Goal: Task Accomplishment & Management: Contribute content

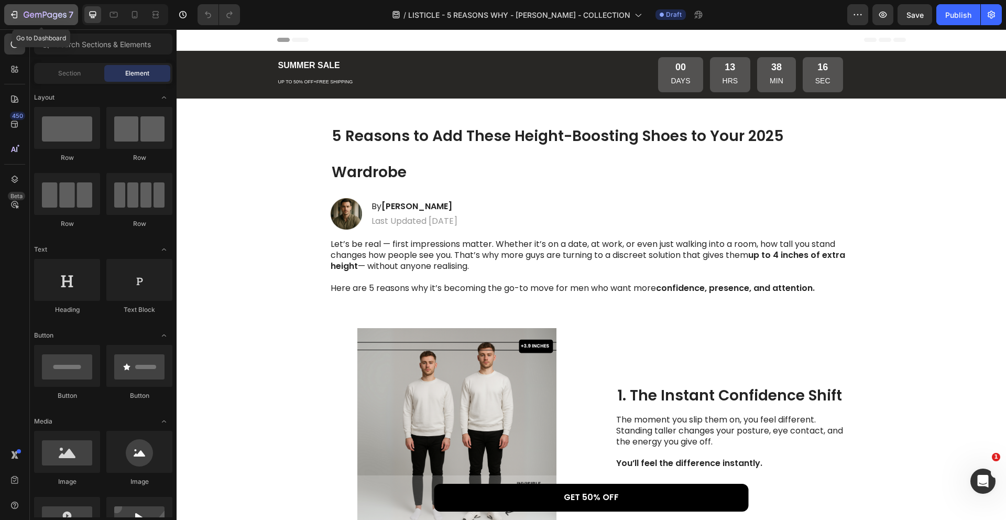
click at [42, 18] on icon "button" at bounding box center [45, 15] width 43 height 9
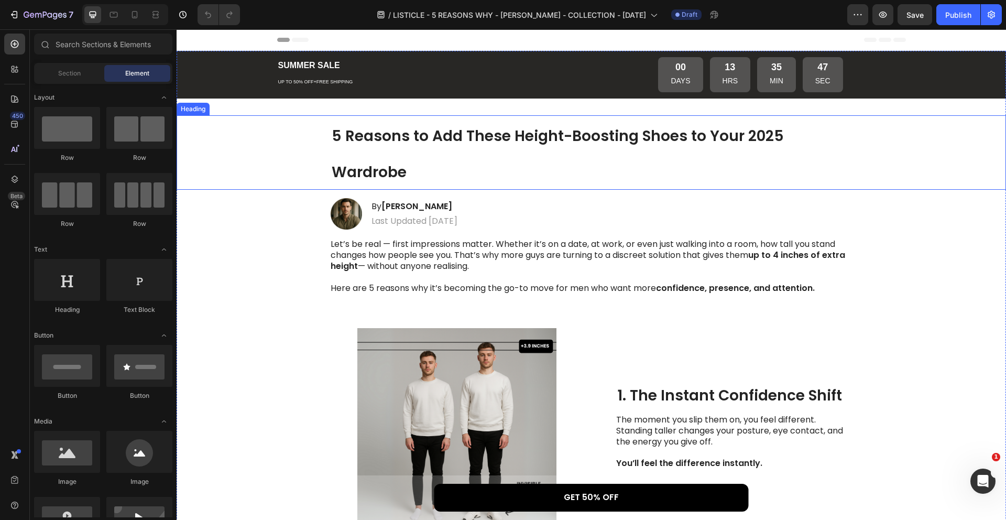
click at [410, 147] on h1 "5 Reasons to Add These Height-Boosting Shoes to Your 2025 Wardrobe" at bounding box center [592, 152] width 522 height 75
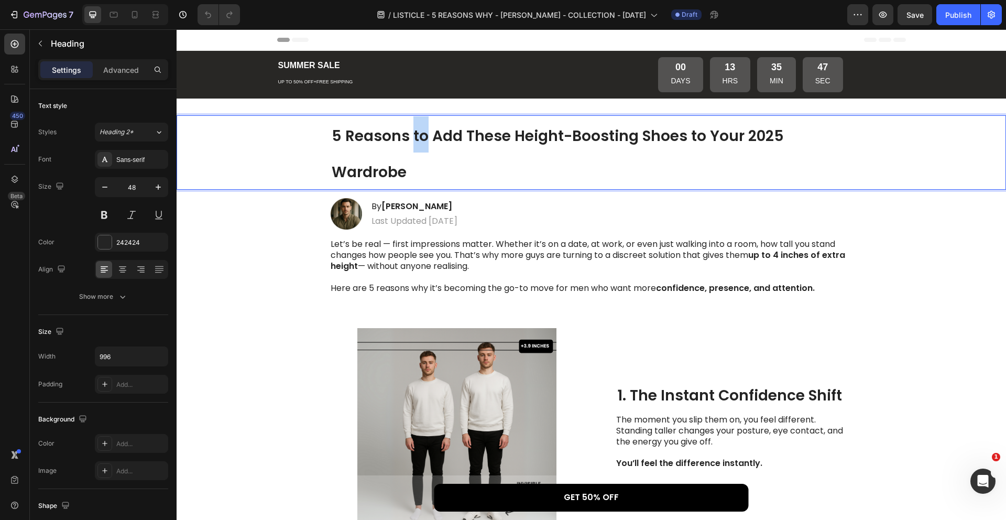
click at [410, 147] on h1 "5 Reasons to Add These Height-Boosting Shoes to Your 2025 Wardrobe" at bounding box center [592, 152] width 522 height 75
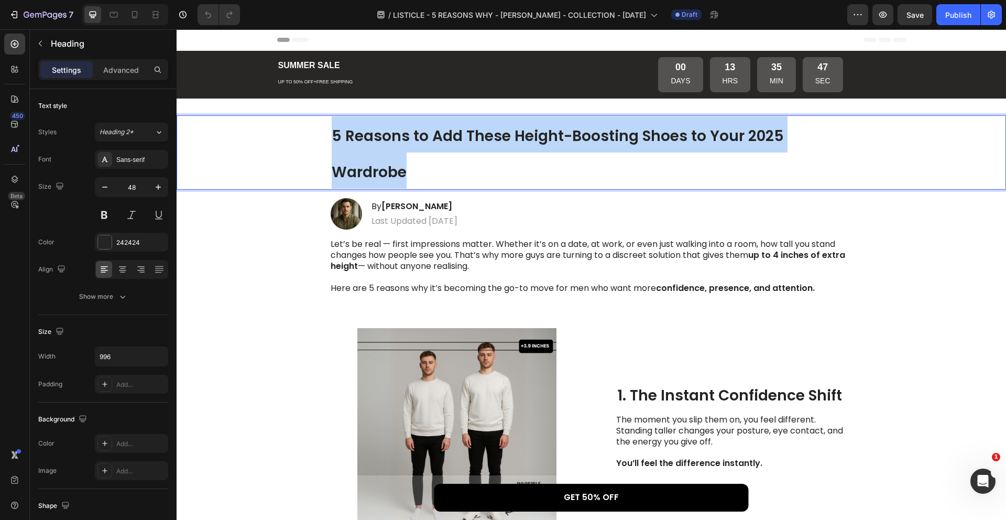
click at [410, 147] on p "5 Reasons to Add These Height-Boosting Shoes to Your 2025 Wardrobe" at bounding box center [592, 152] width 520 height 73
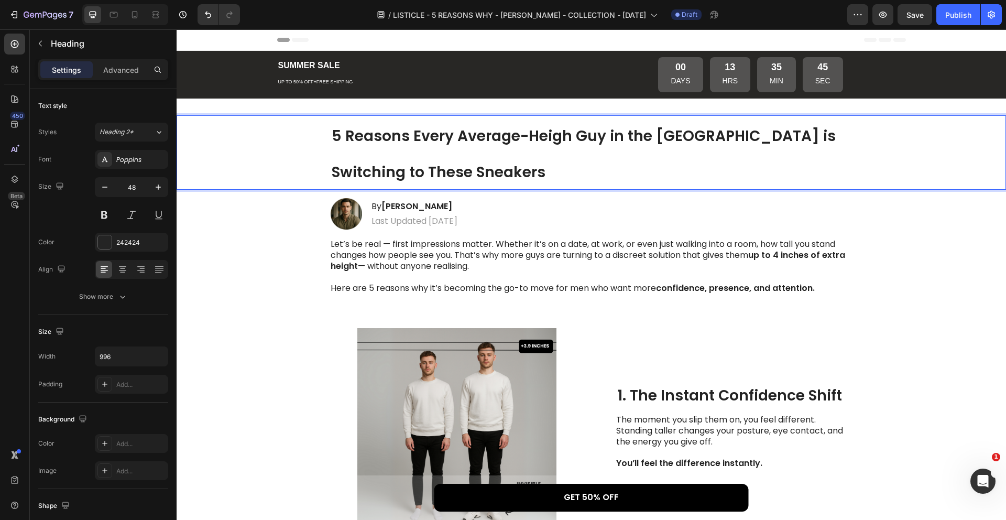
click at [568, 133] on strong "5 Reasons Every Average-Heigh Guy in the US is Switching to These Sneakers" at bounding box center [584, 154] width 504 height 57
click at [13, 457] on icon at bounding box center [13, 455] width 5 height 8
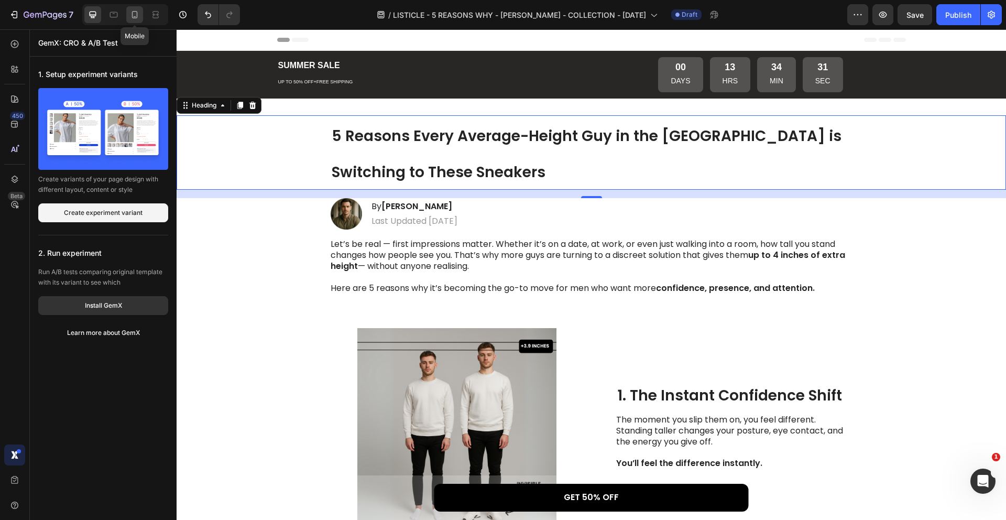
click at [135, 20] on div at bounding box center [134, 14] width 17 height 17
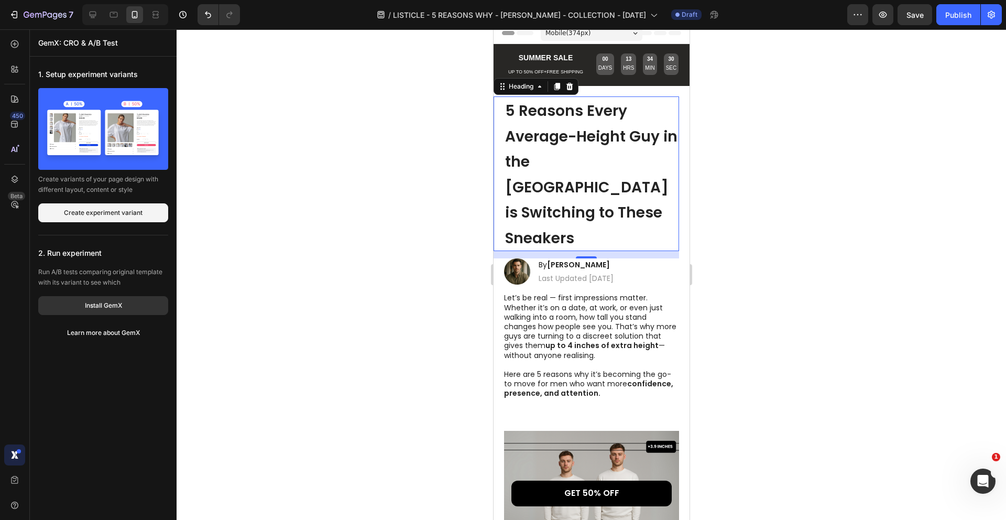
scroll to position [5, 0]
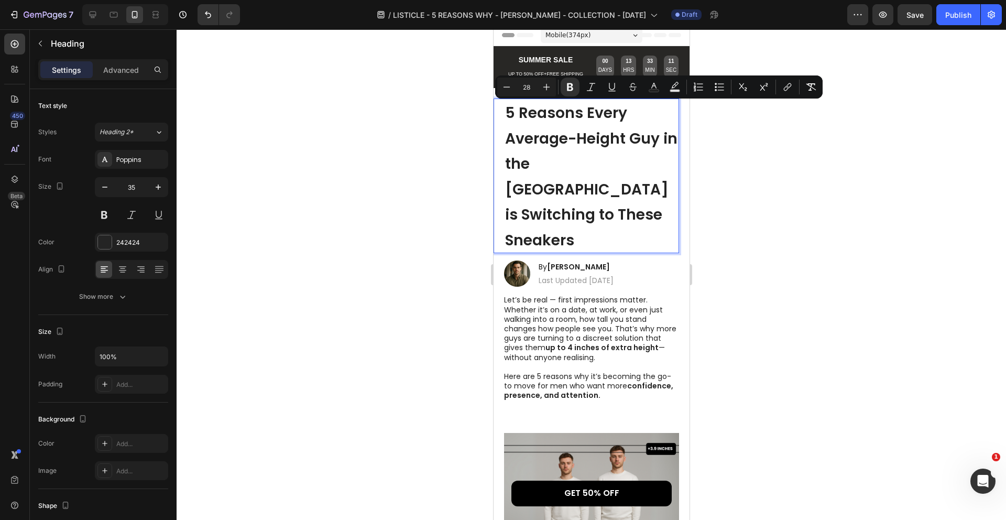
click at [742, 243] on div at bounding box center [591, 274] width 829 height 490
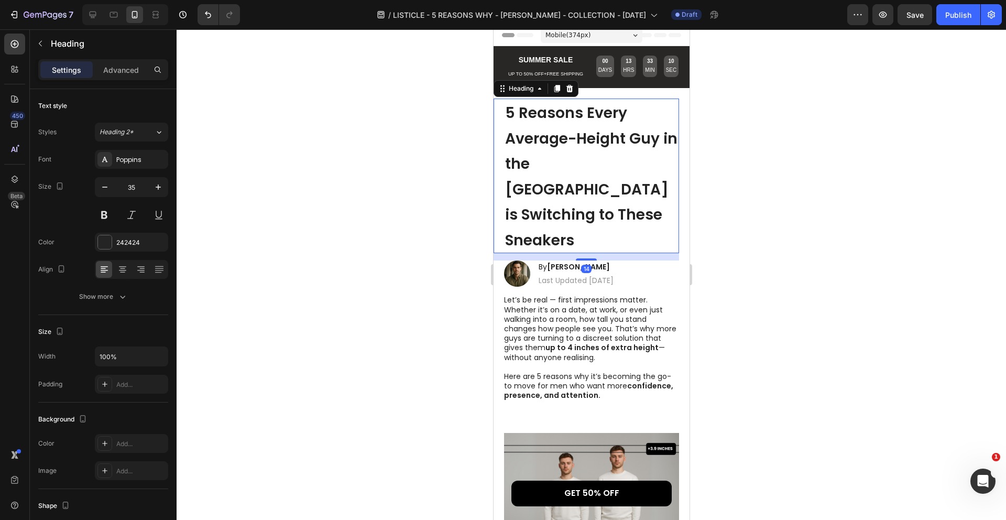
click at [578, 148] on strong "5 Reasons Every Average-Height Guy in the [GEOGRAPHIC_DATA] is Switching to The…" at bounding box center [590, 177] width 172 height 148
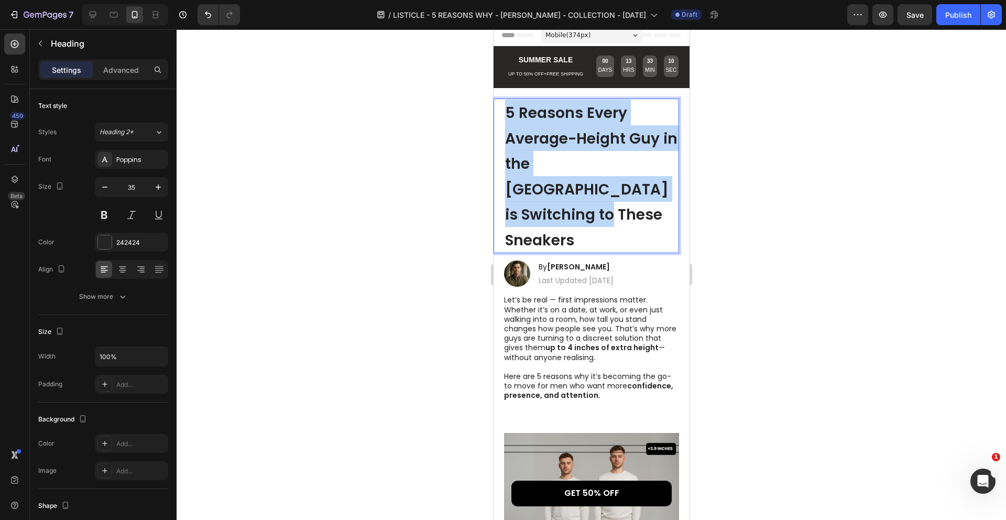
click at [578, 148] on strong "5 Reasons Every Average-Height Guy in the US is Switching to These Sneakers" at bounding box center [590, 177] width 172 height 148
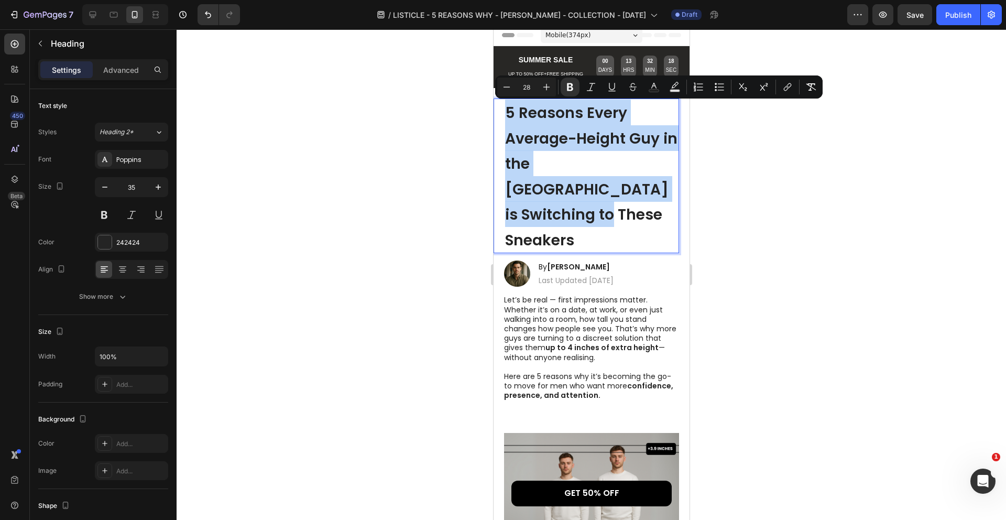
copy strong "5 Reasons Every Average-Height Guy in the US is Switching to These Sneakers"
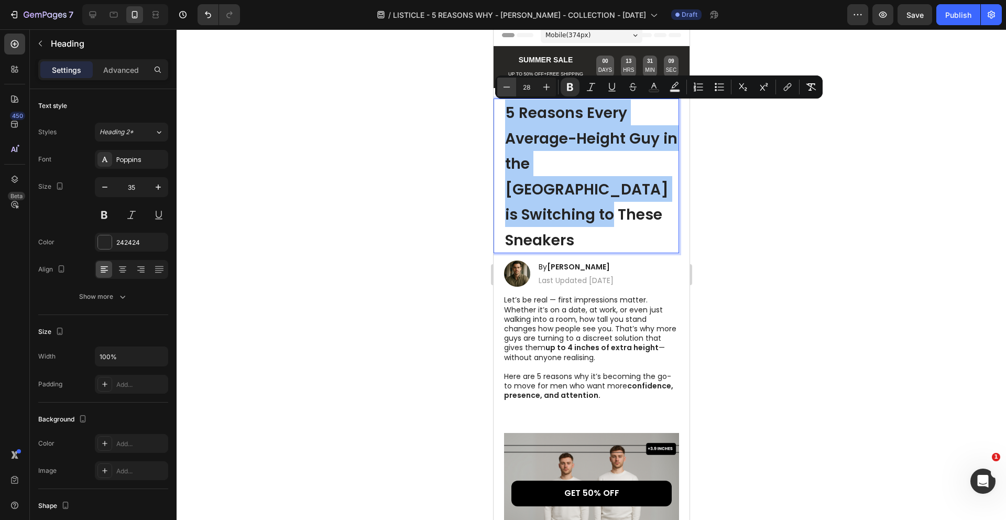
click at [508, 86] on icon "Editor contextual toolbar" at bounding box center [506, 86] width 7 height 1
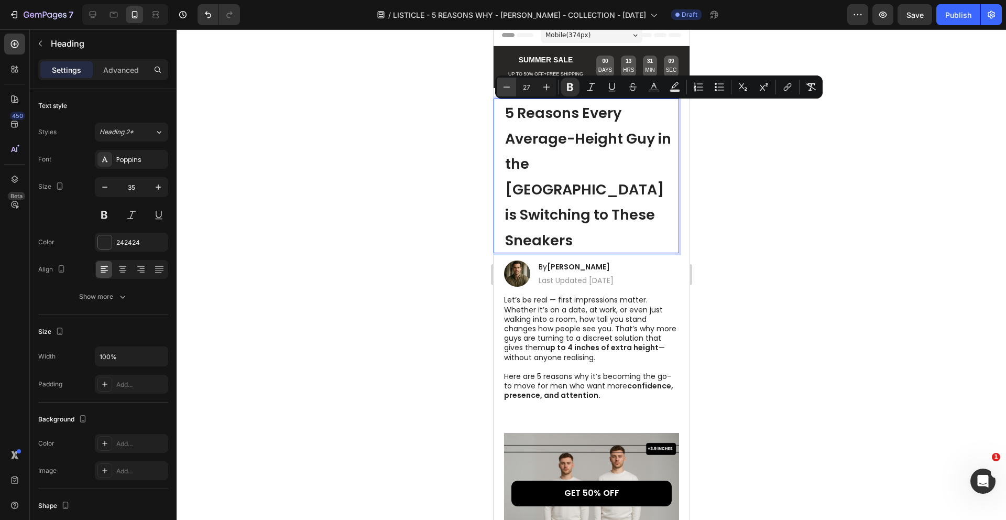
click at [508, 86] on icon "Editor contextual toolbar" at bounding box center [506, 86] width 7 height 1
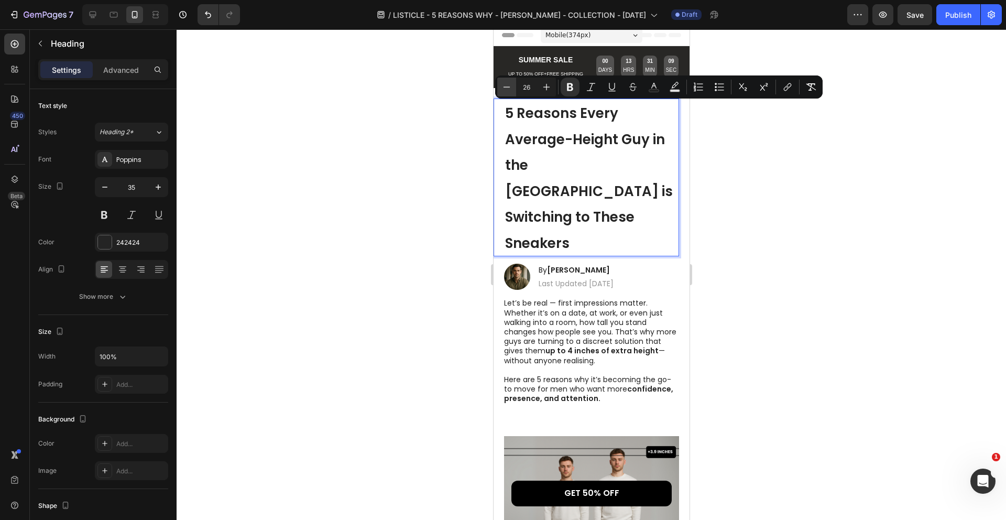
click at [508, 86] on icon "Editor contextual toolbar" at bounding box center [506, 86] width 7 height 1
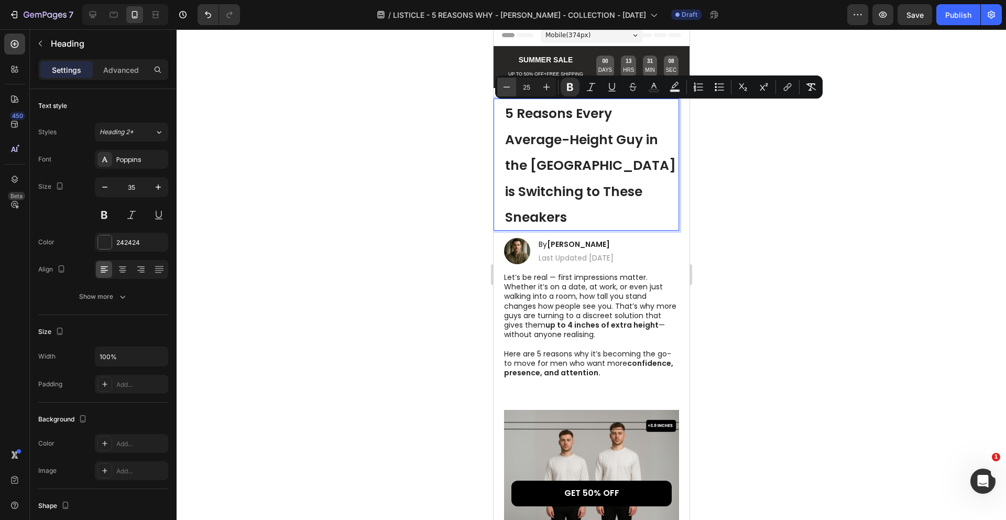
click at [507, 86] on icon "Editor contextual toolbar" at bounding box center [506, 86] width 7 height 1
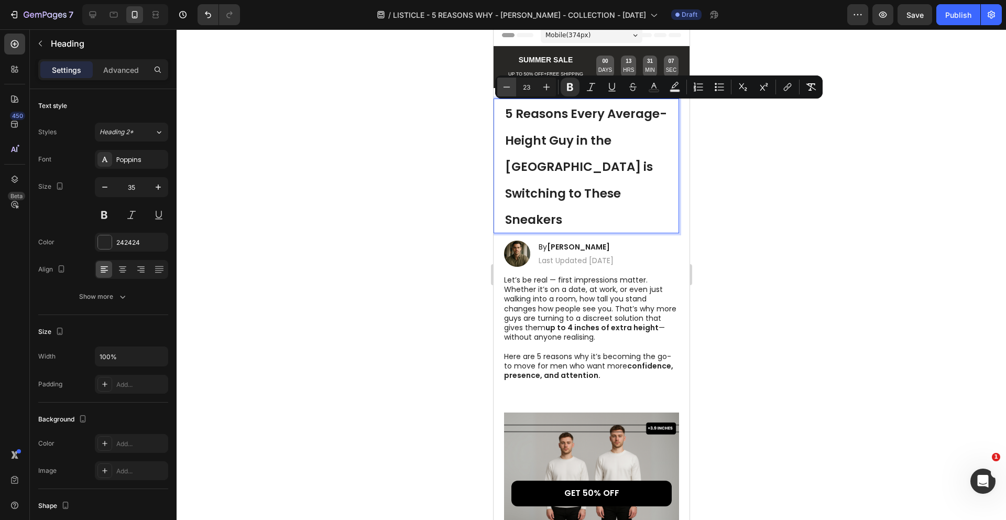
click at [507, 86] on icon "Editor contextual toolbar" at bounding box center [506, 86] width 7 height 1
type input "22"
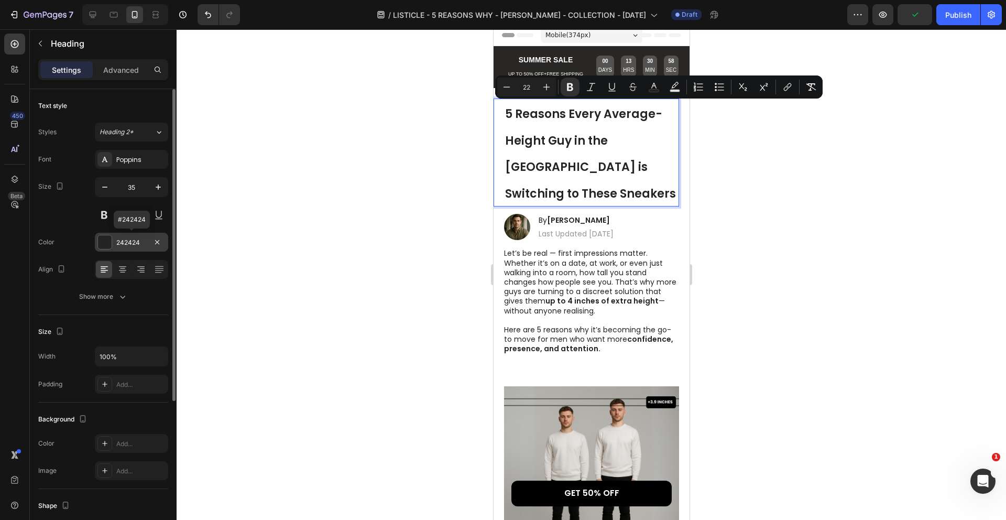
click at [130, 244] on div "242424" at bounding box center [131, 242] width 30 height 9
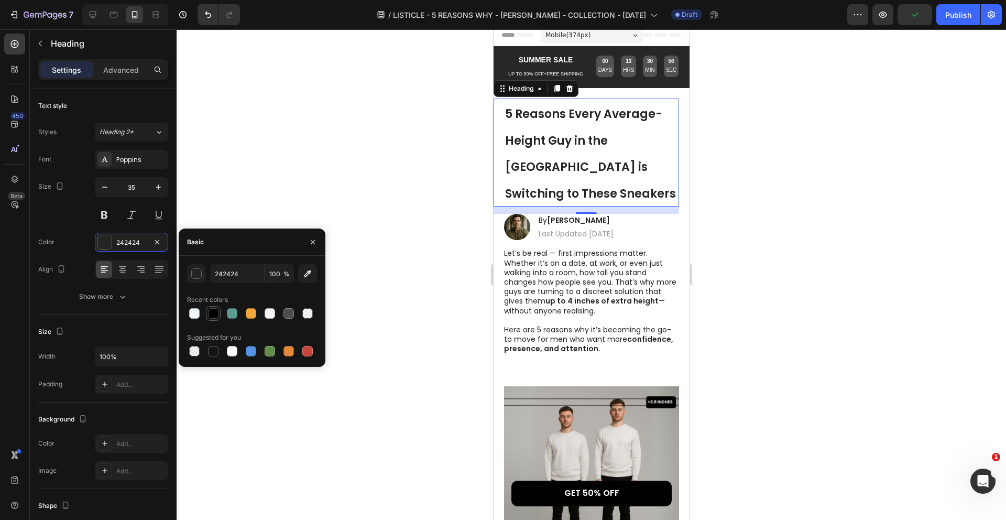
click at [217, 311] on div at bounding box center [213, 313] width 10 height 10
type input "000000"
click at [235, 206] on div at bounding box center [591, 274] width 829 height 490
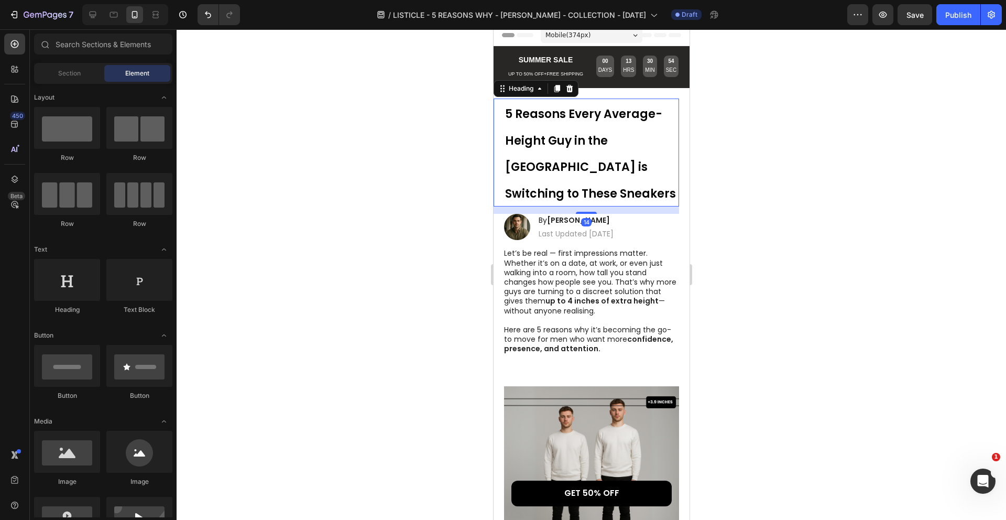
click at [590, 155] on p "⁠⁠⁠⁠⁠⁠⁠ 5 Reasons Every Average-Height Guy in the US is Switching to These Snea…" at bounding box center [590, 153] width 173 height 106
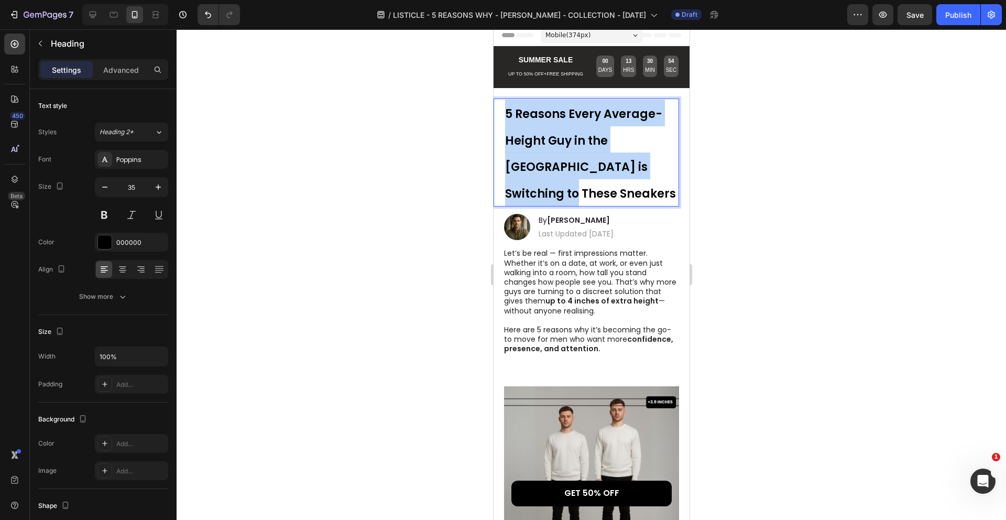
click at [590, 155] on p "5 Reasons Every Average-Height Guy in the US is Switching to These Sneakers" at bounding box center [590, 153] width 173 height 106
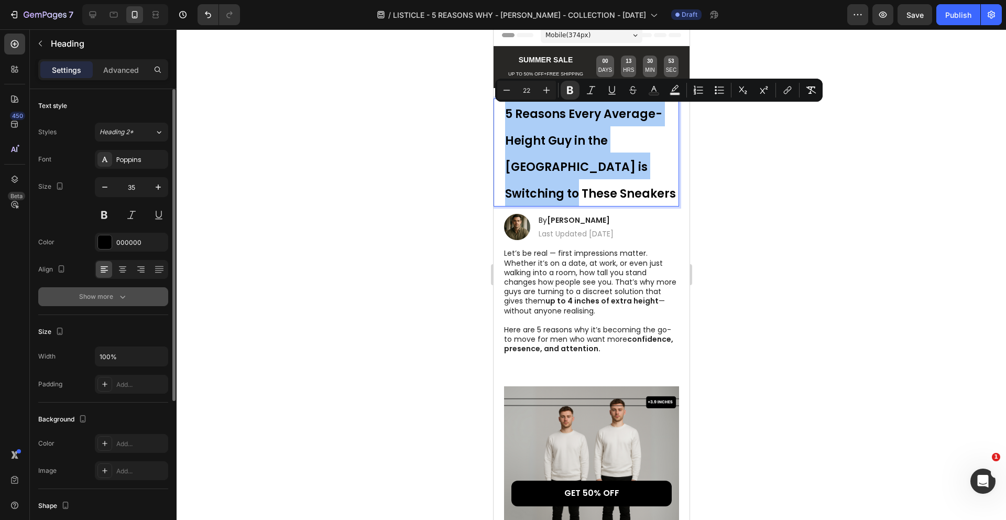
click at [107, 299] on div "Show more" at bounding box center [103, 296] width 49 height 10
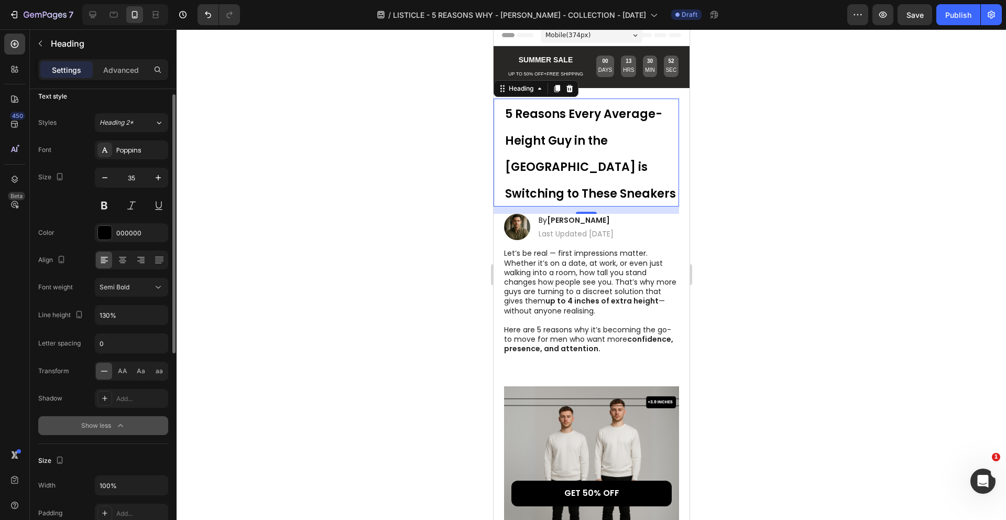
scroll to position [16, 0]
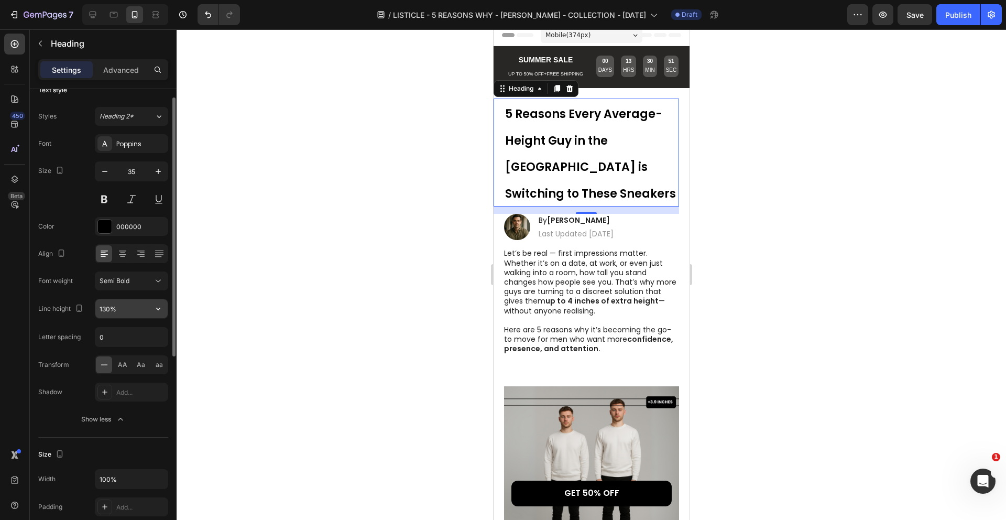
click at [142, 308] on input "130%" at bounding box center [131, 308] width 72 height 19
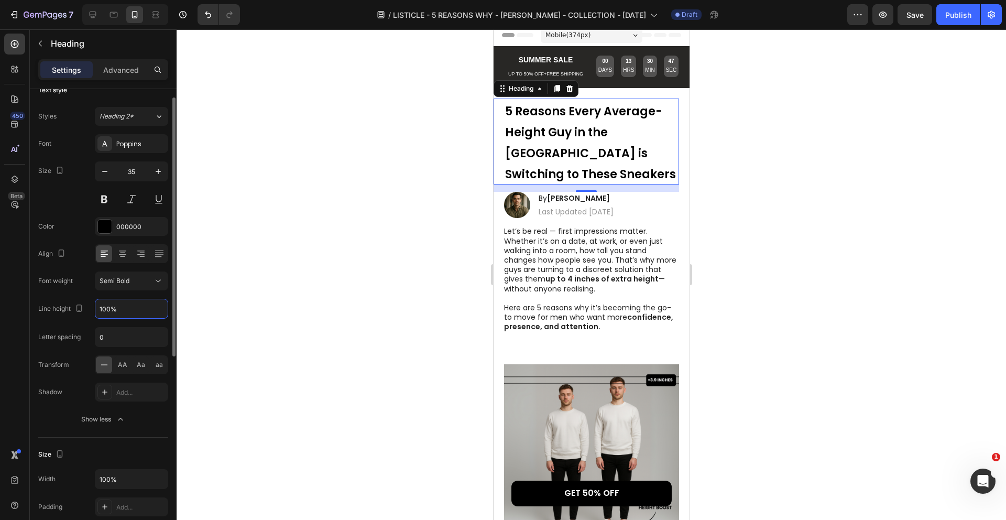
type input "100%"
click at [120, 324] on div "Font Poppins Size 35 Color 000000 Align Font weight Semi Bold Line height 100% …" at bounding box center [103, 281] width 130 height 294
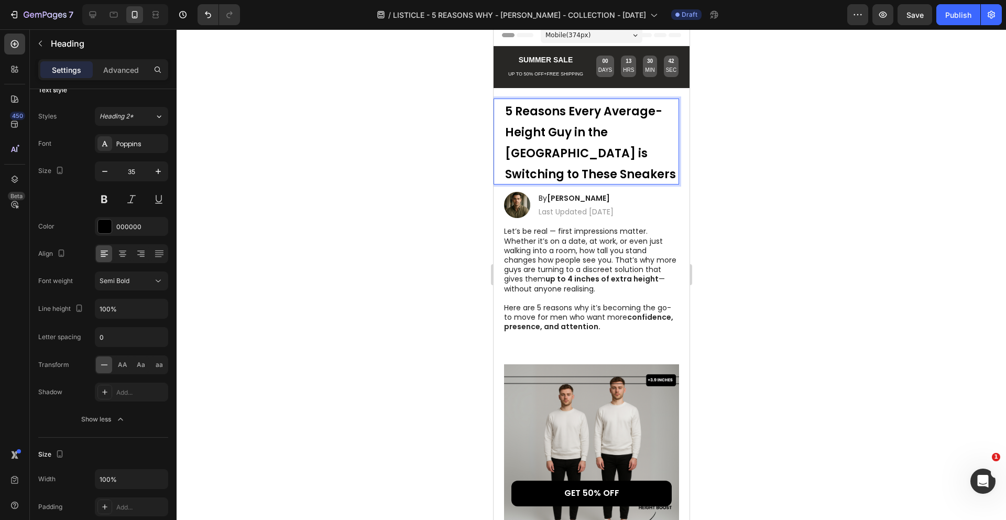
click at [606, 141] on p "5 Reasons Every Average-Height Guy in the US is Switching to These Sneakers" at bounding box center [590, 142] width 173 height 84
click at [725, 148] on div at bounding box center [591, 274] width 829 height 490
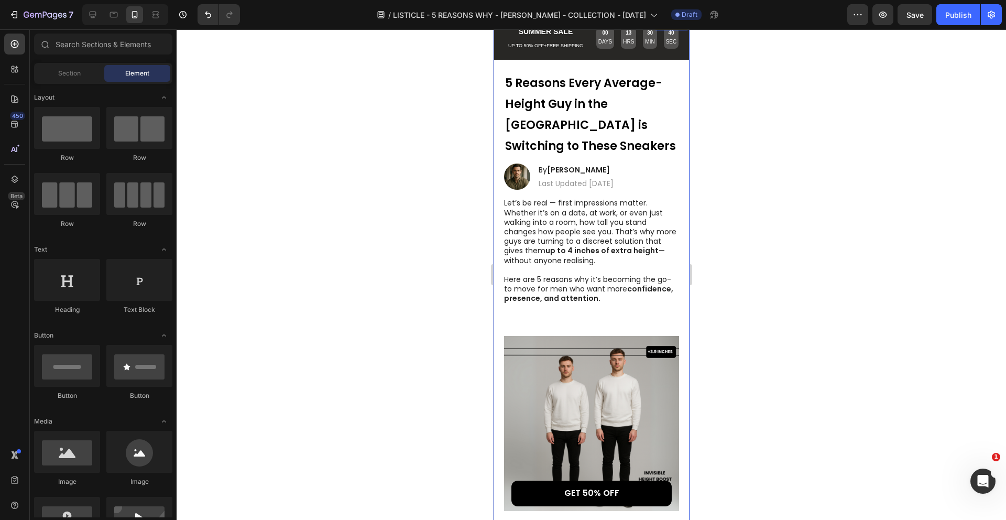
scroll to position [48, 0]
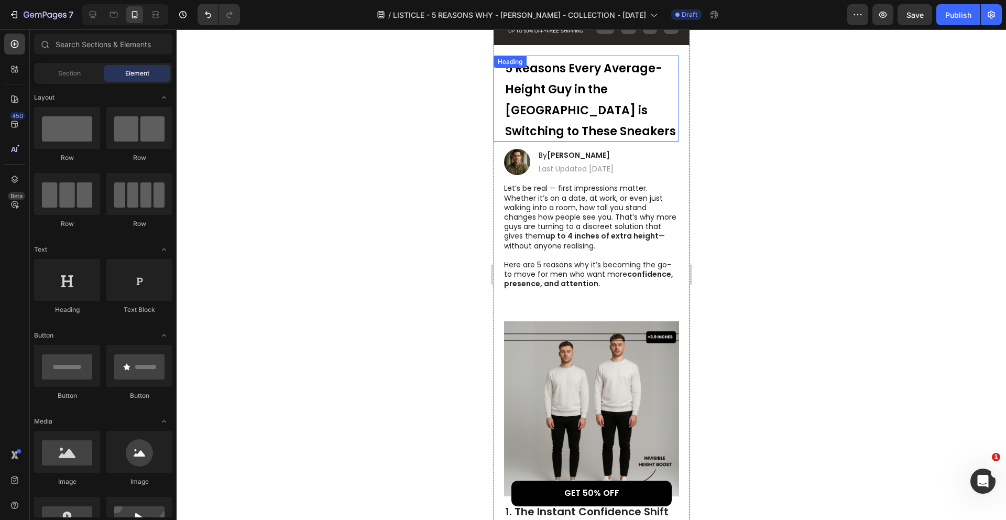
click at [536, 98] on p "⁠⁠⁠⁠⁠⁠⁠ 5 Reasons Every Average-Height Guy in the US is Switching to These Snea…" at bounding box center [590, 99] width 173 height 84
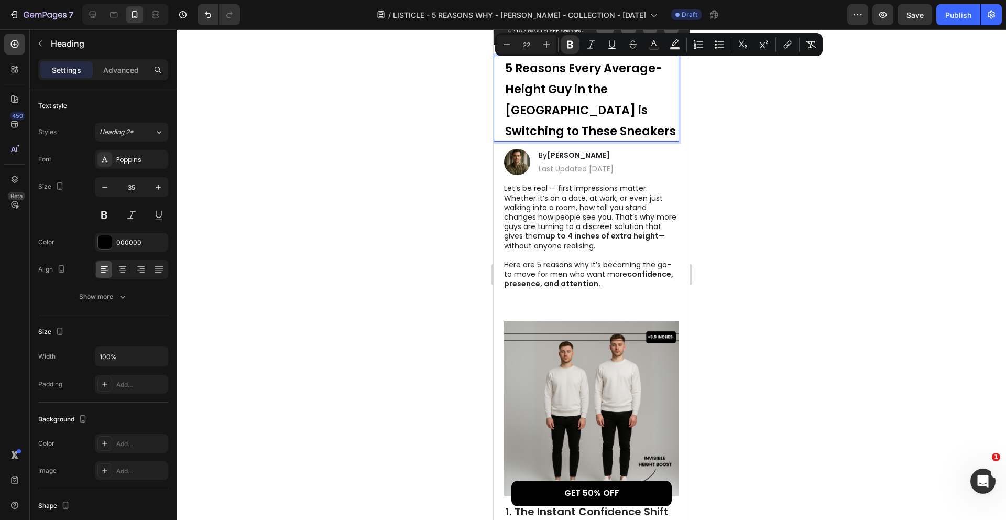
click at [619, 228] on p "Let’s be real — first impressions matter. Whether it’s on a date, at work, or e…" at bounding box center [590, 221] width 174 height 76
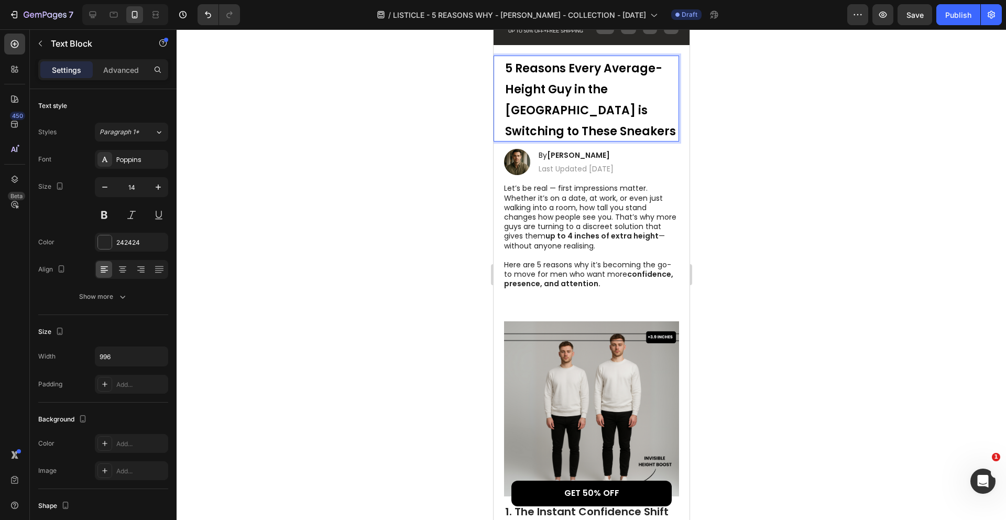
click at [619, 228] on p "Let’s be real — first impressions matter. Whether it’s on a date, at work, or e…" at bounding box center [590, 221] width 174 height 76
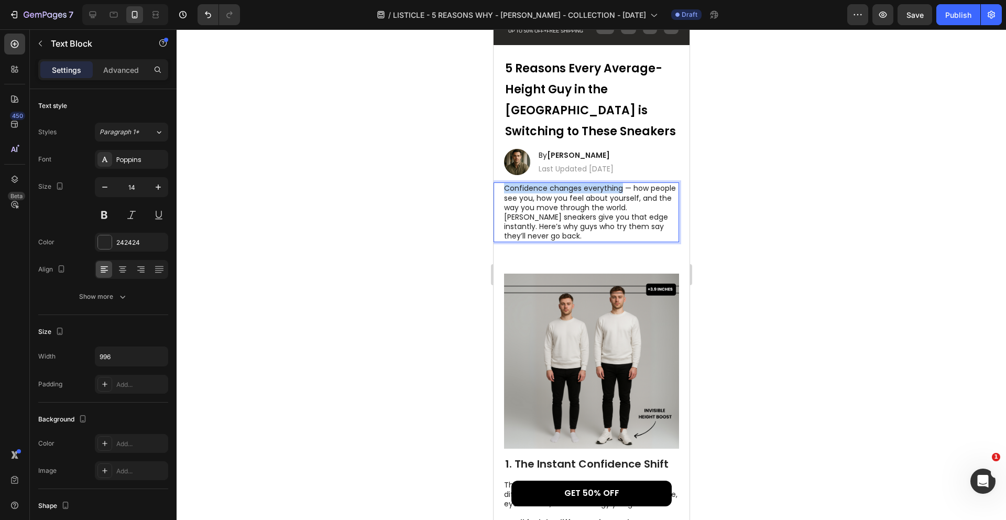
drag, startPoint x: 621, startPoint y: 170, endPoint x: 503, endPoint y: 171, distance: 117.4
click at [503, 183] on p "Confidence changes everything — how people see you, how you feel about yourself…" at bounding box center [590, 211] width 174 height 57
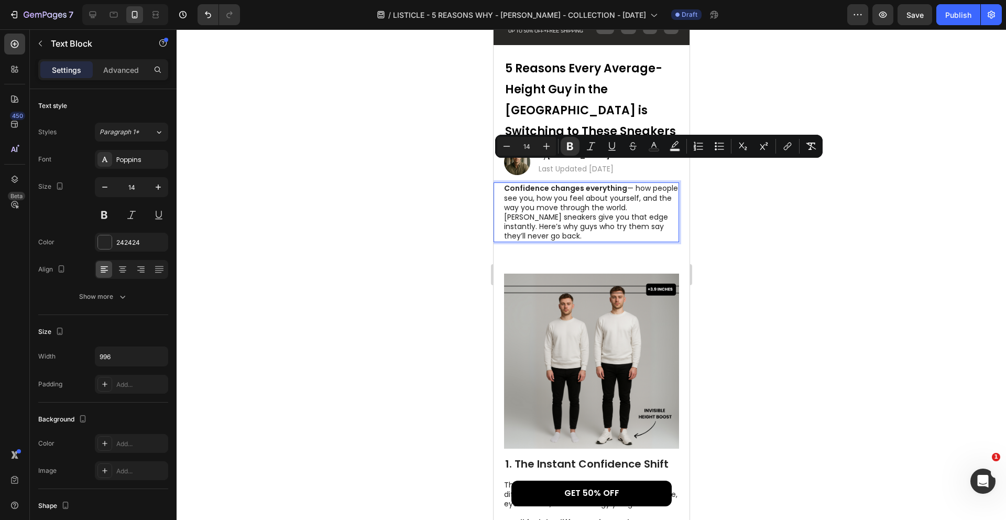
click at [586, 194] on p "Confidence changes everything — how people see you, how you feel about yourself…" at bounding box center [590, 211] width 174 height 57
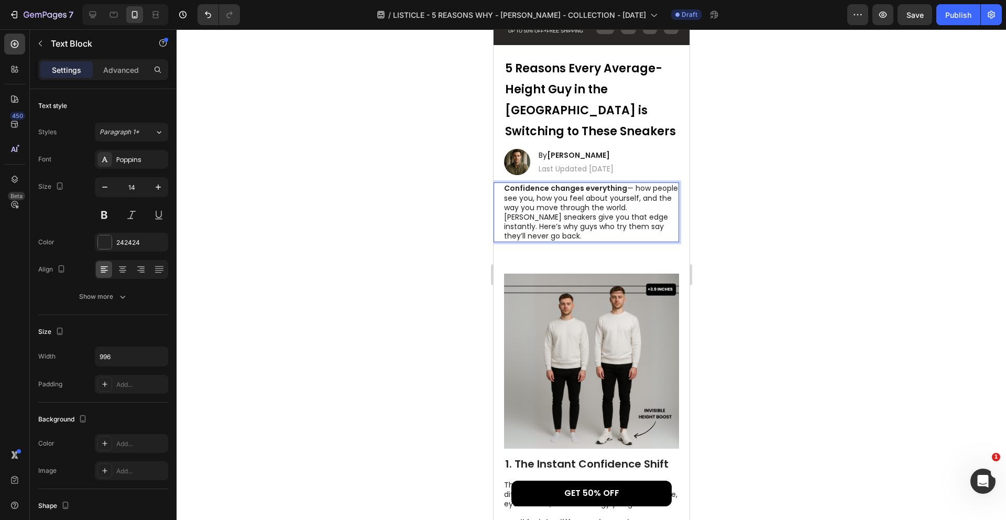
click at [575, 211] on p "Confidence changes everything — how people see you, how you feel about yourself…" at bounding box center [590, 211] width 174 height 57
click at [525, 199] on p "Confidence changes everything — how people see you, how you feel about yourself…" at bounding box center [590, 211] width 174 height 57
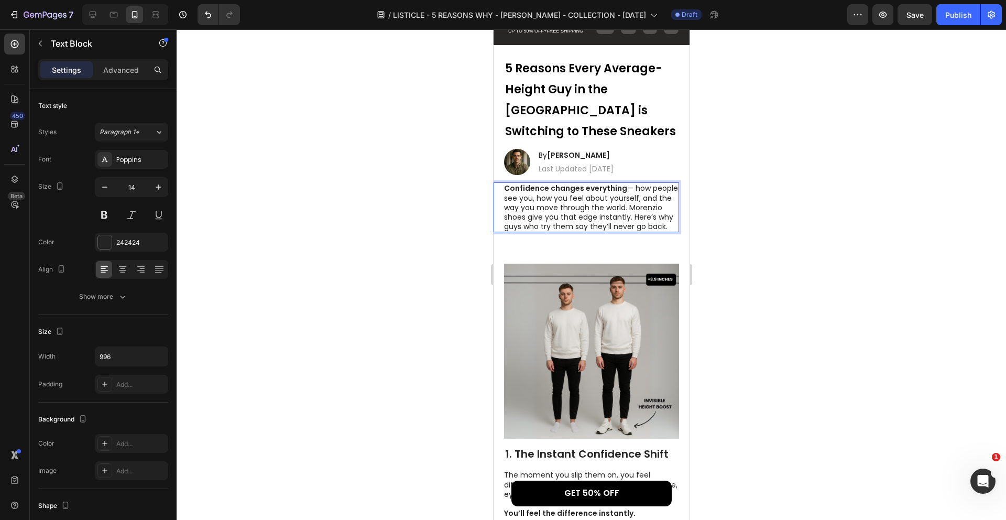
click at [525, 199] on p "Confidence changes everything — how people see you, how you feel about yourself…" at bounding box center [590, 207] width 174 height 48
click at [605, 196] on p "Confidence changes everything — how people see you, how you feel about yourself…" at bounding box center [590, 207] width 174 height 48
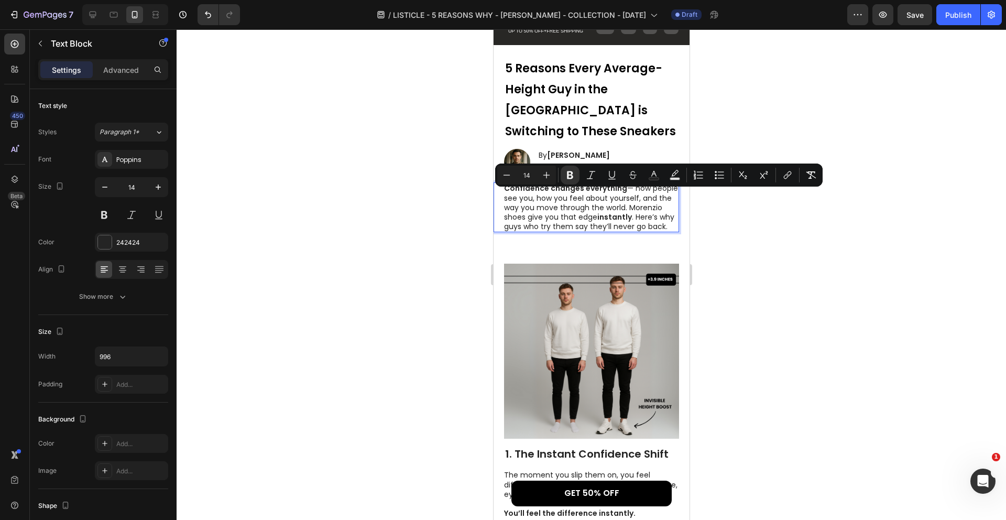
click at [641, 195] on p "Confidence changes everything — how people see you, how you feel about yourself…" at bounding box center [590, 207] width 174 height 48
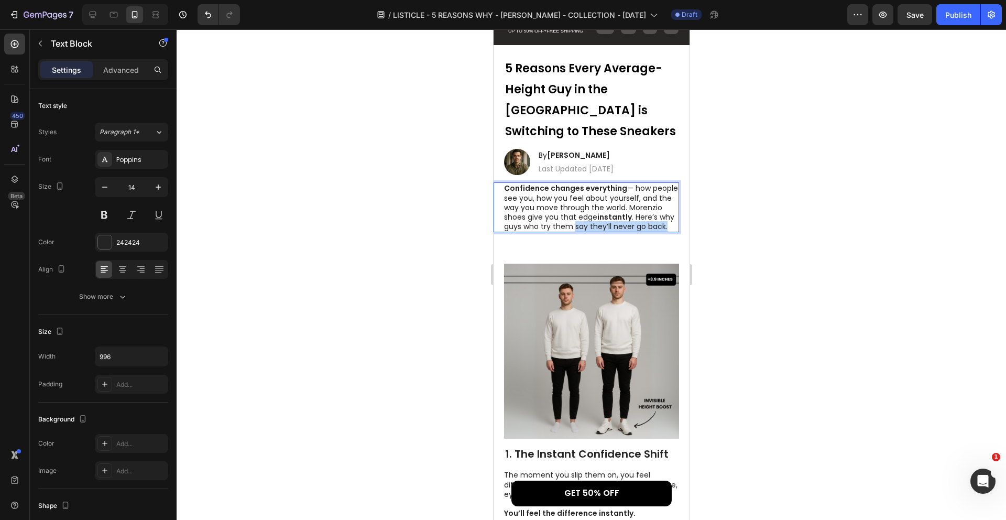
drag, startPoint x: 667, startPoint y: 204, endPoint x: 575, endPoint y: 207, distance: 92.3
click at [575, 207] on p "Confidence changes everything — how people see you, how you feel about yourself…" at bounding box center [590, 207] width 174 height 48
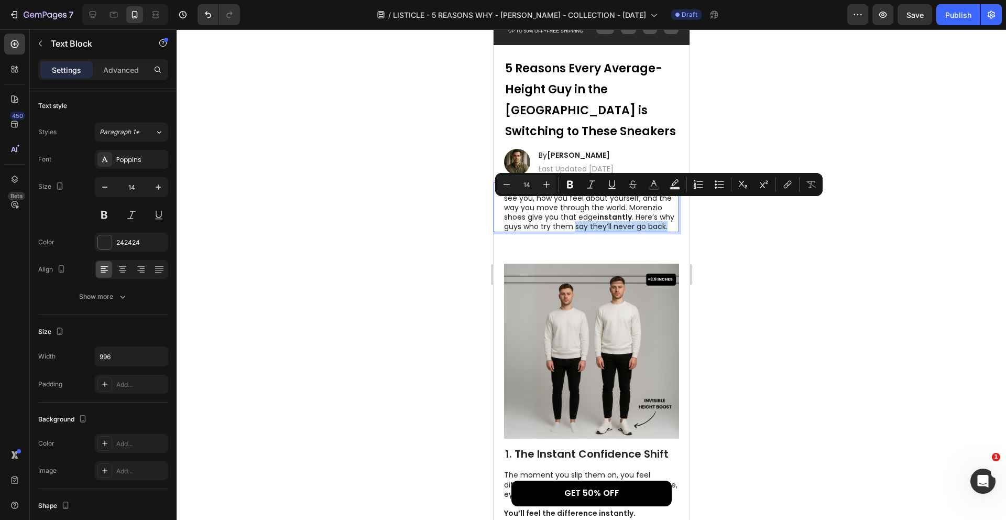
click at [598, 207] on p "Confidence changes everything — how people see you, how you feel about yourself…" at bounding box center [590, 207] width 174 height 48
drag, startPoint x: 613, startPoint y: 207, endPoint x: 670, endPoint y: 207, distance: 56.6
click at [670, 207] on p "Confidence changes everything — how people see you, how you feel about yourself…" at bounding box center [590, 207] width 174 height 48
click at [709, 212] on div at bounding box center [591, 274] width 829 height 490
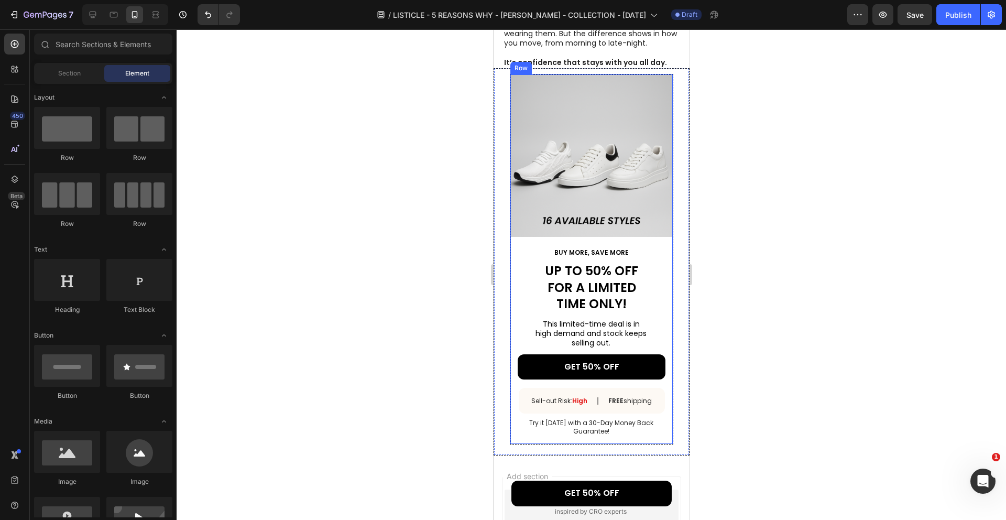
scroll to position [1735, 0]
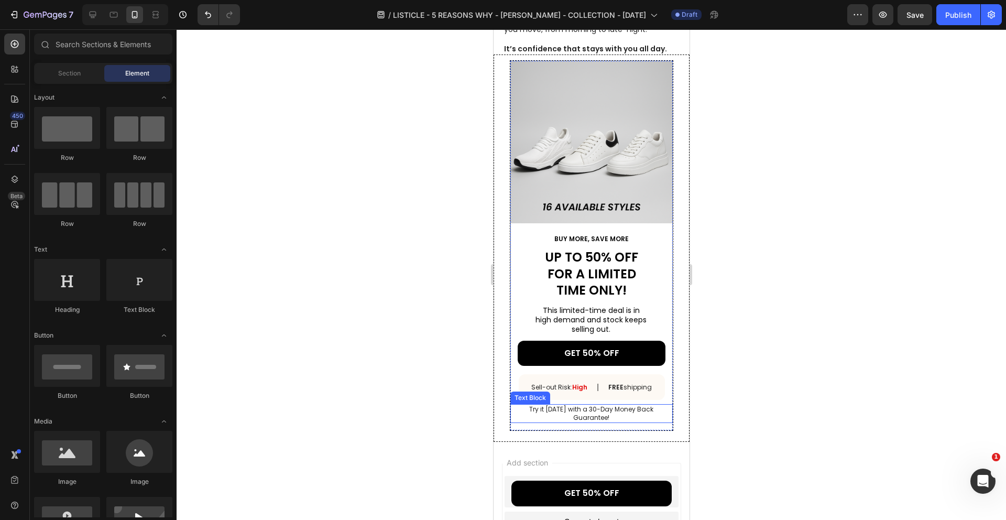
click at [632, 405] on p "Try it [DATE] with a 30-Day Money Back Guarantee!" at bounding box center [590, 413] width 161 height 16
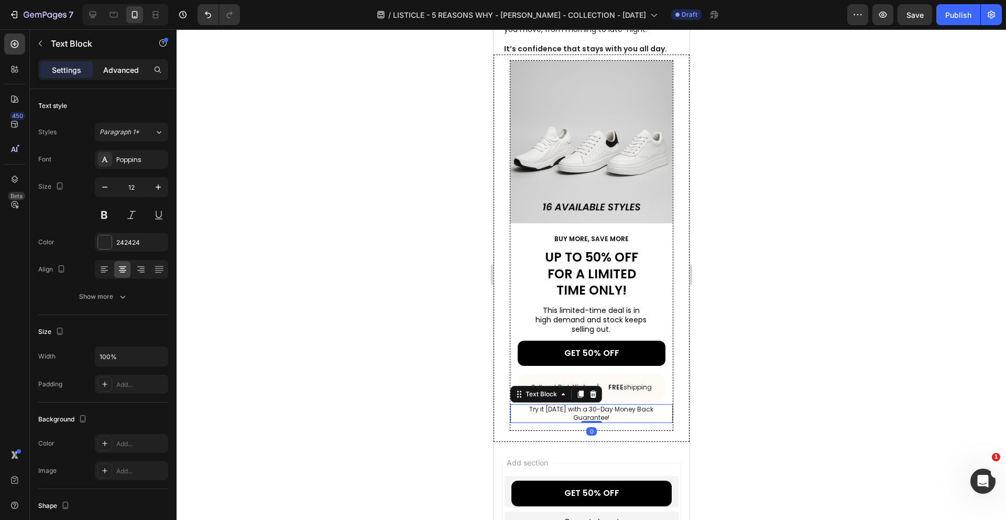
click at [117, 72] on p "Advanced" at bounding box center [121, 69] width 36 height 11
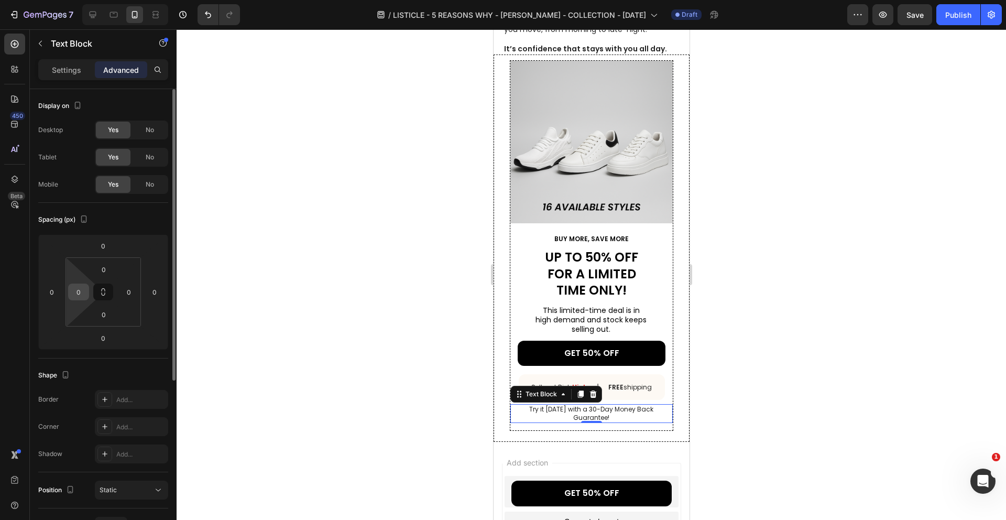
click at [83, 298] on input "0" at bounding box center [79, 292] width 16 height 16
type input "10"
click at [397, 296] on div at bounding box center [591, 274] width 829 height 490
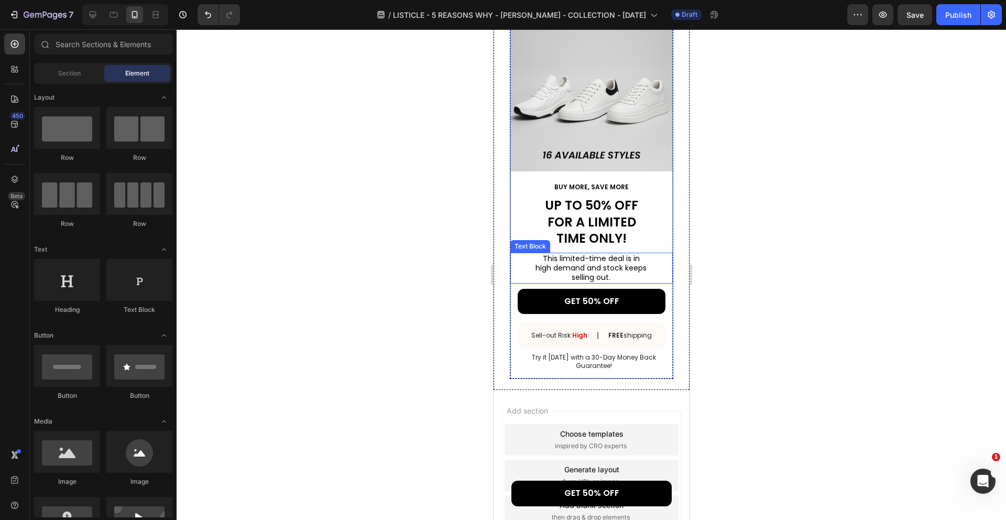
scroll to position [1763, 0]
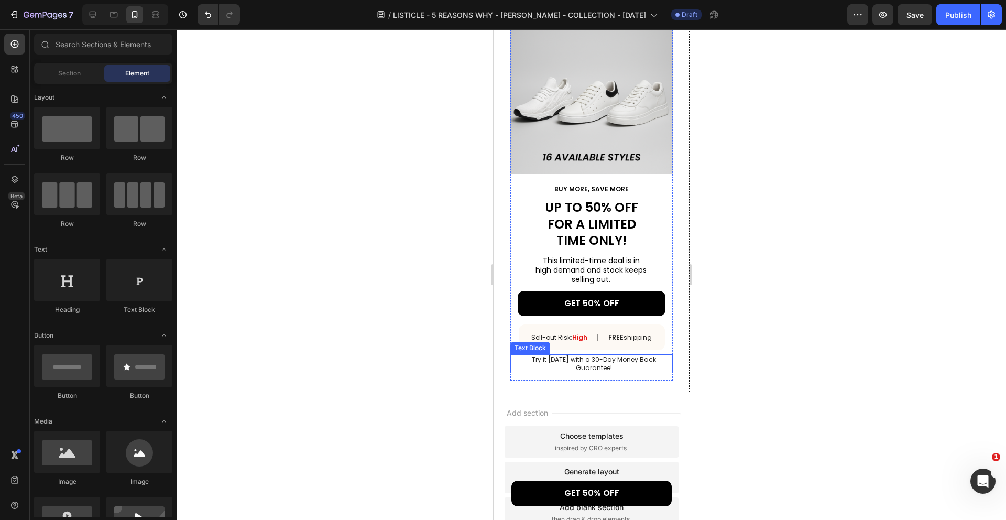
click at [594, 363] on p "Try it [DATE] with a 30-Day Money Back Guarantee!" at bounding box center [593, 363] width 156 height 16
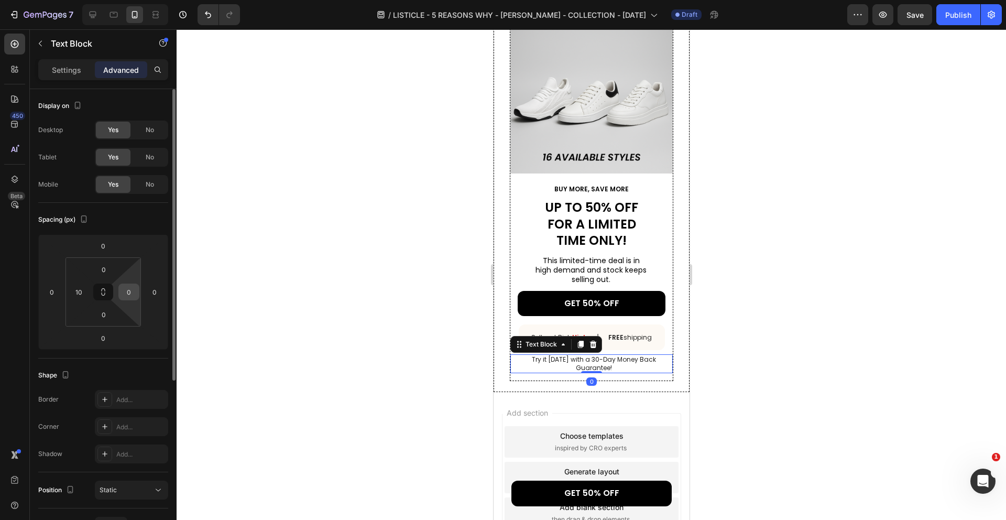
click at [135, 298] on input "0" at bounding box center [129, 292] width 16 height 16
type input "10"
click at [373, 253] on div at bounding box center [591, 274] width 829 height 490
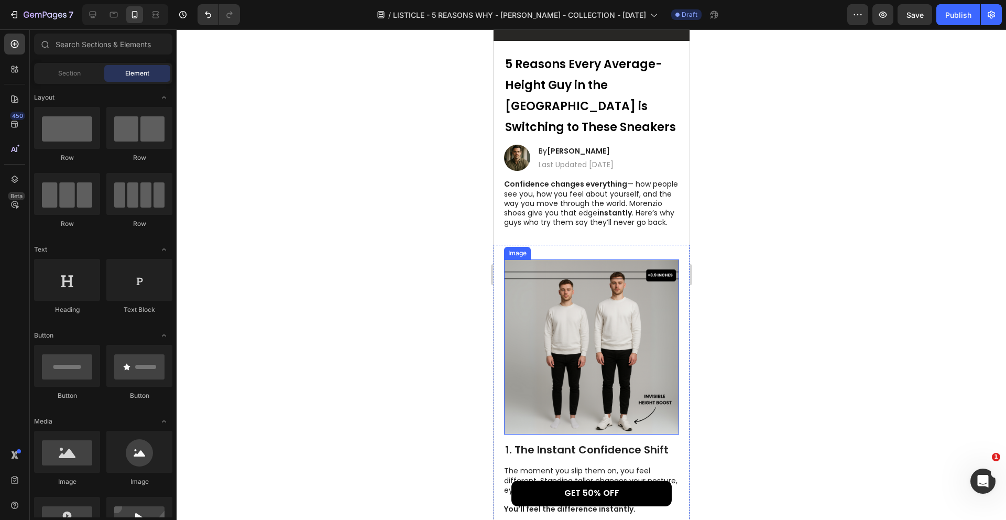
scroll to position [130, 0]
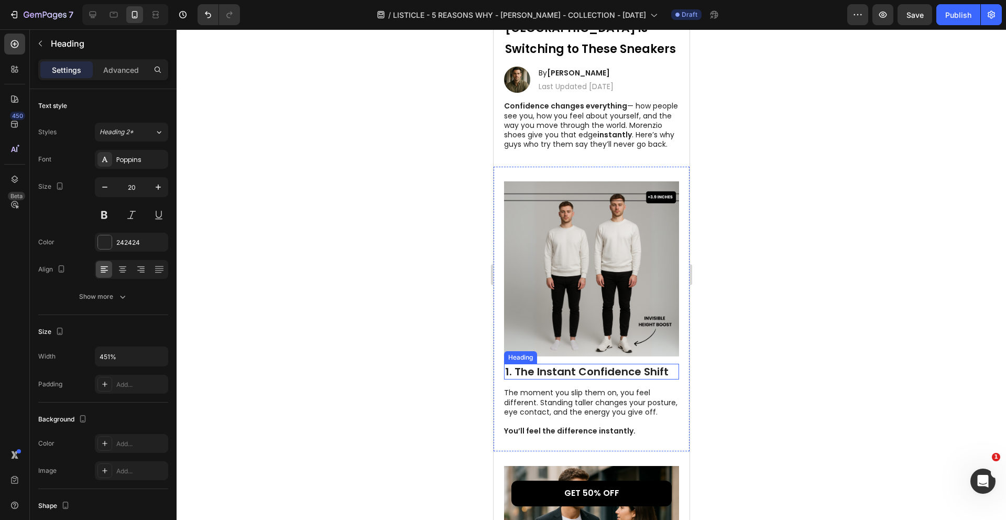
click at [584, 364] on h2 "1. The Instant Confidence Shift" at bounding box center [590, 372] width 175 height 16
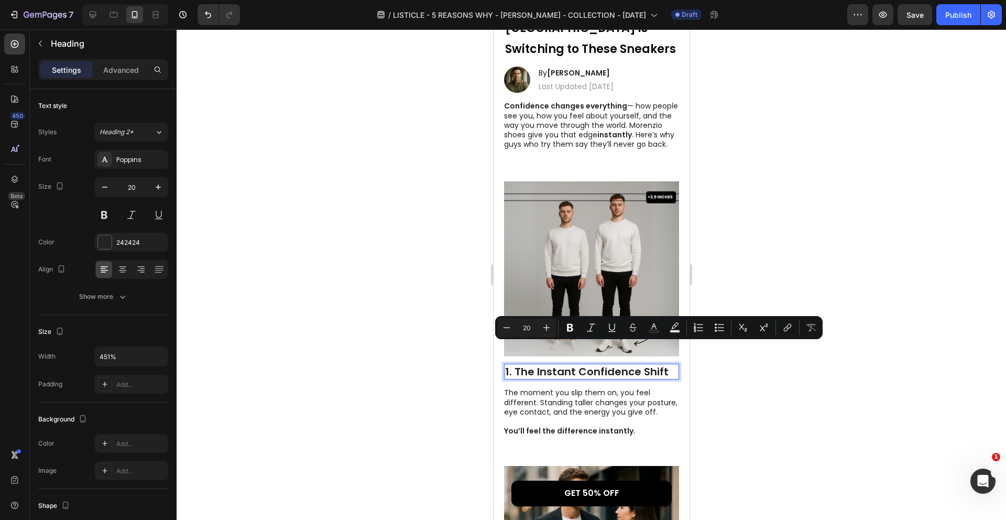
click at [519, 365] on p "1. The Instant Confidence Shift" at bounding box center [590, 372] width 173 height 14
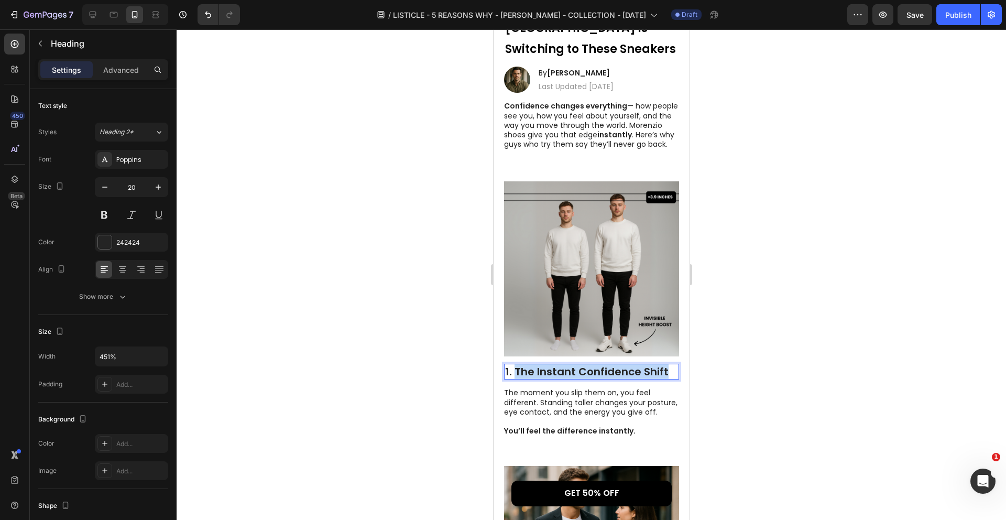
drag, startPoint x: 515, startPoint y: 353, endPoint x: 661, endPoint y: 355, distance: 145.6
click at [664, 365] on p "1. The Instant Confidence Shift" at bounding box center [590, 372] width 173 height 14
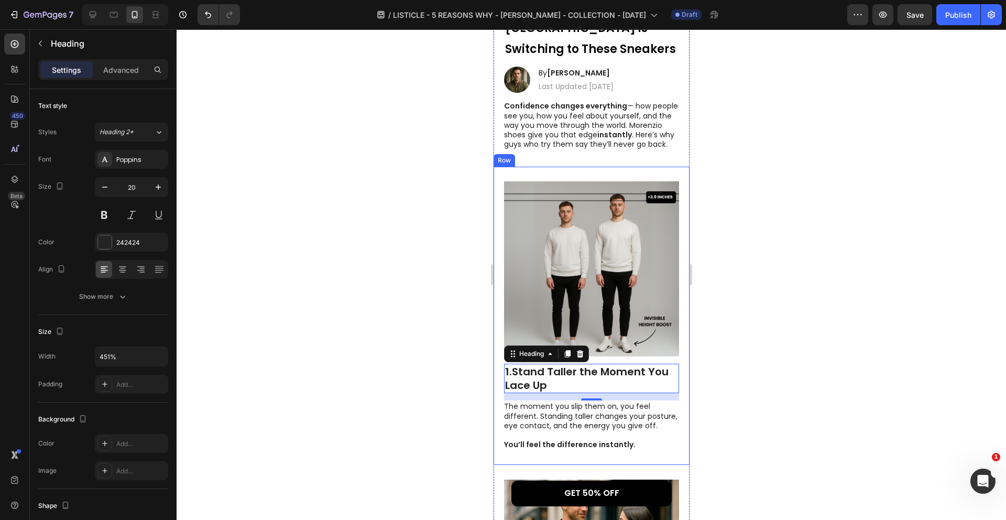
click at [703, 366] on div at bounding box center [591, 274] width 829 height 490
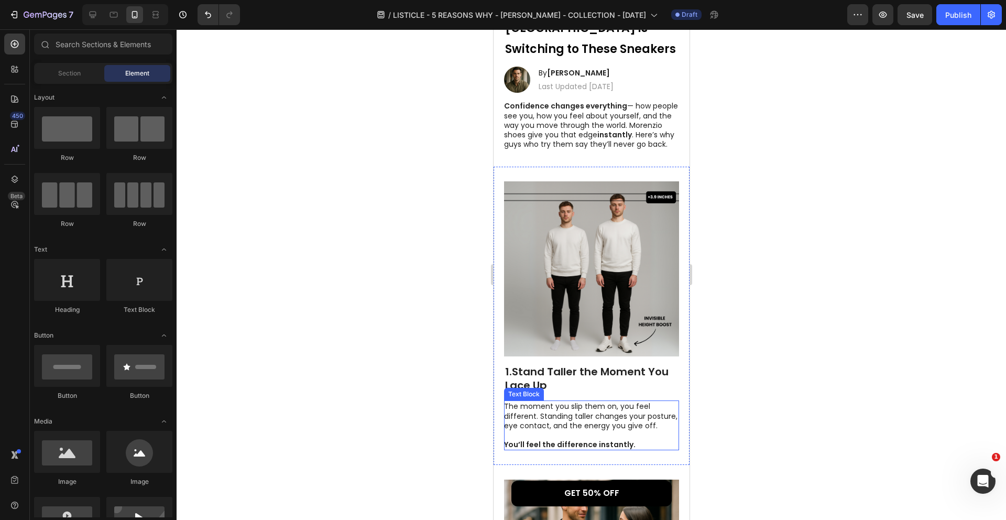
click at [557, 401] on p "The moment you slip them on, you feel different. Standing taller changes your p…" at bounding box center [590, 425] width 174 height 48
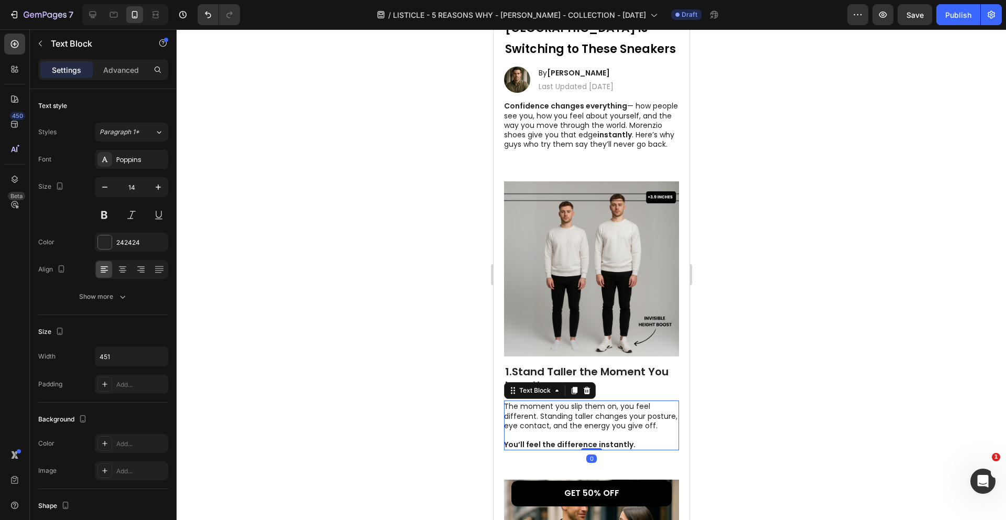
click at [557, 401] on p "The moment you slip them on, you feel different. Standing taller changes your p…" at bounding box center [590, 425] width 174 height 48
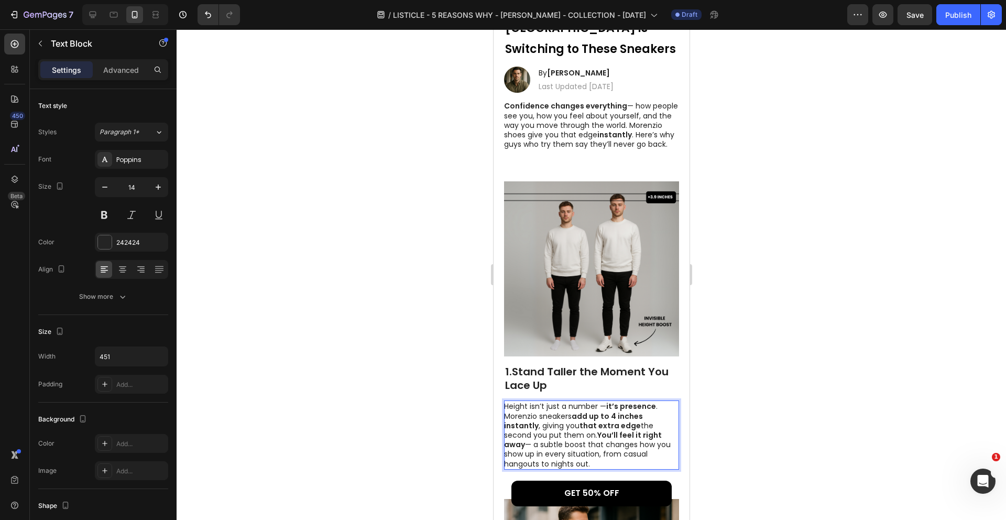
click at [596, 430] on strong "You’ll feel it right away" at bounding box center [582, 440] width 158 height 20
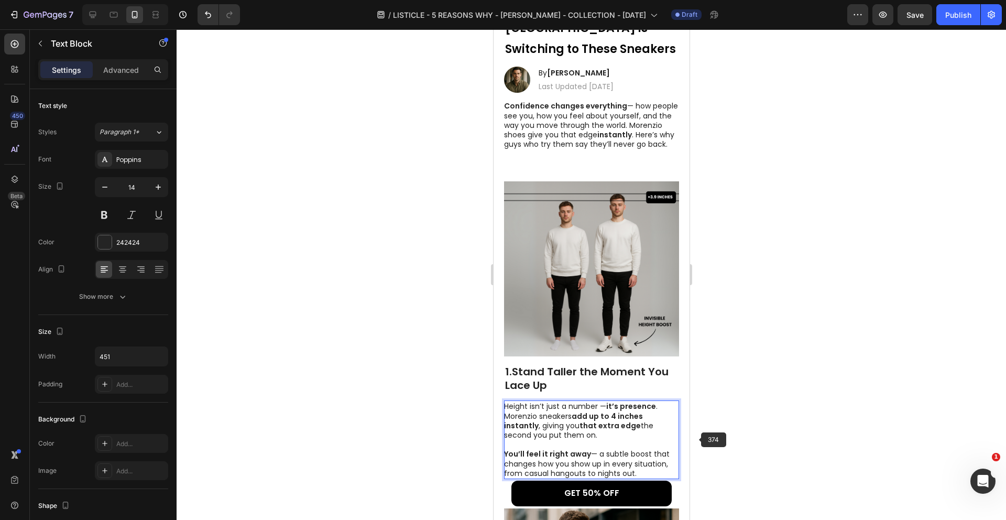
click at [755, 436] on div at bounding box center [591, 274] width 829 height 490
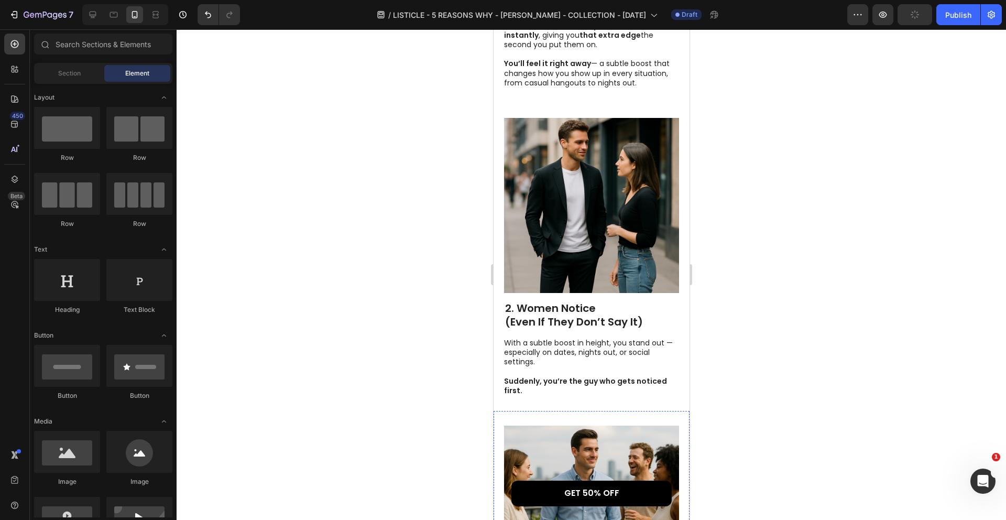
scroll to position [493, 0]
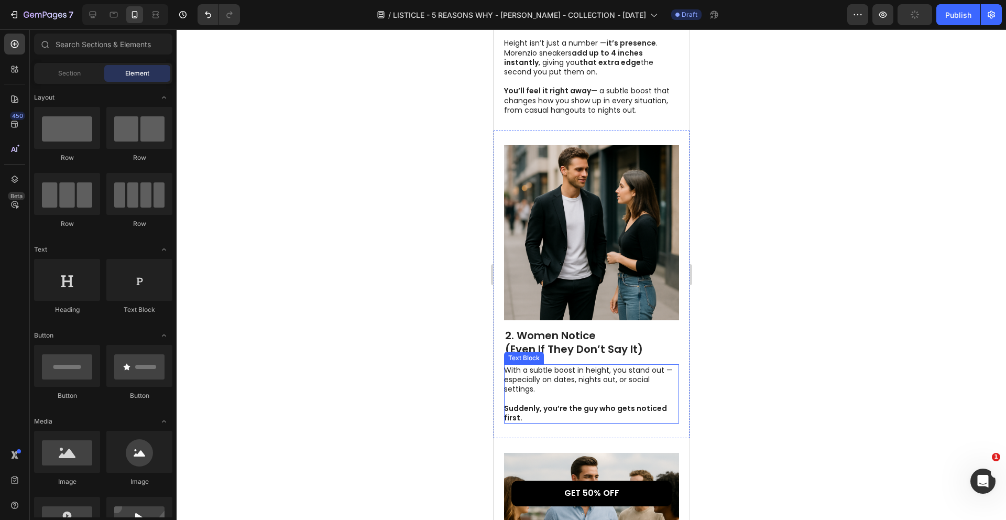
click at [556, 365] on p "With a subtle boost in height, you stand out — especially on dates, nights out,…" at bounding box center [590, 393] width 174 height 57
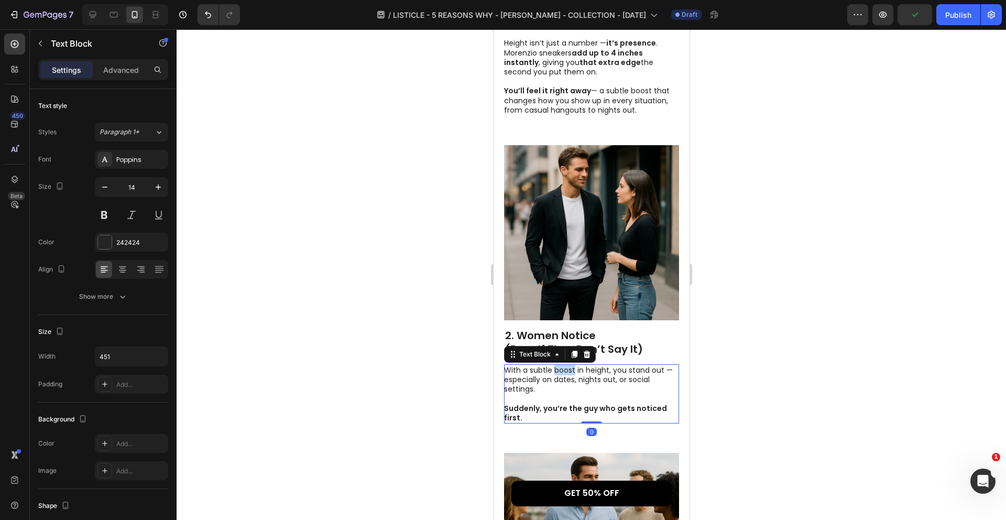
click at [556, 365] on p "With a subtle boost in height, you stand out — especially on dates, nights out,…" at bounding box center [590, 393] width 174 height 57
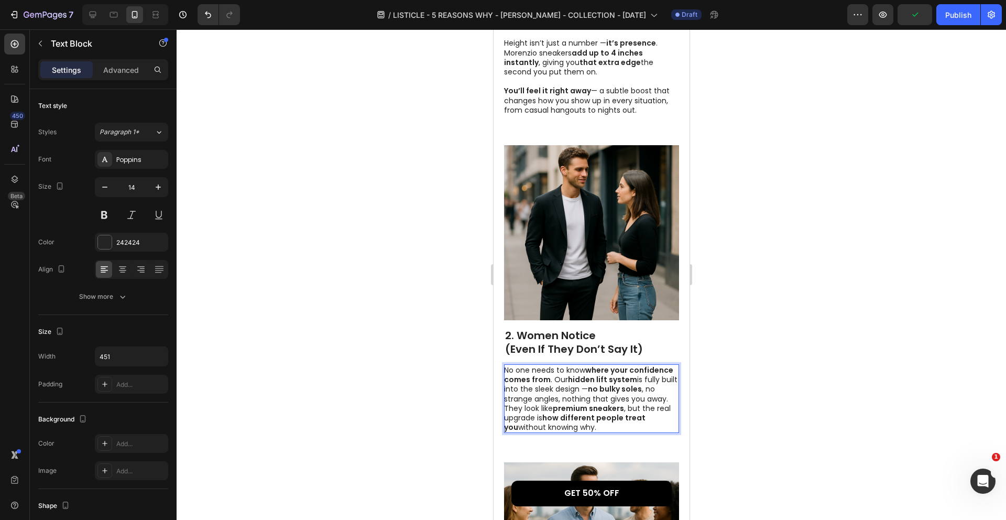
click at [669, 380] on p "No one needs to know where your confidence comes from . Our hidden lift system …" at bounding box center [590, 398] width 174 height 67
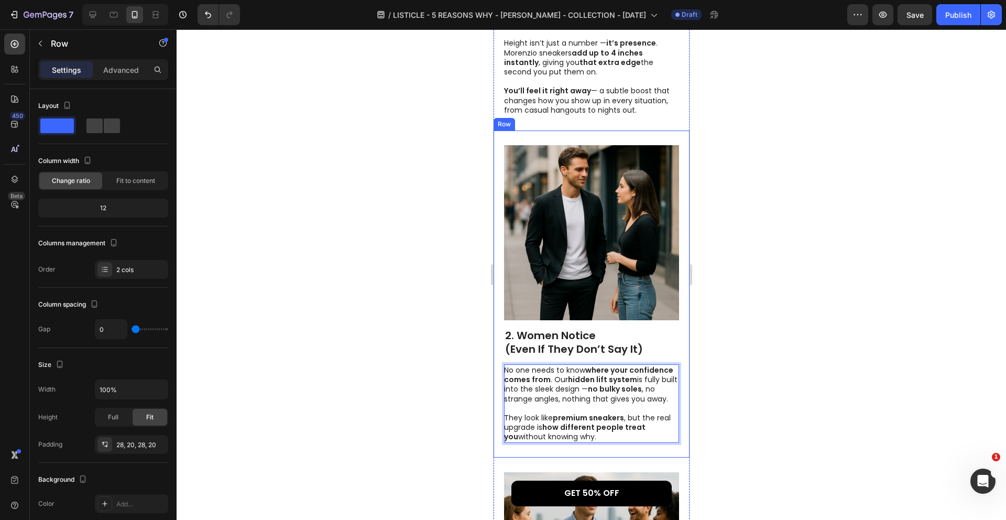
click at [680, 364] on div "Image 2. Women Notice (Even If They Don’t Say It) Heading No one needs to know …" at bounding box center [591, 293] width 196 height 327
click at [631, 397] on p "No one needs to know where your confidence comes from . Our hidden lift system …" at bounding box center [590, 403] width 174 height 76
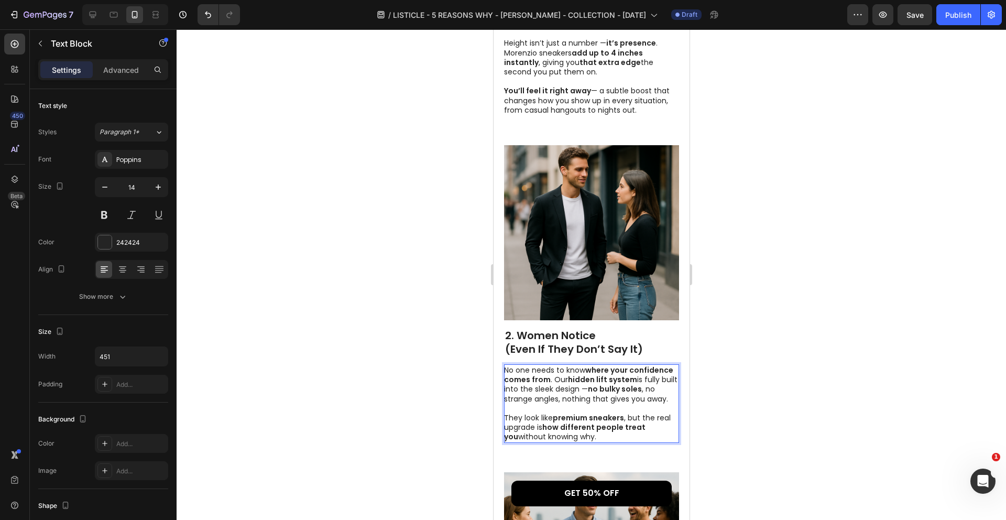
click at [613, 412] on strong "premium sneakers" at bounding box center [587, 417] width 71 height 10
click at [612, 415] on p "No one needs to know where your confidence comes from . Our hidden lift system …" at bounding box center [590, 403] width 174 height 76
click at [628, 422] on strong "how different people treat you" at bounding box center [573, 432] width 141 height 20
click at [623, 413] on p "No one needs to know where your confidence comes from . Our hidden lift system …" at bounding box center [590, 403] width 174 height 76
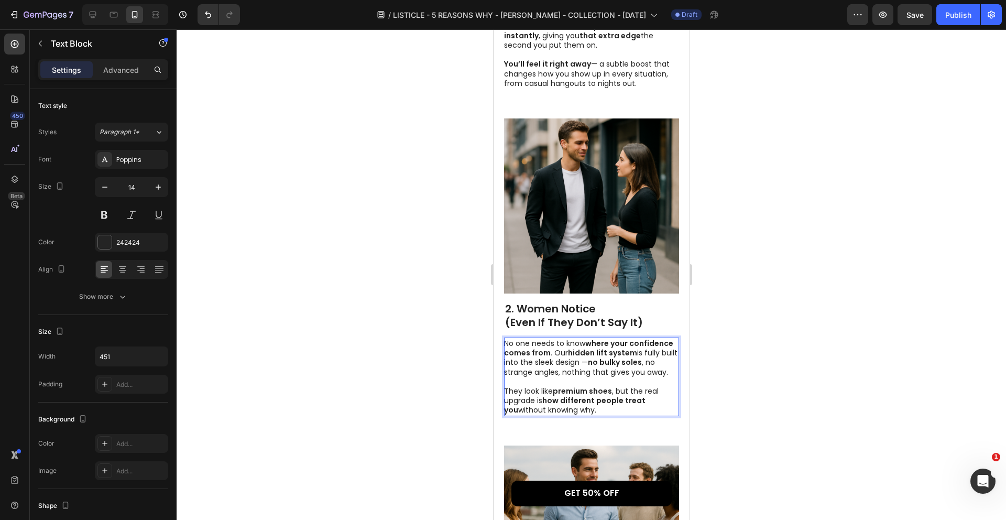
scroll to position [519, 0]
click at [617, 357] on strong "no bulky soles" at bounding box center [614, 362] width 54 height 10
click at [613, 357] on strong "no bulky soles" at bounding box center [614, 362] width 54 height 10
click at [633, 357] on strong "no bulky soles" at bounding box center [614, 362] width 54 height 10
click at [602, 348] on p "No one needs to know where your confidence comes from . Our hidden lift system …" at bounding box center [590, 377] width 174 height 76
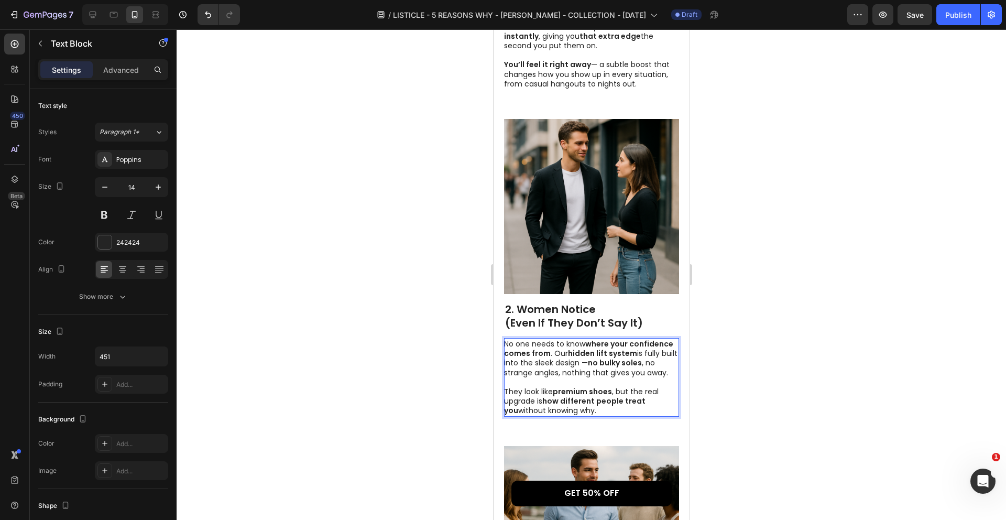
click at [574, 348] on p "No one needs to know where your confidence comes from . Our hidden lift system …" at bounding box center [590, 377] width 174 height 76
click at [573, 343] on p "No one needs to know where your confidence comes from . Our hidden lift system …" at bounding box center [590, 377] width 174 height 76
click at [550, 343] on p "No one needs to know where your confidence comes from . Our hidden lift system …" at bounding box center [590, 377] width 174 height 76
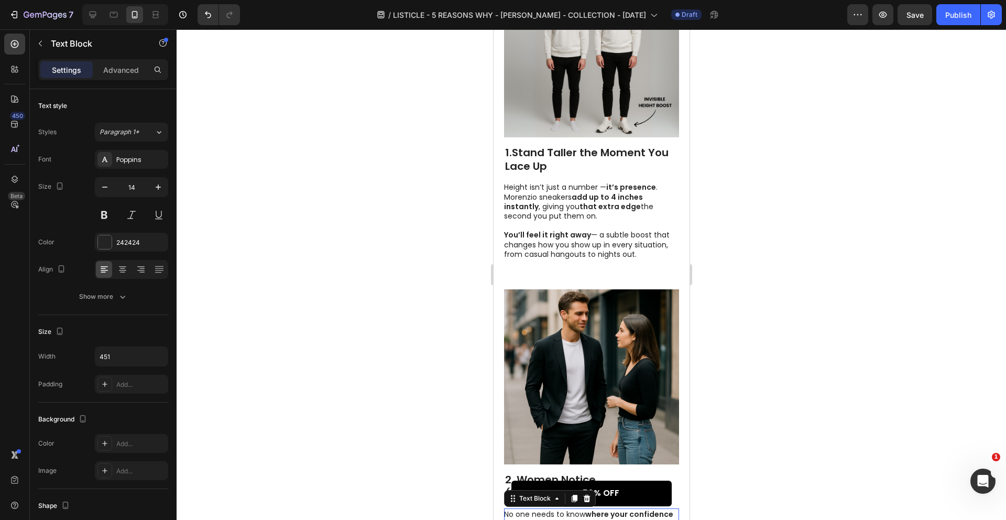
scroll to position [193, 0]
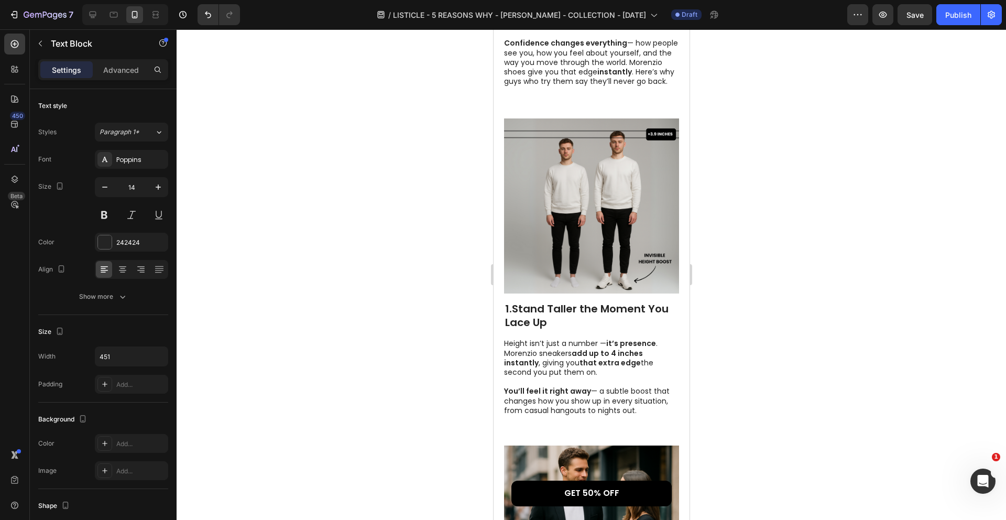
click at [581, 301] on strong "Stand Taller the Moment You Lace Up" at bounding box center [585, 315] width 163 height 28
click at [546, 301] on strong "Stand Taller the Moment You Lace Up" at bounding box center [585, 315] width 163 height 28
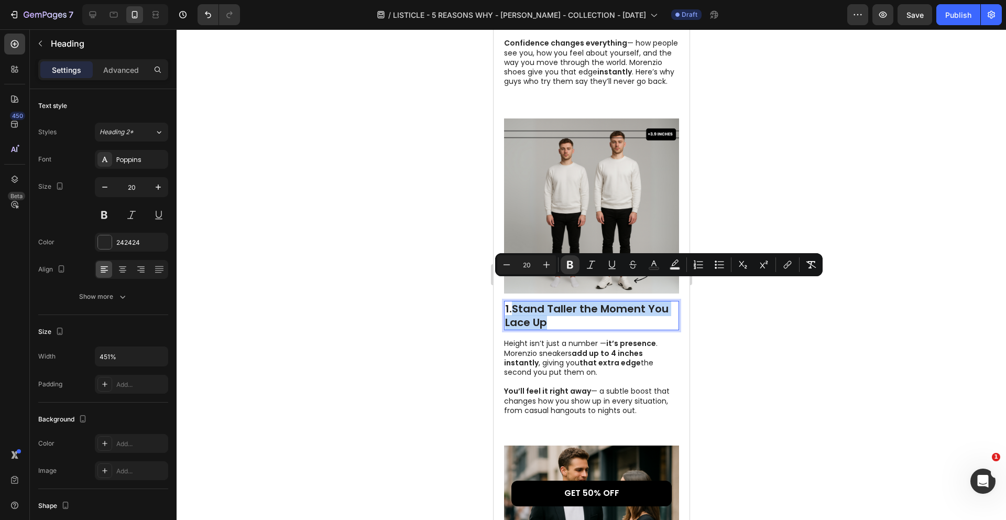
drag, startPoint x: 550, startPoint y: 301, endPoint x: 514, endPoint y: 291, distance: 37.0
click at [514, 302] on p "1. Stand Taller the Moment You Lace Up" at bounding box center [590, 315] width 173 height 27
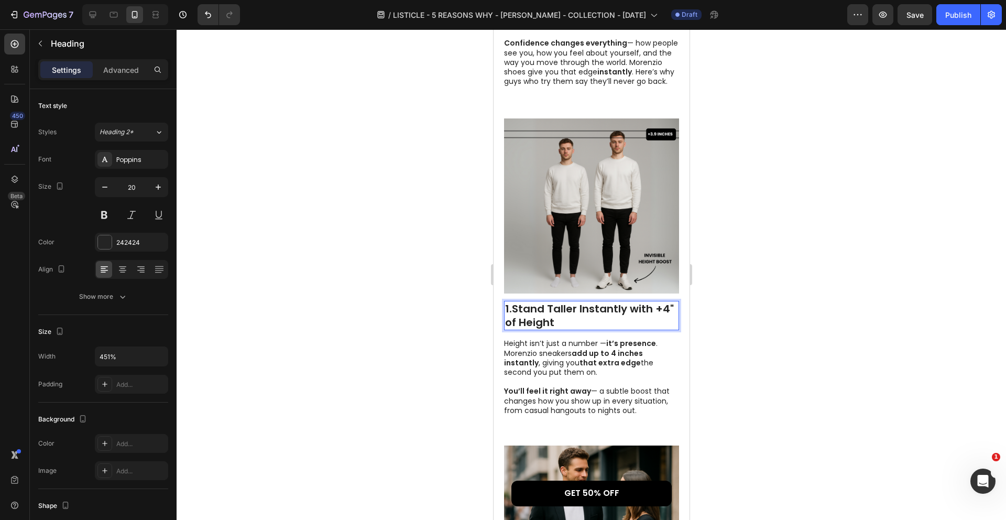
click at [730, 343] on div at bounding box center [591, 274] width 829 height 490
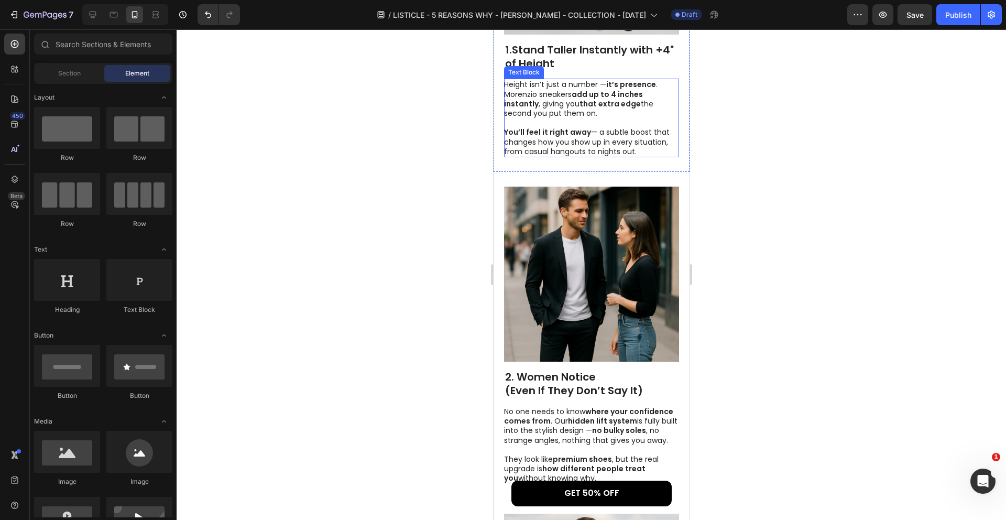
scroll to position [463, 0]
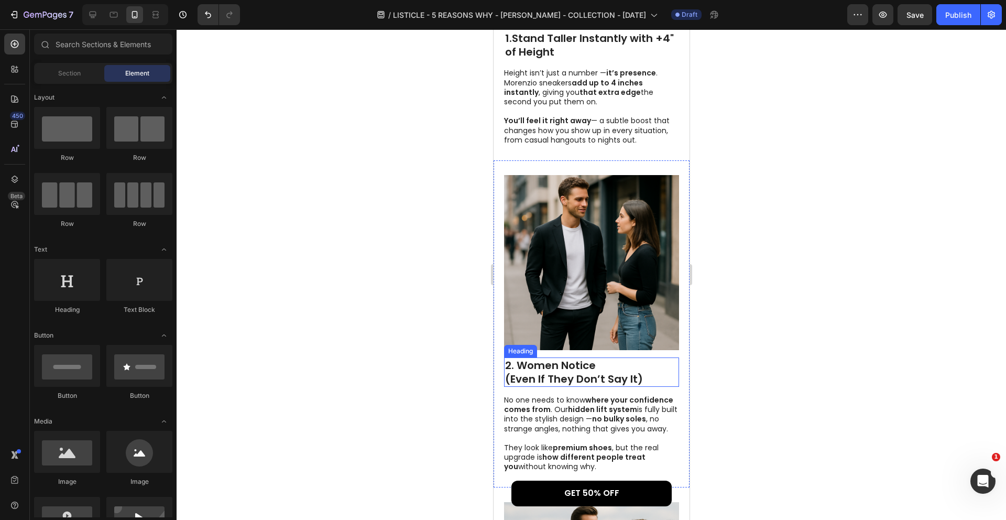
click at [557, 357] on h2 "2. Women Notice (Even If They Don’t Say It)" at bounding box center [590, 371] width 175 height 29
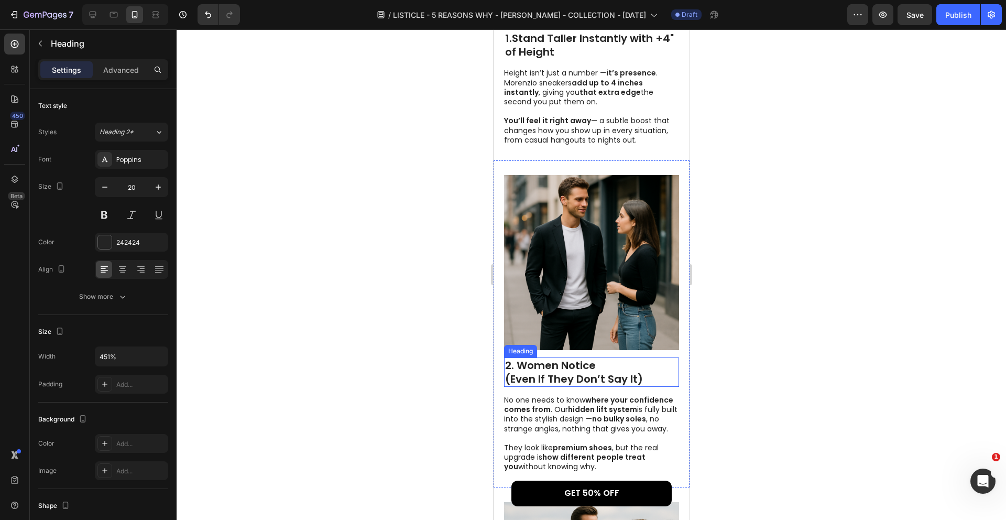
click at [557, 357] on h2 "2. Women Notice (Even If They Don’t Say It)" at bounding box center [590, 371] width 175 height 29
click at [517, 358] on p "2. Women Notice (Even If They Don’t Say It)" at bounding box center [590, 371] width 173 height 27
drag, startPoint x: 517, startPoint y: 344, endPoint x: 642, endPoint y: 354, distance: 125.6
click at [643, 358] on p "2. Women Notice (Even If They Don’t Say It)" at bounding box center [590, 371] width 173 height 27
click at [717, 366] on div at bounding box center [591, 274] width 829 height 490
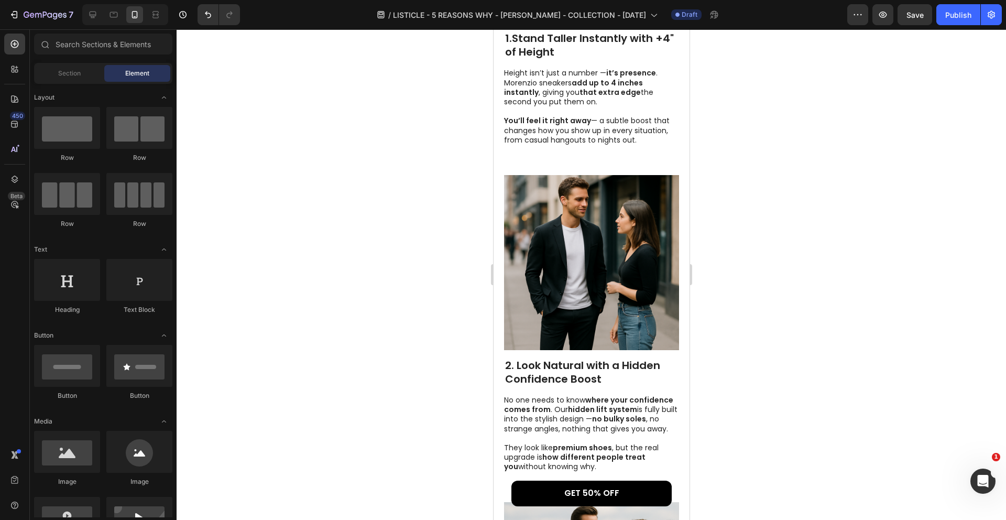
click at [558, 395] on p "No one needs to know where your confidence comes from . Our hidden lift system …" at bounding box center [590, 433] width 174 height 76
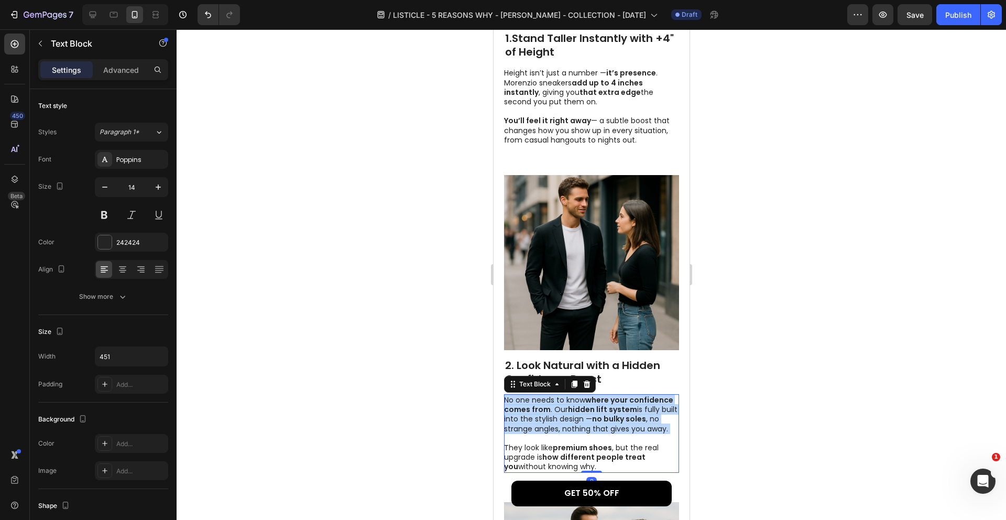
click at [558, 395] on p "No one needs to know where your confidence comes from . Our hidden lift system …" at bounding box center [590, 433] width 174 height 76
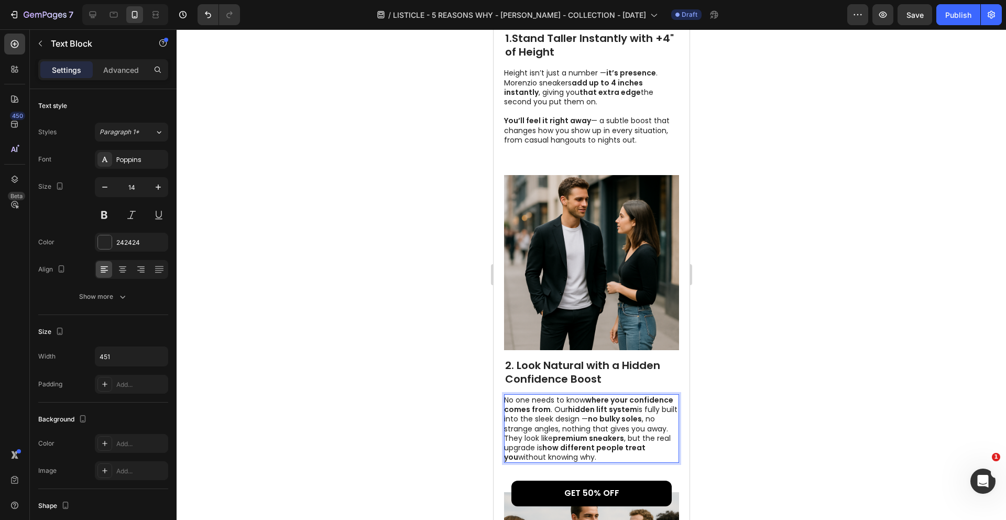
click at [669, 408] on p "No one needs to know where your confidence comes from . Our hidden lift system …" at bounding box center [590, 428] width 174 height 67
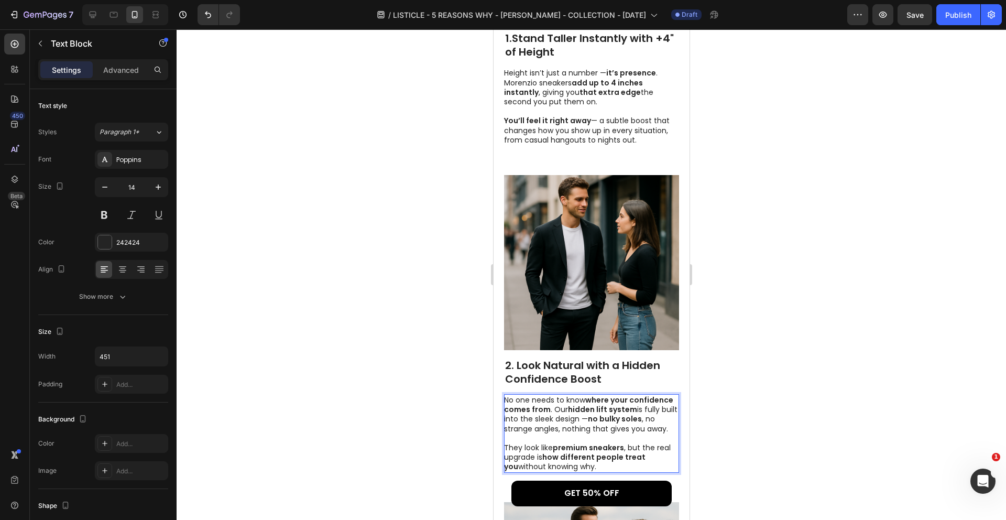
click at [735, 392] on div at bounding box center [591, 274] width 829 height 490
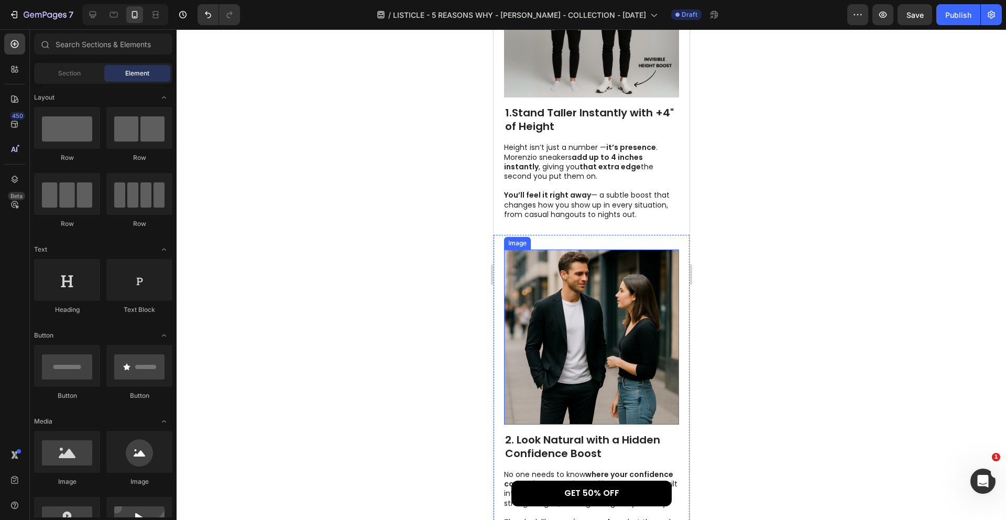
scroll to position [248, 0]
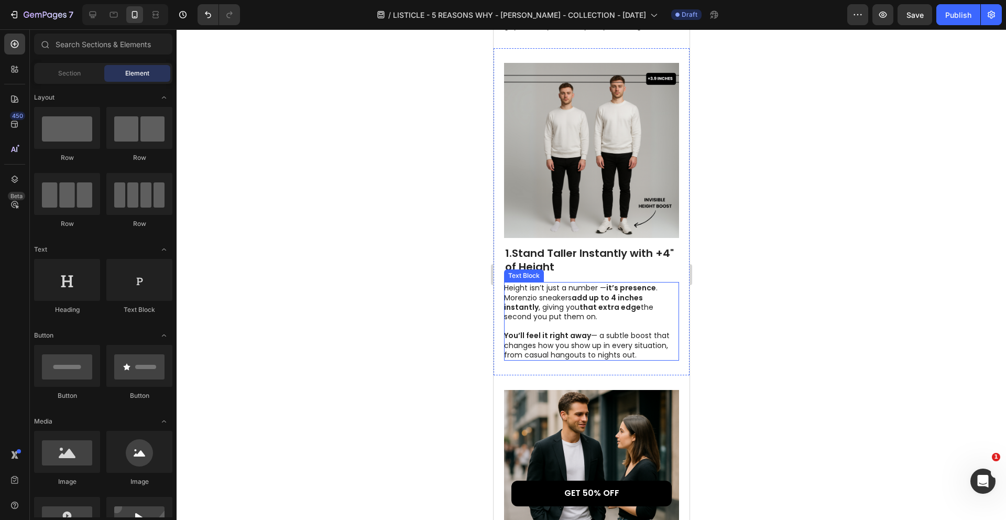
click at [560, 304] on p "Height isn’t just a number — it’s presence . Morenzio sneakers add up to 4 inch…" at bounding box center [590, 321] width 174 height 76
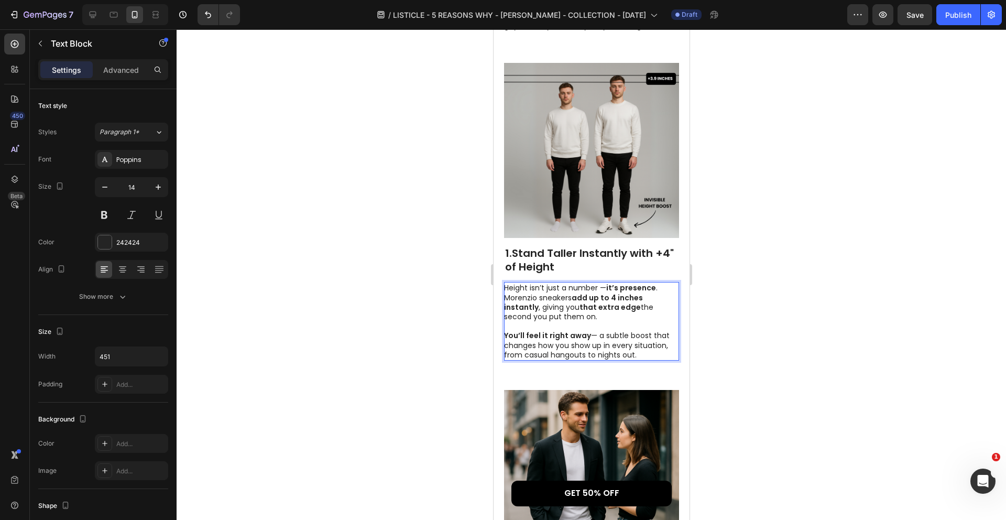
click at [683, 289] on div "Image 1. Stand Taller Instantly with +4" of Height Heading Height isn’t just a …" at bounding box center [591, 211] width 196 height 327
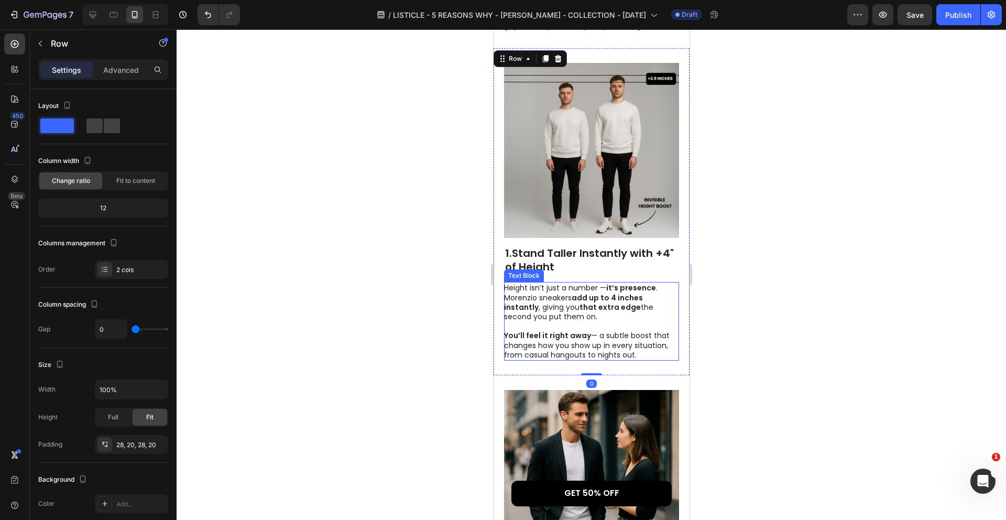
click at [644, 289] on p "Height isn’t just a number — it’s presence . Morenzio sneakers add up to 4 inch…" at bounding box center [590, 321] width 174 height 76
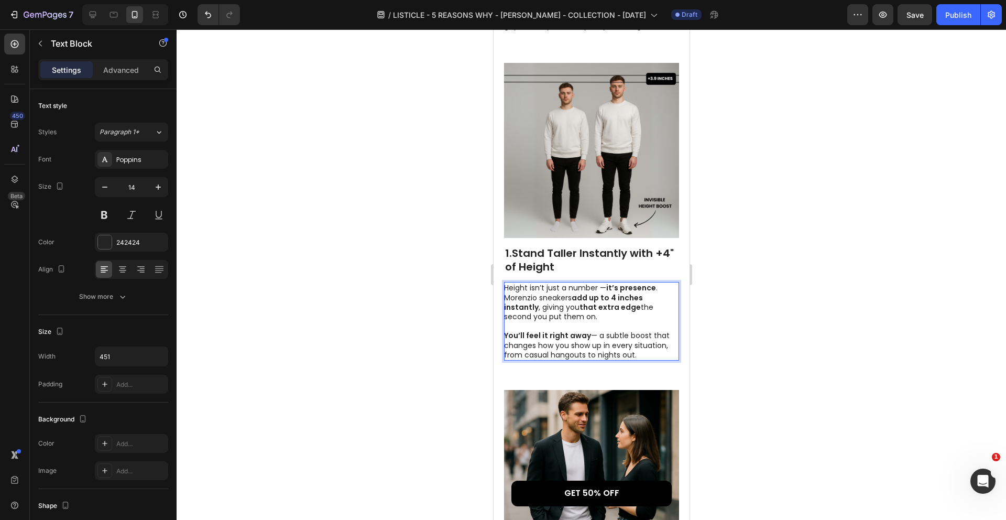
click at [632, 297] on p "Height isn’t just a number — it’s presence . Morenzio sneakers add up to 4 inch…" at bounding box center [590, 321] width 174 height 76
click at [631, 302] on strong "that extra edge" at bounding box center [609, 307] width 61 height 10
click at [695, 297] on div at bounding box center [591, 274] width 829 height 490
click at [667, 284] on p "Height isn’t just a number — it’s presence . Morenzio sneakers add up to 4 inch…" at bounding box center [590, 321] width 174 height 76
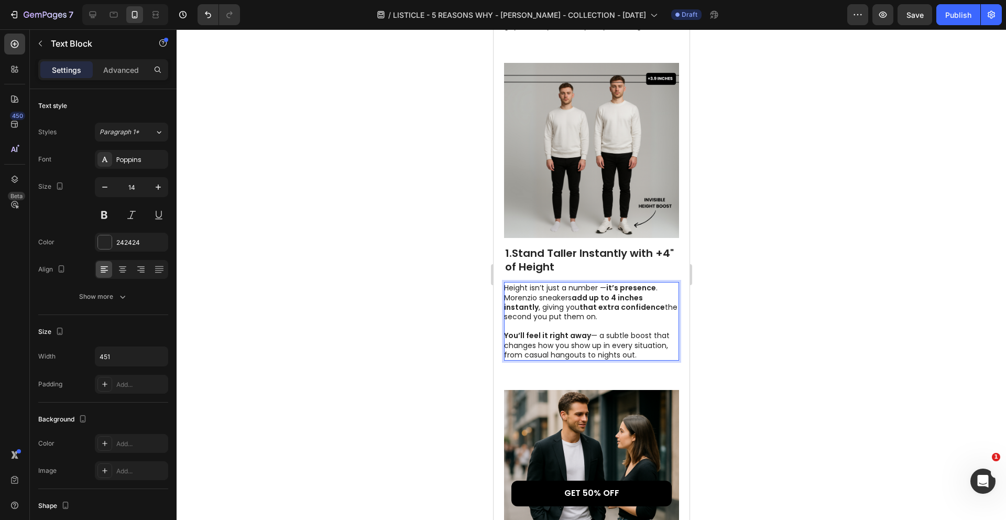
click at [663, 284] on p "Height isn’t just a number — it’s presence . Morenzio sneakers add up to 4 inch…" at bounding box center [590, 321] width 174 height 76
click at [721, 291] on div at bounding box center [591, 274] width 829 height 490
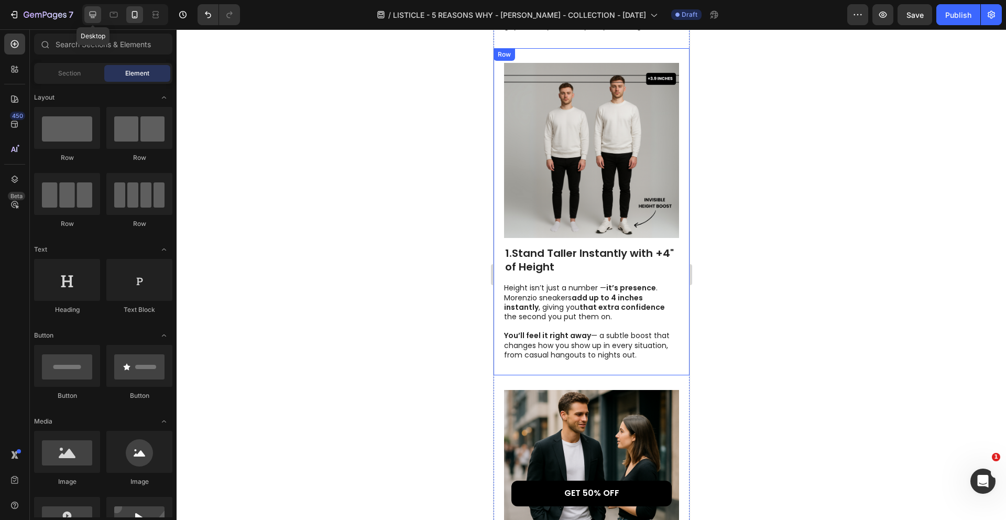
click at [95, 10] on icon at bounding box center [92, 14] width 10 height 10
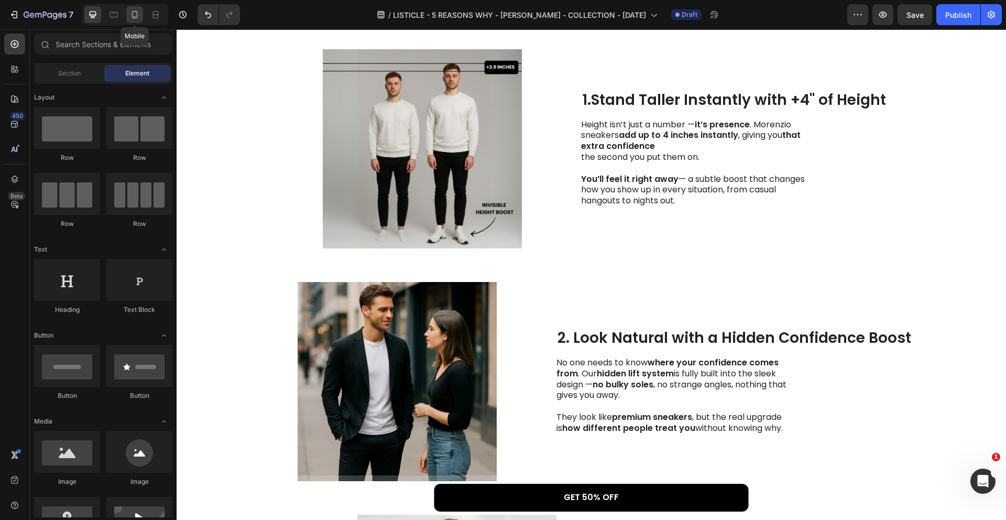
click at [133, 15] on icon at bounding box center [134, 14] width 10 height 10
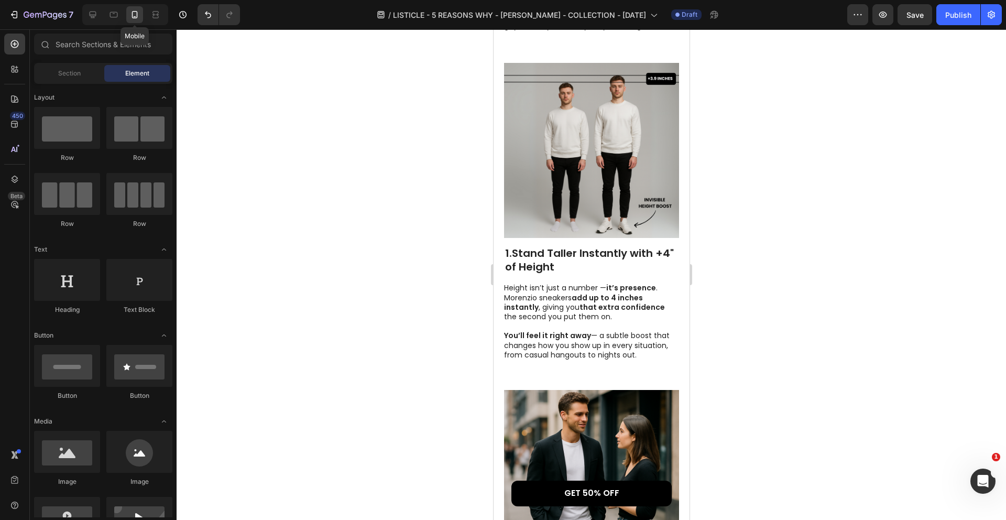
scroll to position [344, 0]
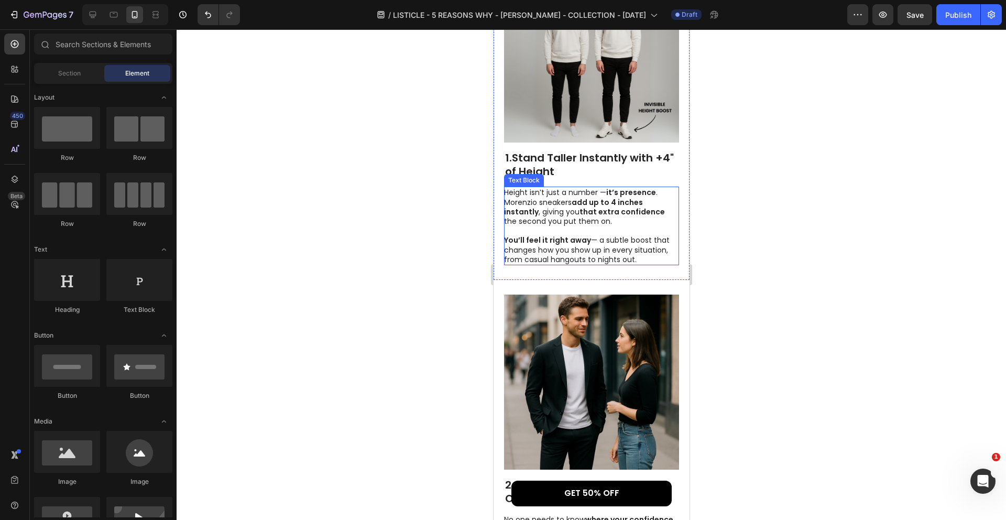
click at [601, 202] on p "Height isn’t just a number — it’s presence . Morenzio sneakers add up to 4 inch…" at bounding box center [590, 226] width 174 height 76
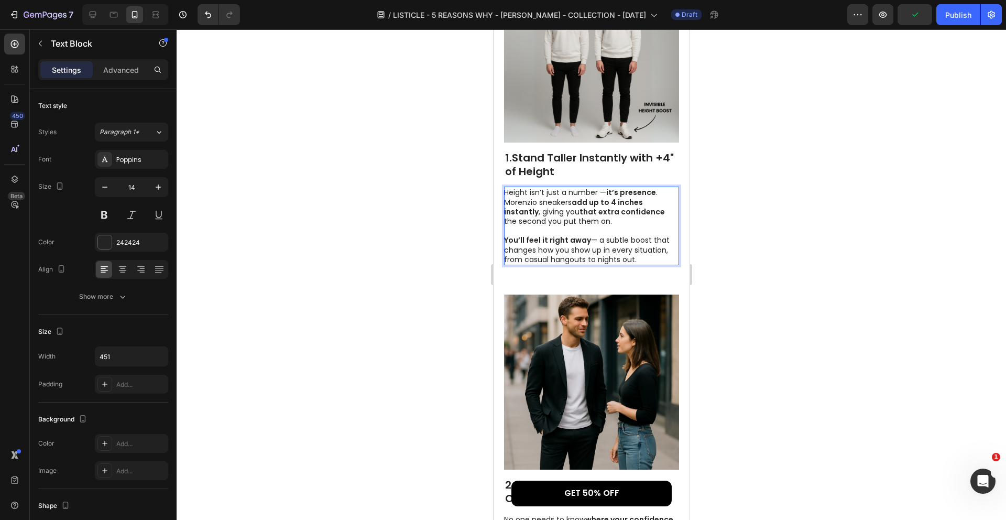
click at [505, 201] on p "Height isn’t just a number — it’s presence . Morenzio sneakers add up to 4 inch…" at bounding box center [590, 226] width 174 height 76
click at [747, 240] on div at bounding box center [591, 274] width 829 height 490
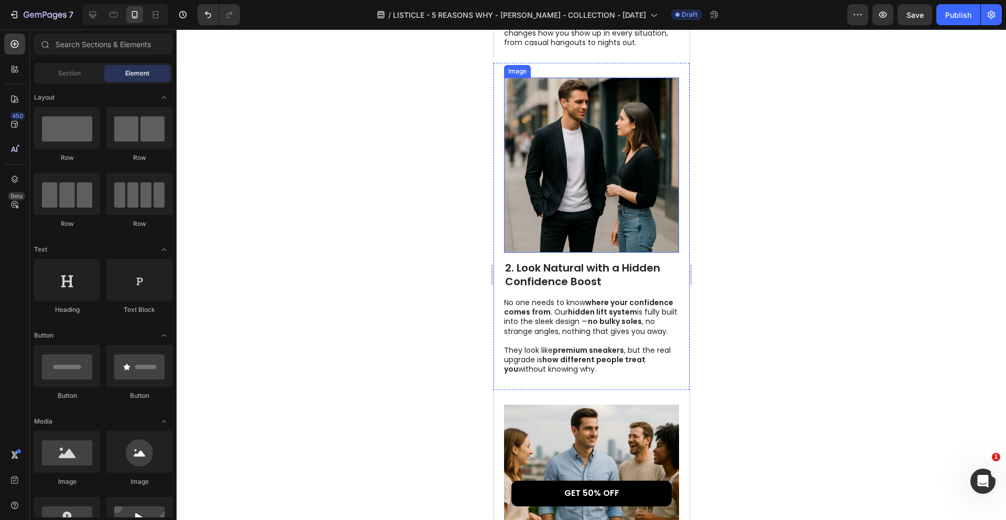
scroll to position [552, 0]
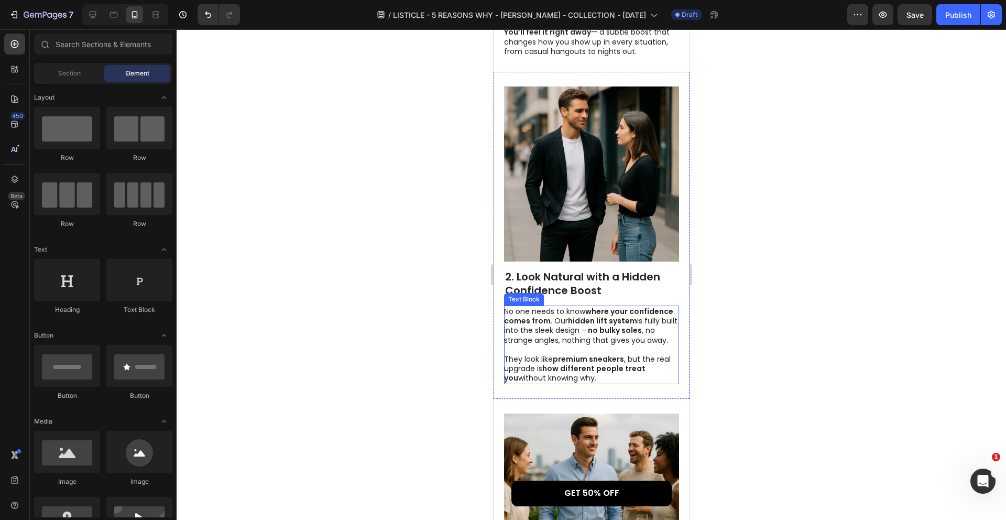
click at [574, 306] on p "No one needs to know where your confidence comes from . Our hidden lift system …" at bounding box center [590, 344] width 174 height 76
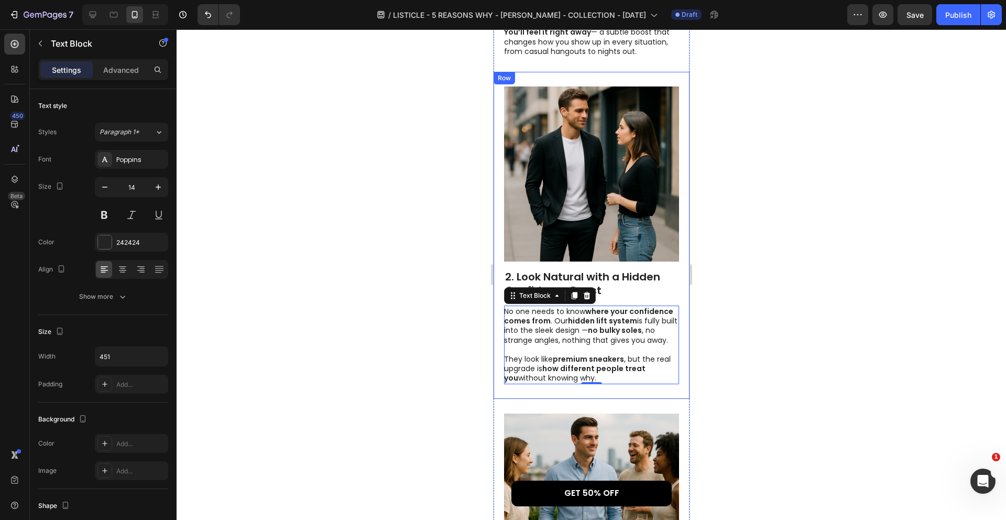
click at [532, 258] on div "Heading" at bounding box center [520, 262] width 29 height 9
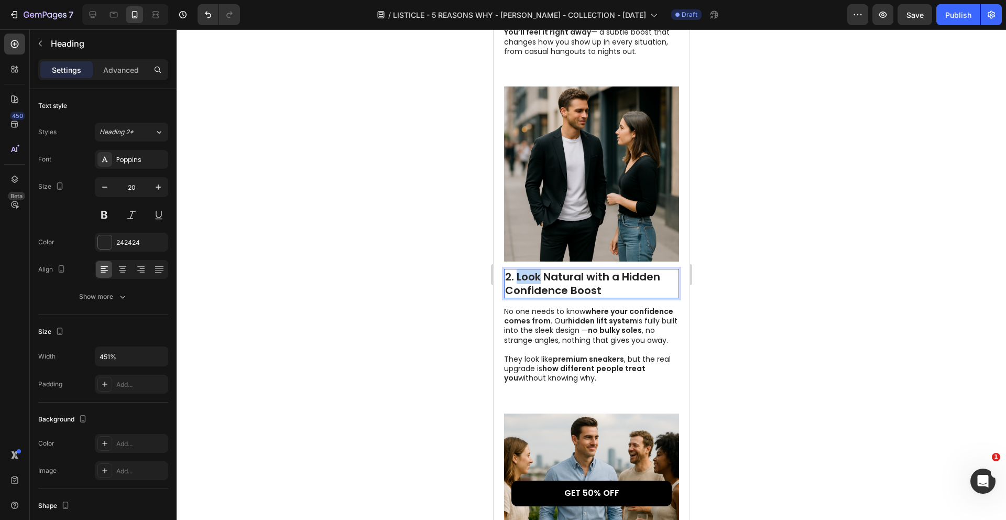
click at [532, 270] on p "2. Look Natural with a Hidden Confidence Boost" at bounding box center [590, 283] width 173 height 27
click at [506, 270] on p "our Secret Height Boost, Built Inside" at bounding box center [590, 283] width 173 height 27
click at [726, 254] on div at bounding box center [591, 274] width 829 height 490
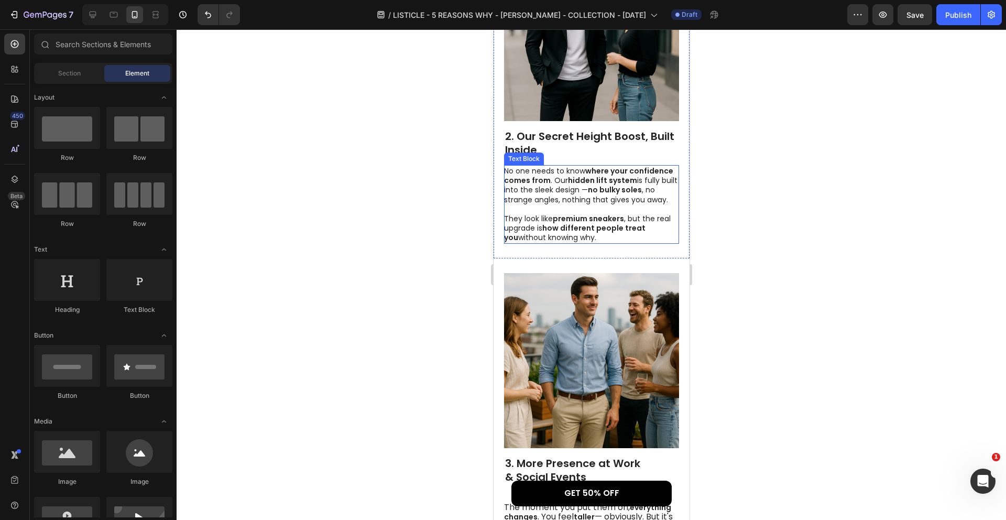
scroll to position [701, 0]
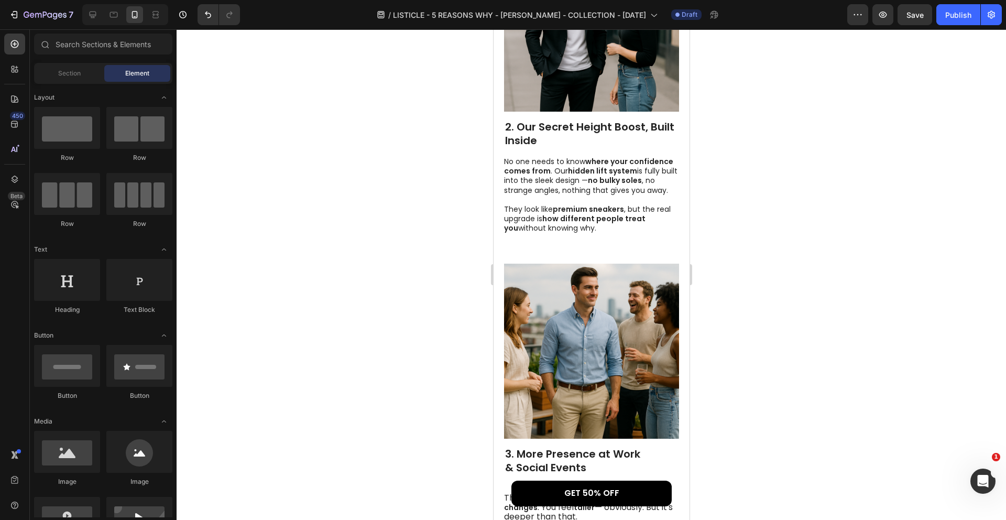
click at [737, 256] on div at bounding box center [591, 274] width 829 height 490
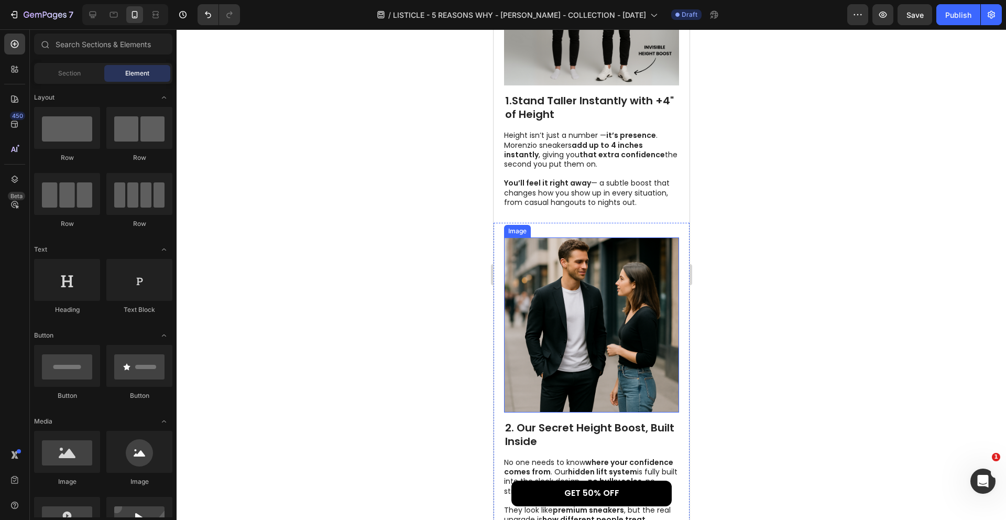
click at [609, 294] on img at bounding box center [590, 324] width 175 height 175
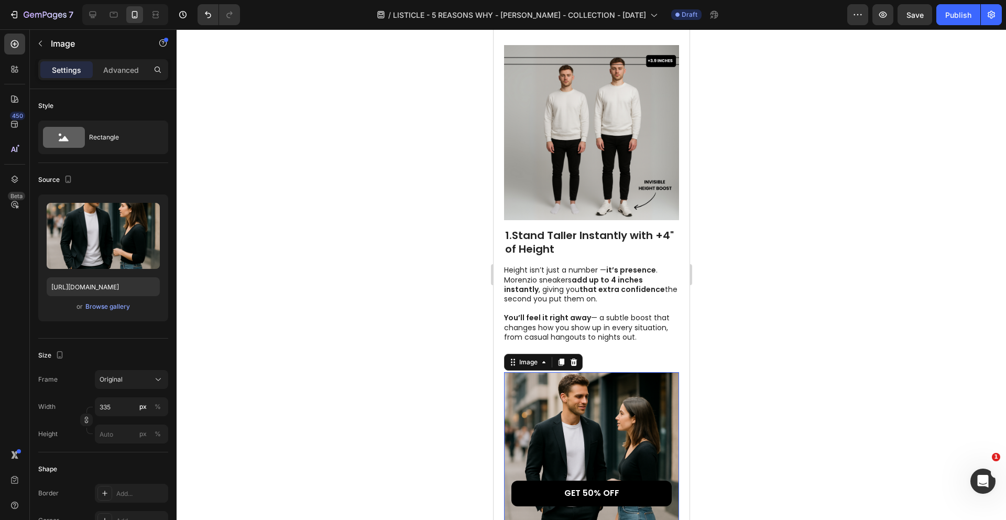
scroll to position [237, 0]
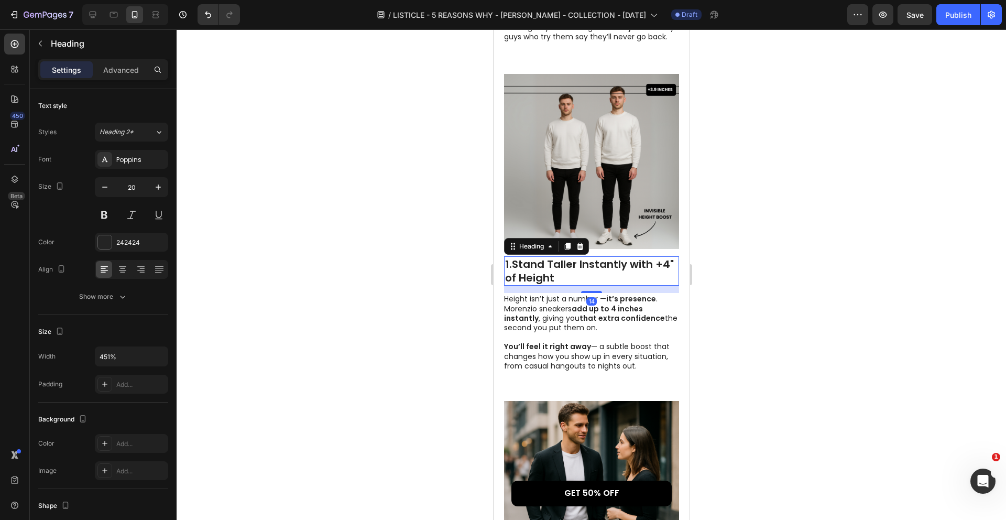
click at [539, 257] on strong "Stand Taller Instantly with +4" of Height" at bounding box center [588, 271] width 169 height 28
click at [563, 257] on p "1. Stand Taller Instantly with +4" of Height" at bounding box center [590, 270] width 173 height 27
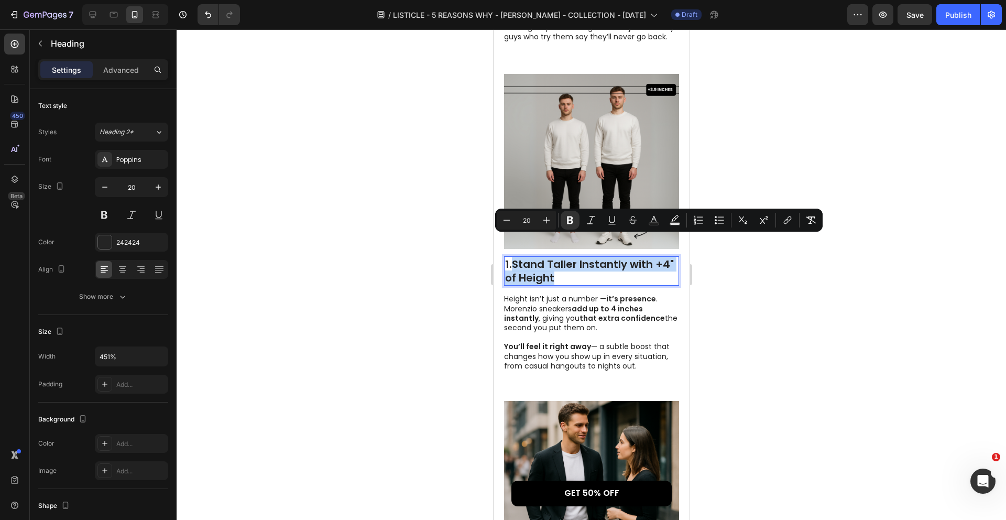
drag, startPoint x: 560, startPoint y: 254, endPoint x: 515, endPoint y: 248, distance: 44.9
click at [515, 257] on p "1. Stand Taller Instantly with +4" of Height" at bounding box center [590, 270] width 173 height 27
click at [722, 257] on div at bounding box center [591, 274] width 829 height 490
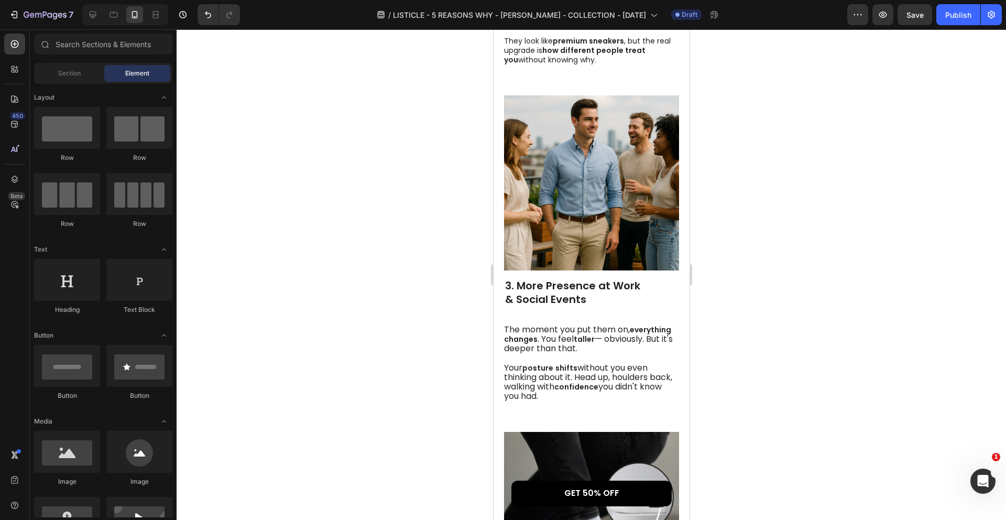
scroll to position [891, 0]
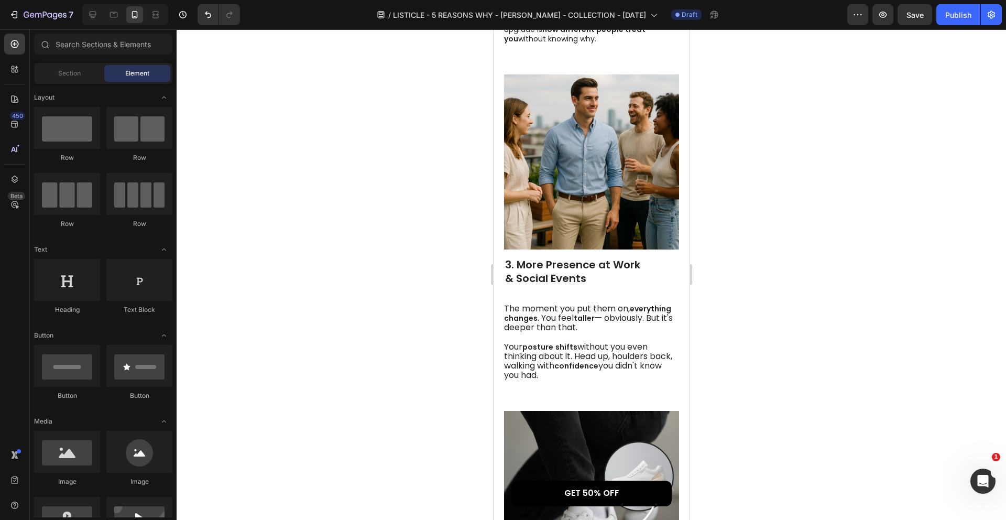
click at [563, 257] on h2 "3. More Presence at Work & Social Events" at bounding box center [590, 271] width 175 height 29
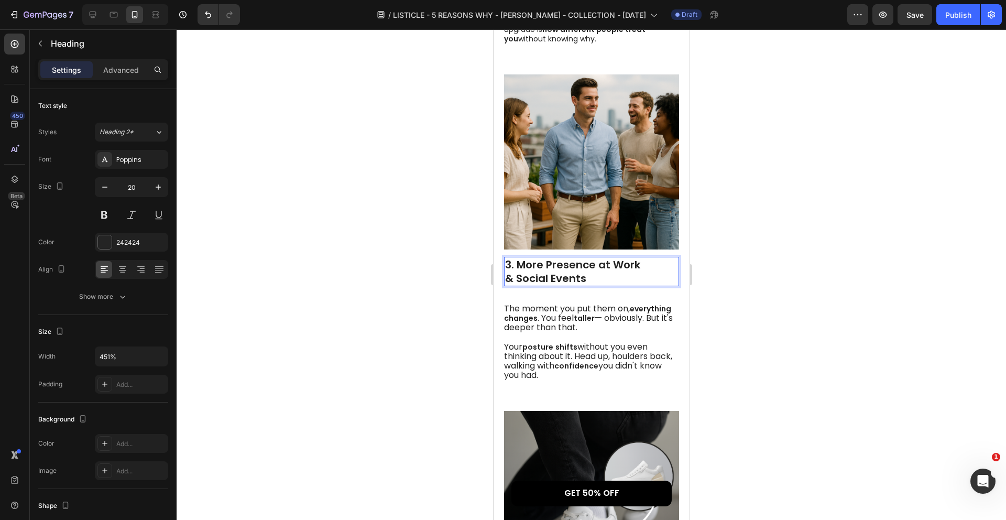
click at [588, 258] on p "3. More Presence at Work & Social Events" at bounding box center [590, 271] width 173 height 27
drag, startPoint x: 588, startPoint y: 256, endPoint x: 520, endPoint y: 244, distance: 69.1
click at [520, 258] on p "3. More Presence at Work & Social Events" at bounding box center [590, 271] width 173 height 27
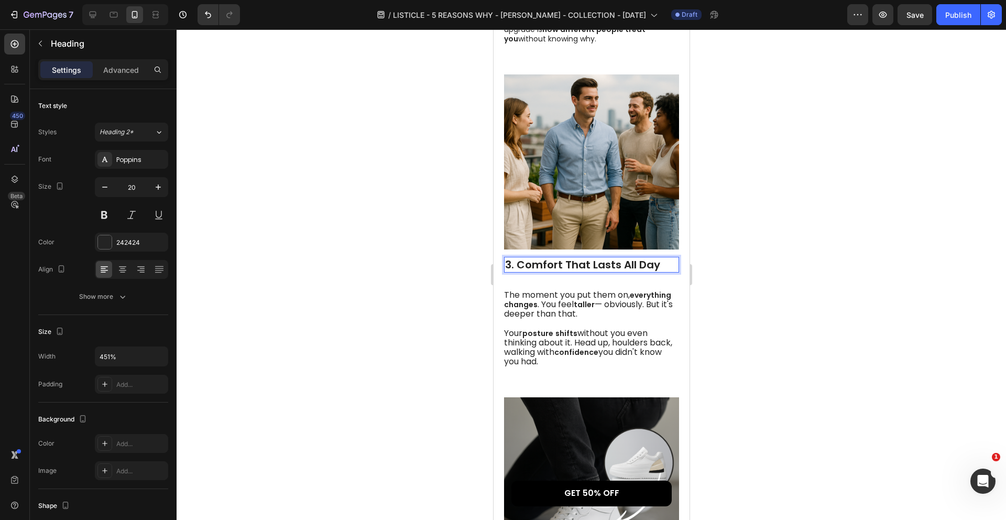
click at [699, 261] on div at bounding box center [591, 274] width 829 height 490
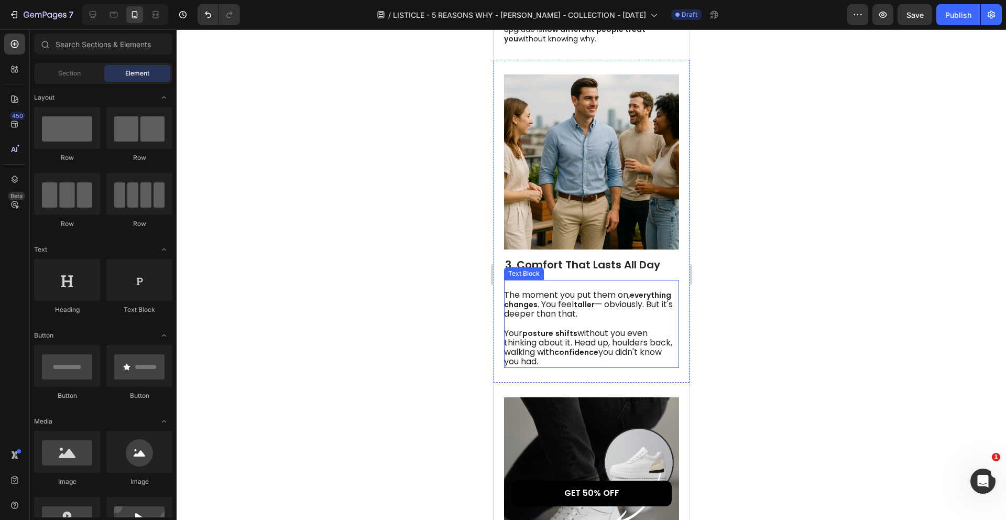
click at [607, 289] on span "The moment you put them on," at bounding box center [566, 295] width 126 height 12
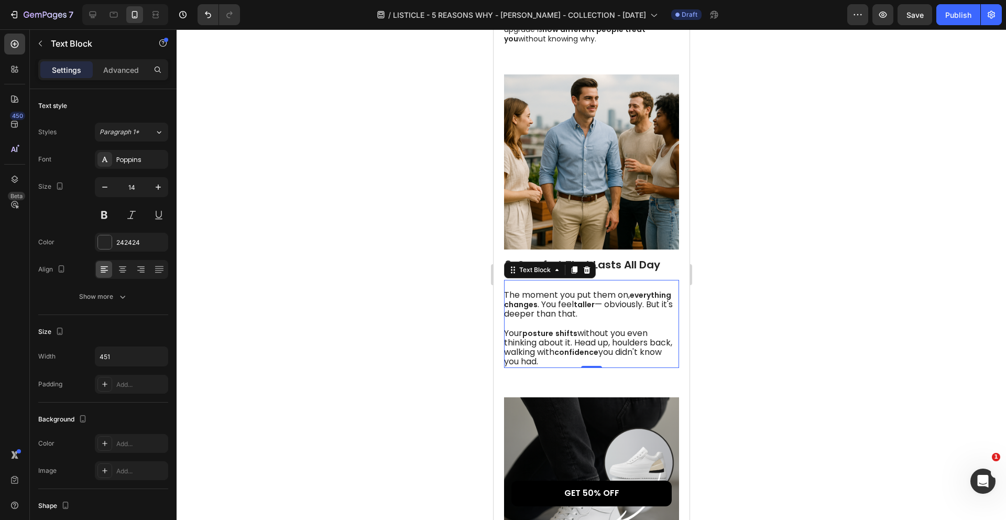
click at [631, 327] on span "without you even thinking about it. Head up, houlders back, walking with" at bounding box center [587, 342] width 168 height 31
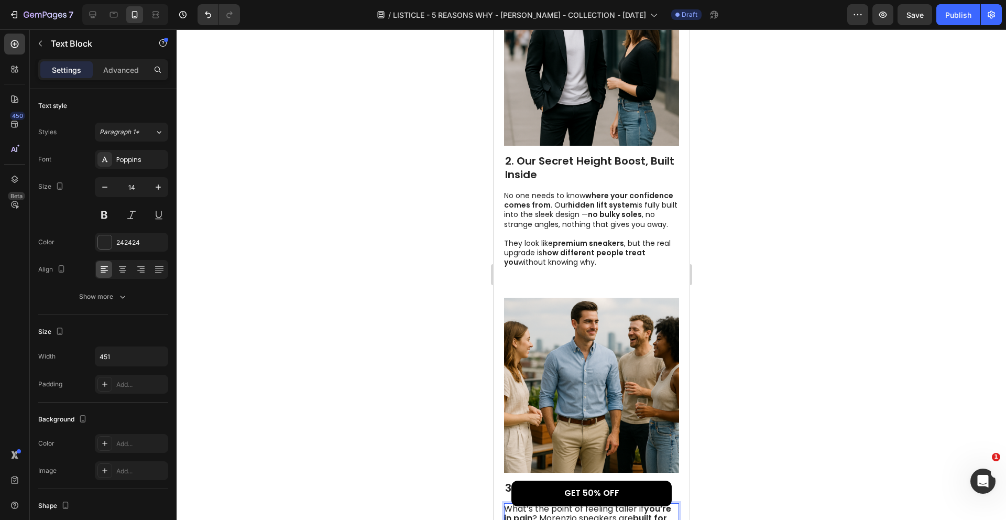
scroll to position [668, 0]
click at [606, 212] on p "No one needs to know where your confidence comes from . Our hidden lift system …" at bounding box center [590, 228] width 174 height 76
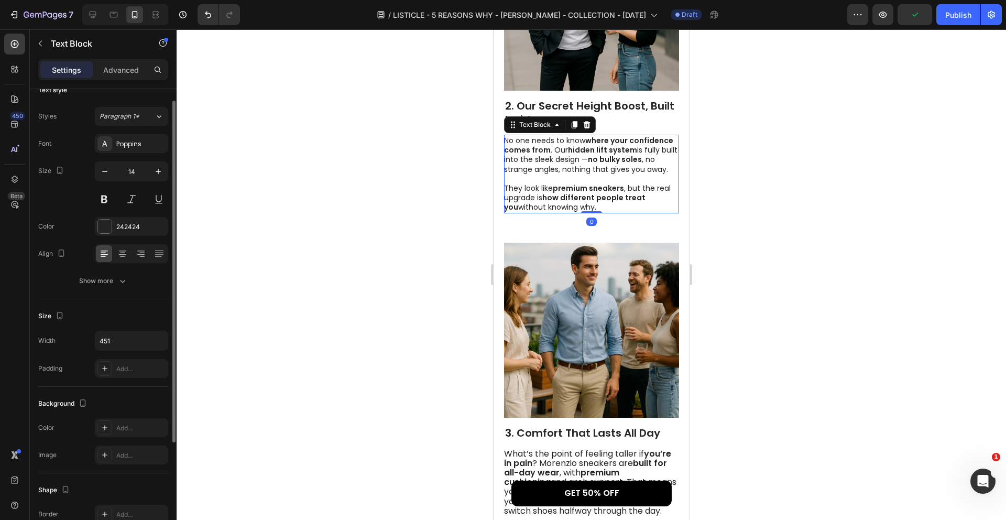
scroll to position [841, 0]
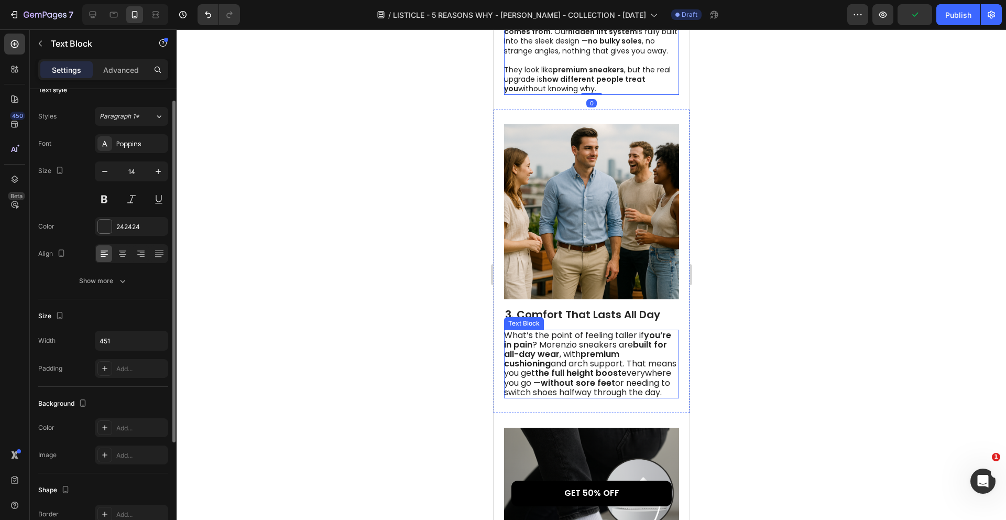
click at [590, 329] on span "What’s the point of feeling taller if you’re in pain ? Morenzio sneakers are bu…" at bounding box center [589, 363] width 172 height 69
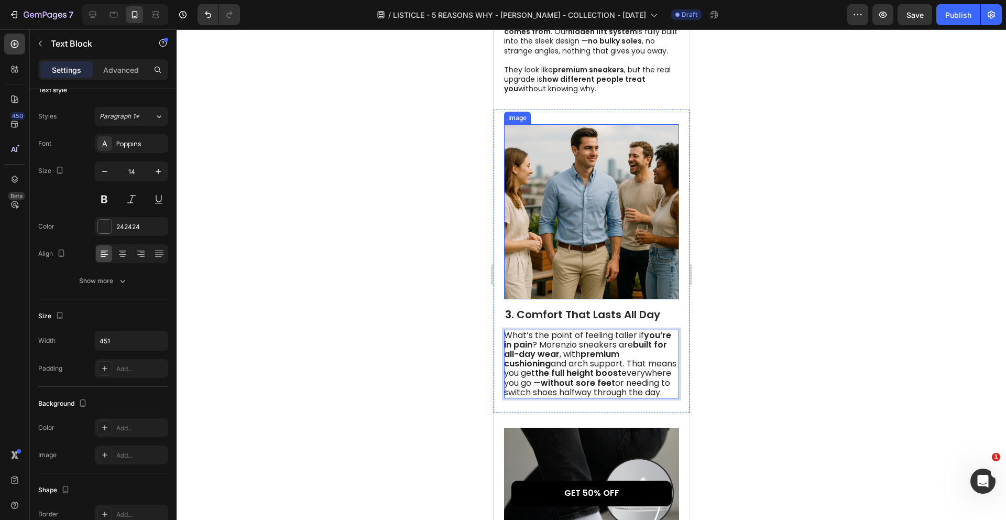
scroll to position [784, 0]
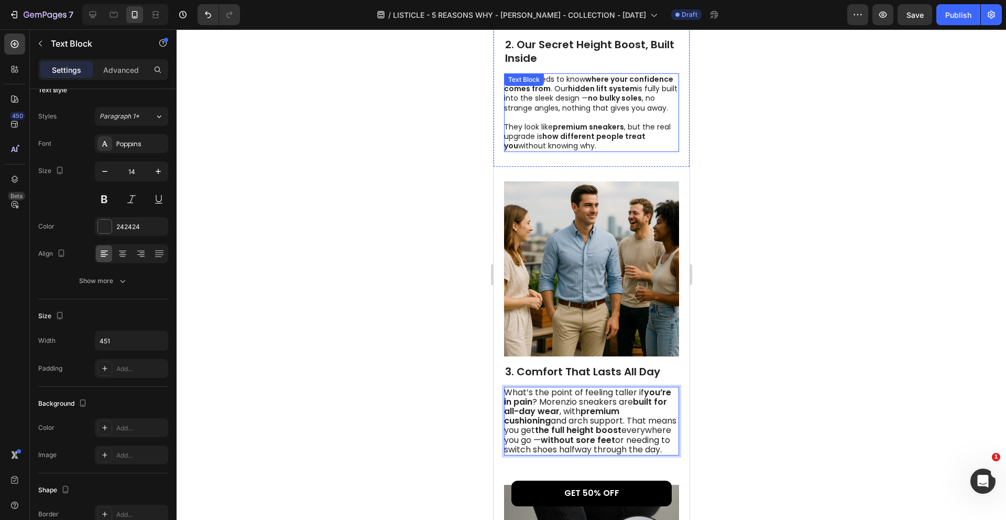
click at [565, 81] on p "No one needs to know where your confidence comes from . Our hidden lift system …" at bounding box center [590, 112] width 174 height 76
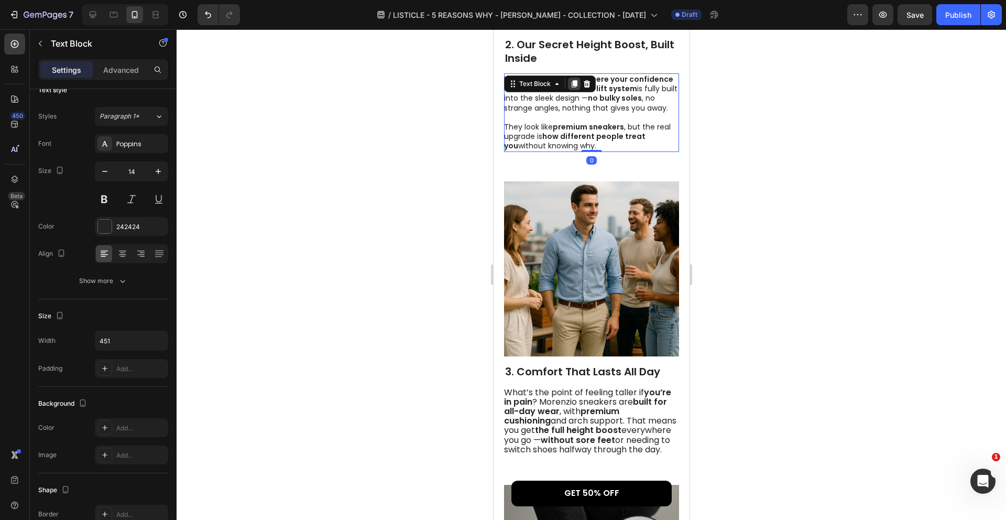
click at [575, 78] on div at bounding box center [573, 84] width 13 height 13
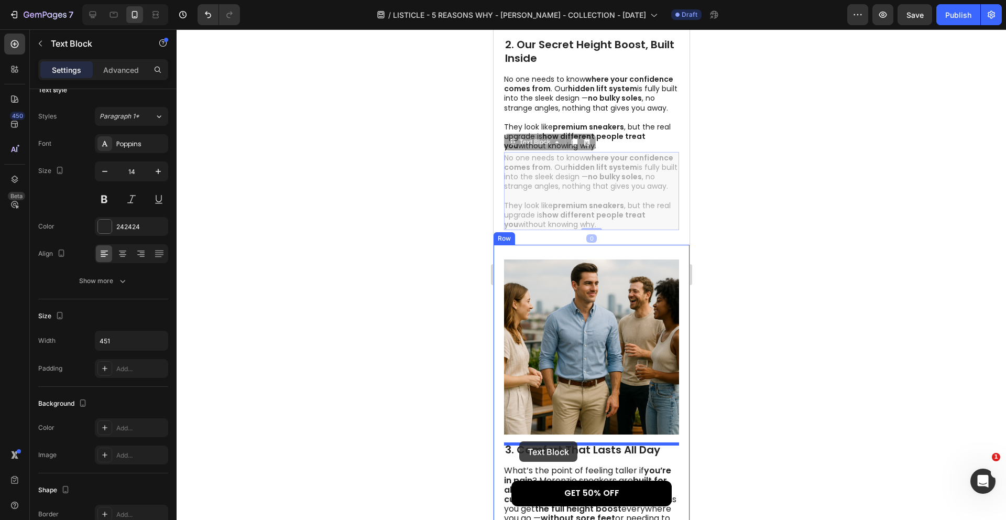
drag, startPoint x: 512, startPoint y: 120, endPoint x: 519, endPoint y: 441, distance: 320.7
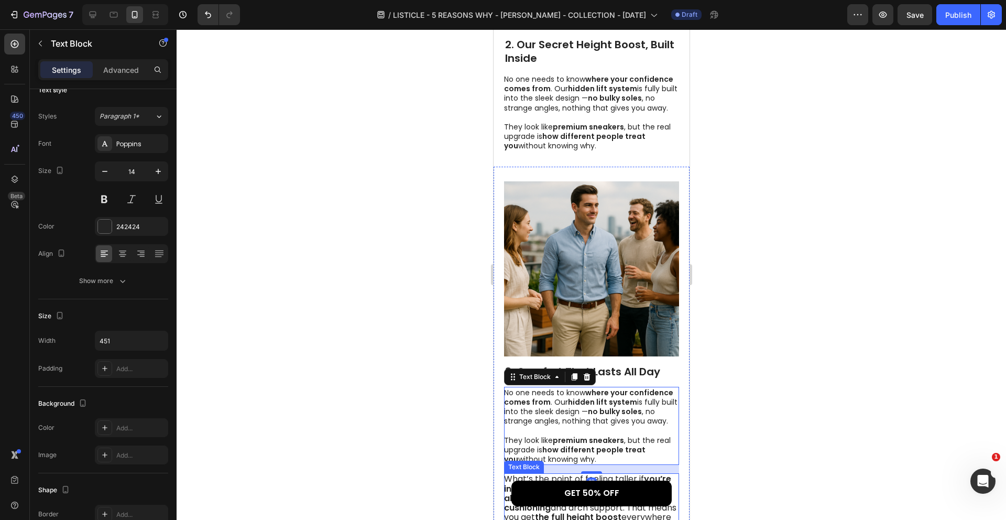
click at [548, 473] on span "What’s the point of feeling taller if you’re in pain ? Morenzio sneakers are bu…" at bounding box center [589, 507] width 172 height 69
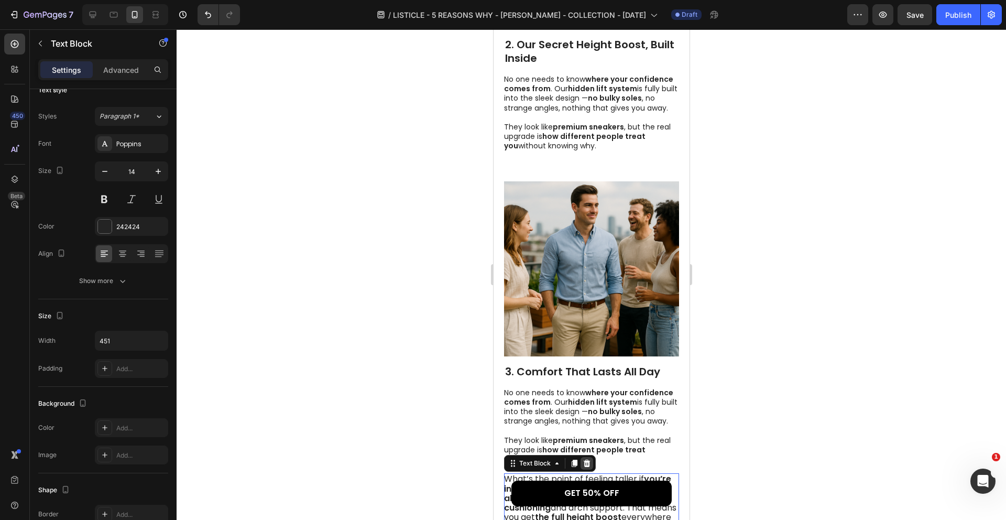
drag, startPoint x: 576, startPoint y: 440, endPoint x: 588, endPoint y: 441, distance: 12.1
click at [588, 455] on div "Text Block" at bounding box center [549, 463] width 92 height 17
click at [588, 459] on icon at bounding box center [586, 462] width 7 height 7
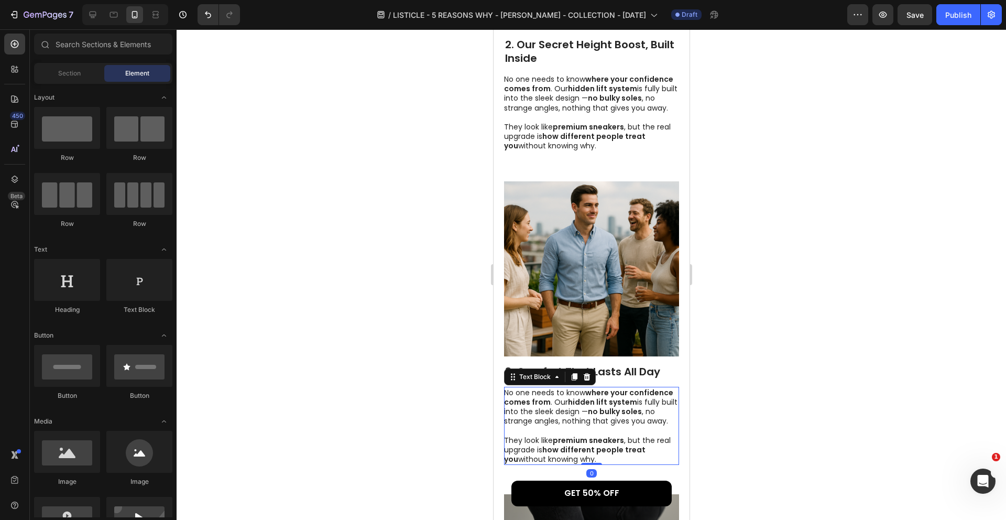
click at [592, 412] on p "No one needs to know where your confidence comes from . Our hidden lift system …" at bounding box center [590, 426] width 174 height 76
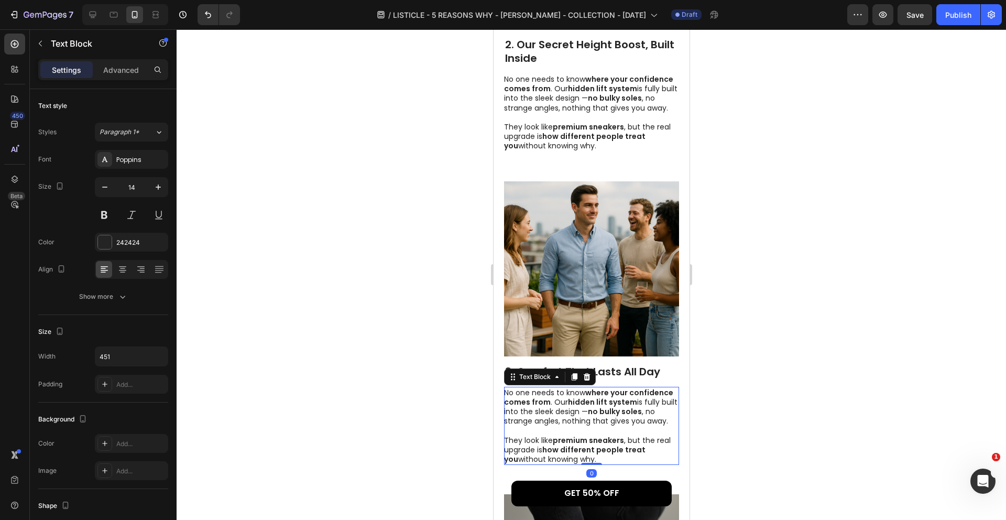
click at [592, 412] on p "No one needs to know where your confidence comes from . Our hidden lift system …" at bounding box center [590, 426] width 174 height 76
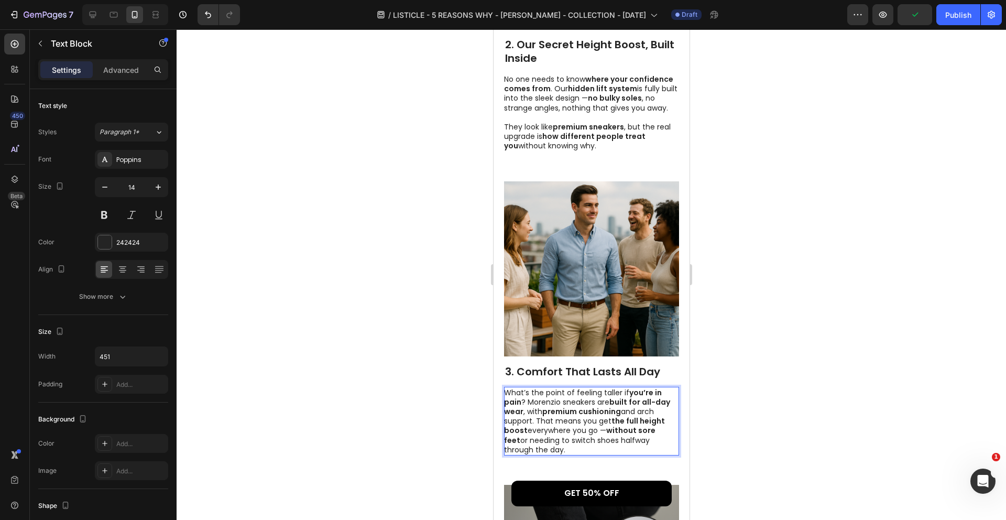
click at [536, 401] on p "What’s the point of feeling taller if you’re in pain ? Morenzio sneakers are bu…" at bounding box center [590, 421] width 174 height 67
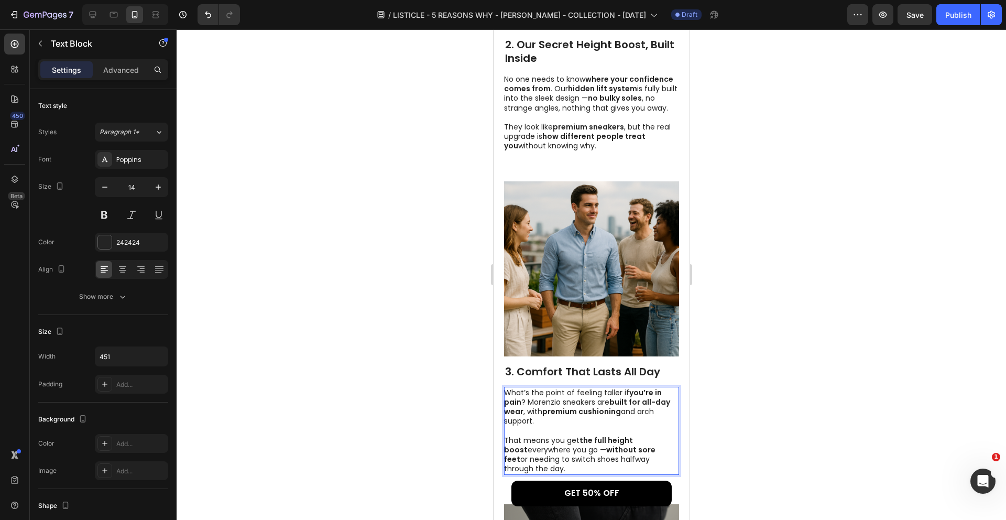
click at [628, 401] on p "What’s the point of feeling taller if you’re in pain ? Morenzio sneakers are bu…" at bounding box center [590, 431] width 174 height 86
click at [736, 400] on div at bounding box center [591, 274] width 829 height 490
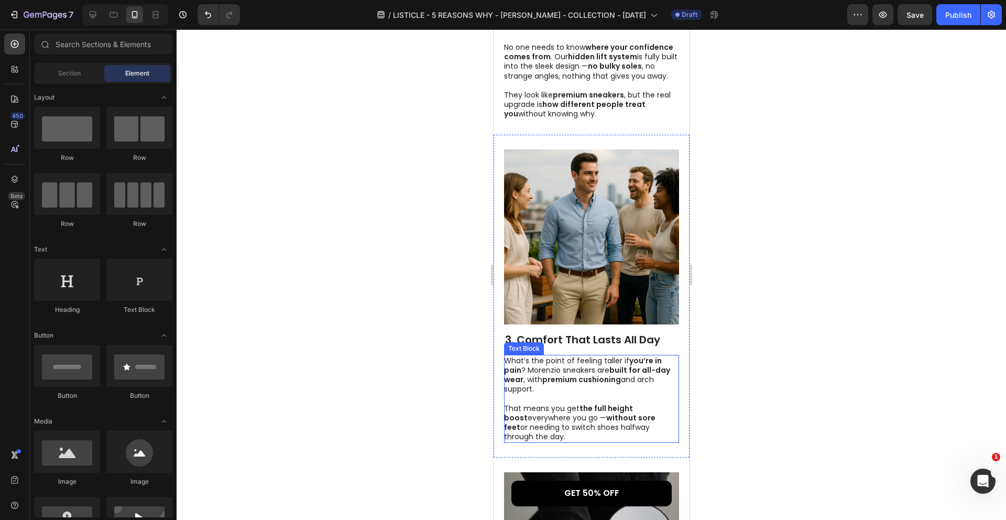
scroll to position [819, 0]
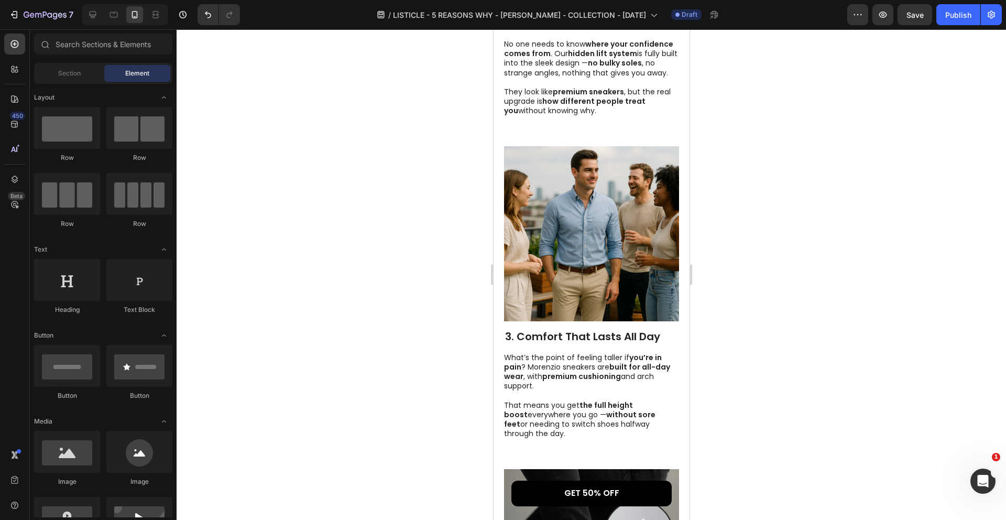
click at [703, 402] on div at bounding box center [591, 274] width 829 height 490
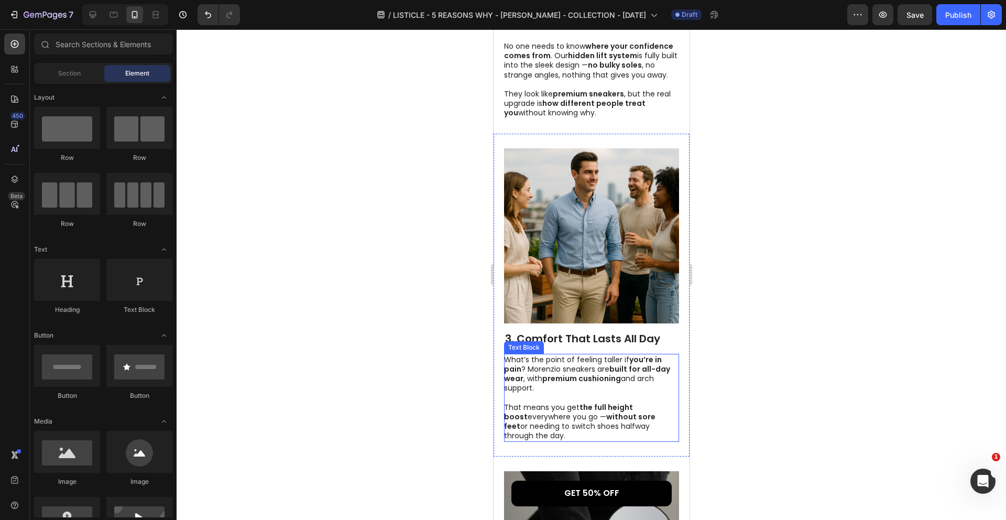
click at [612, 373] on strong "premium cushioning" at bounding box center [581, 378] width 79 height 10
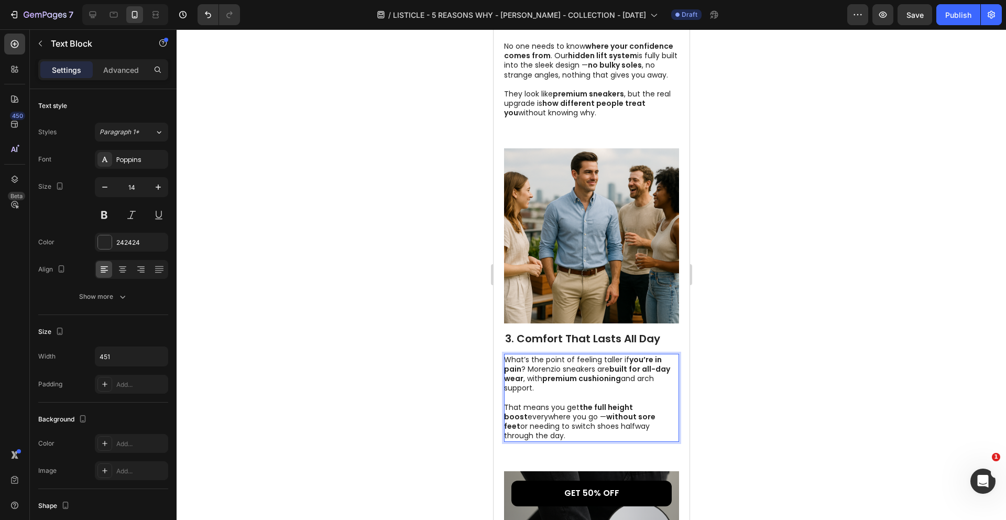
click at [516, 354] on strong "you’re in pain" at bounding box center [582, 364] width 158 height 20
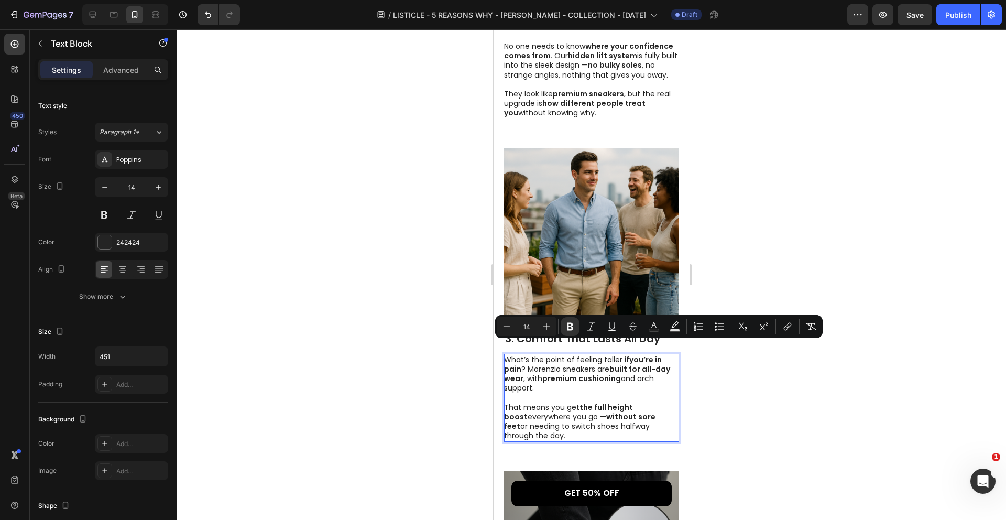
click at [560, 373] on strong "premium cushioning" at bounding box center [581, 378] width 79 height 10
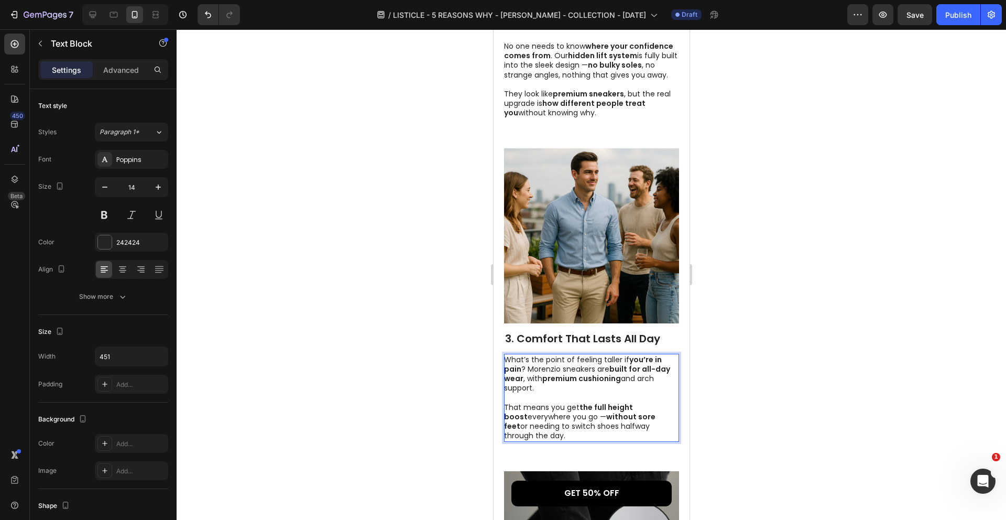
click at [559, 369] on p "What’s the point of feeling taller if you’re in pain ? Morenzio sneakers are bu…" at bounding box center [590, 398] width 174 height 86
click at [711, 363] on div at bounding box center [591, 274] width 829 height 490
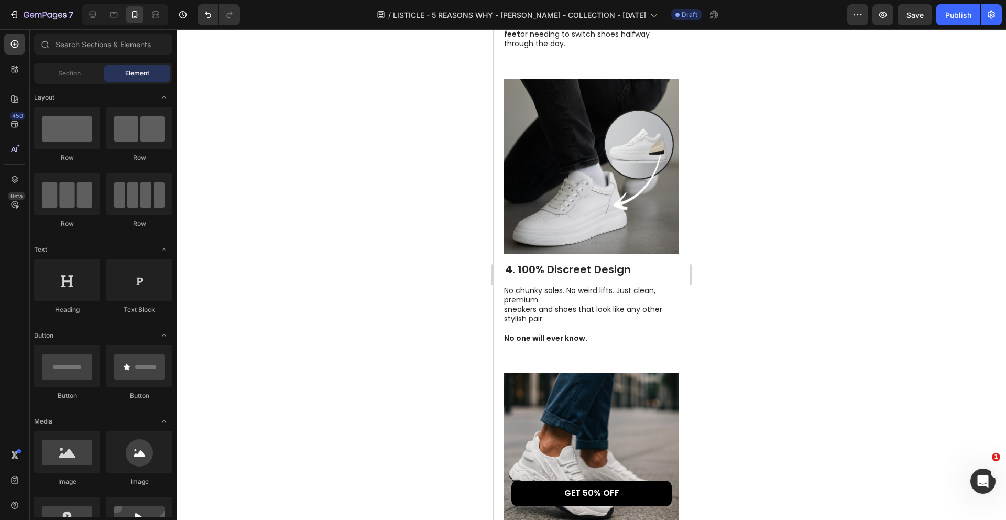
scroll to position [1287, 0]
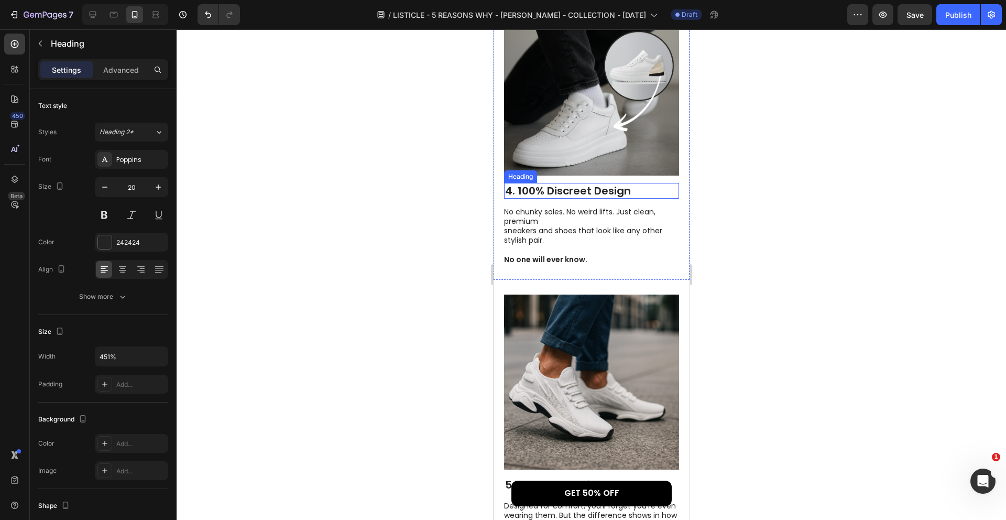
click at [556, 183] on h2 "4. 100% Discreet Design" at bounding box center [590, 191] width 175 height 16
drag, startPoint x: 519, startPoint y: 171, endPoint x: 657, endPoint y: 174, distance: 138.3
click at [657, 184] on p "4. 100% Discreet Design" at bounding box center [590, 191] width 173 height 14
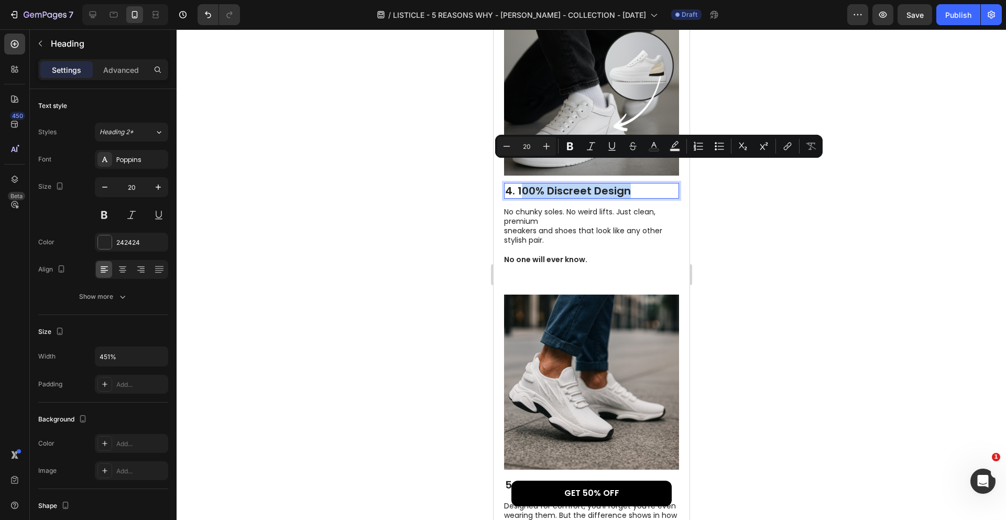
click at [657, 184] on p "4. 100% Discreet Design" at bounding box center [590, 191] width 173 height 14
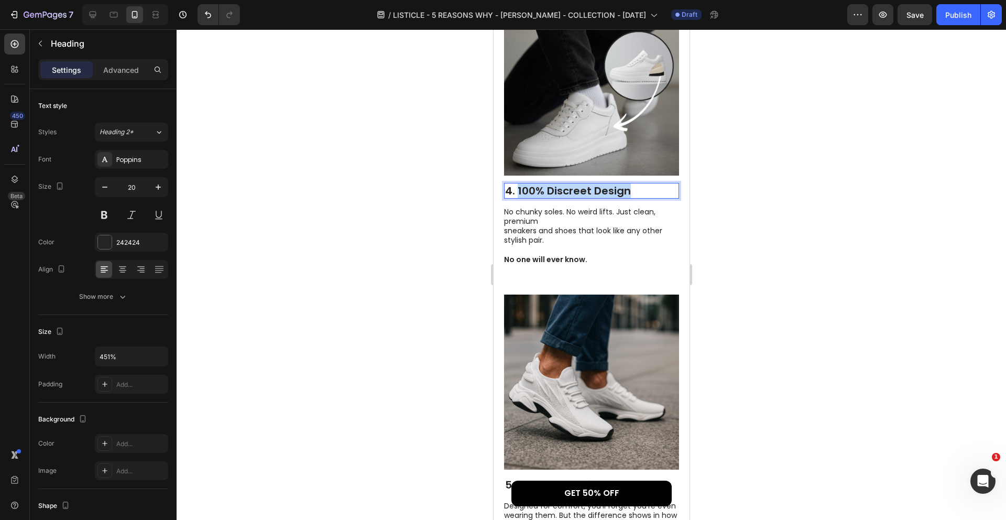
drag, startPoint x: 649, startPoint y: 173, endPoint x: 518, endPoint y: 174, distance: 131.5
click at [518, 184] on p "4. 100% Discreet Design" at bounding box center [590, 191] width 173 height 14
click at [710, 192] on div at bounding box center [591, 274] width 829 height 490
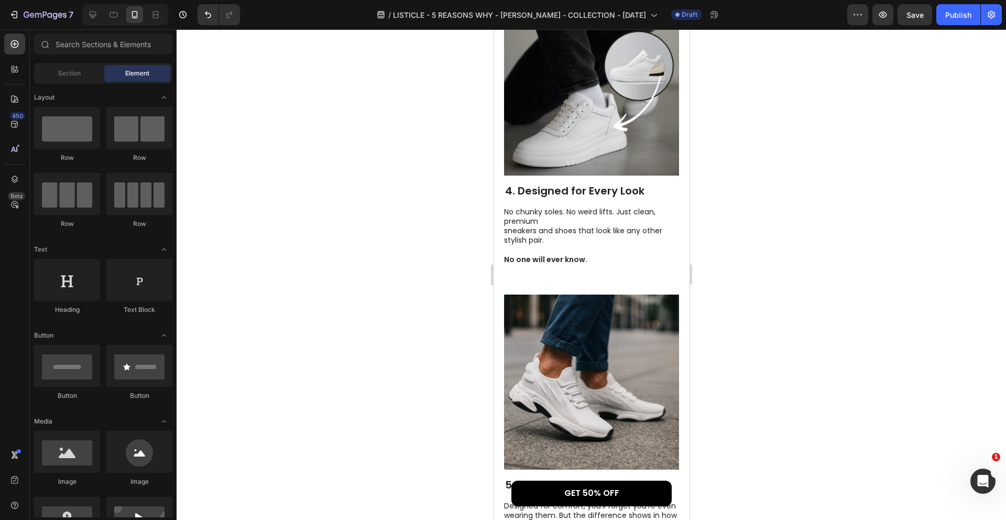
click at [581, 218] on p "No chunky soles. No weird lifts. Just clean, premium sneakers and shoes that lo…" at bounding box center [590, 235] width 174 height 57
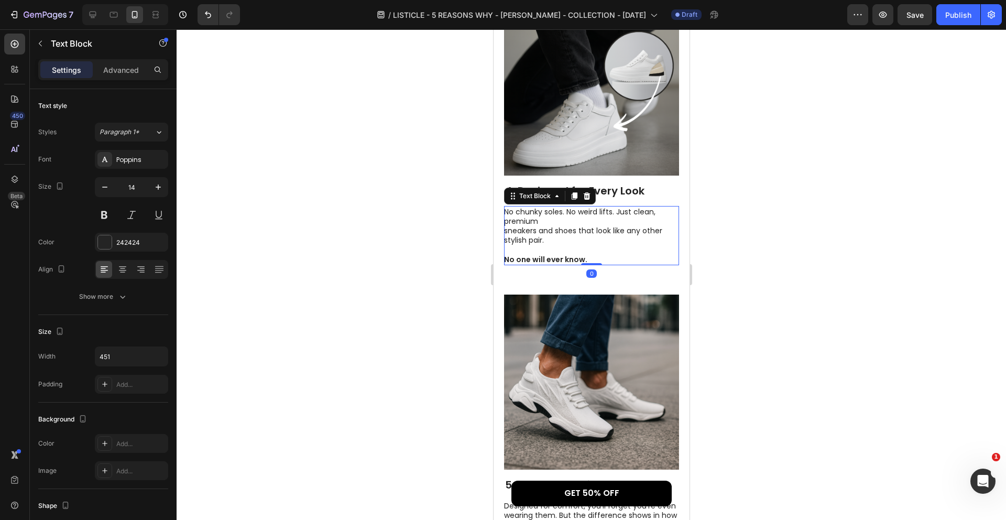
click at [581, 218] on p "No chunky soles. No weird lifts. Just clean, premium sneakers and shoes that lo…" at bounding box center [590, 235] width 174 height 57
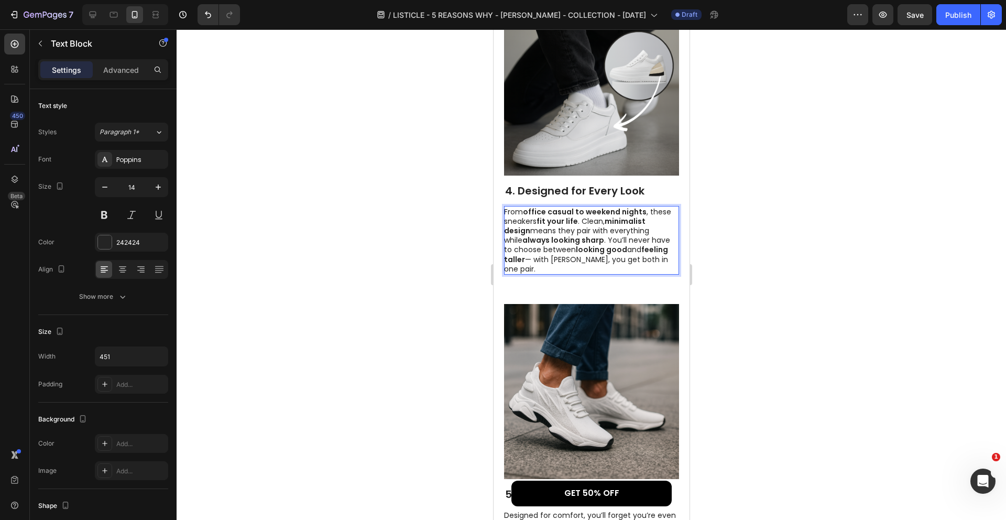
click at [559, 217] on p "From office casual to weekend nights , these sneakers fit your life . Clean, mi…" at bounding box center [590, 240] width 174 height 67
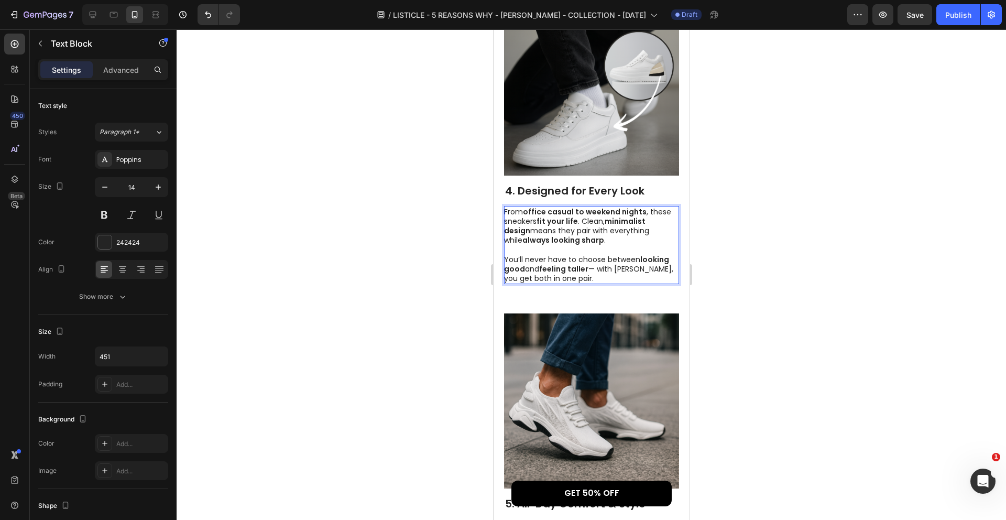
click at [629, 218] on p "From office casual to weekend nights , these sneakers fit your life . Clean, mi…" at bounding box center [590, 245] width 174 height 76
click at [533, 206] on strong "office casual to weekend nights" at bounding box center [584, 211] width 124 height 10
click at [581, 206] on strong "casual to weekend nights" at bounding box center [571, 211] width 99 height 10
click at [551, 206] on strong "casual to weekend nights" at bounding box center [571, 211] width 99 height 10
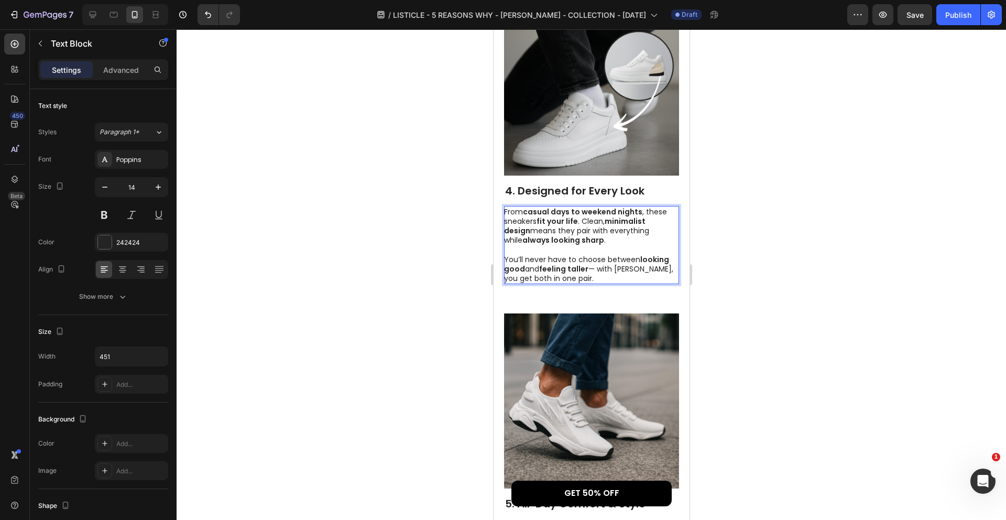
click at [645, 226] on p "From casual days to weekend nights , these sneakers fit your life . Clean, mini…" at bounding box center [590, 245] width 174 height 76
click at [628, 220] on p "From casual days to weekend nights , these sneakers fit your life . Clean, mini…" at bounding box center [590, 245] width 174 height 76
click at [523, 207] on p "From casual days to weekend nights , these sneakers fit your life . Clean, mini…" at bounding box center [590, 245] width 174 height 76
click at [603, 216] on p "From casual days to weekend nights , these shoes fit your life . Clean, minimal…" at bounding box center [590, 245] width 174 height 76
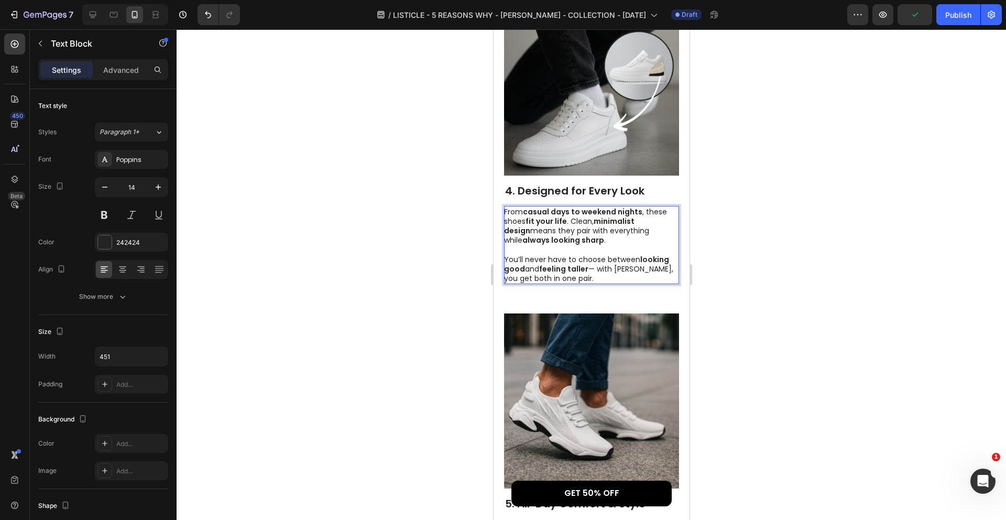
click at [597, 216] on strong "minimalist design" at bounding box center [568, 226] width 130 height 20
click at [643, 228] on p "From casual days to weekend nights , these shoes fit your life . Clean, The min…" at bounding box center [590, 245] width 174 height 76
click at [629, 216] on p "From casual days to weekend nights , these shoes fit your life . Clean, The min…" at bounding box center [590, 245] width 174 height 76
click at [601, 207] on p "From casual days to weekend nights , these shoes fit your life . Clean, The min…" at bounding box center [590, 245] width 174 height 76
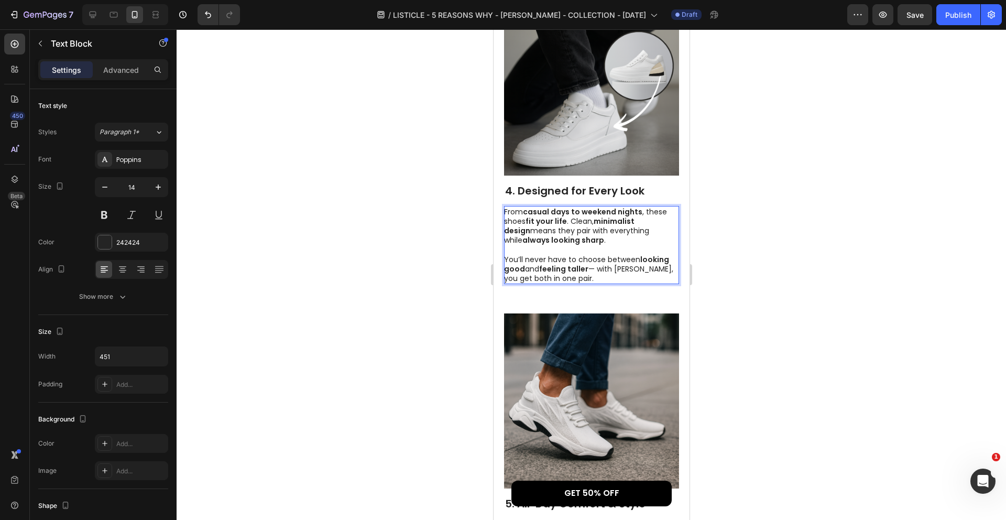
click at [567, 207] on p "From casual days to weekend nights , these shoes fit your life . Clean, minimal…" at bounding box center [590, 245] width 174 height 76
click at [597, 207] on p "From casual days to weekend nights , these shoes fit your life . The Clean, min…" at bounding box center [590, 245] width 174 height 76
click at [612, 211] on p "From casual days to weekend nights , these shoes fit your life . The stylish, m…" at bounding box center [590, 245] width 174 height 76
click at [612, 220] on p "From casual days to weekend nights , these shoes fit your life . The stylish, m…" at bounding box center [590, 245] width 174 height 76
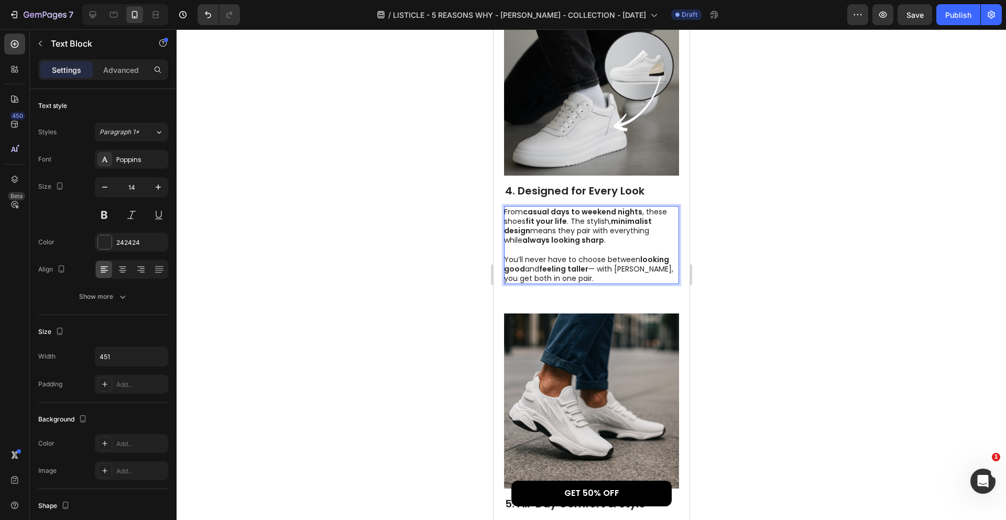
click at [576, 225] on p "From casual days to weekend nights , these shoes fit your life . The stylish, m…" at bounding box center [590, 245] width 174 height 76
click at [577, 232] on p "From casual days to weekend nights , these shoes fit your life . The stylish, m…" at bounding box center [590, 245] width 174 height 76
click at [597, 251] on p "From casual days to weekend nights , these shoes fit your life . The stylish, m…" at bounding box center [590, 245] width 174 height 76
click at [598, 255] on p "From casual days to weekend nights , these shoes fit your life . The stylish, m…" at bounding box center [590, 245] width 174 height 76
click at [716, 262] on div at bounding box center [591, 274] width 829 height 490
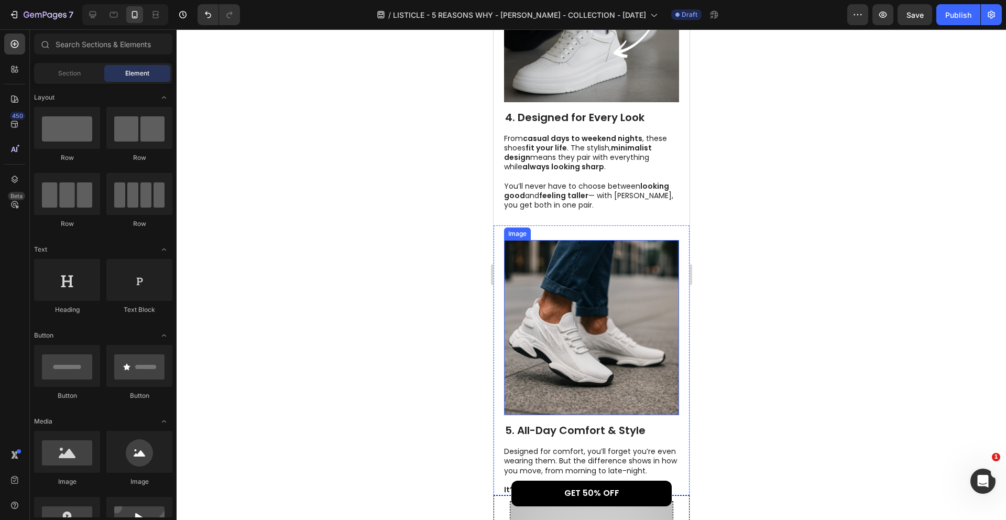
scroll to position [1359, 0]
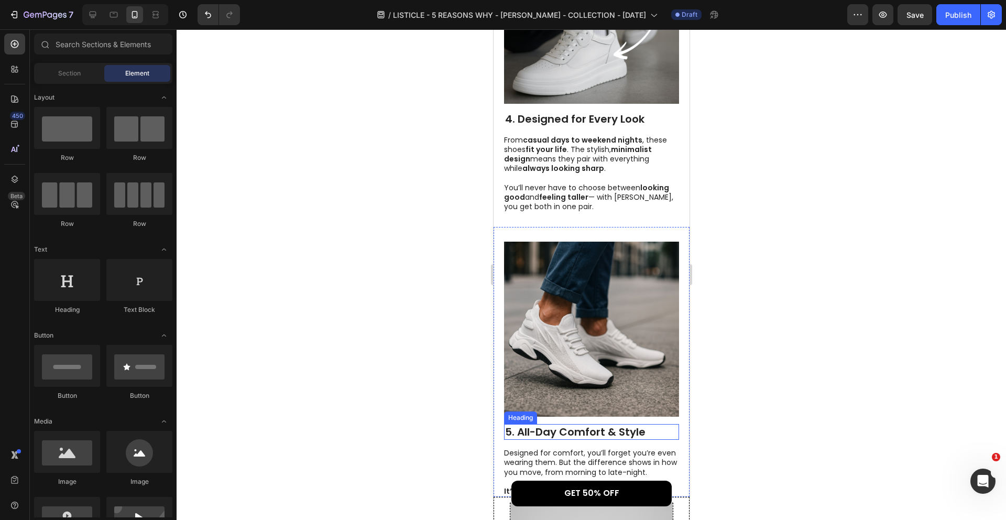
click at [585, 424] on h2 "5. All-Day Comfort & Style" at bounding box center [590, 432] width 175 height 16
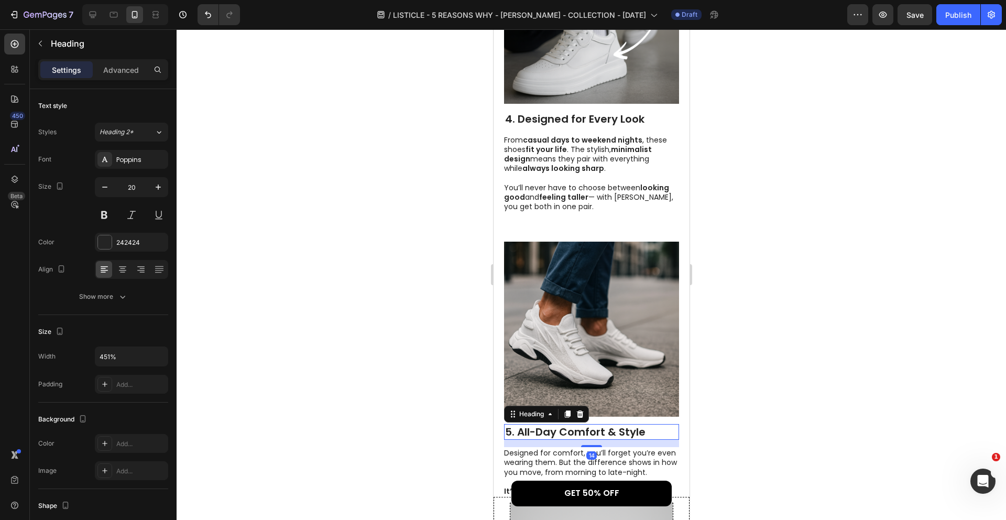
click at [528, 424] on h2 "5. All-Day Comfort & Style" at bounding box center [590, 432] width 175 height 16
drag, startPoint x: 519, startPoint y: 412, endPoint x: 678, endPoint y: 412, distance: 159.3
click at [679, 412] on div "Image 5. All-Day Comfort & Style Heading 14 Designed for comfort, you’ll forget…" at bounding box center [591, 362] width 196 height 270
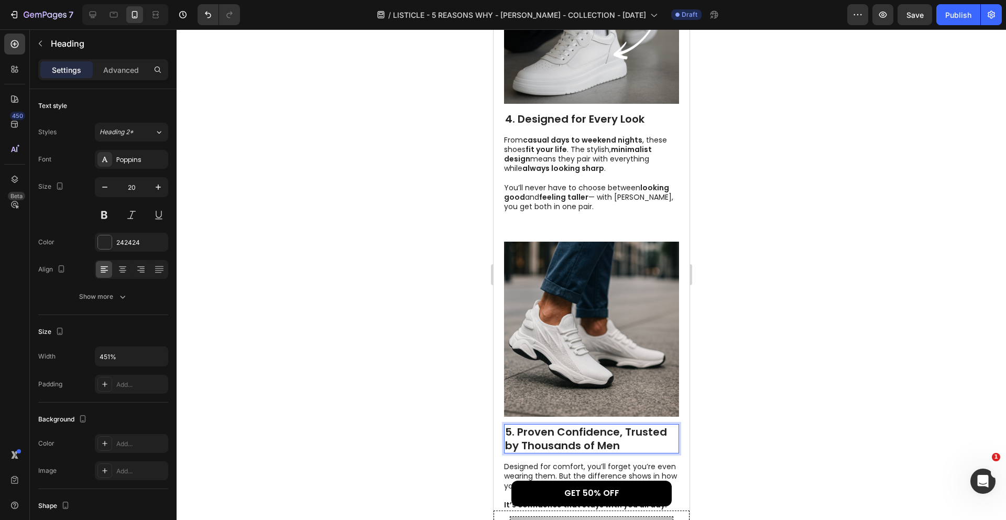
click at [735, 408] on div at bounding box center [591, 274] width 829 height 490
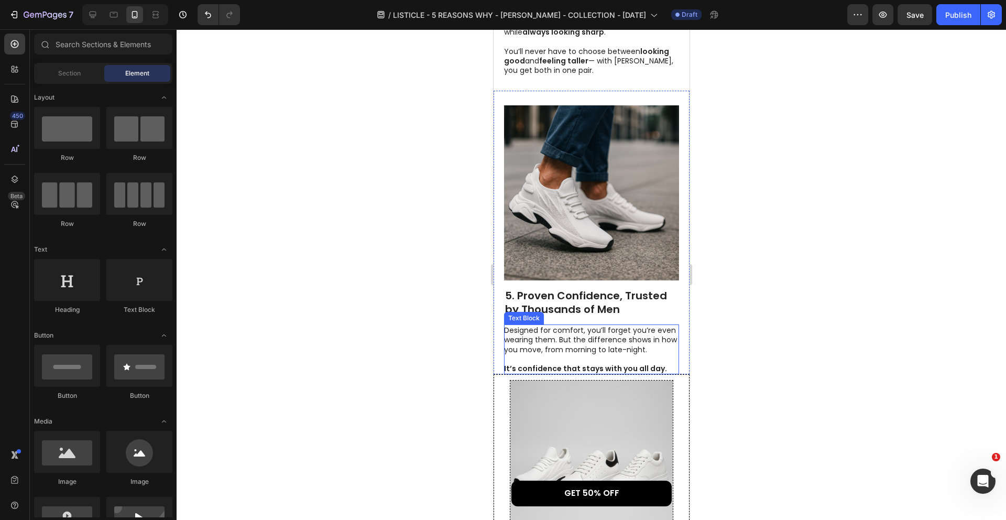
scroll to position [1502, 0]
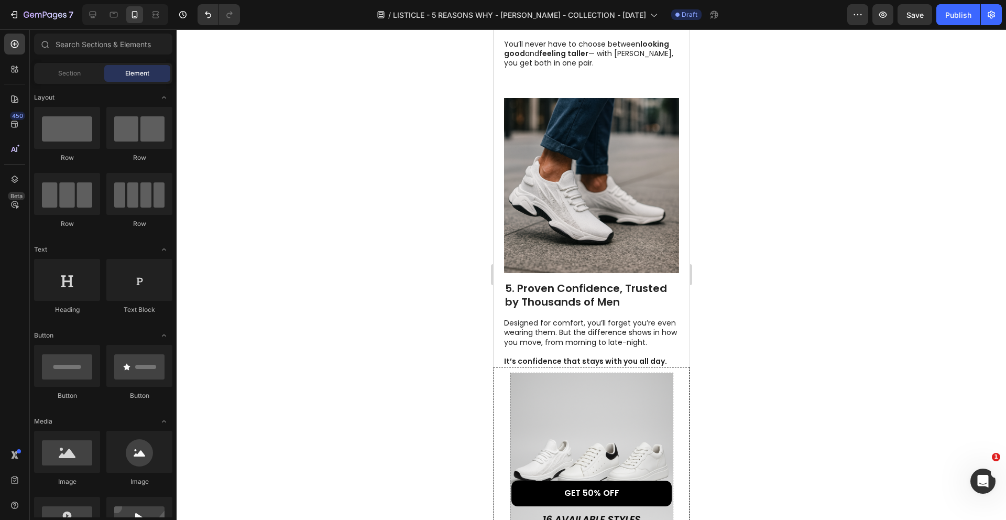
click at [601, 318] on p "Designed for comfort, you’ll forget you’re even wearing them. But the differenc…" at bounding box center [590, 342] width 174 height 48
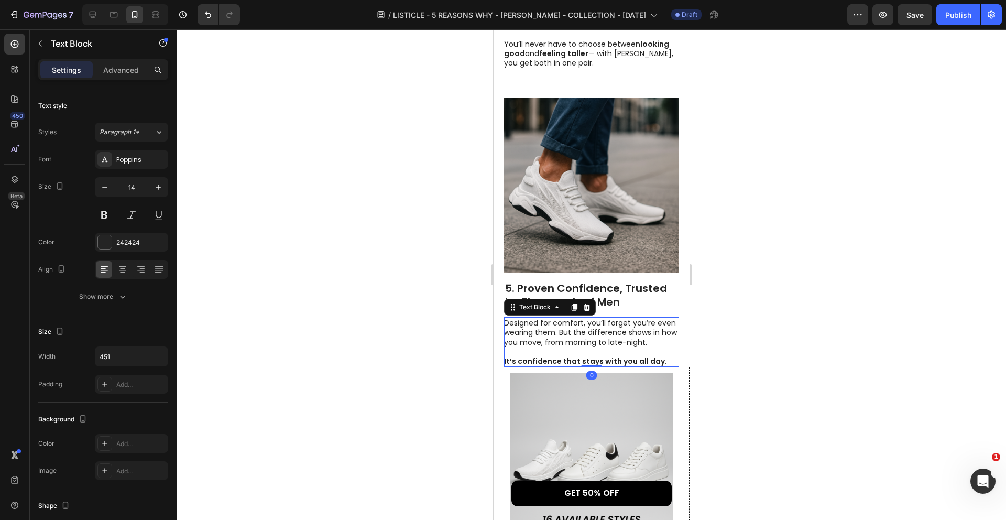
click at [601, 318] on p "Designed for comfort, you’ll forget you’re even wearing them. But the differenc…" at bounding box center [590, 342] width 174 height 48
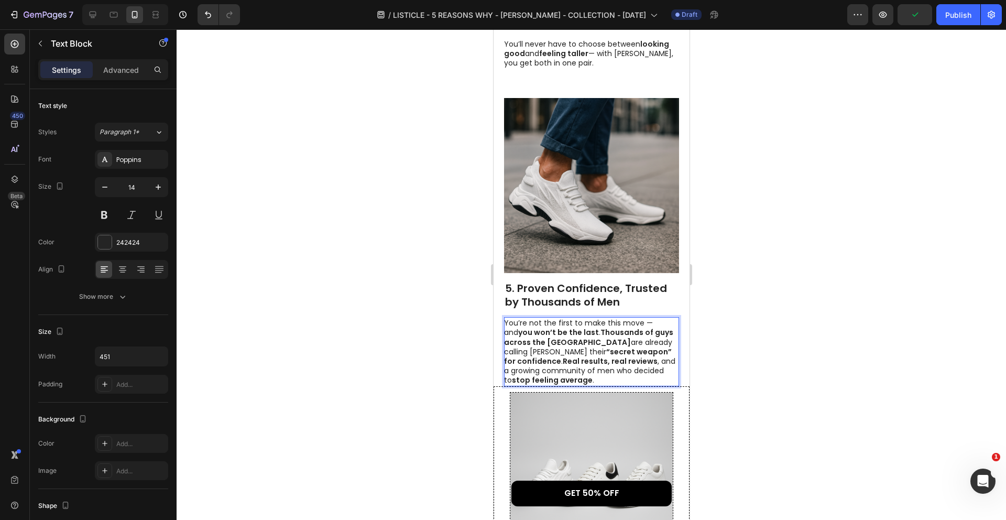
click at [641, 332] on p "You’re not the first to make this move — and you won’t be the last . Thousands …" at bounding box center [590, 351] width 174 height 67
click at [644, 356] on strong "Real results, real reviews" at bounding box center [609, 361] width 95 height 10
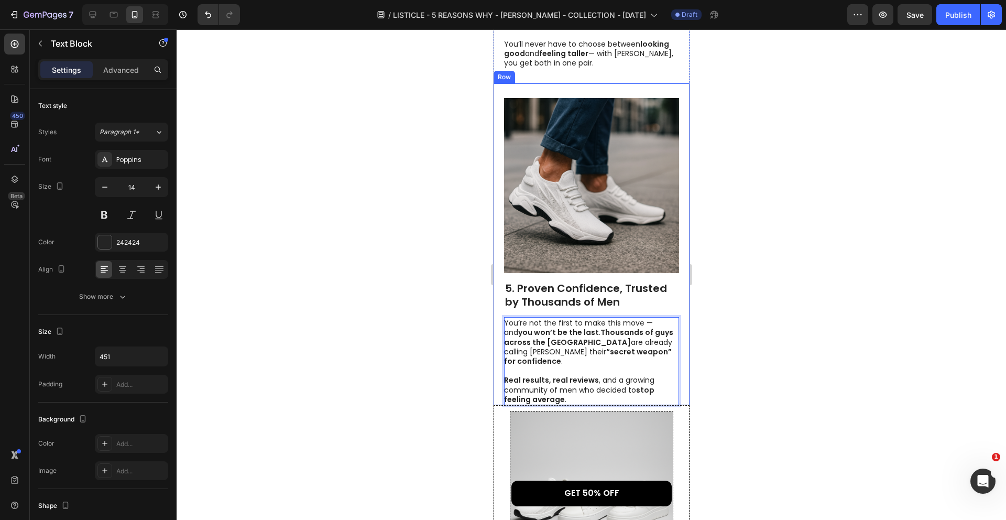
click at [740, 346] on div at bounding box center [591, 274] width 829 height 490
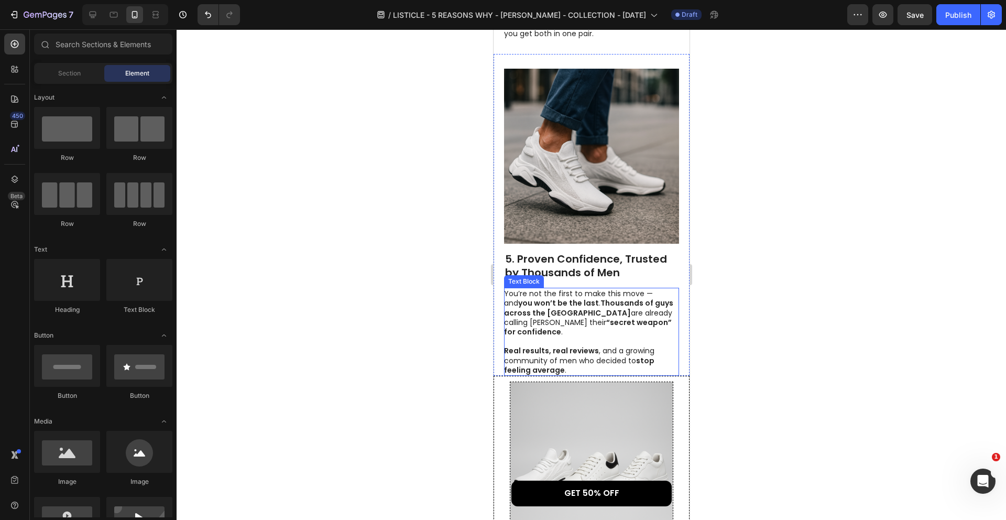
scroll to position [1534, 0]
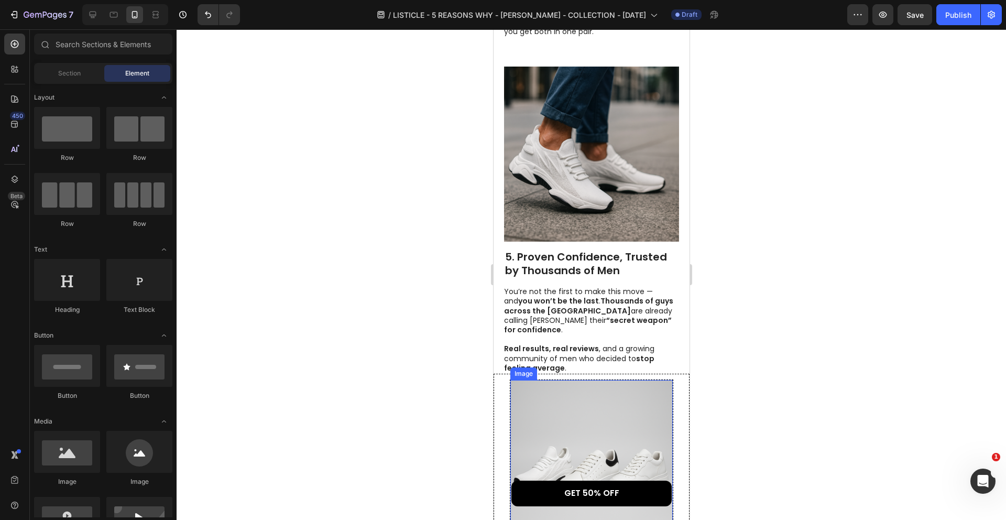
click at [618, 380] on img at bounding box center [591, 461] width 162 height 162
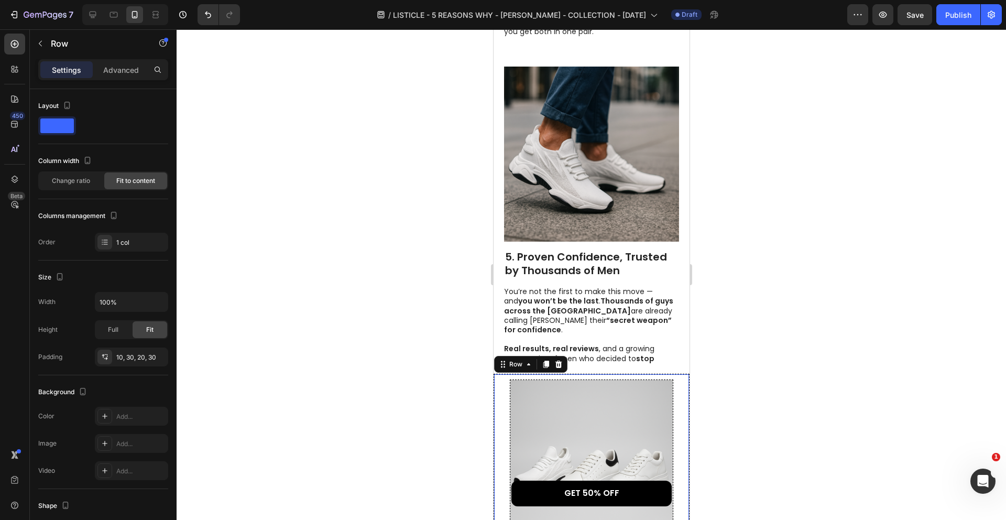
click at [665, 337] on p "You’re not the first to make this move — and you won’t be the last . Thousands …" at bounding box center [590, 330] width 174 height 86
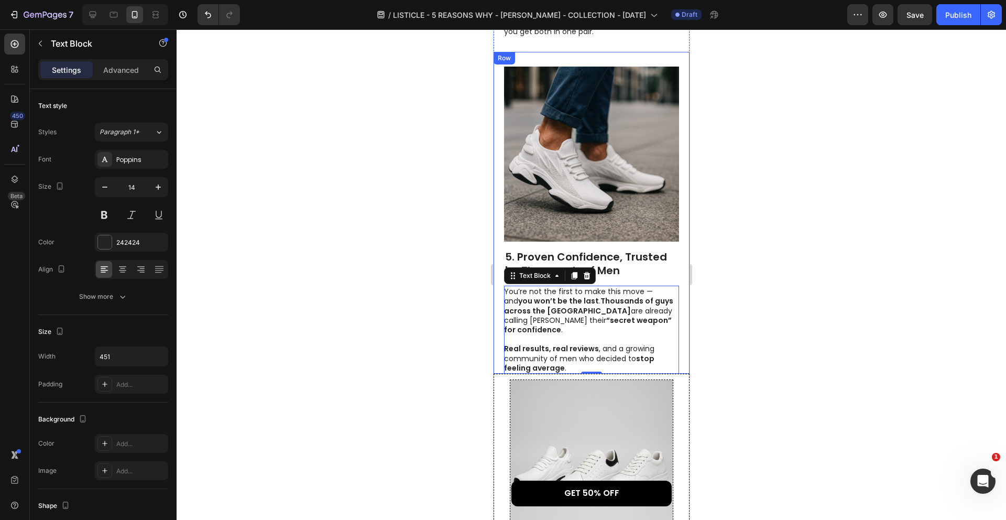
click at [684, 325] on div "Image 5. Proven Confidence, Trusted by Thousands of Men Heading You’re not the …" at bounding box center [591, 213] width 196 height 322
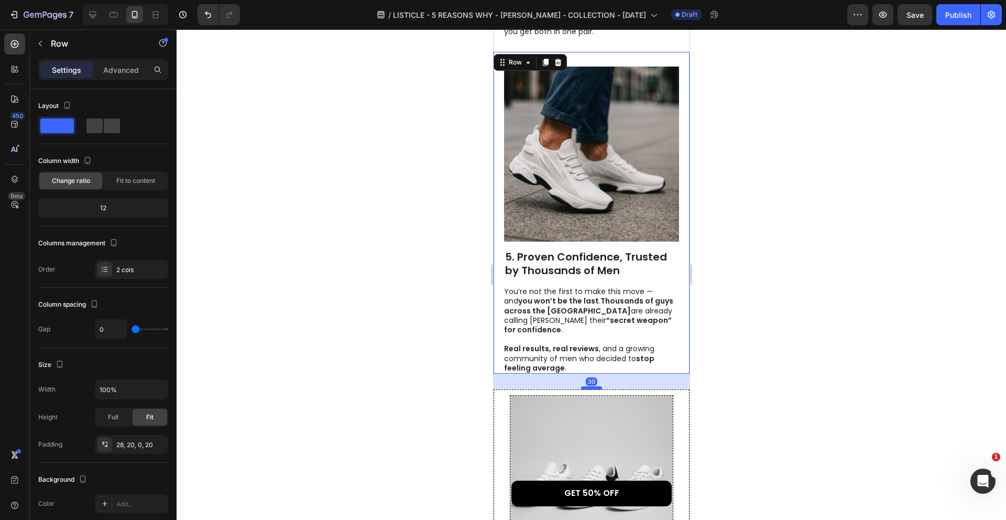
drag, startPoint x: 599, startPoint y: 342, endPoint x: 596, endPoint y: 358, distance: 16.0
click at [596, 386] on div at bounding box center [590, 387] width 21 height 3
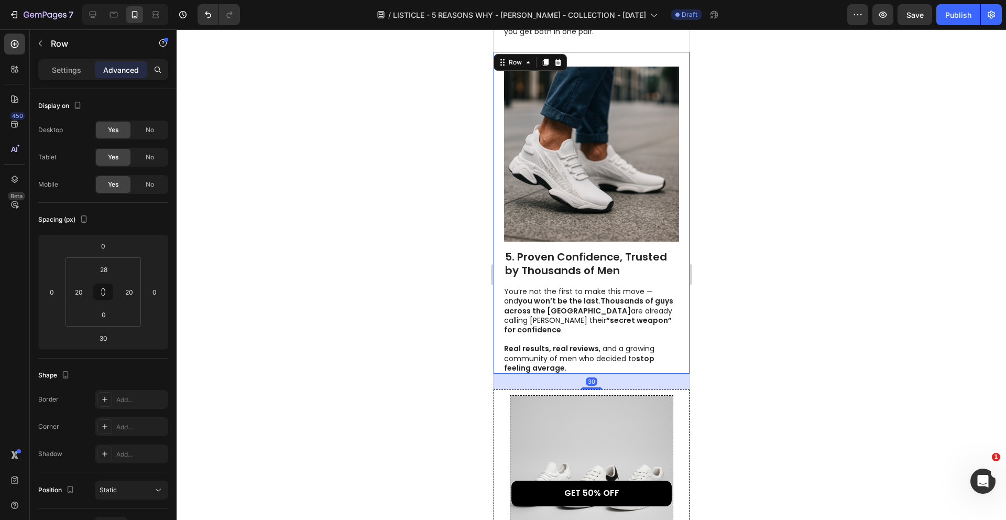
click at [741, 342] on div at bounding box center [591, 274] width 829 height 490
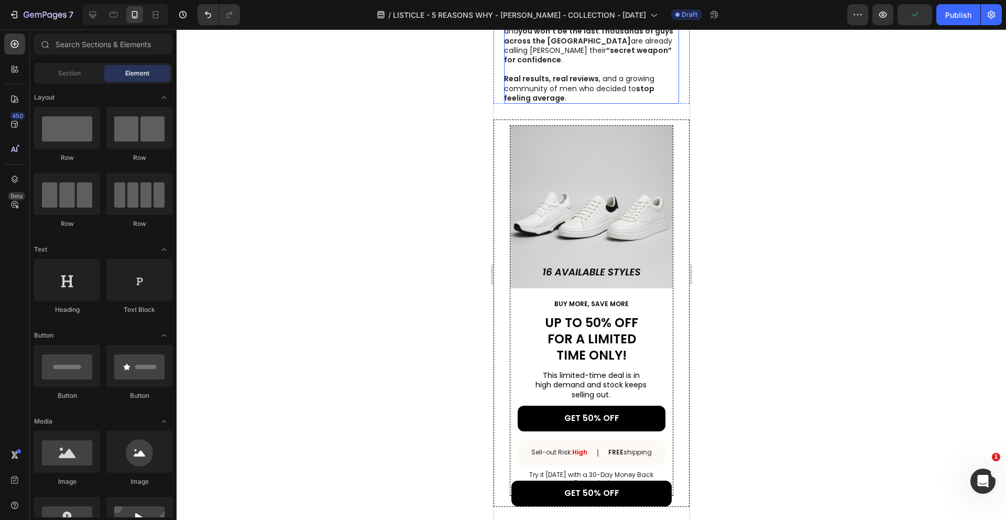
scroll to position [1755, 0]
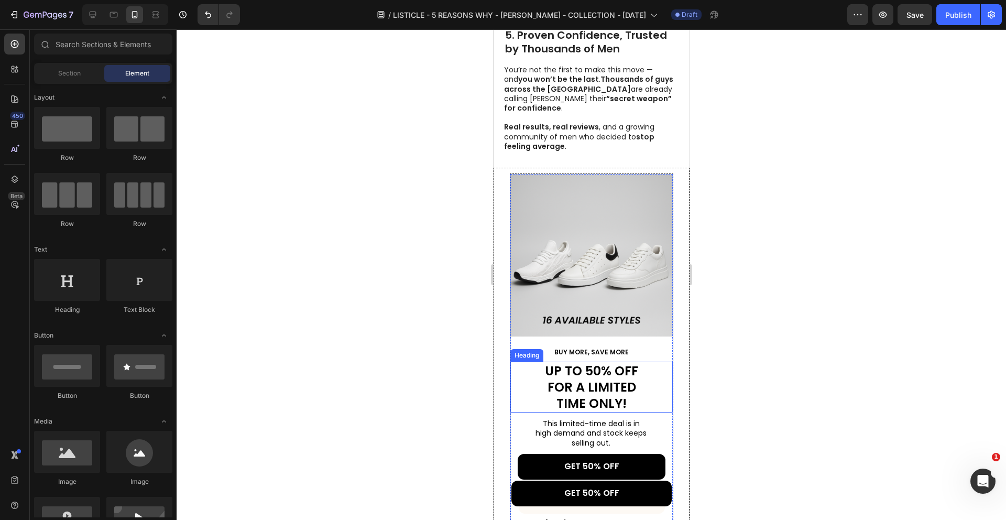
click at [602, 361] on h2 "UP TO 50% OFF FOR A LIMITED TIME ONLY!" at bounding box center [591, 386] width 112 height 51
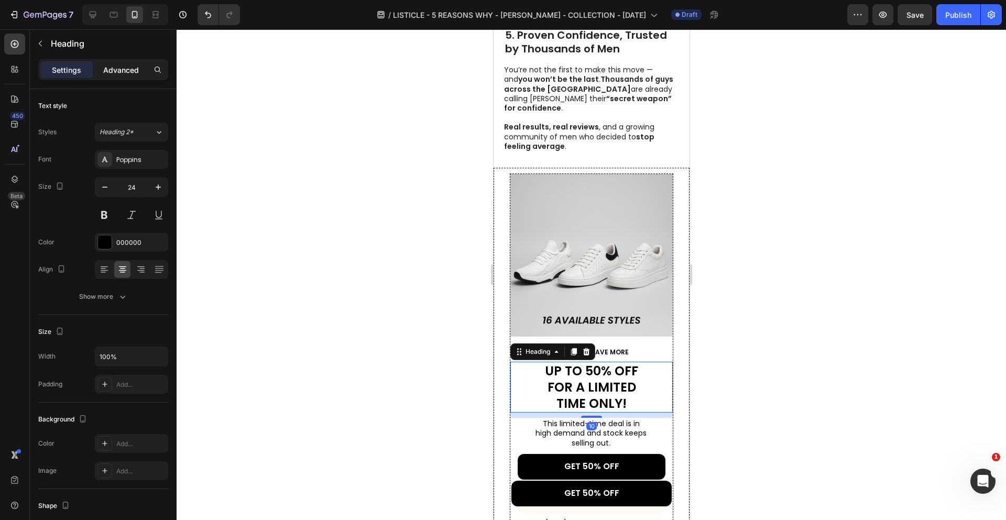
click at [116, 66] on p "Advanced" at bounding box center [121, 69] width 36 height 11
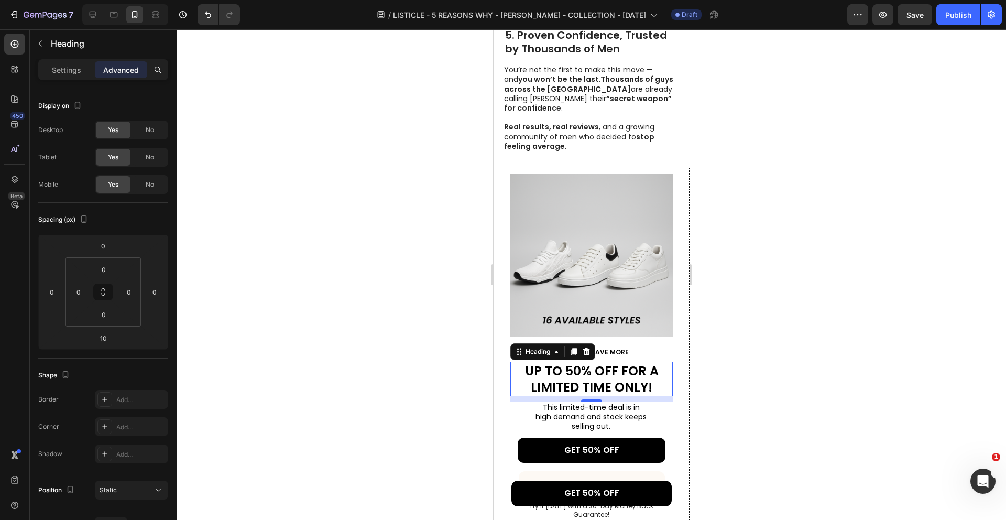
click at [708, 263] on div at bounding box center [591, 274] width 829 height 490
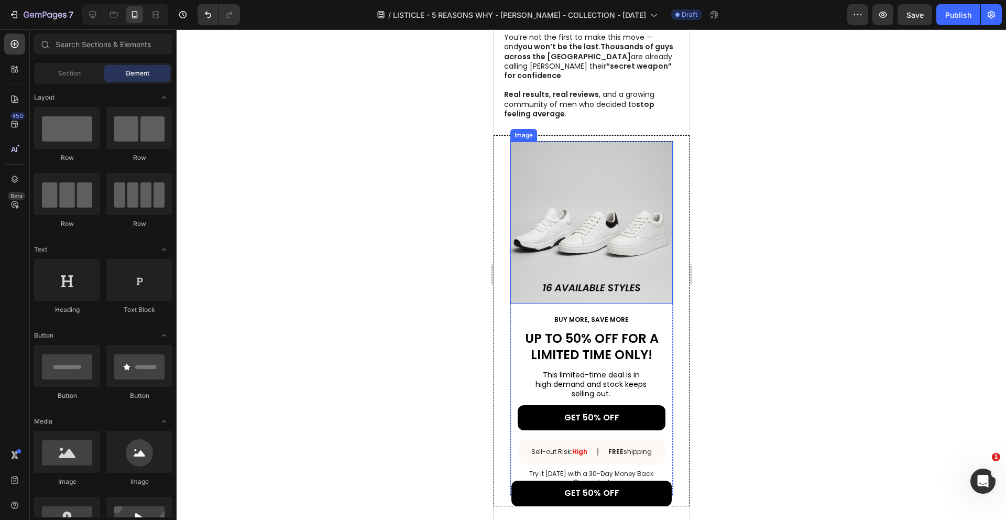
scroll to position [1797, 0]
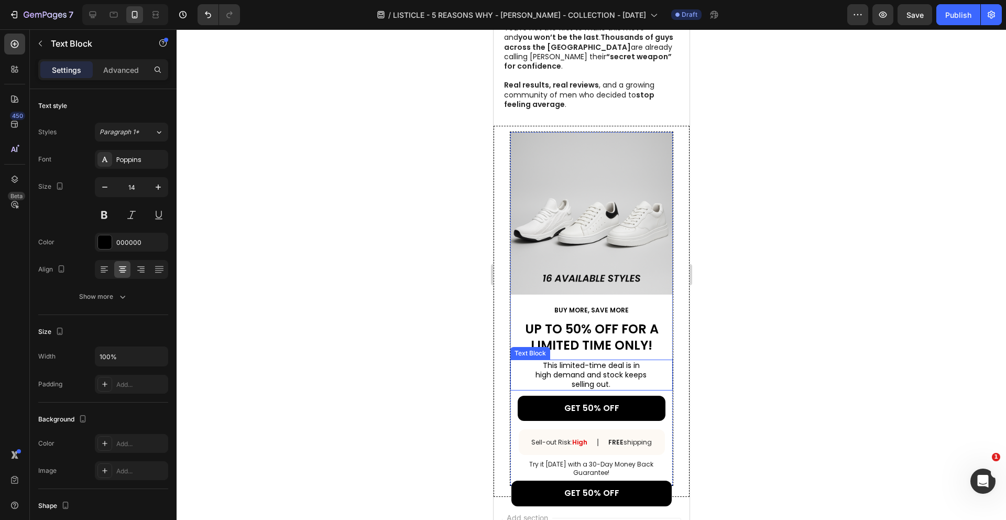
click at [601, 360] on p "This limited-time deal is in high demand and stock keeps selling out." at bounding box center [590, 374] width 111 height 29
click at [461, 332] on div at bounding box center [591, 274] width 829 height 490
click at [549, 360] on p "This limited-time deal is in high demand and stock keeps selling out." at bounding box center [590, 374] width 111 height 29
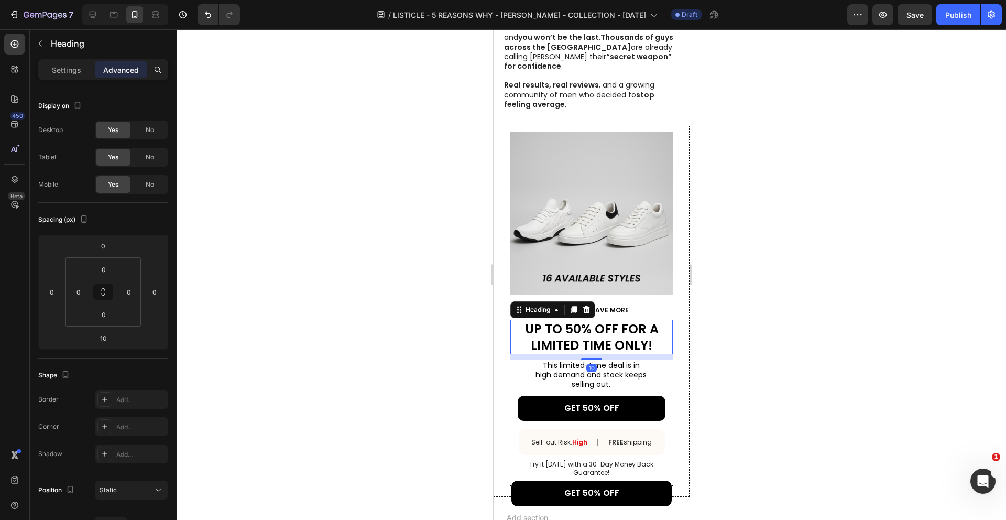
click at [517, 320] on h2 "UP TO 50% OFF FOR A LIMITED TIME ONLY!" at bounding box center [591, 337] width 162 height 35
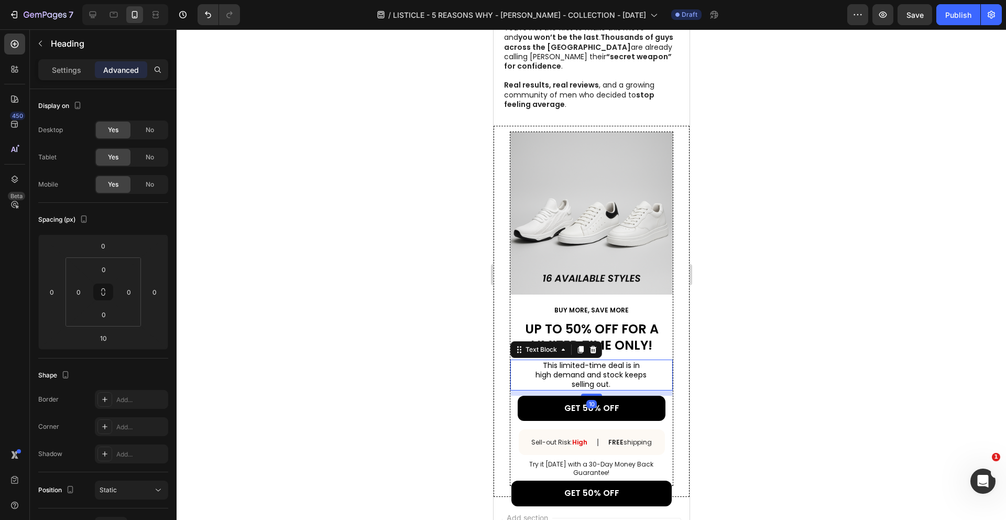
click at [518, 359] on div "This limited-time deal is in high demand and stock keeps selling out. Text Bloc…" at bounding box center [591, 374] width 162 height 31
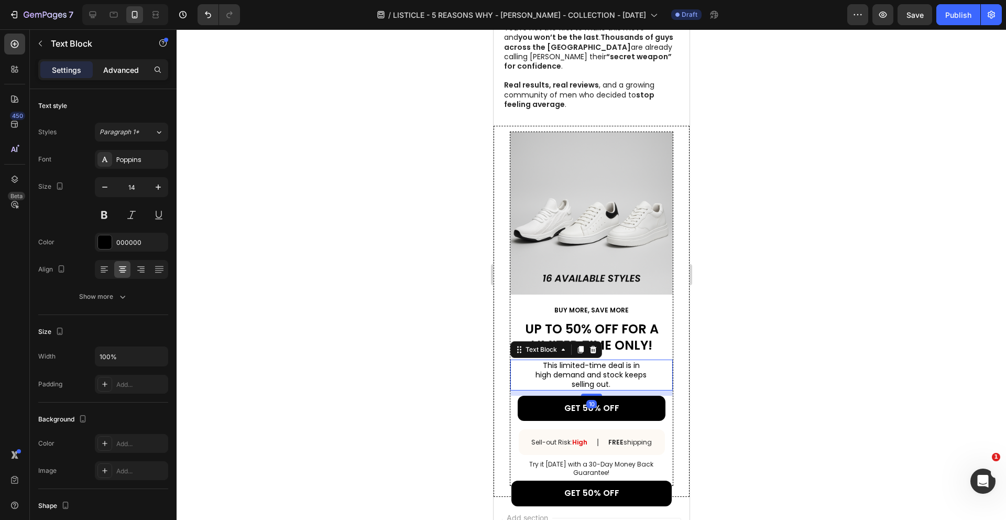
click at [122, 74] on p "Advanced" at bounding box center [121, 69] width 36 height 11
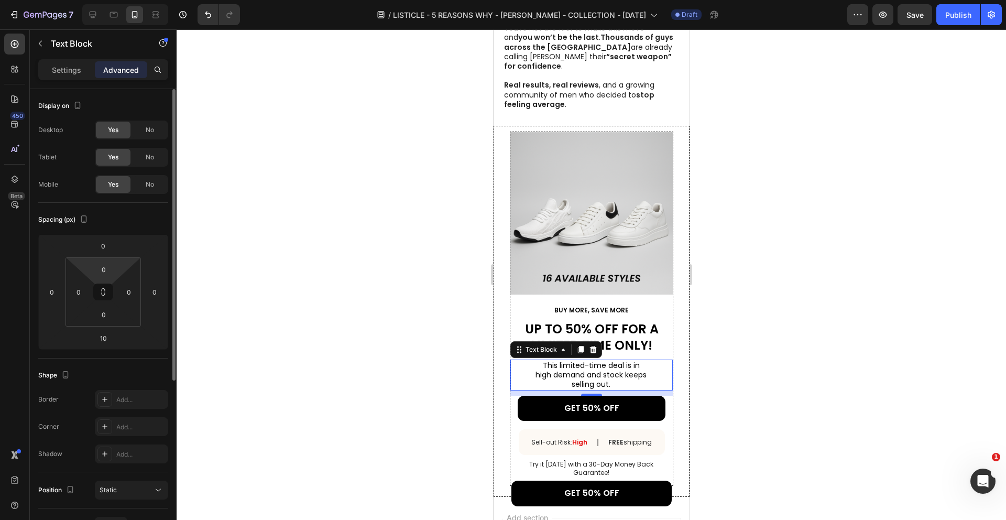
click at [81, 0] on html "7 / LISTICLE - 5 REASONS WHY - CHRIS - COLLECTION - 26/08/2025 Draft Preview Sa…" at bounding box center [503, 0] width 1006 height 0
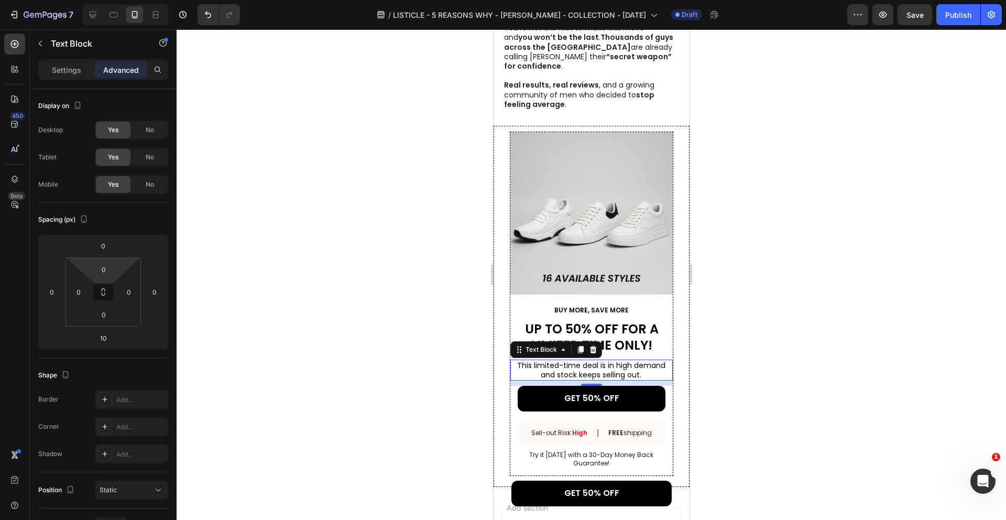
click at [269, 282] on div at bounding box center [591, 274] width 829 height 490
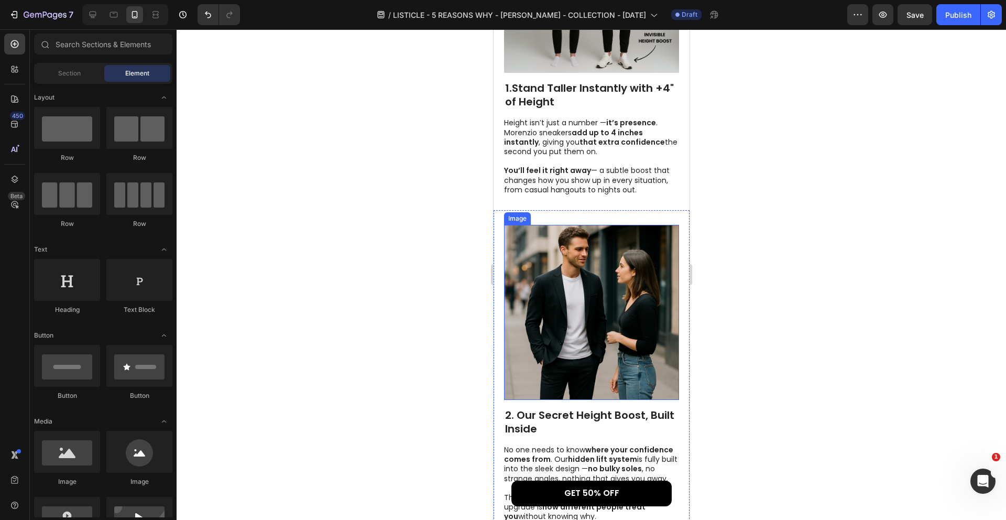
scroll to position [404, 0]
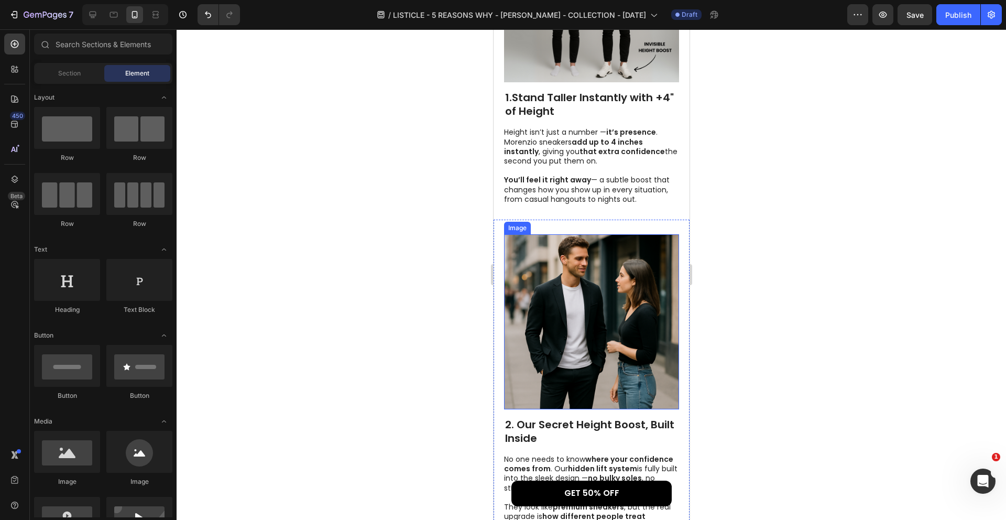
click at [579, 333] on img at bounding box center [590, 321] width 175 height 175
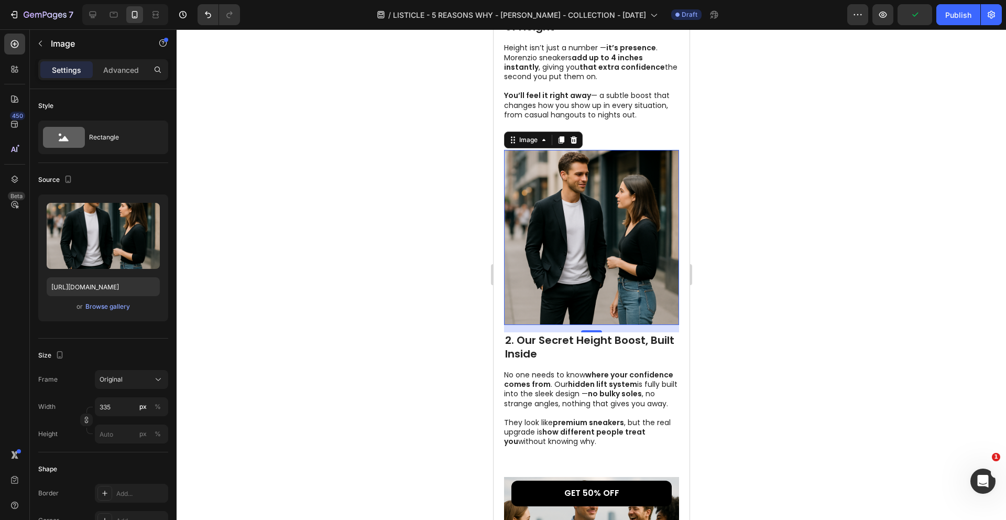
scroll to position [474, 0]
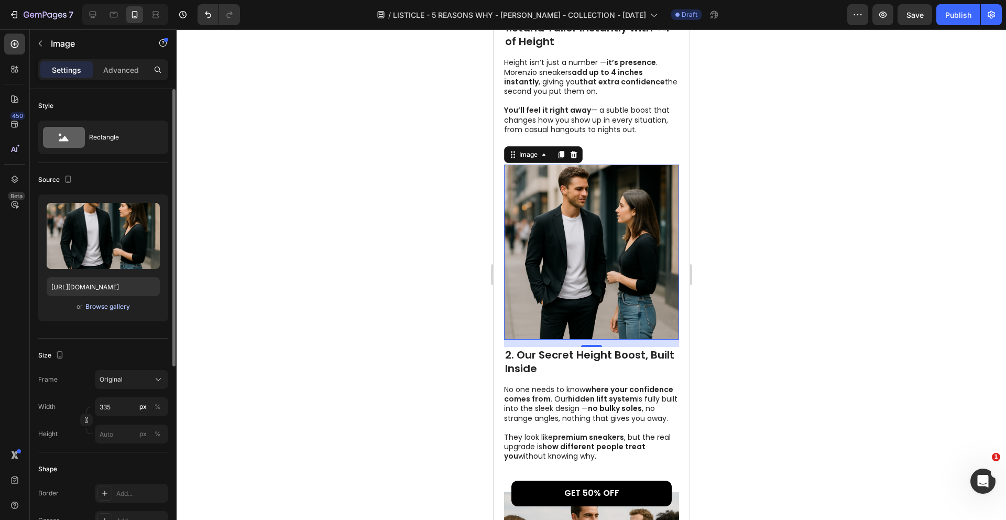
click at [117, 310] on div "Browse gallery" at bounding box center [107, 306] width 45 height 9
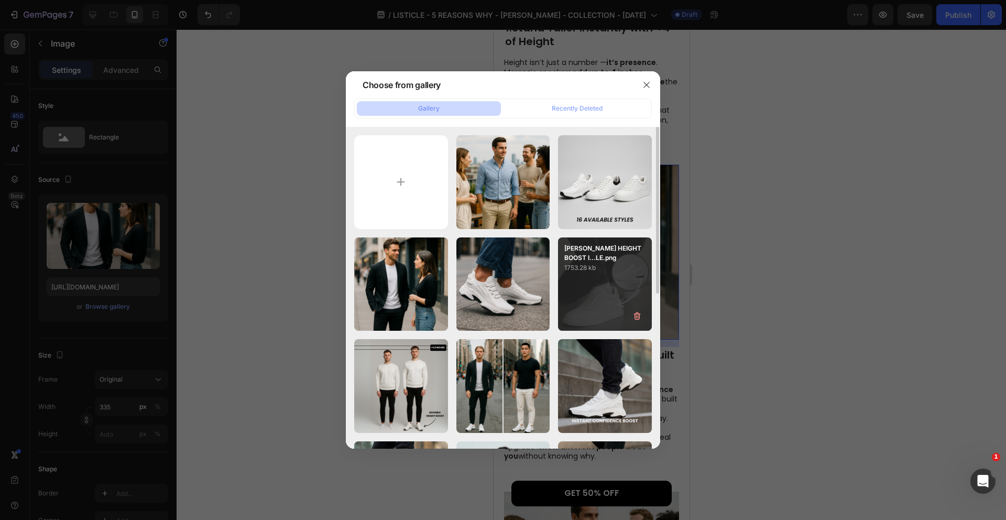
click at [607, 302] on div "VICTOR HEIGHT BOOST I...LE.png 1753.28 kb" at bounding box center [605, 284] width 94 height 94
type input "[URL][DOMAIN_NAME]"
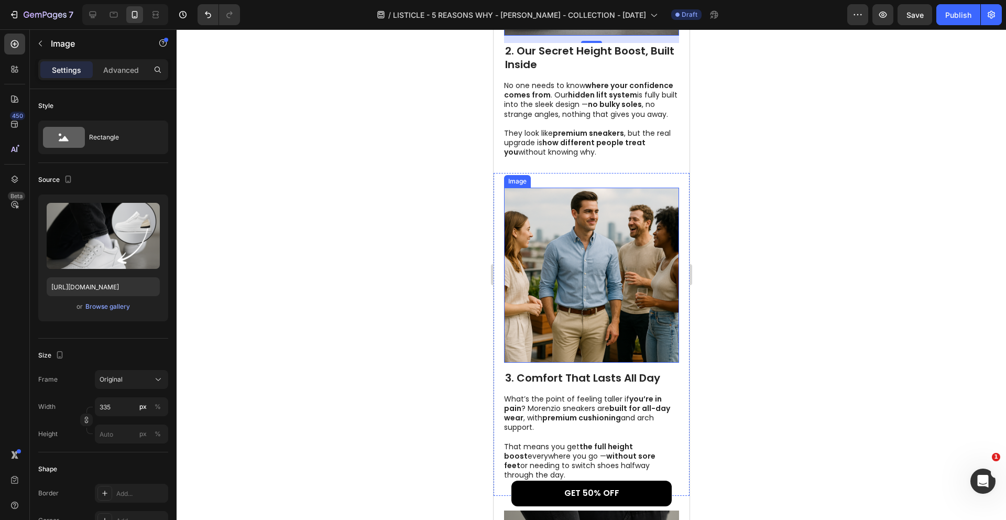
scroll to position [778, 0]
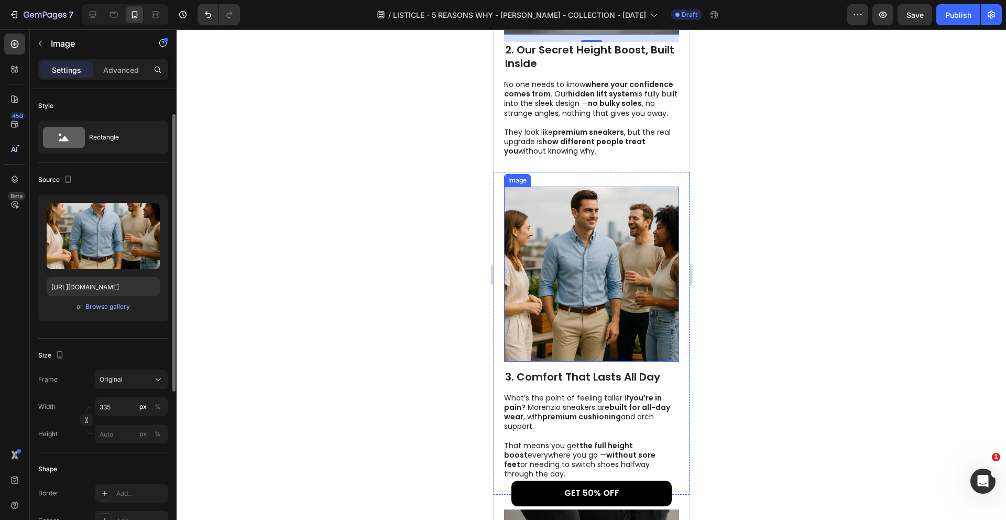
click at [580, 254] on img at bounding box center [590, 273] width 175 height 175
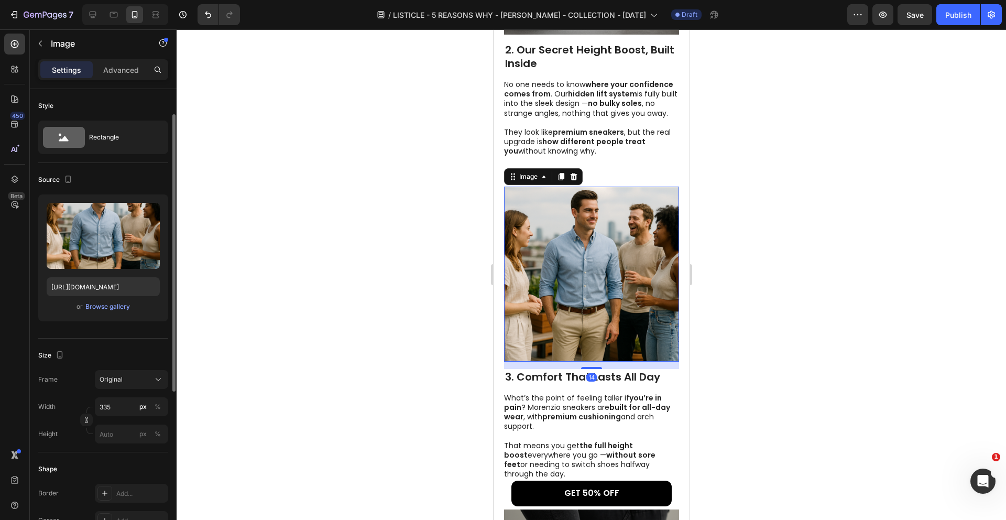
scroll to position [16, 0]
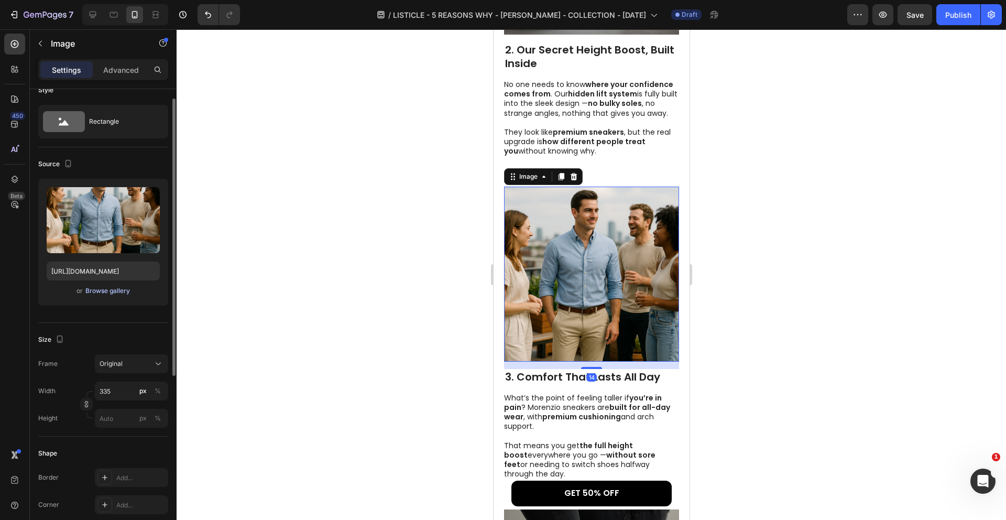
click at [111, 291] on div "Browse gallery" at bounding box center [107, 290] width 45 height 9
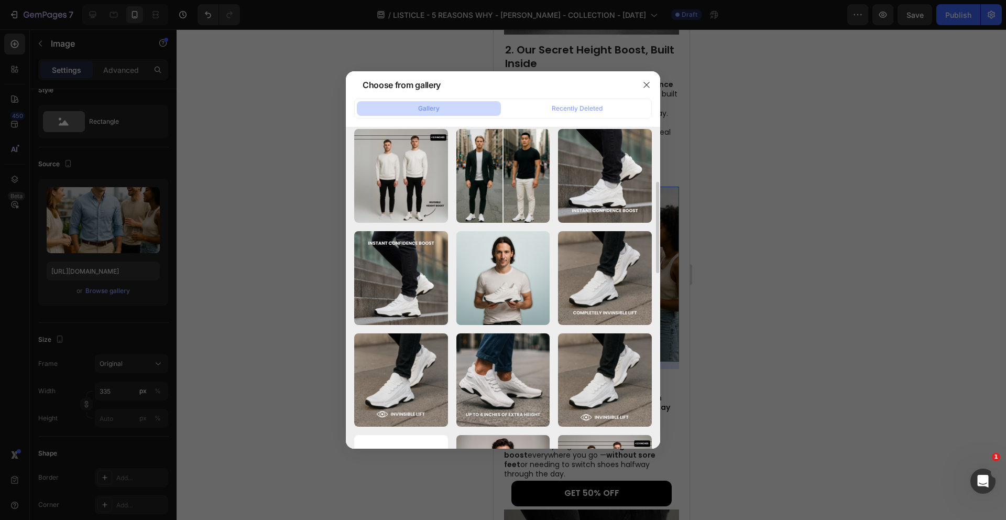
scroll to position [194, 0]
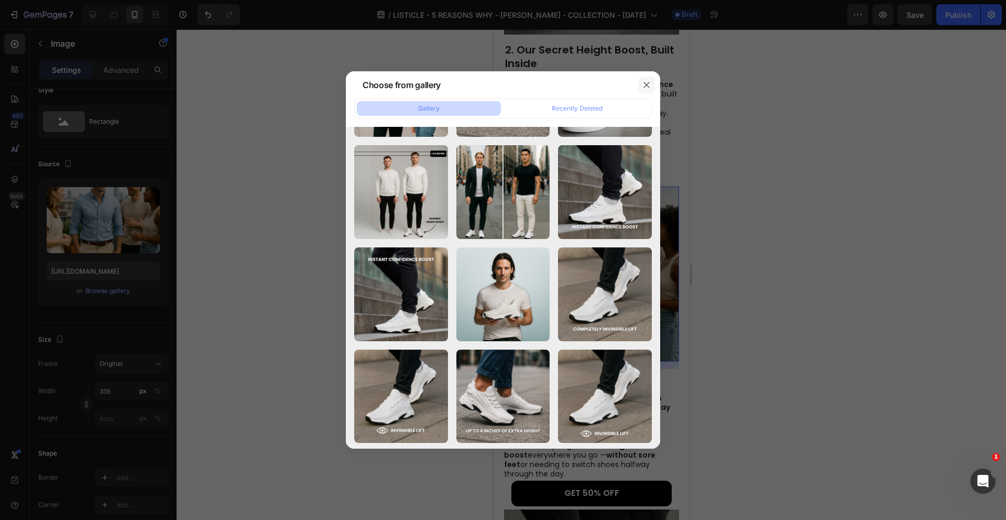
click at [644, 85] on icon "button" at bounding box center [646, 85] width 8 height 8
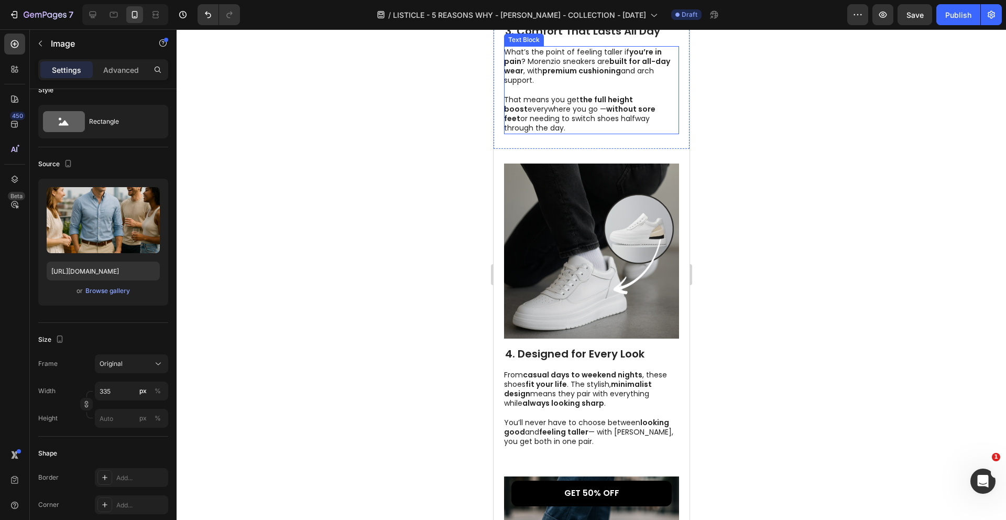
scroll to position [1137, 0]
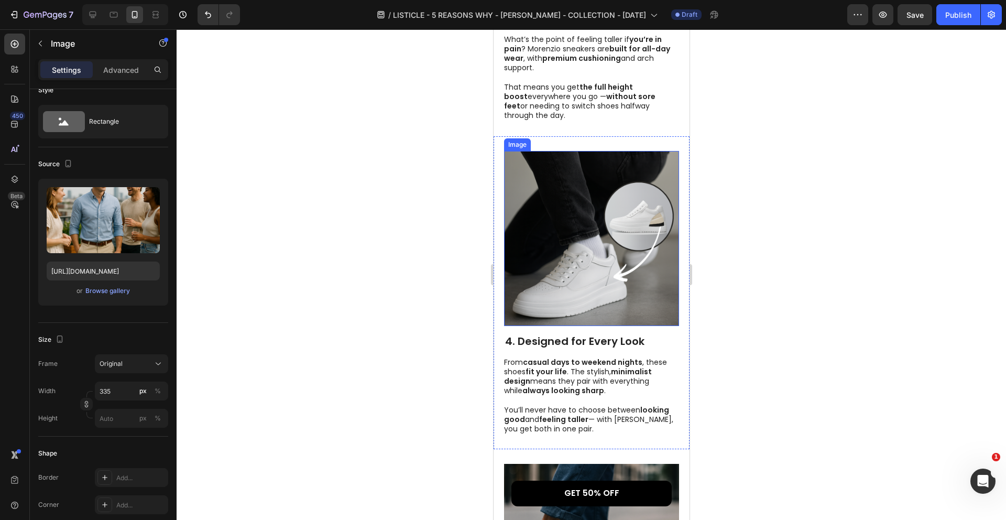
click at [606, 253] on img at bounding box center [590, 238] width 175 height 175
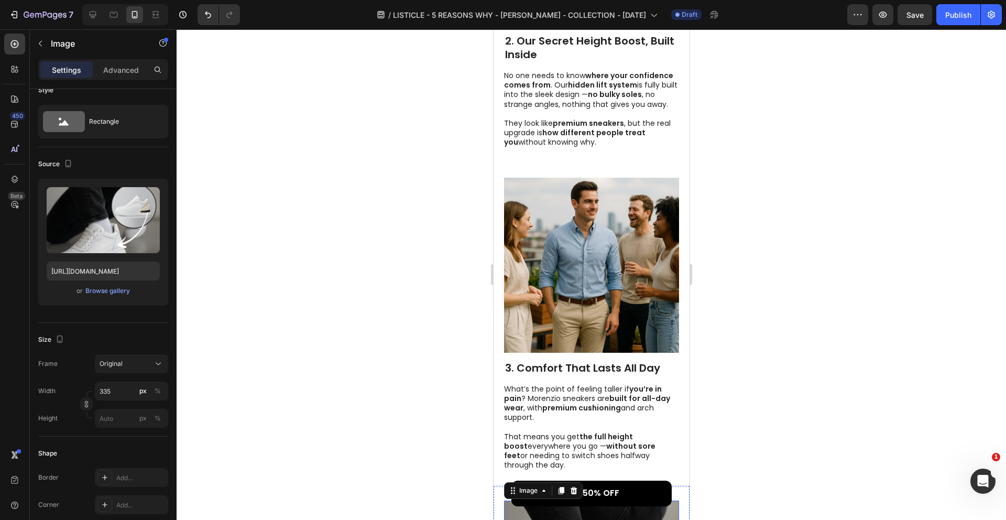
scroll to position [769, 0]
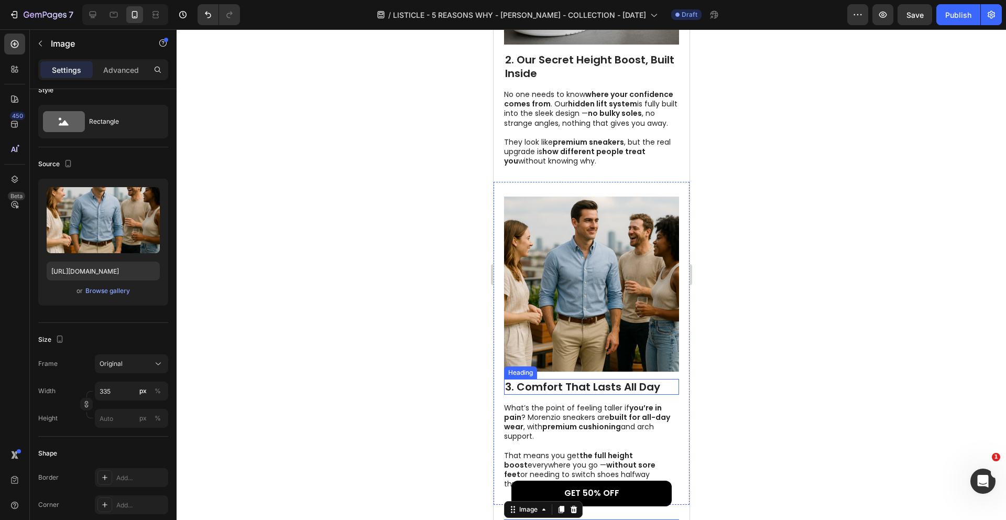
click at [580, 287] on img at bounding box center [590, 283] width 175 height 175
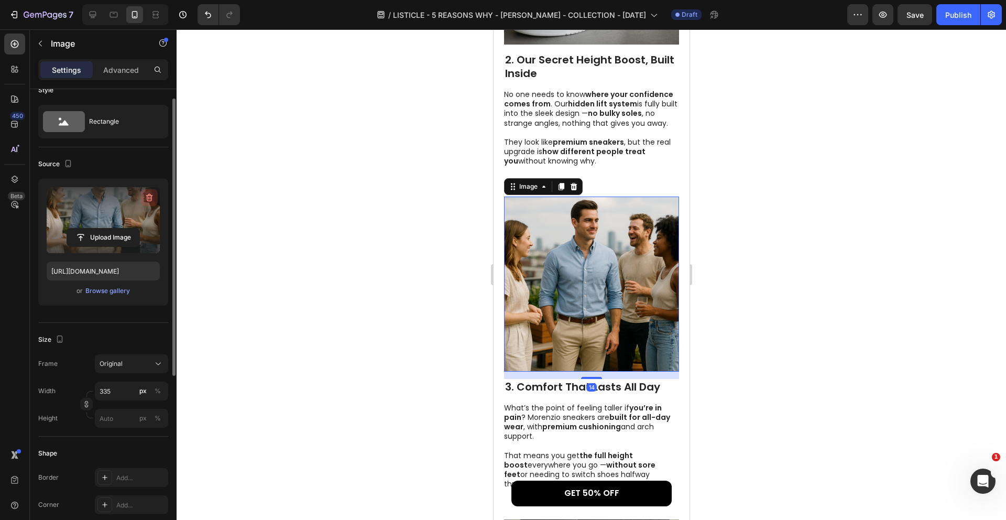
click at [152, 199] on icon "button" at bounding box center [149, 197] width 10 height 10
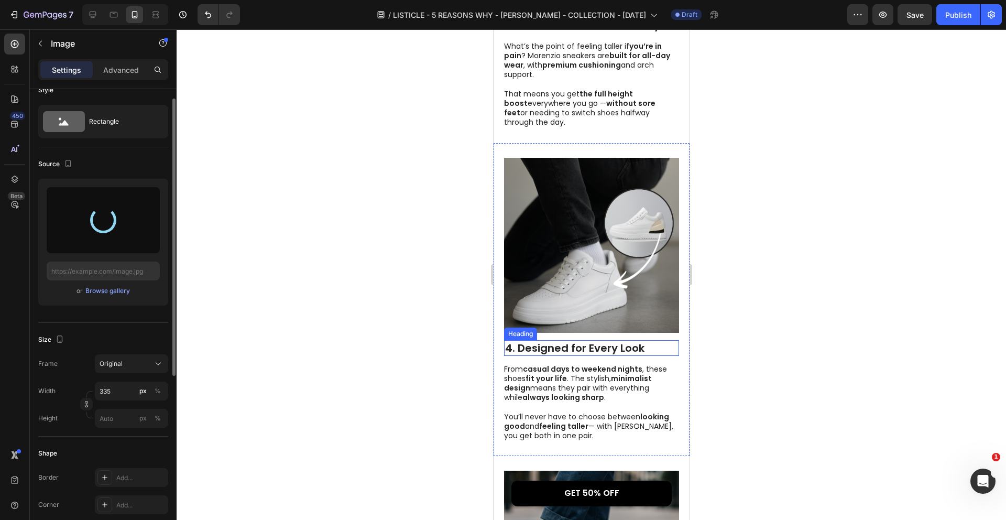
scroll to position [1138, 0]
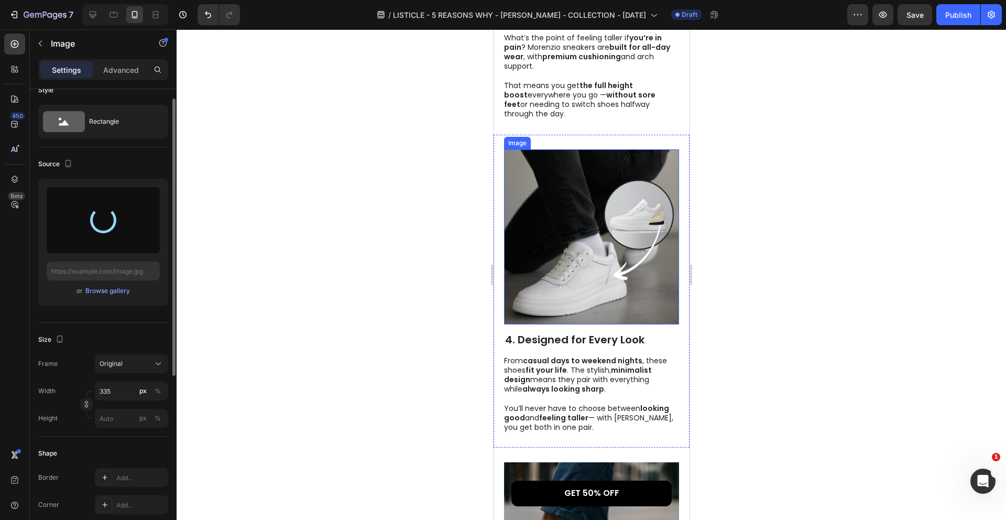
click at [572, 254] on img at bounding box center [590, 236] width 175 height 175
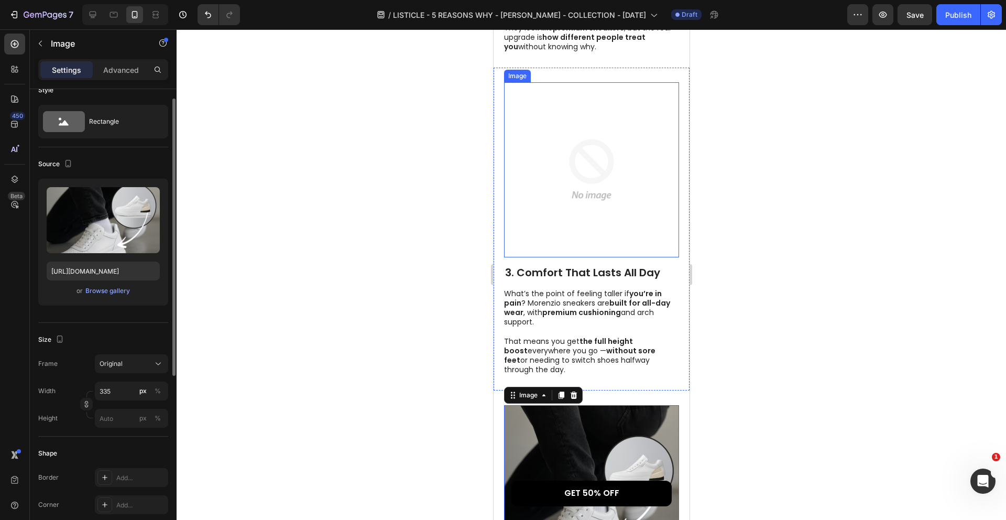
scroll to position [881, 0]
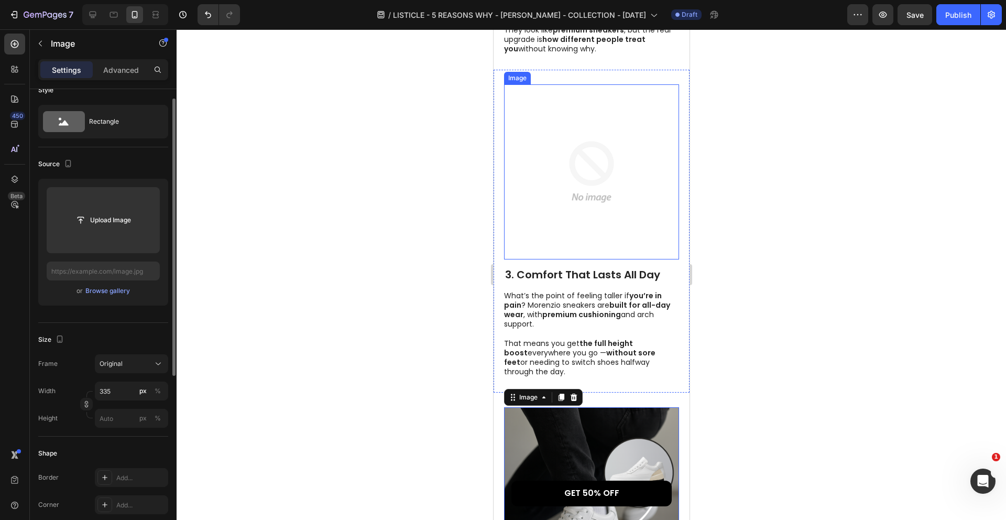
click at [568, 185] on img at bounding box center [590, 171] width 175 height 175
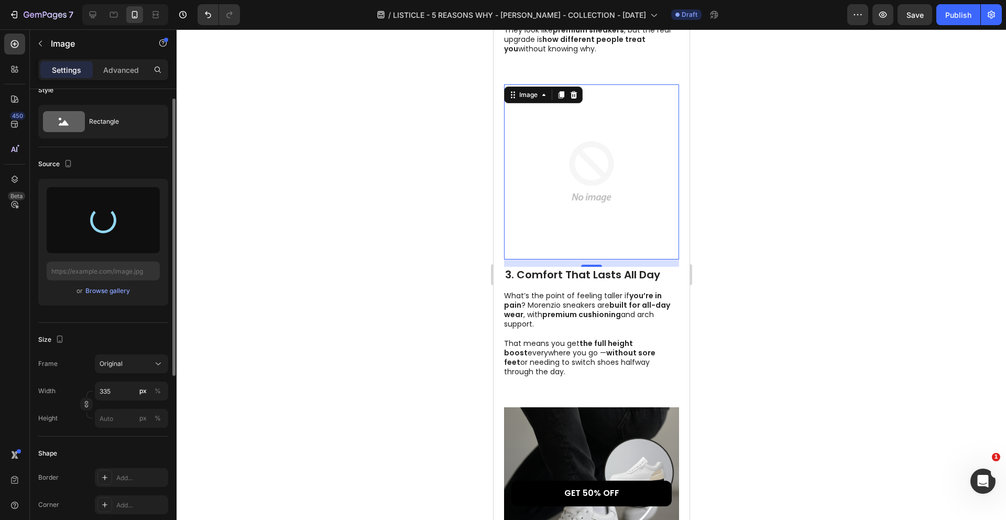
type input "[URL][DOMAIN_NAME]"
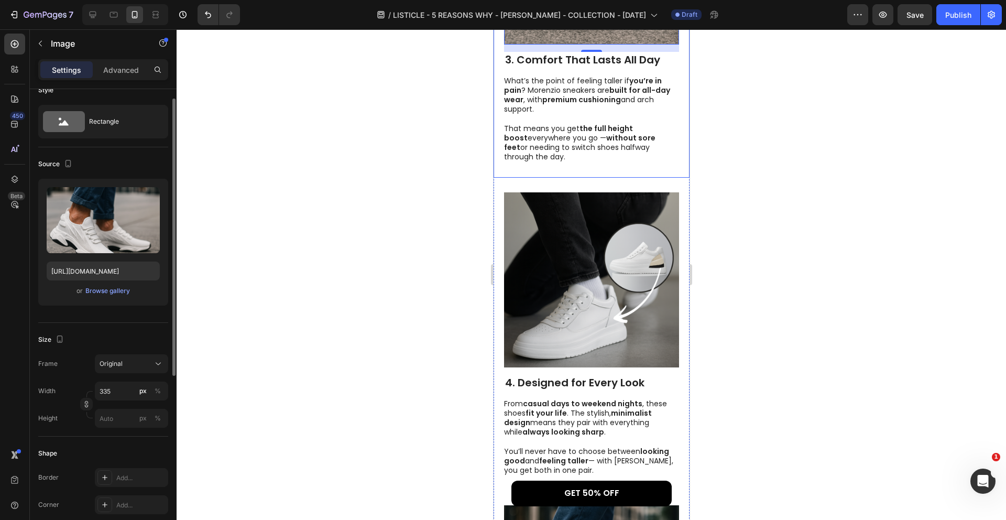
scroll to position [1115, 0]
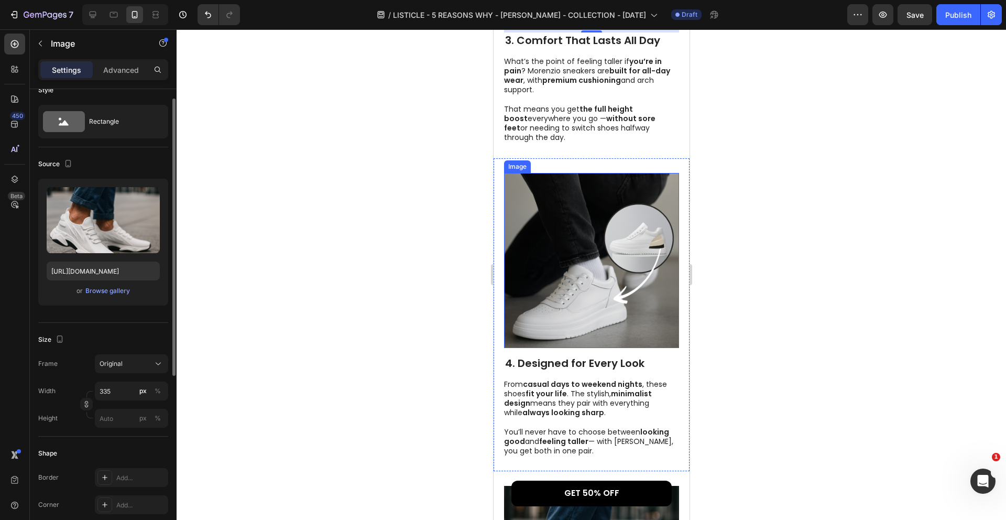
click at [629, 274] on img at bounding box center [590, 260] width 175 height 175
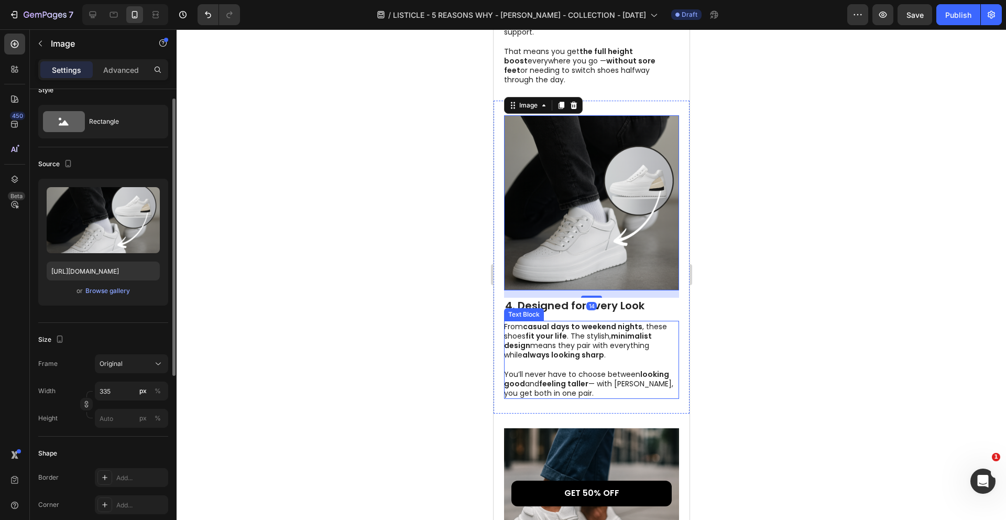
scroll to position [1187, 0]
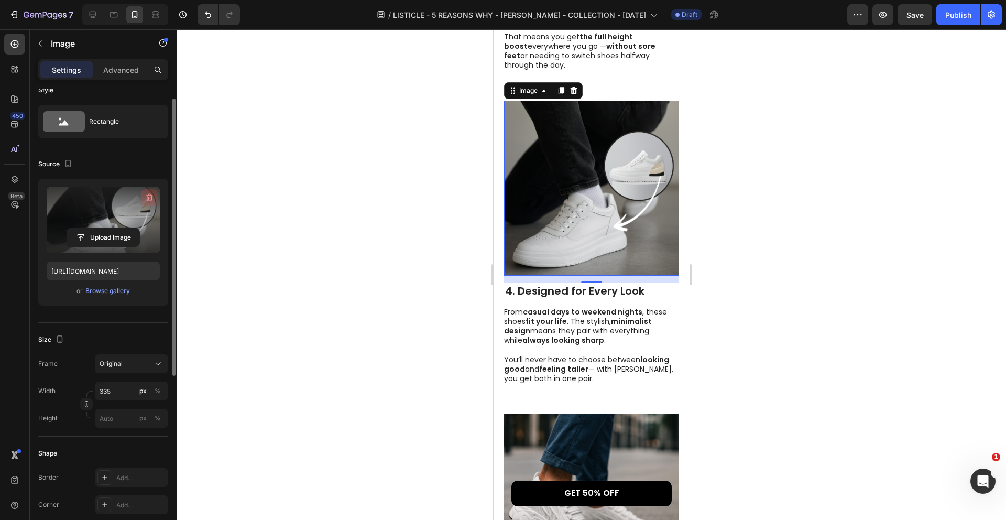
click at [150, 197] on icon "button" at bounding box center [150, 197] width 1 height 3
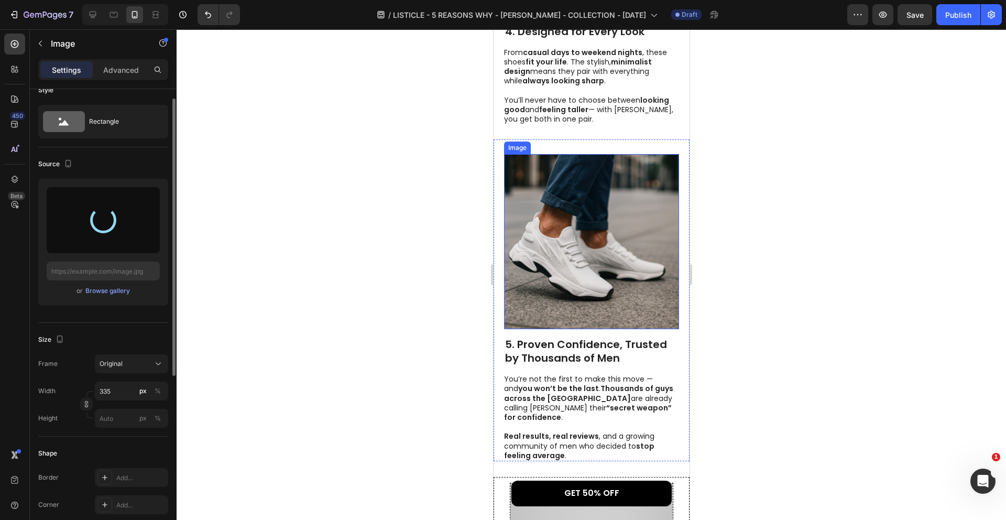
scroll to position [1445, 0]
type input "[URL][DOMAIN_NAME]"
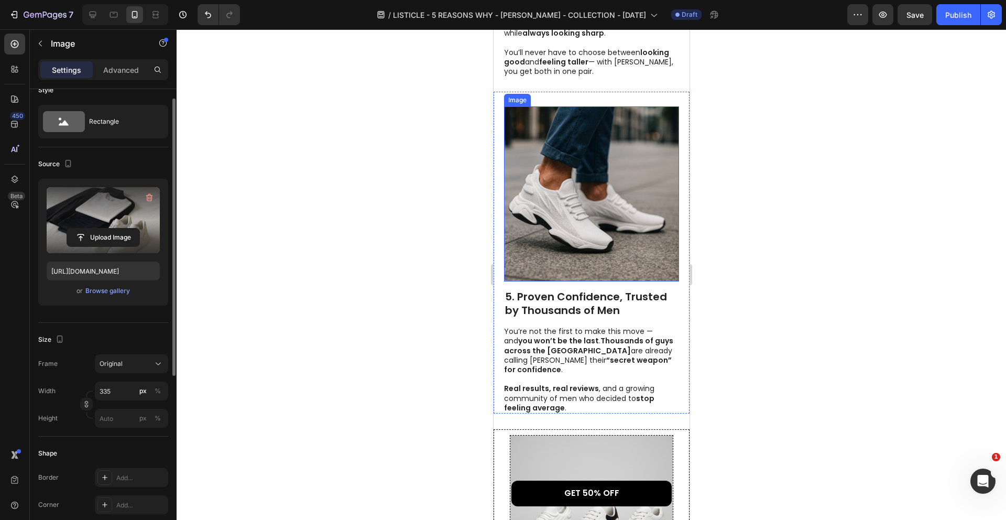
scroll to position [1508, 0]
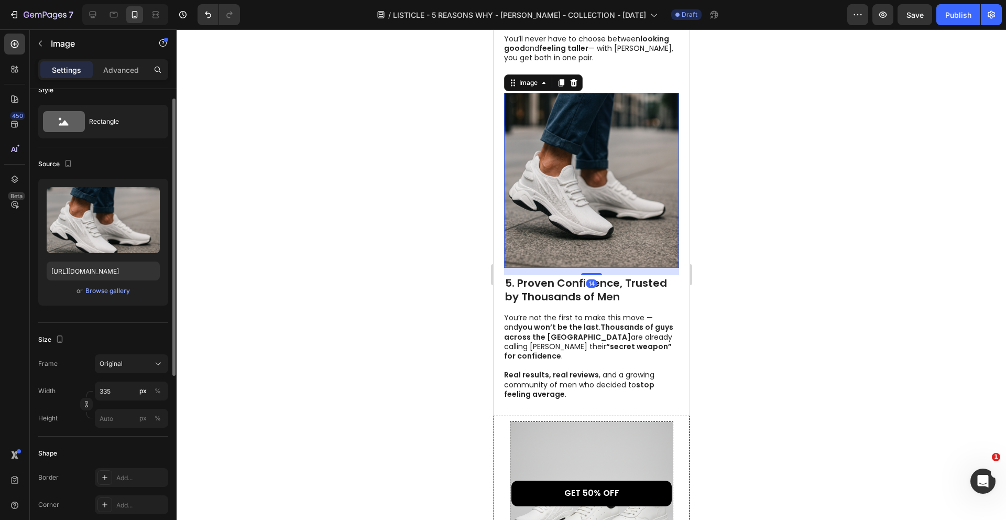
click at [627, 192] on img at bounding box center [590, 180] width 175 height 175
click at [734, 216] on div at bounding box center [591, 274] width 829 height 490
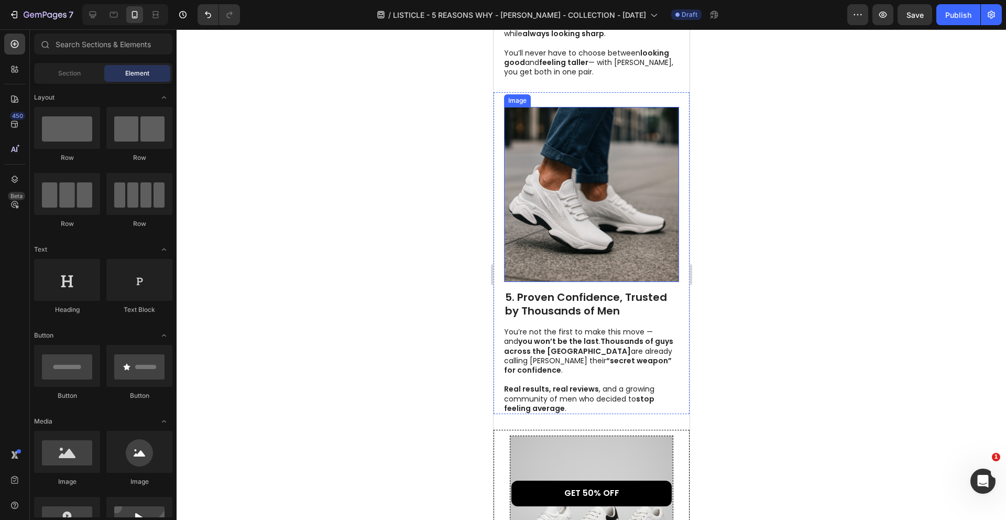
scroll to position [1429, 0]
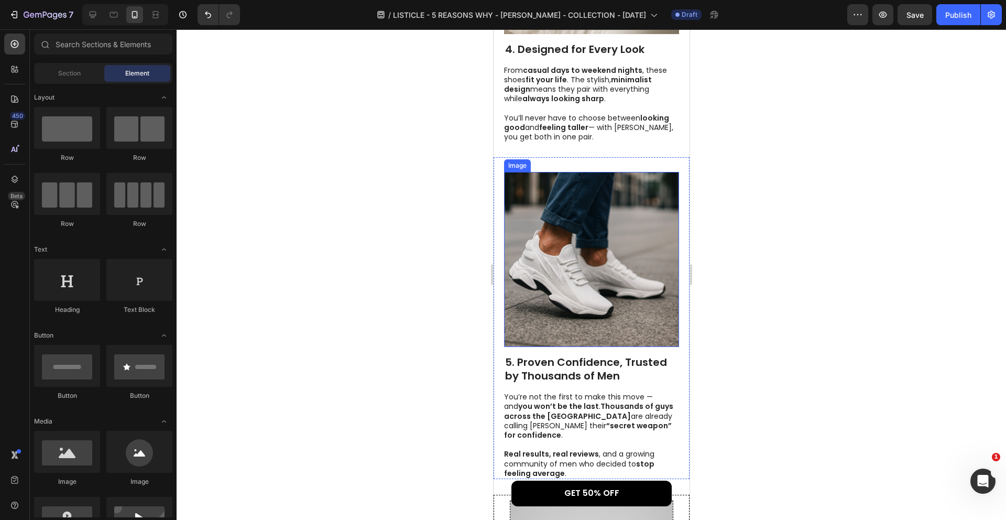
click at [568, 224] on img at bounding box center [590, 259] width 175 height 175
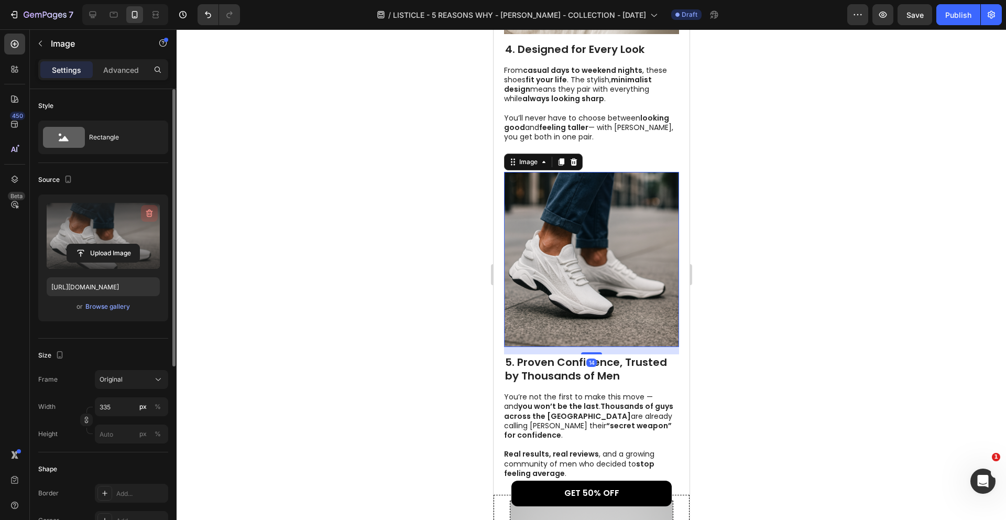
click at [146, 215] on icon "button" at bounding box center [149, 213] width 10 height 10
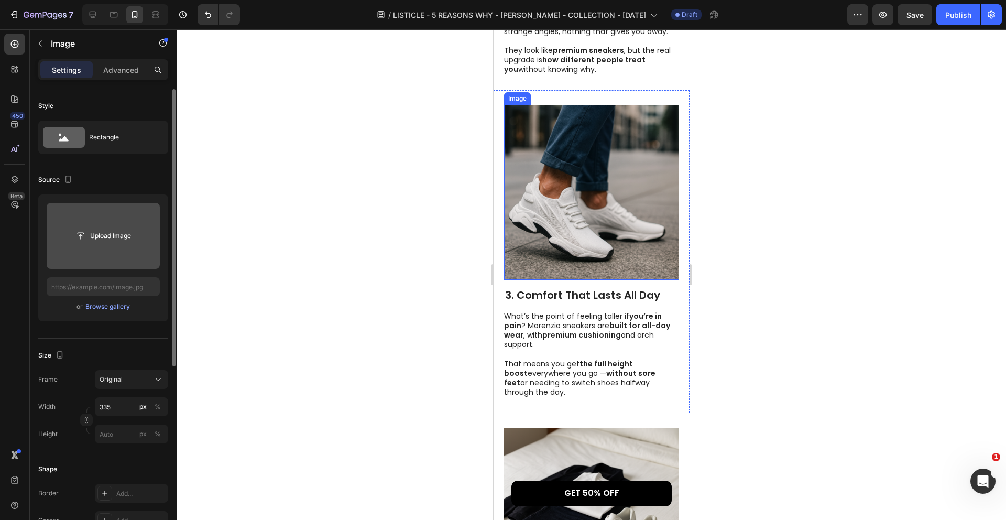
scroll to position [857, 0]
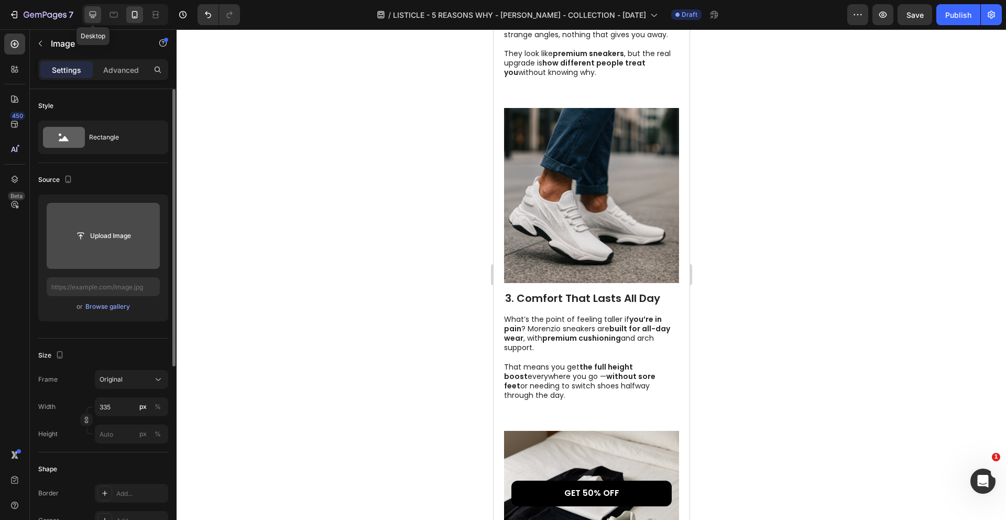
click at [94, 16] on icon at bounding box center [93, 15] width 7 height 7
type input "https://cdn.shopify.com/s/files/1/0940/0008/7375/files/gempages_580199797957329…"
type input "483"
type input "380"
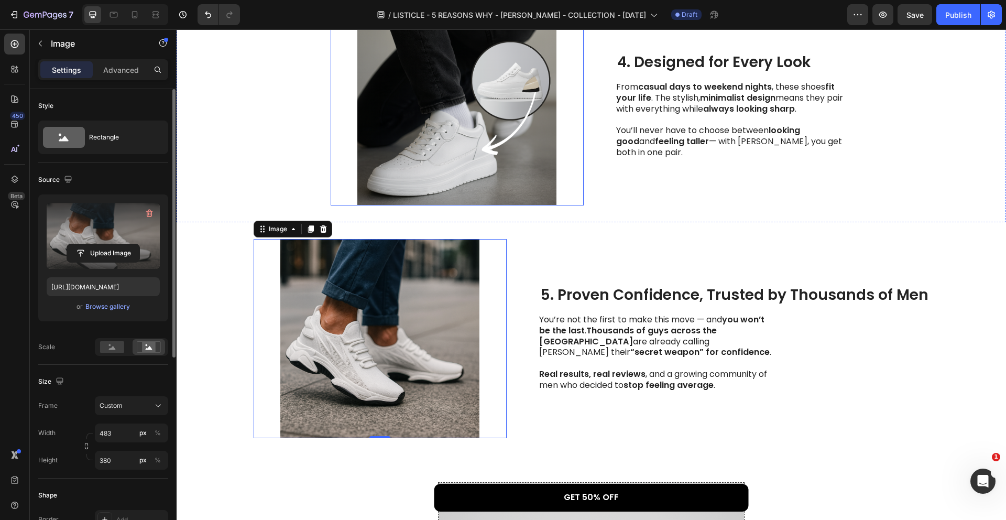
scroll to position [1000, 0]
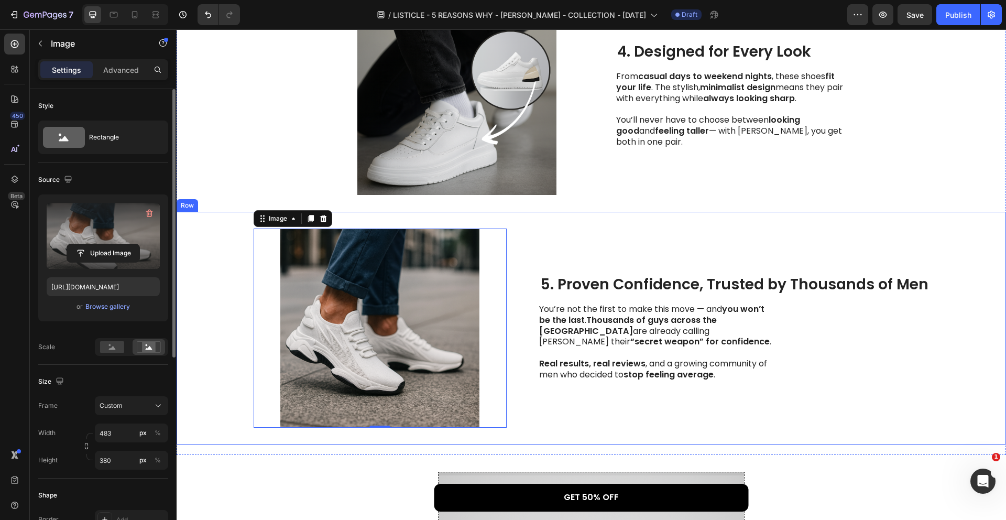
click at [566, 228] on div "5. Proven Confidence, Trusted by Thousands of Men Heading You’re not the first …" at bounding box center [734, 327] width 390 height 199
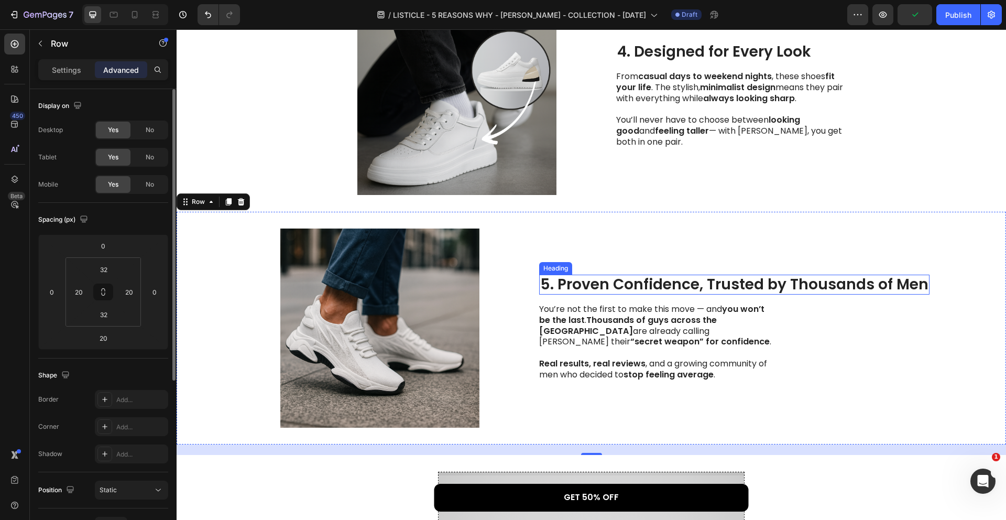
click at [605, 276] on p "5. Proven Confidence, Trusted by Thousands of Men" at bounding box center [734, 285] width 388 height 18
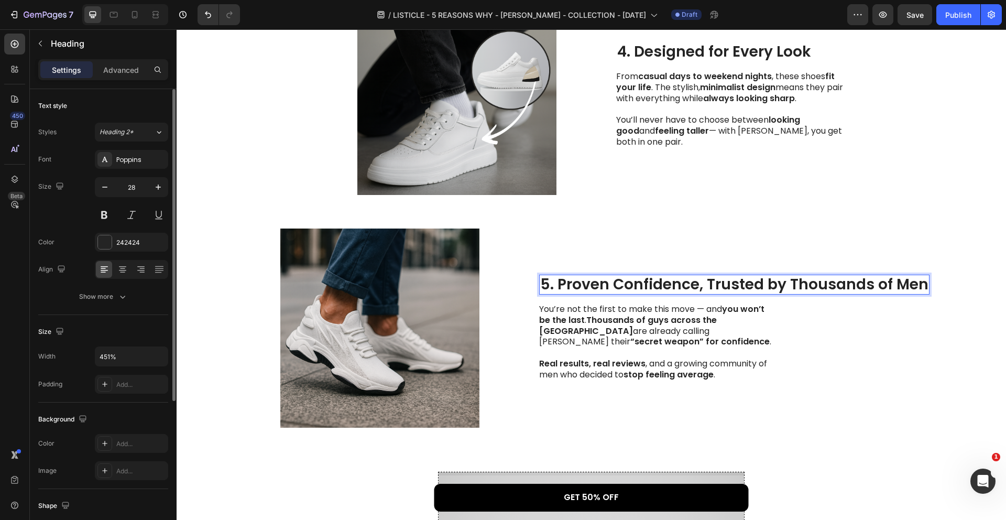
click at [788, 276] on p "5. Proven Confidence, Trusted by Thousands of Men" at bounding box center [734, 285] width 388 height 18
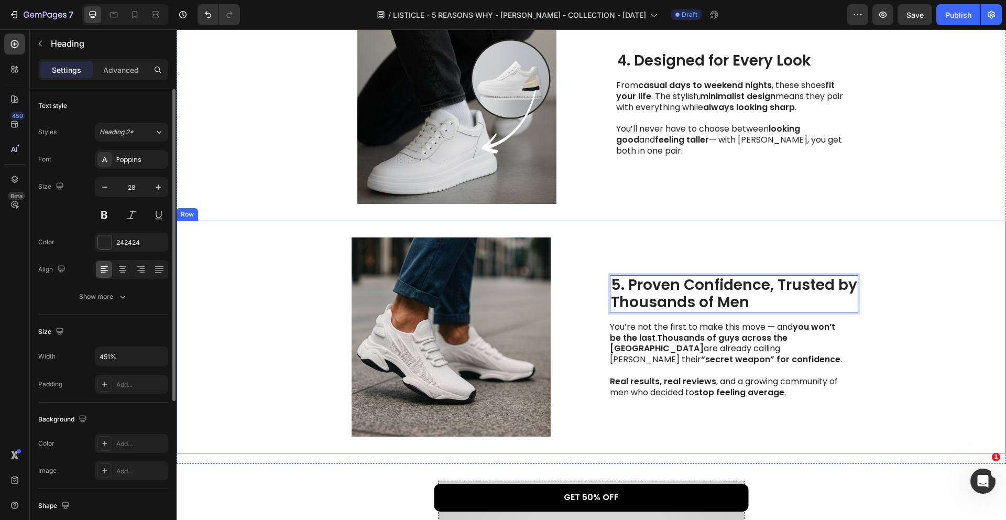
click at [893, 221] on div "Image 5. Proven Confidence, Trusted by Thousands of Men Heading 16 You’re not t…" at bounding box center [591, 337] width 829 height 233
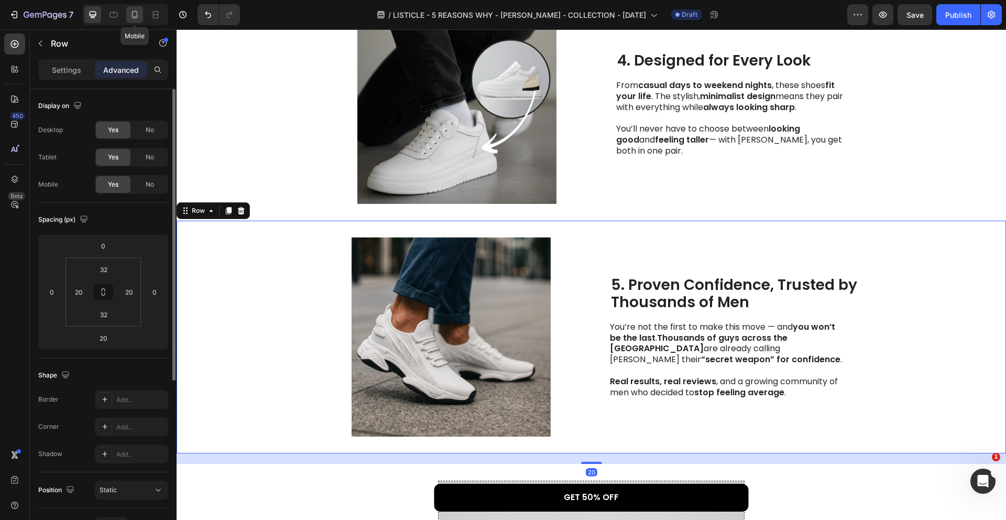
click at [135, 12] on icon at bounding box center [134, 14] width 10 height 10
type input "30"
type input "28"
type input "0"
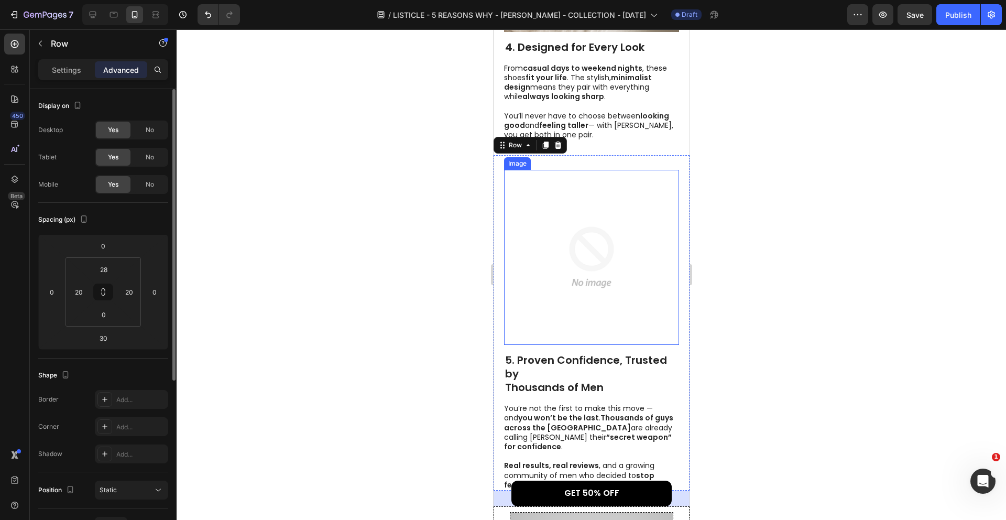
scroll to position [1499, 0]
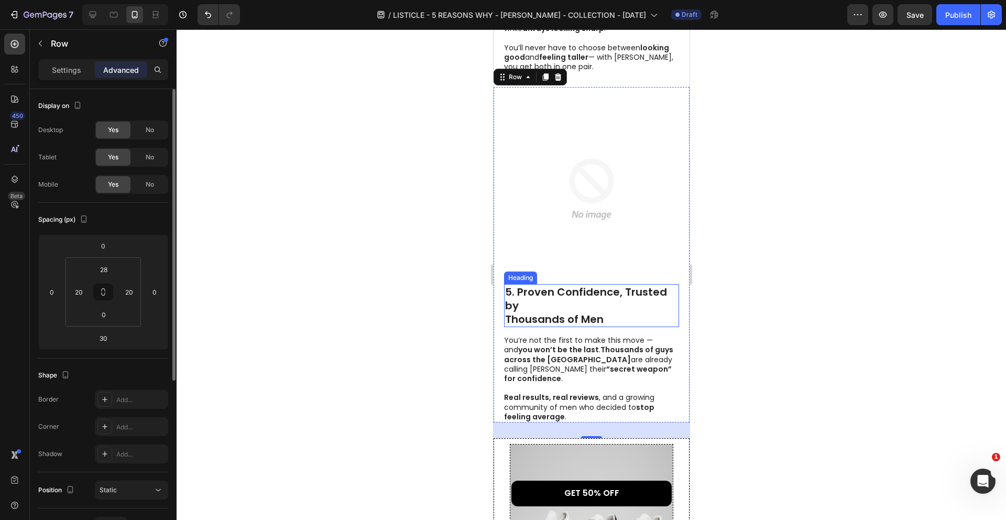
click at [513, 299] on p "5. Proven Confidence, Trusted by Thousands of Men" at bounding box center [590, 305] width 173 height 41
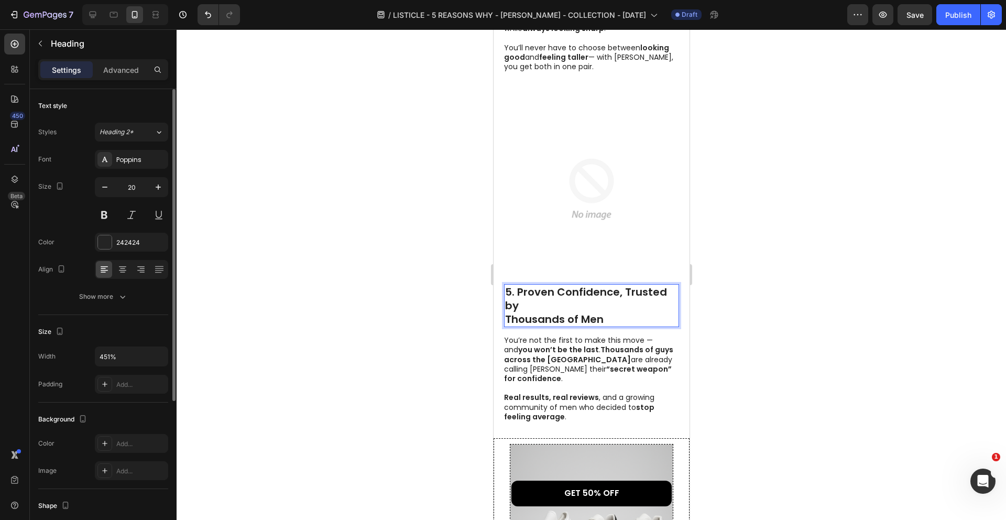
click at [507, 298] on p "5. Proven Confidence, Trusted by Thousands of Men" at bounding box center [590, 305] width 173 height 41
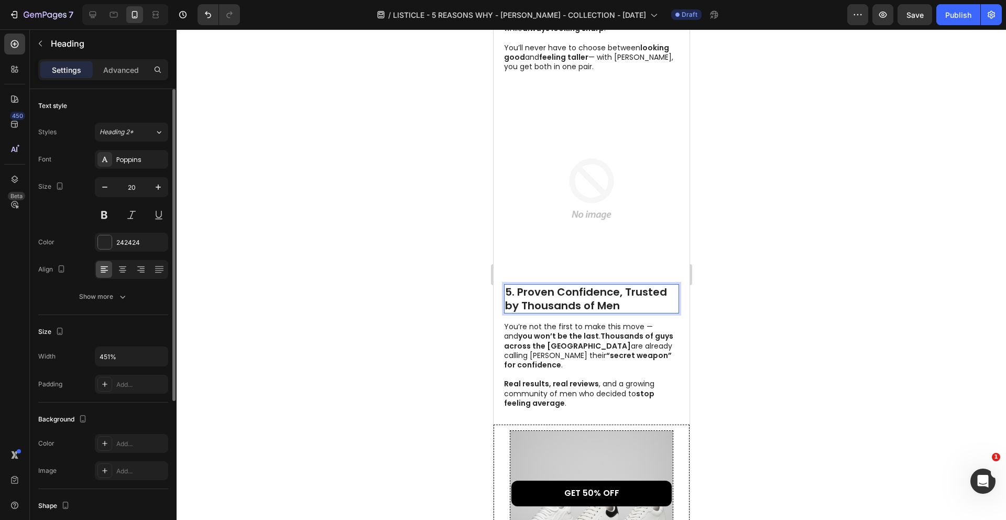
click at [428, 214] on div at bounding box center [591, 274] width 829 height 490
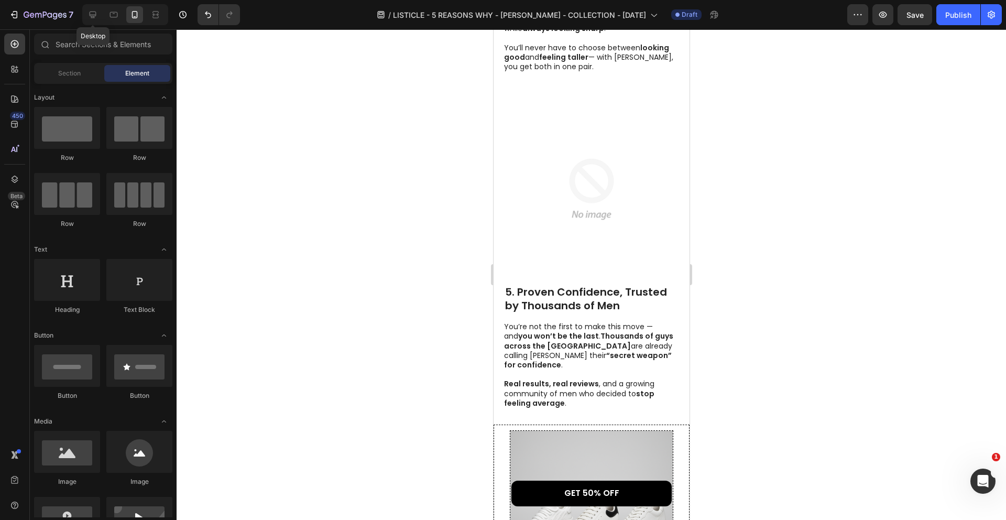
click at [88, 20] on div at bounding box center [92, 14] width 17 height 17
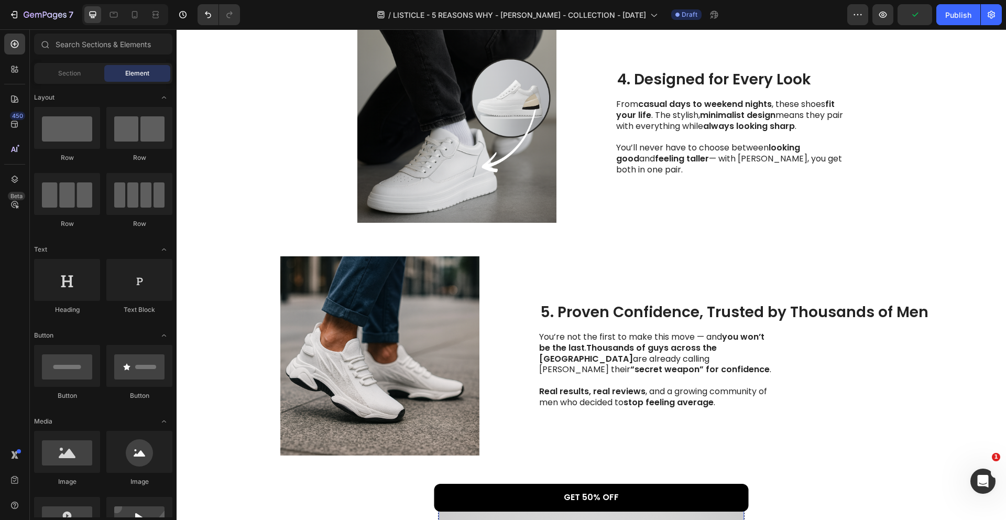
scroll to position [959, 0]
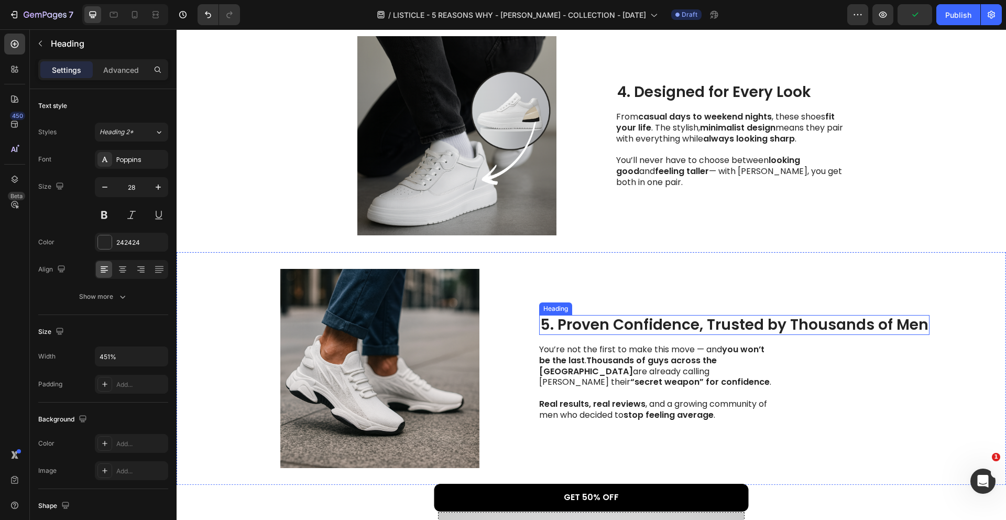
click at [925, 316] on p "5. Proven Confidence, Trusted by Thousands of Men" at bounding box center [734, 325] width 388 height 18
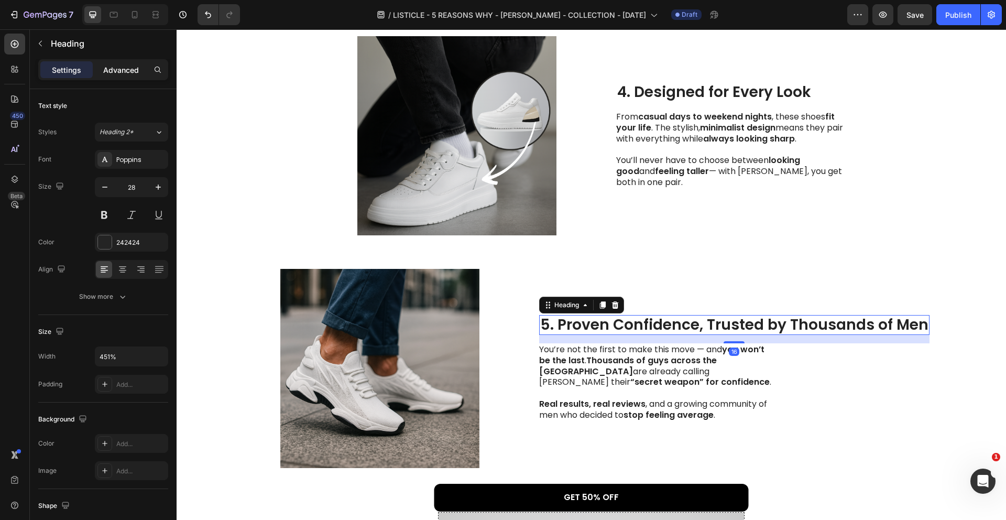
click at [123, 76] on div "Advanced" at bounding box center [121, 69] width 52 height 17
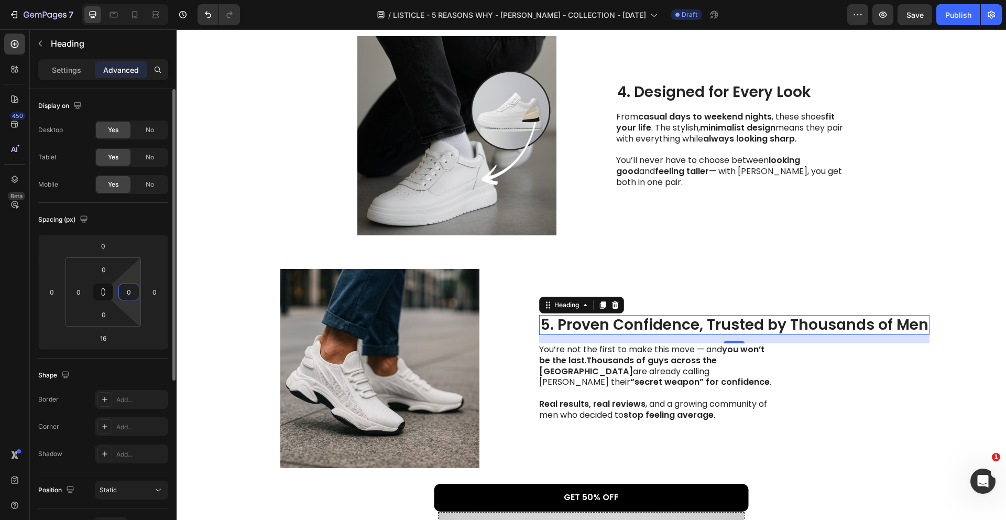
click at [130, 289] on input "0" at bounding box center [129, 292] width 16 height 16
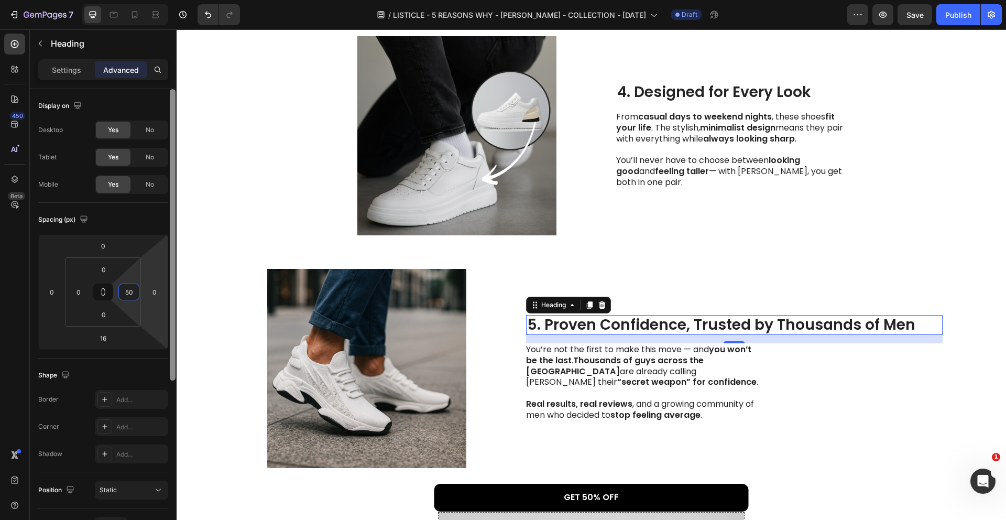
type input "5"
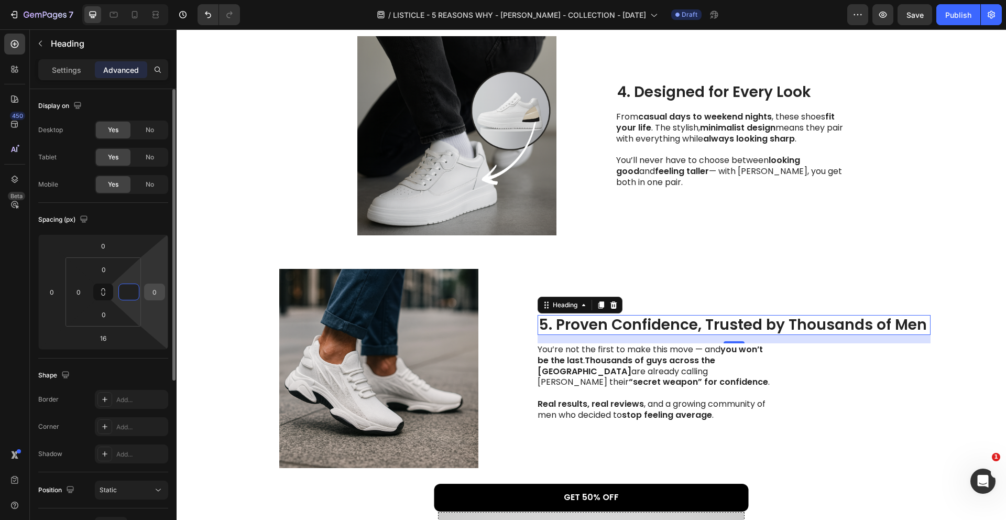
type input "0"
click at [156, 289] on input "0" at bounding box center [155, 292] width 16 height 16
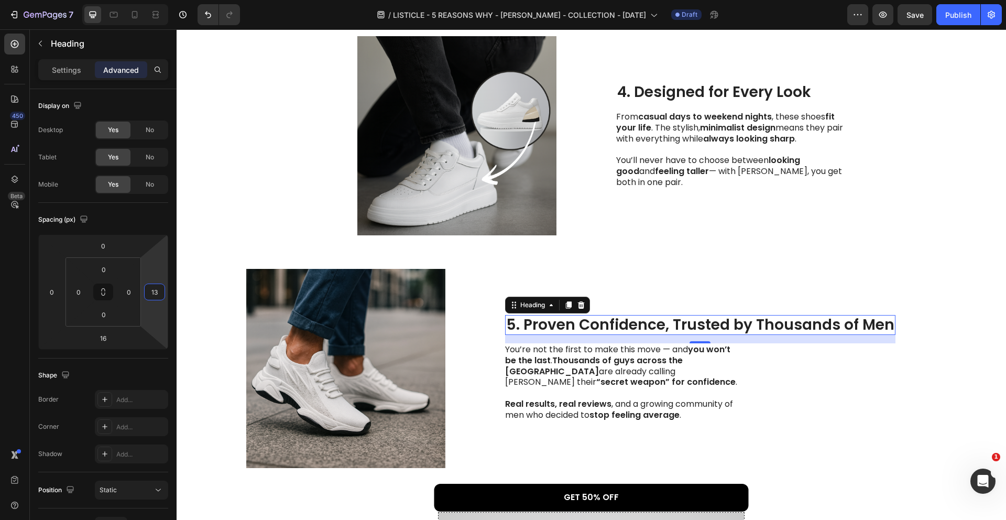
type input "1"
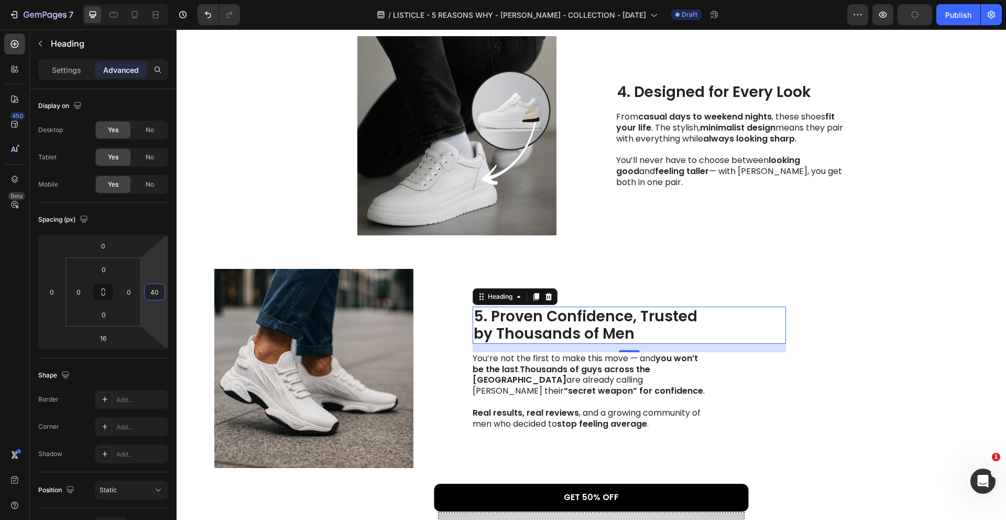
type input "4"
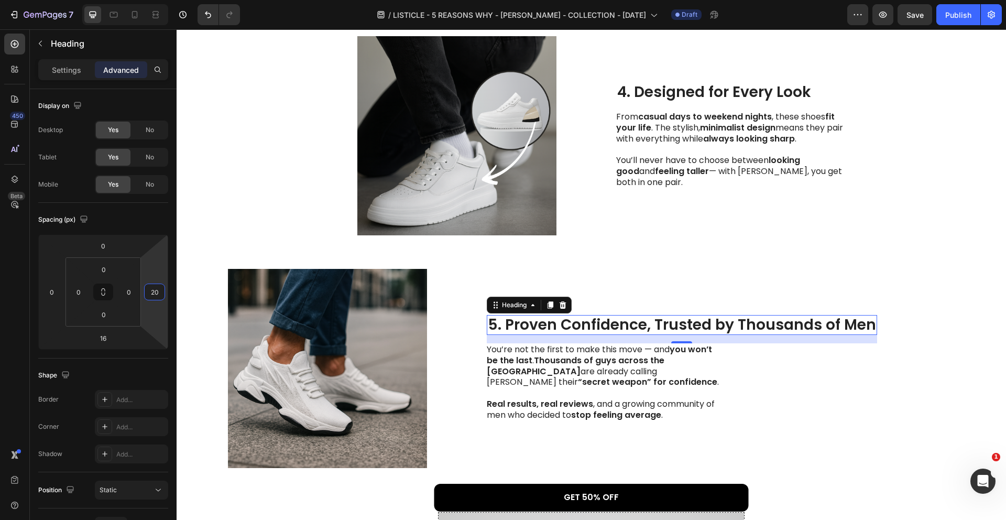
type input "2"
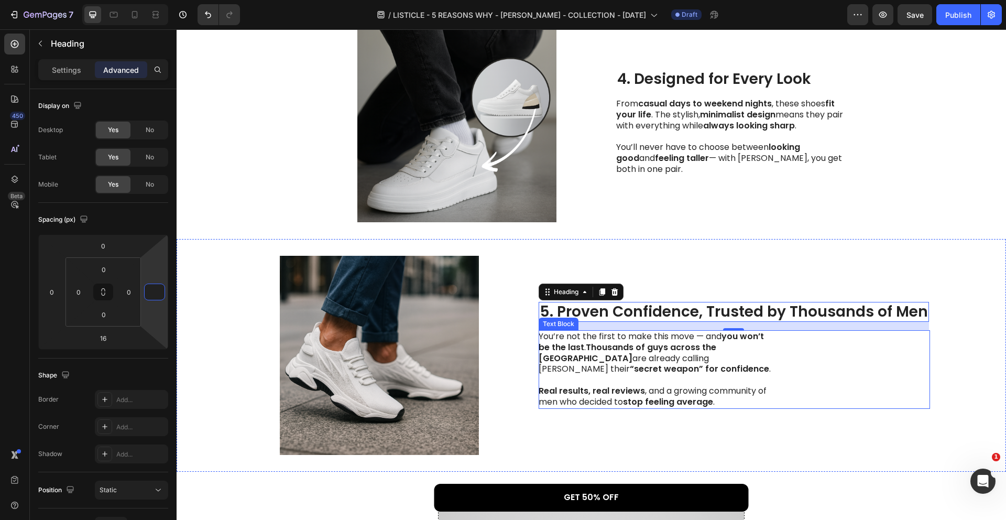
scroll to position [990, 0]
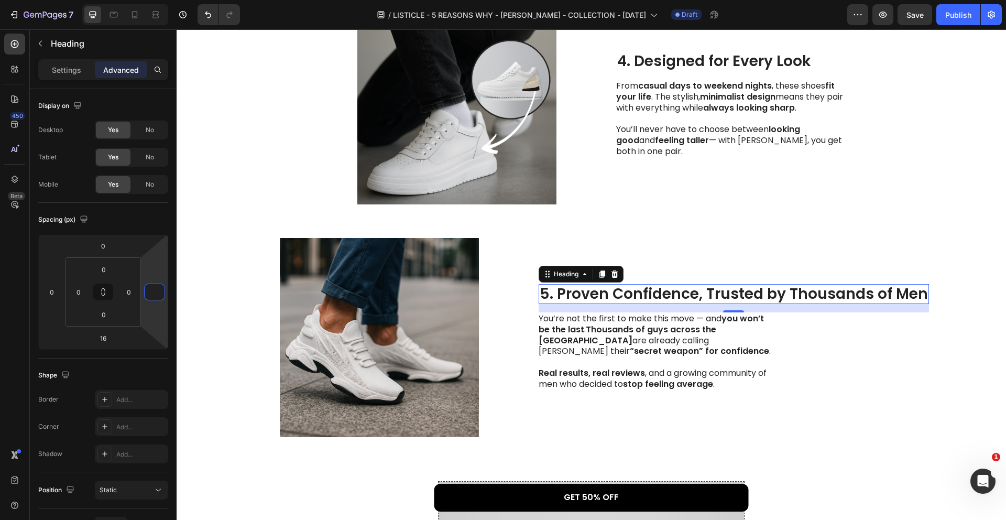
type input "0"
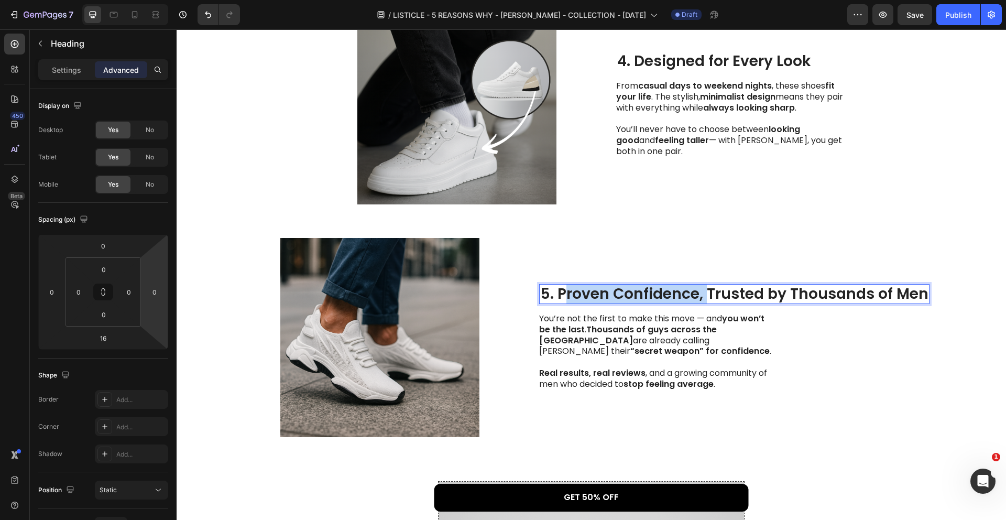
drag, startPoint x: 709, startPoint y: 255, endPoint x: 564, endPoint y: 258, distance: 145.7
click at [564, 285] on p "5. Proven Confidence, Trusted by Thousands of Men" at bounding box center [734, 294] width 388 height 18
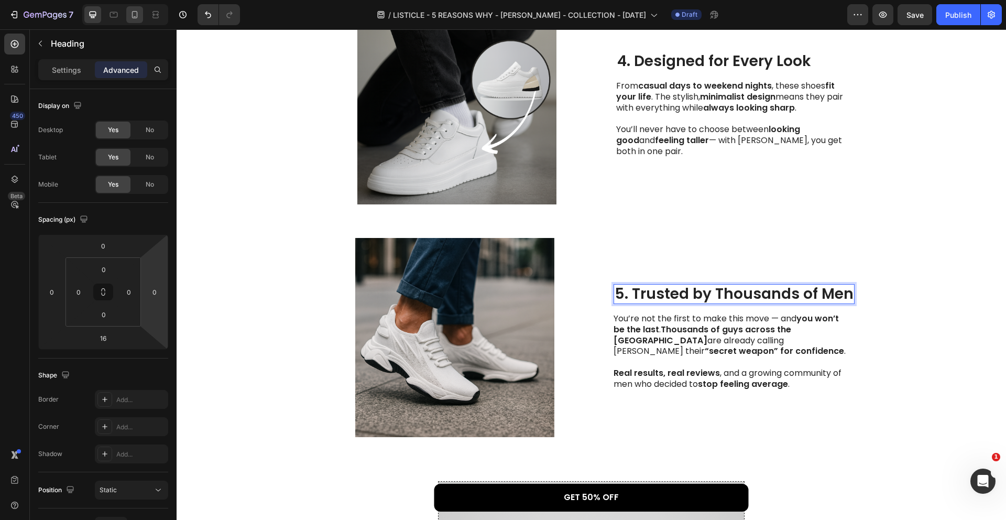
click at [137, 18] on icon at bounding box center [134, 14] width 10 height 10
type input "14"
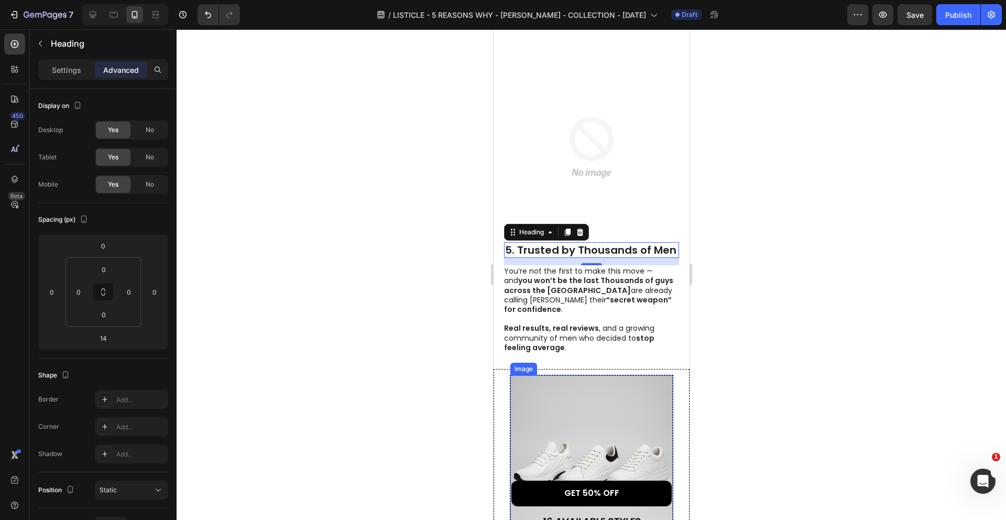
scroll to position [1528, 0]
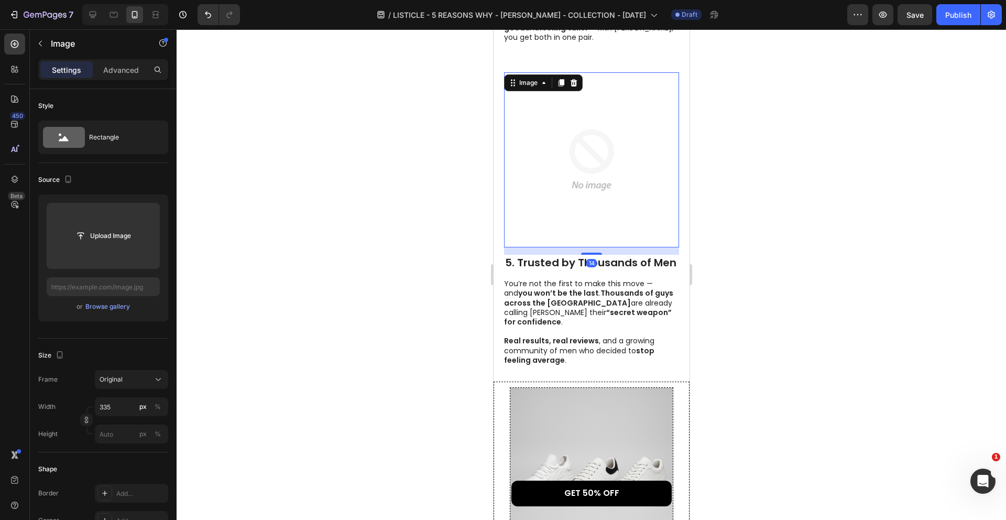
click at [577, 182] on img at bounding box center [590, 159] width 175 height 175
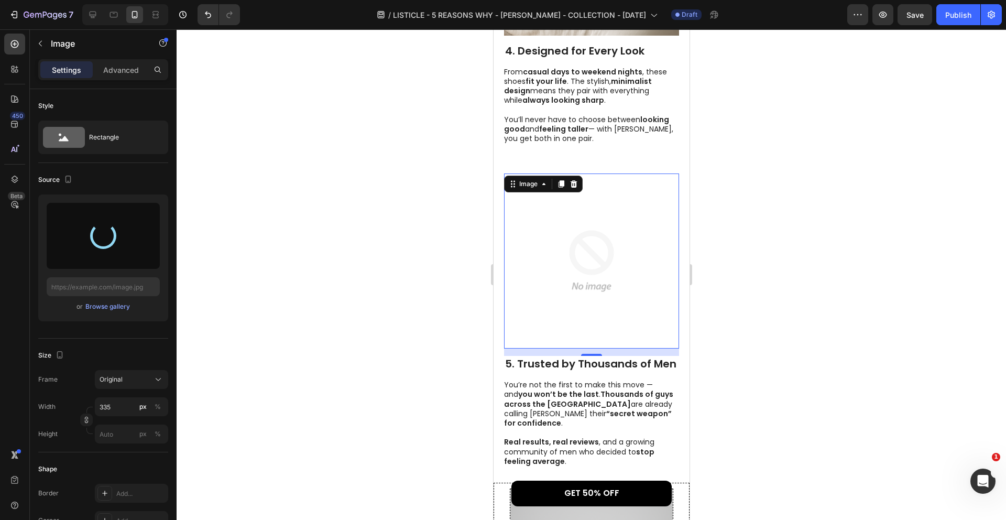
scroll to position [1418, 0]
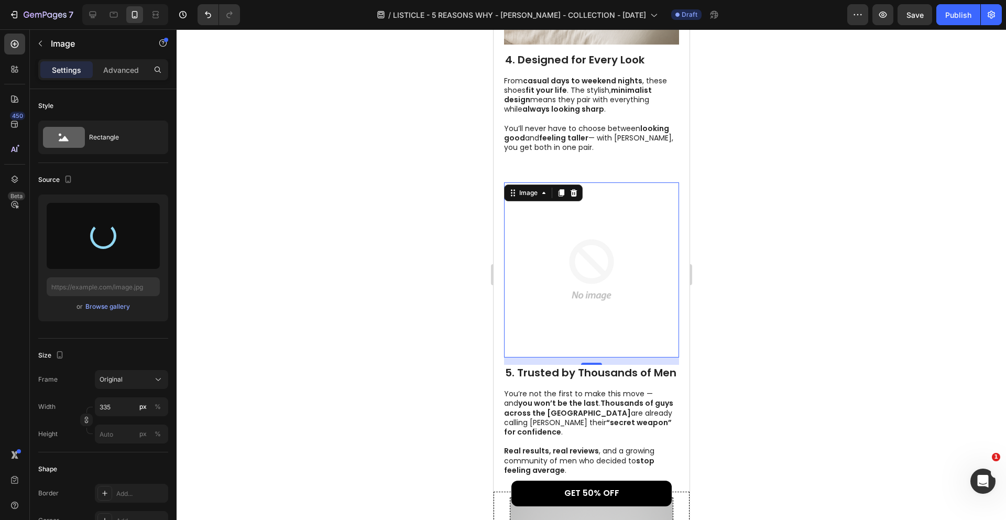
type input "[URL][DOMAIN_NAME]"
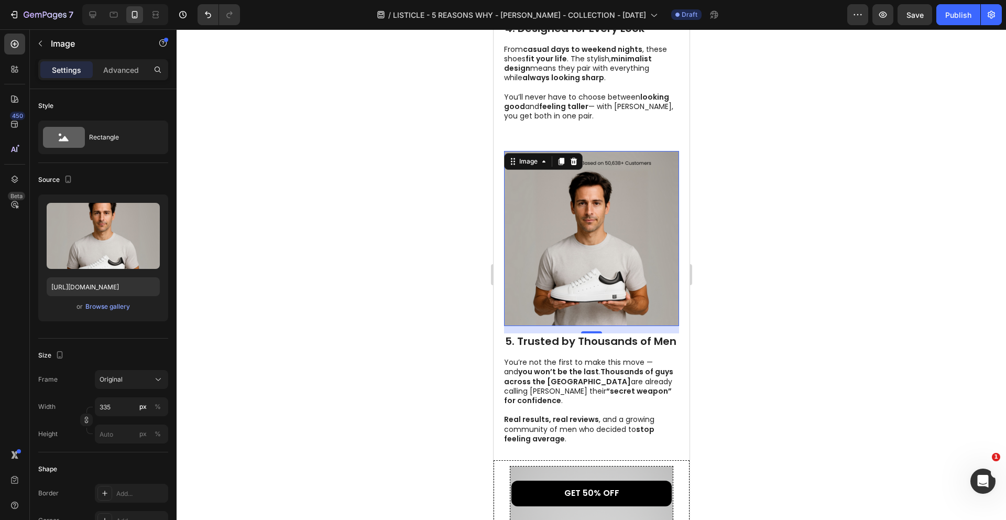
scroll to position [1451, 0]
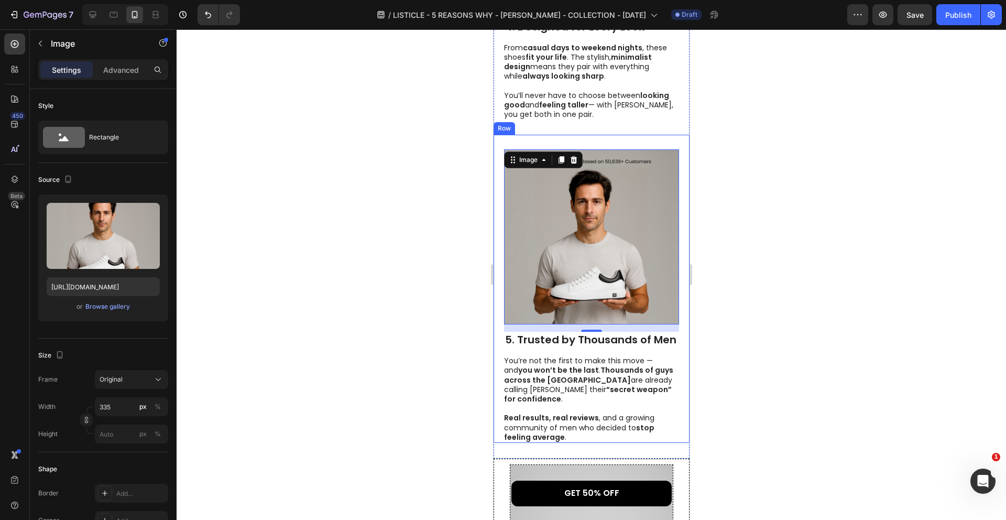
click at [712, 305] on div at bounding box center [591, 274] width 829 height 490
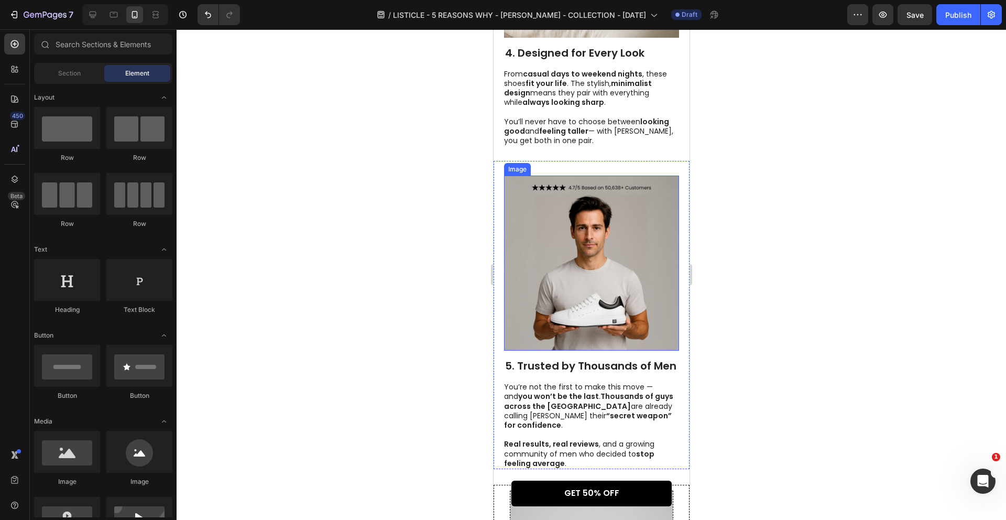
scroll to position [1433, 0]
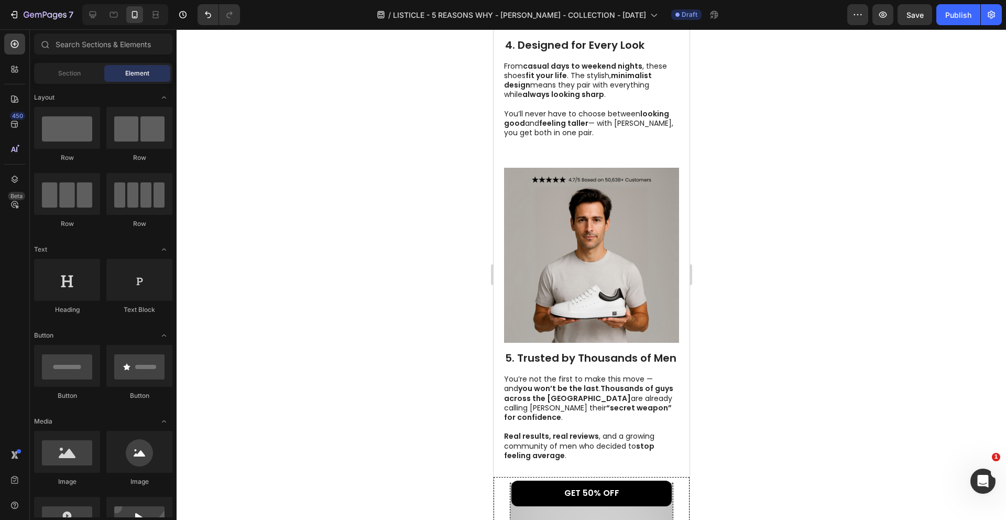
click at [481, 208] on div at bounding box center [591, 274] width 829 height 490
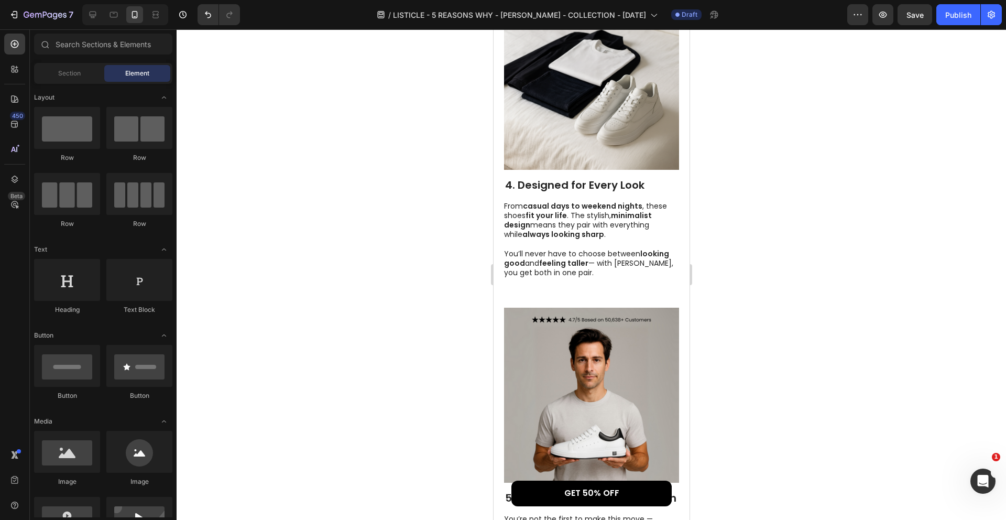
scroll to position [1265, 0]
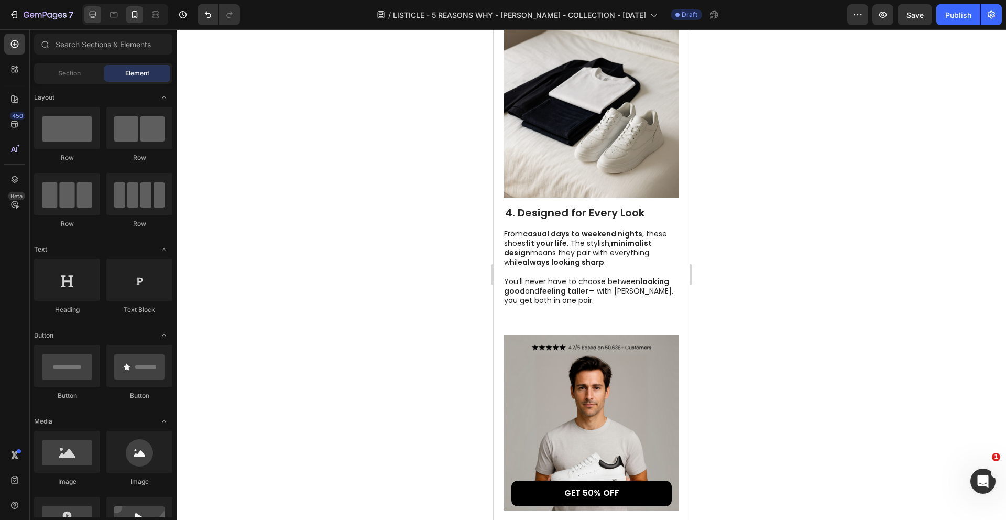
click at [97, 17] on icon at bounding box center [92, 14] width 10 height 10
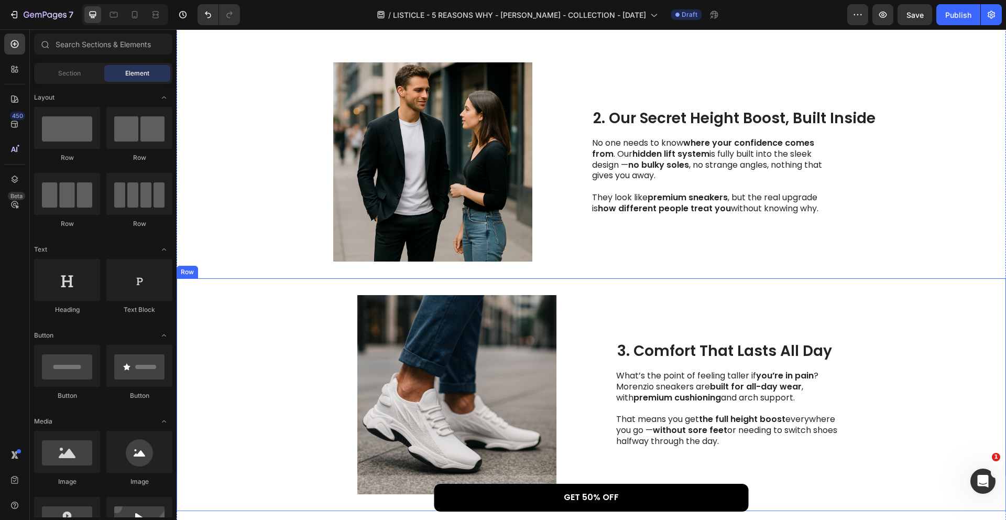
scroll to position [427, 0]
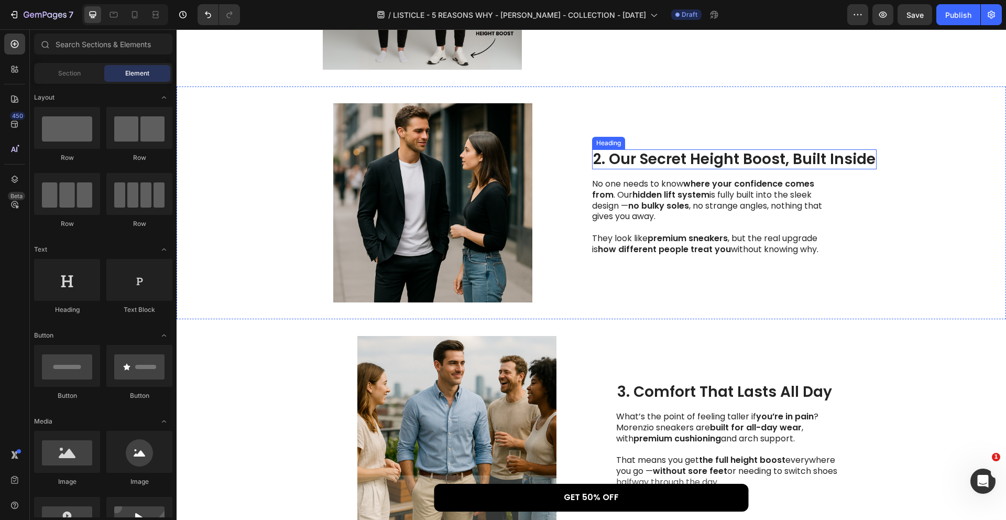
click at [794, 150] on p "2. Our Secret Height Boost, Built Inside" at bounding box center [734, 159] width 282 height 18
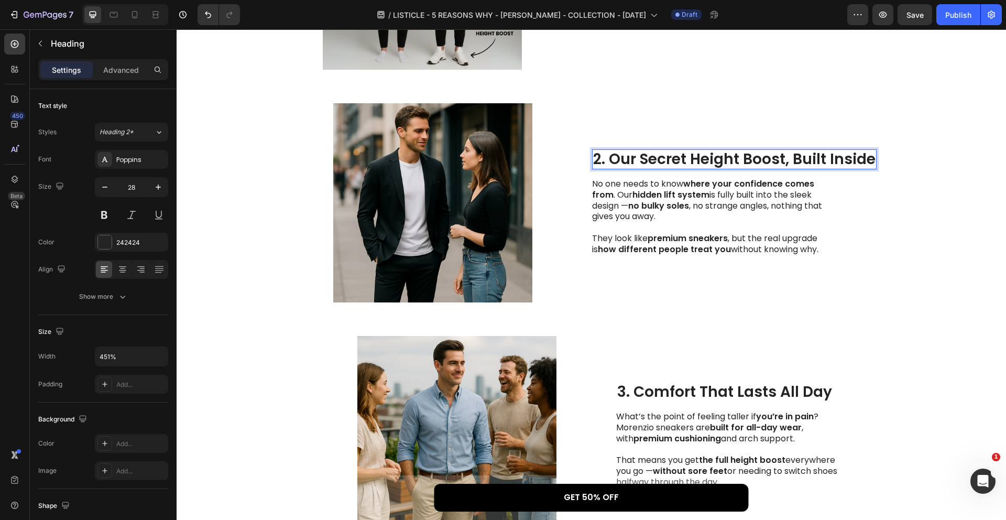
click at [794, 150] on p "2. Our Secret Height Boost, Built Inside" at bounding box center [734, 159] width 282 height 18
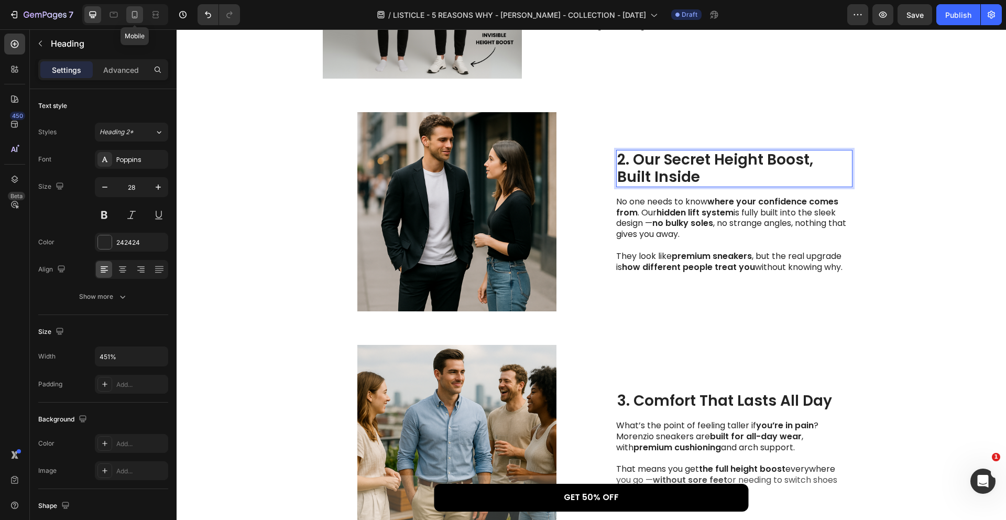
click at [140, 17] on div at bounding box center [134, 14] width 17 height 17
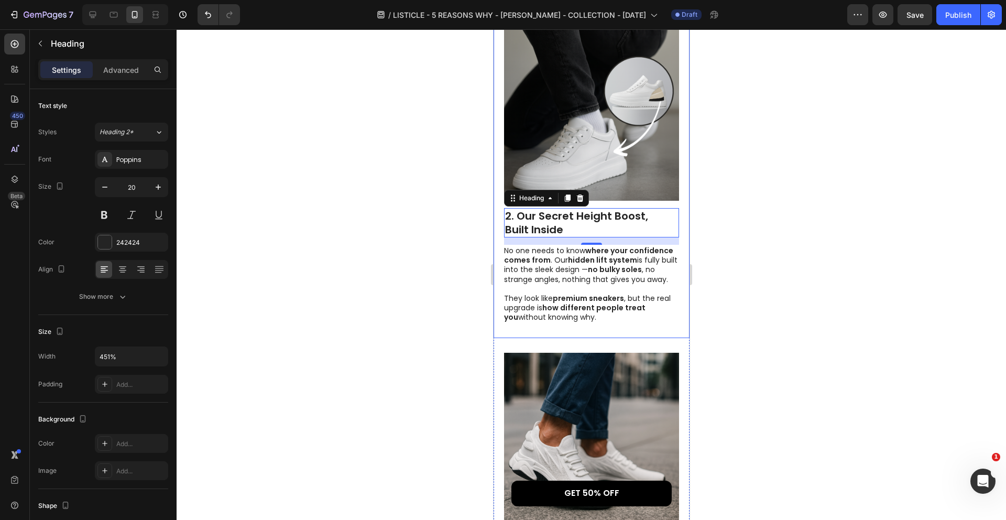
scroll to position [733, 0]
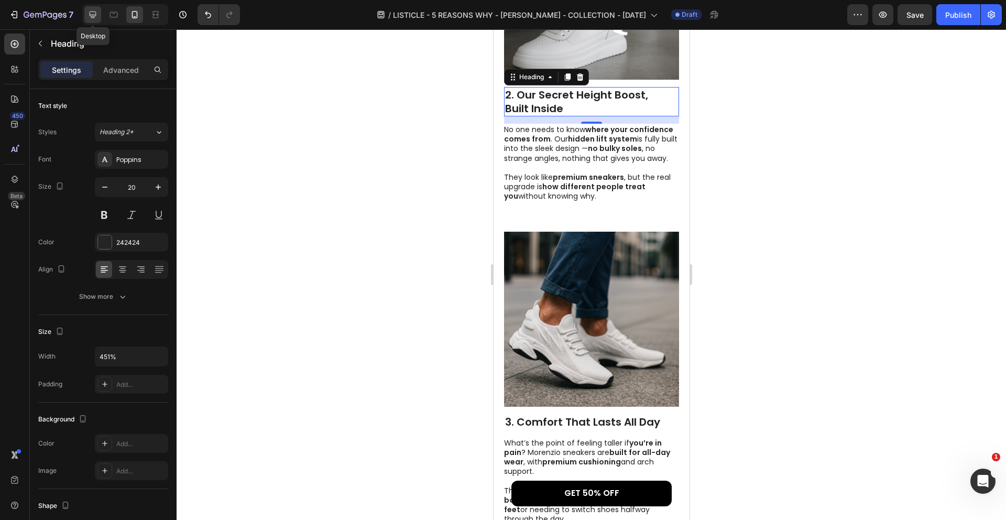
click at [86, 18] on div at bounding box center [92, 14] width 17 height 17
type input "28"
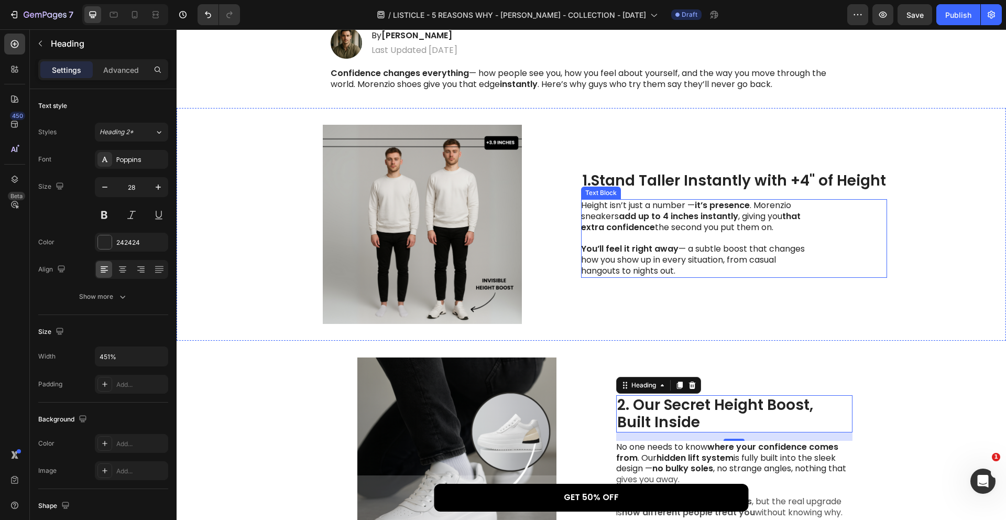
scroll to position [196, 0]
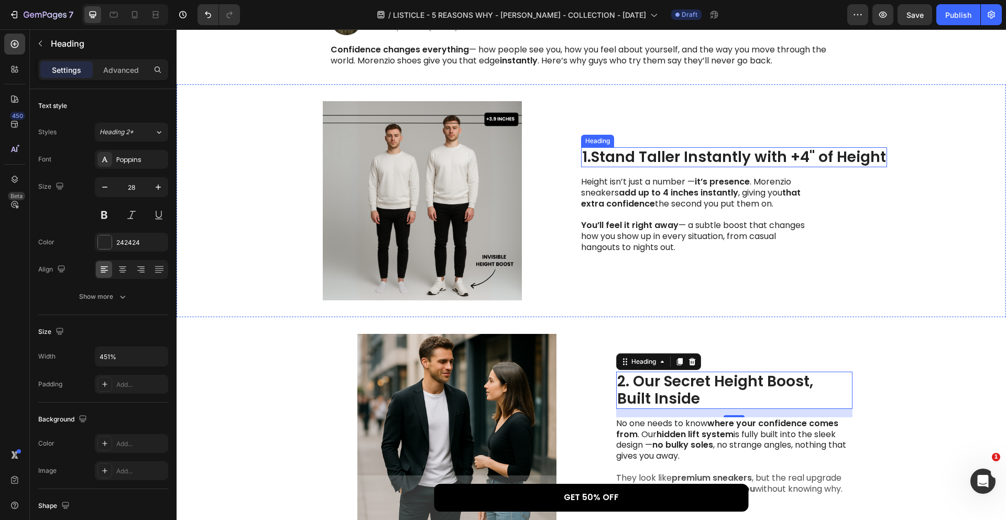
click at [813, 147] on strong "Stand Taller Instantly with +4" of Height" at bounding box center [738, 157] width 295 height 20
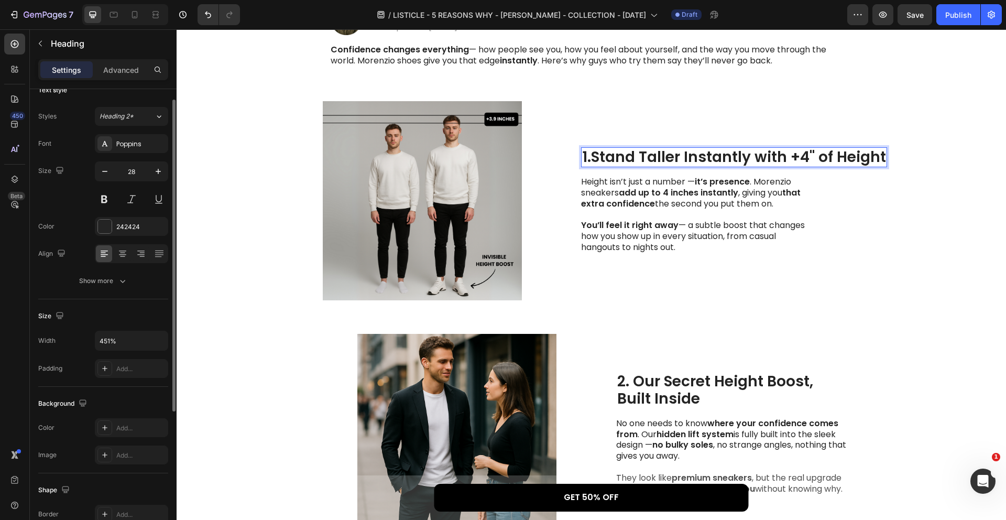
click at [792, 147] on strong "Stand Taller Instantly with +4" of Height" at bounding box center [738, 157] width 295 height 20
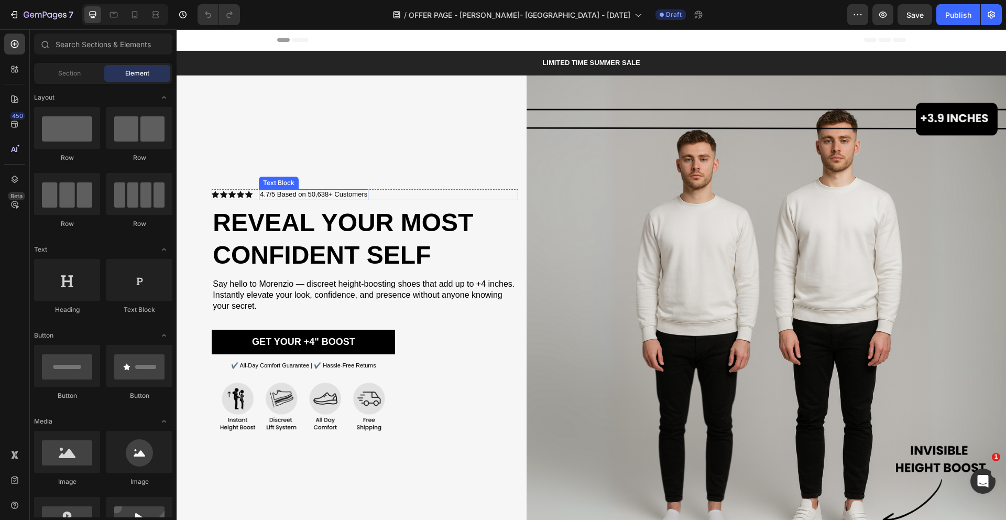
click at [338, 193] on p "4.7/5 Based on 50,638+ Customers" at bounding box center [313, 194] width 107 height 9
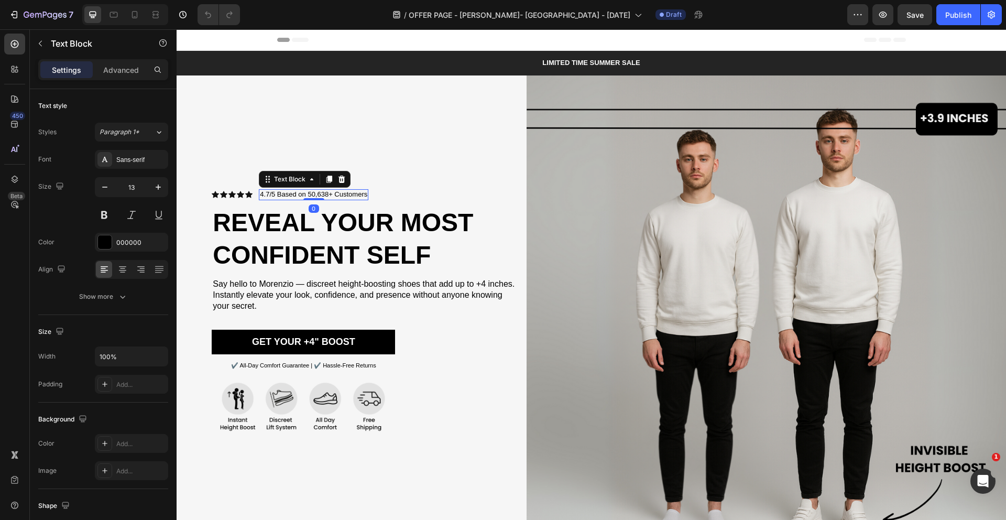
click at [338, 193] on p "4.7/5 Based on 50,638+ Customers" at bounding box center [313, 194] width 107 height 9
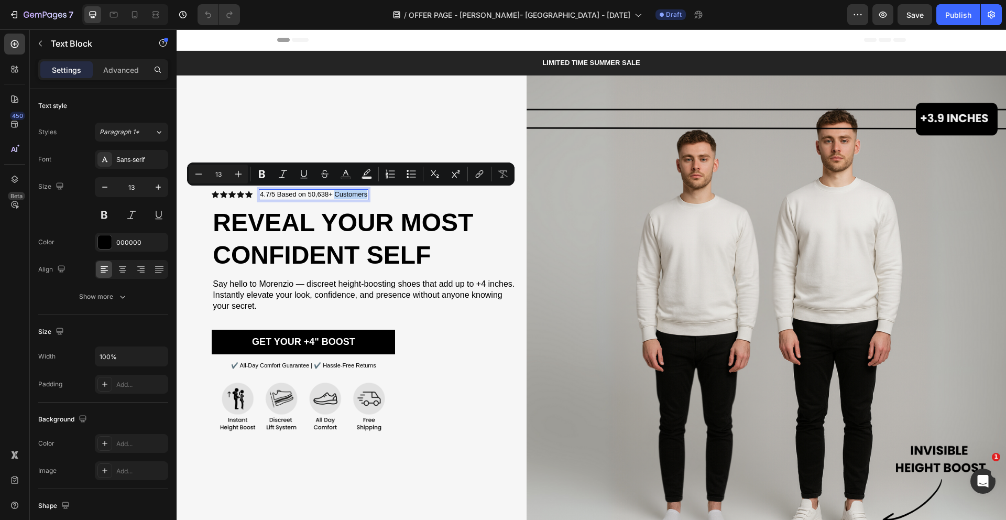
click at [338, 193] on p "4.7/5 Based on 50,638+ Customers" at bounding box center [313, 194] width 107 height 9
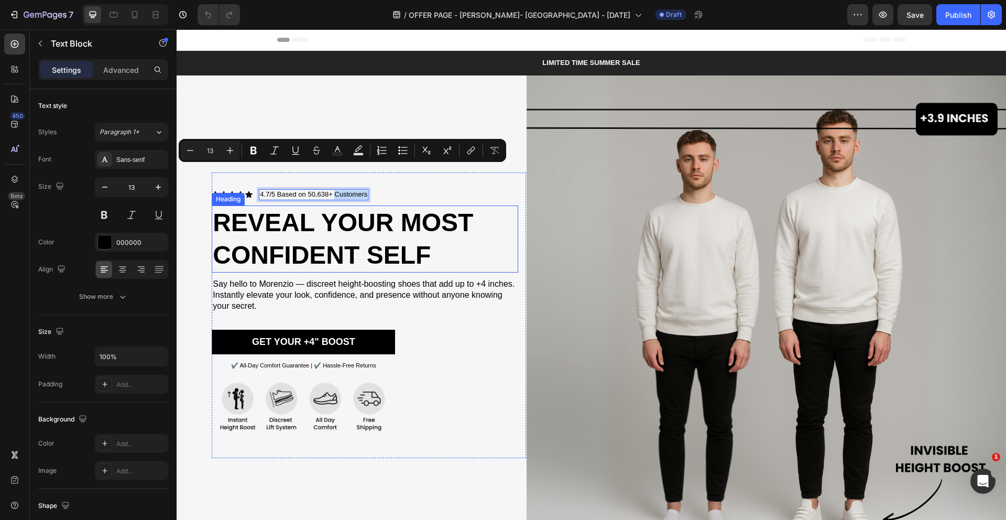
scroll to position [39, 0]
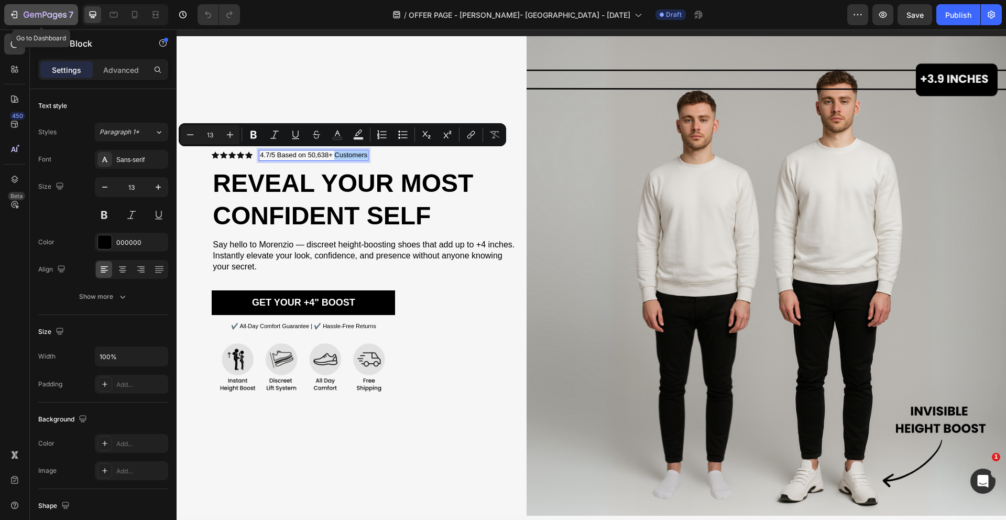
click at [16, 5] on button "7" at bounding box center [41, 14] width 74 height 21
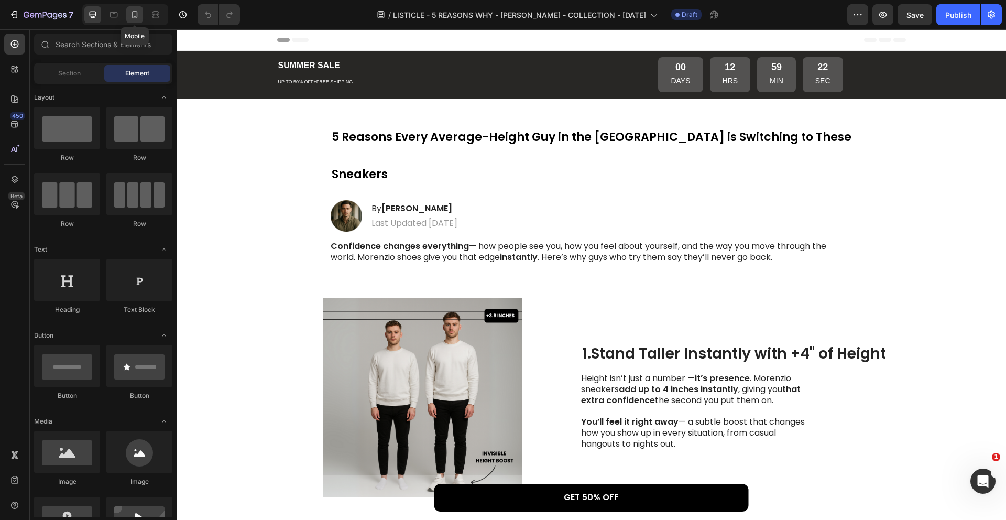
click at [140, 17] on div at bounding box center [134, 14] width 17 height 17
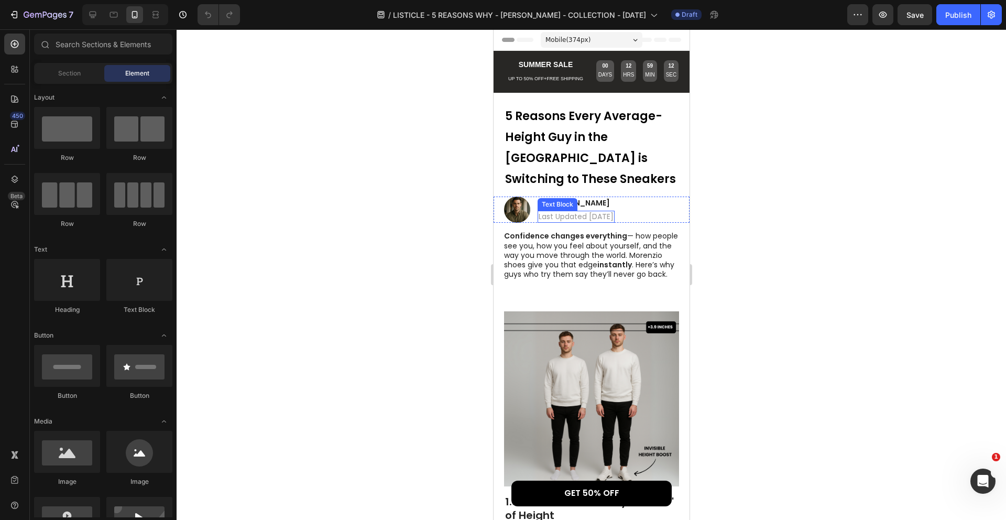
click at [591, 231] on p "Confidence changes everything — how people see you, how you feel about yourself…" at bounding box center [590, 255] width 174 height 48
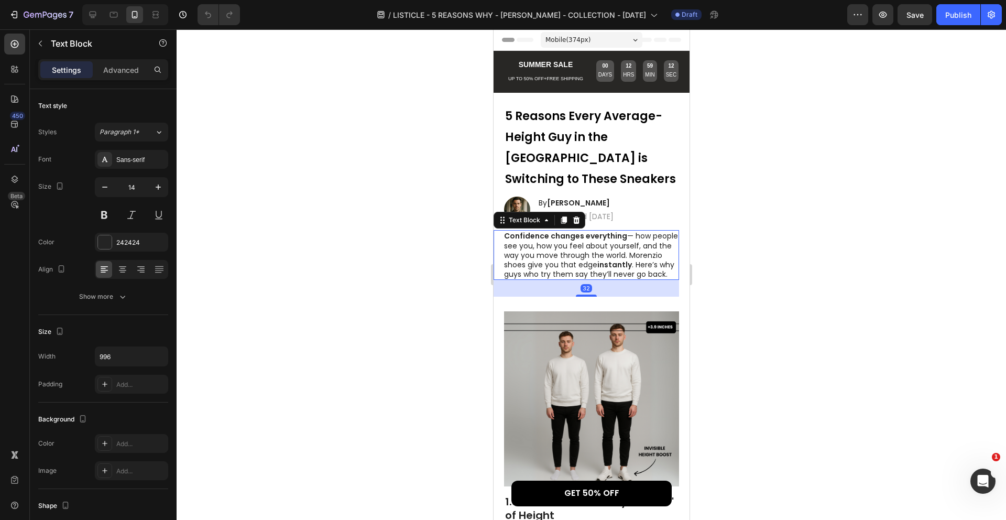
click at [591, 231] on p "Confidence changes everything — how people see you, how you feel about yourself…" at bounding box center [590, 255] width 174 height 48
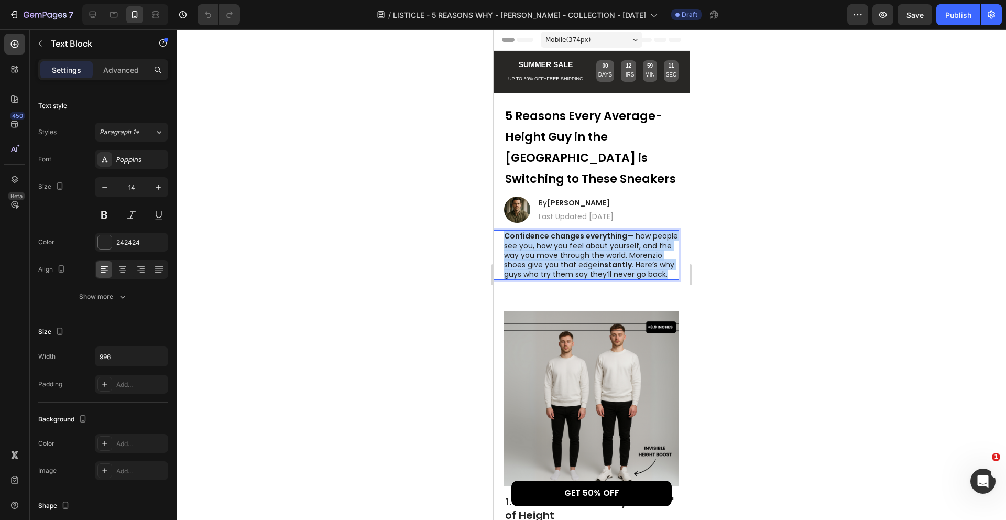
click at [591, 231] on p "Confidence changes everything — how people see you, how you feel about yourself…" at bounding box center [590, 255] width 174 height 48
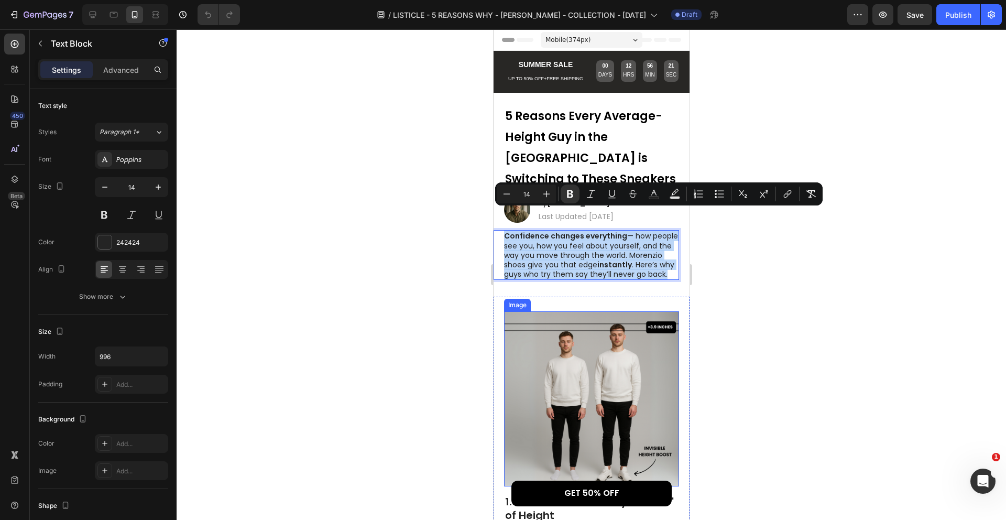
click at [567, 350] on img at bounding box center [590, 398] width 175 height 175
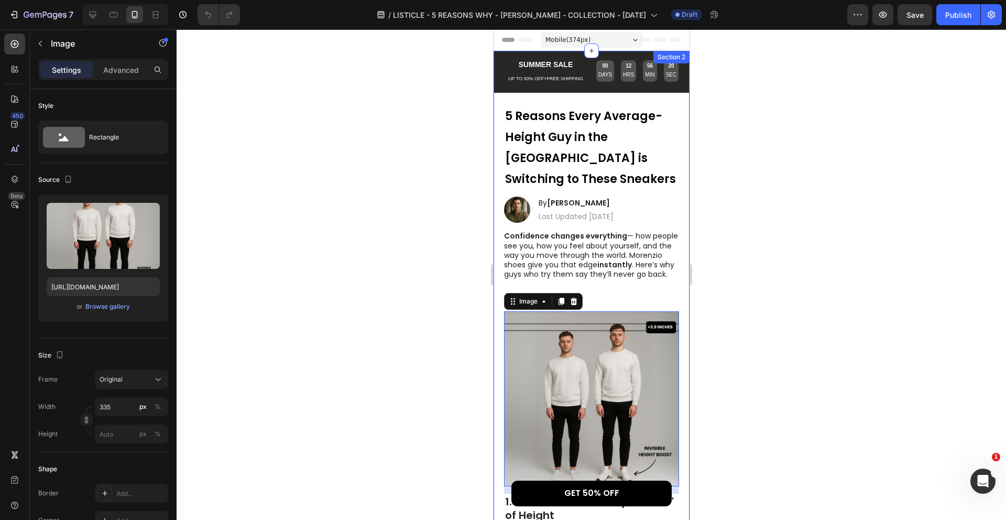
scroll to position [73, 0]
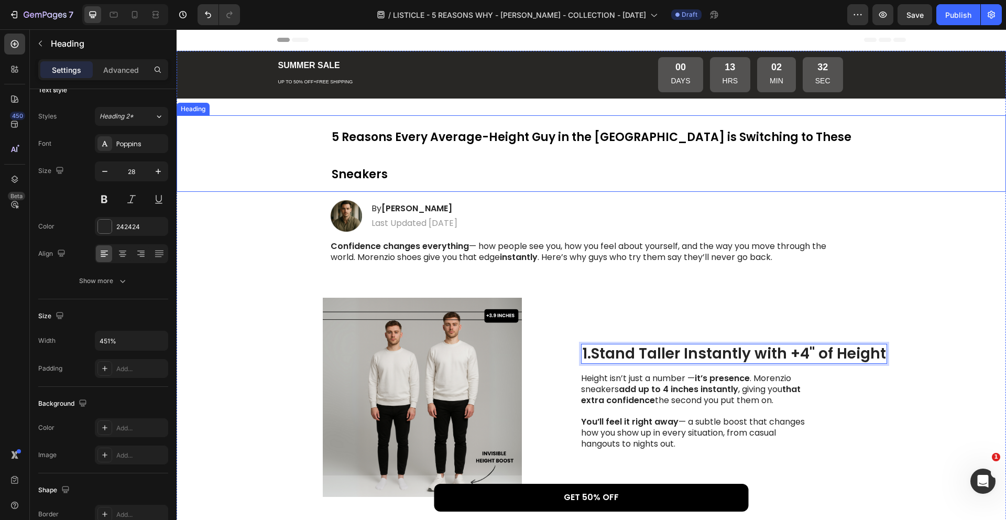
click at [432, 134] on strong "5 Reasons Every Average-Height Guy in the [GEOGRAPHIC_DATA] is Switching to The…" at bounding box center [592, 155] width 520 height 53
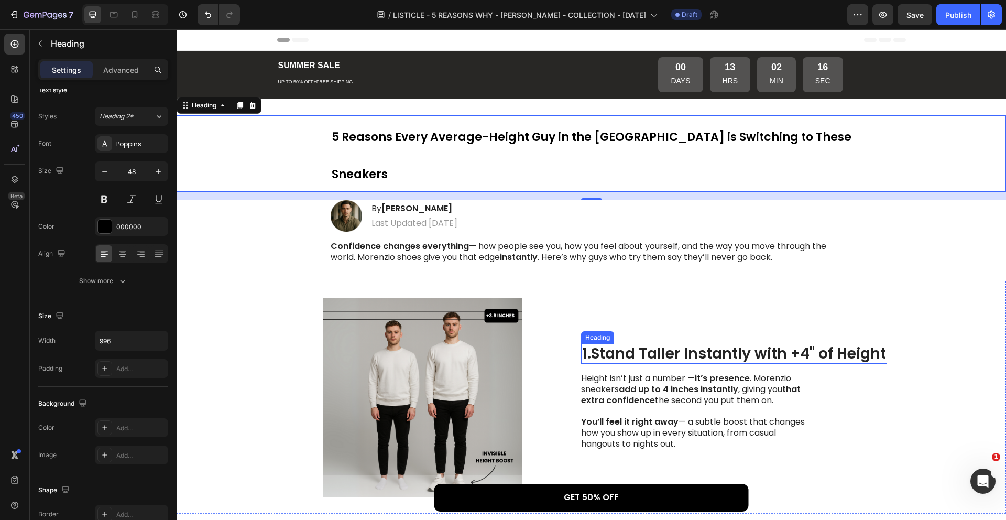
click at [787, 343] on strong "Stand Taller Instantly with +4" of Height" at bounding box center [738, 353] width 295 height 20
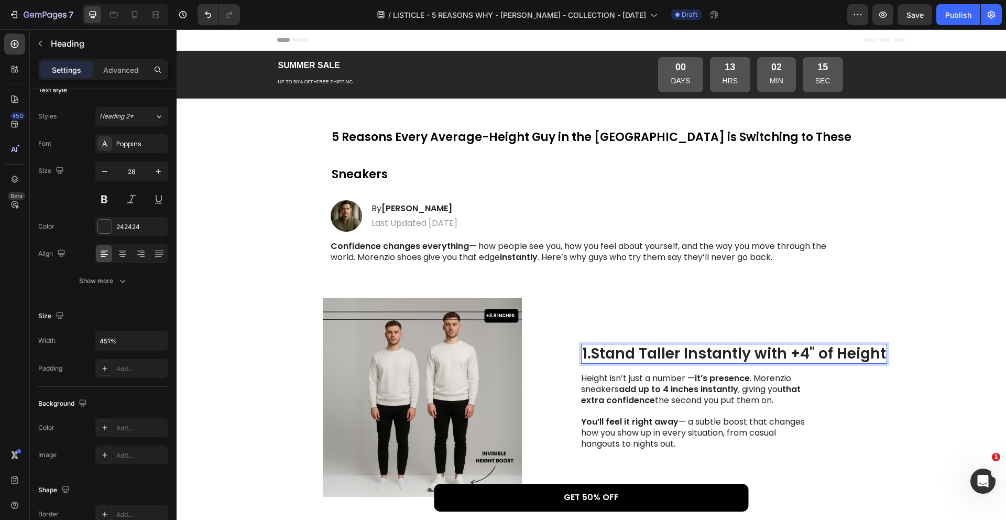
click at [797, 343] on strong "Stand Taller Instantly with +4" of Height" at bounding box center [738, 353] width 295 height 20
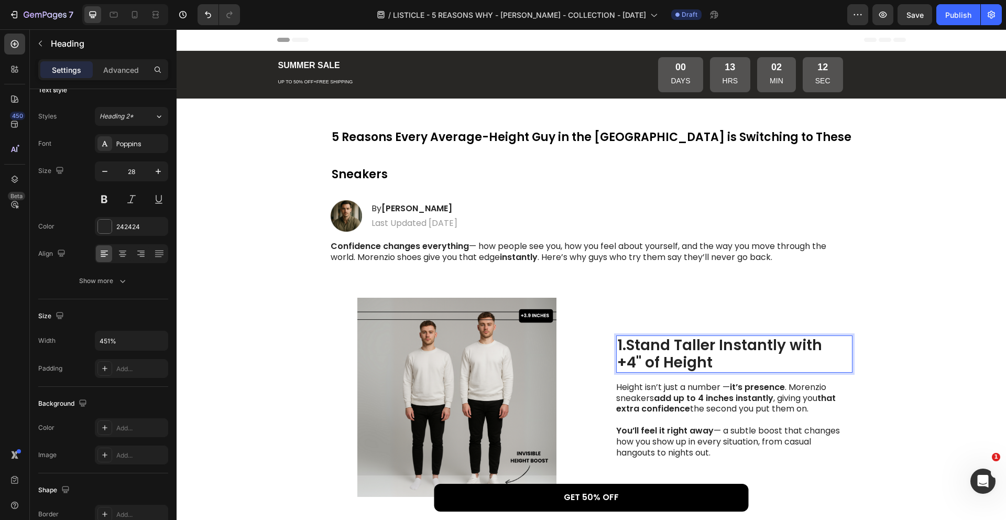
click at [830, 336] on p "1. Stand Taller Instantly with +4" of Height" at bounding box center [734, 353] width 234 height 35
click at [138, 13] on icon at bounding box center [134, 14] width 10 height 10
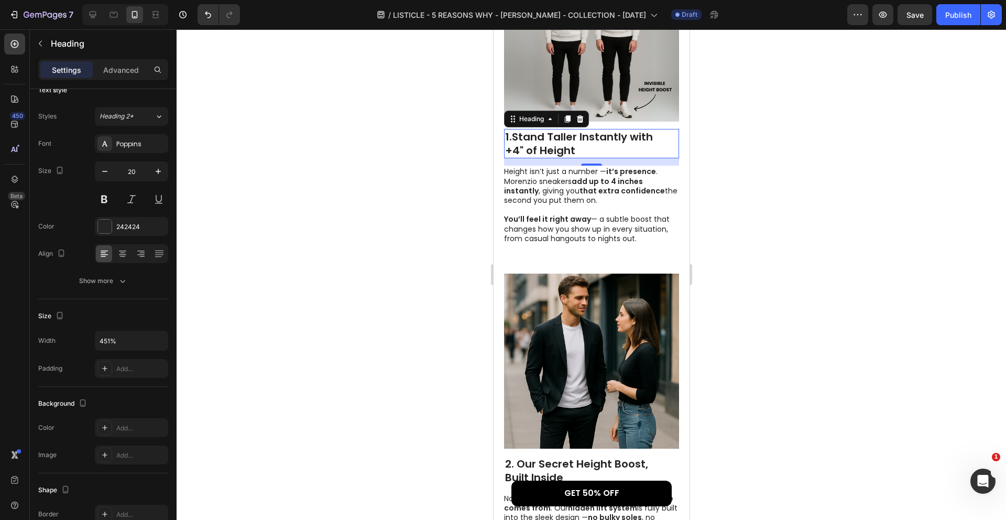
scroll to position [362, 0]
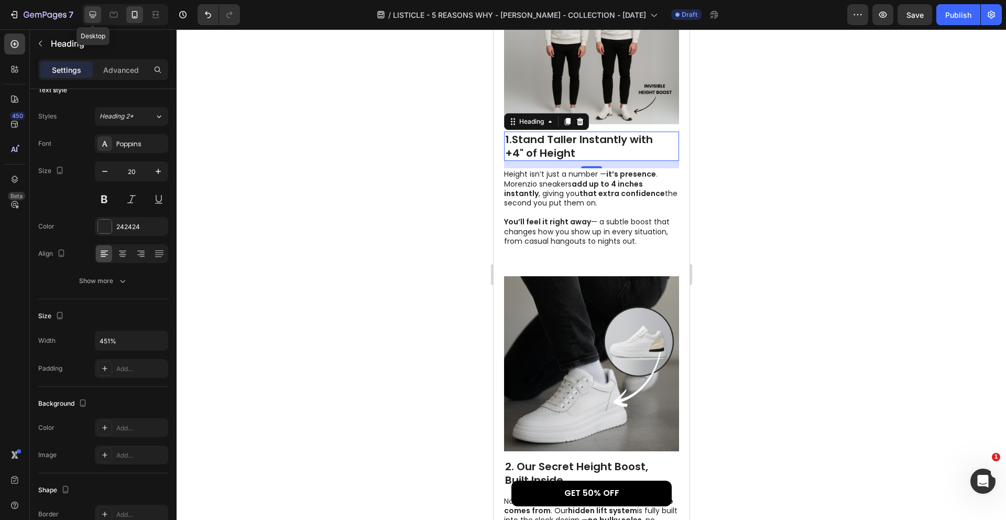
click at [94, 18] on icon at bounding box center [92, 14] width 10 height 10
type input "28"
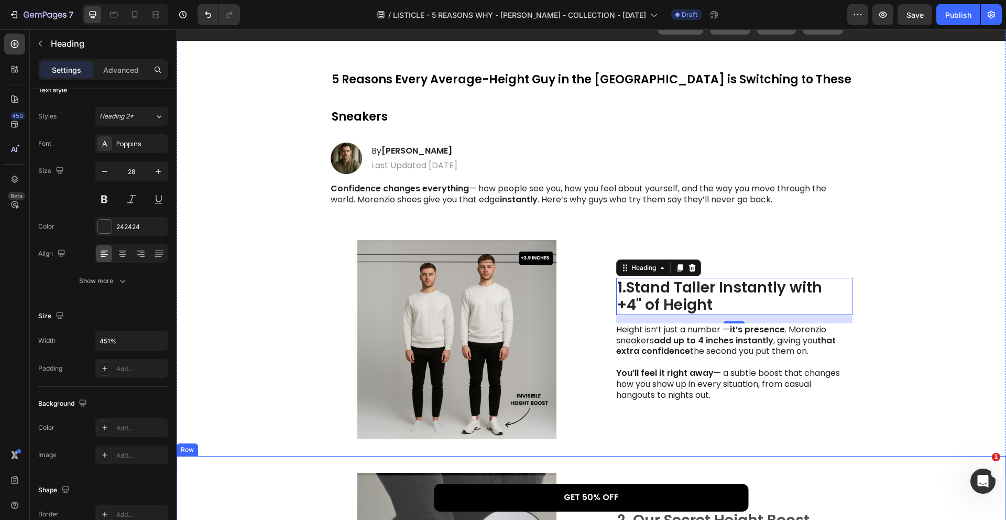
scroll to position [56, 0]
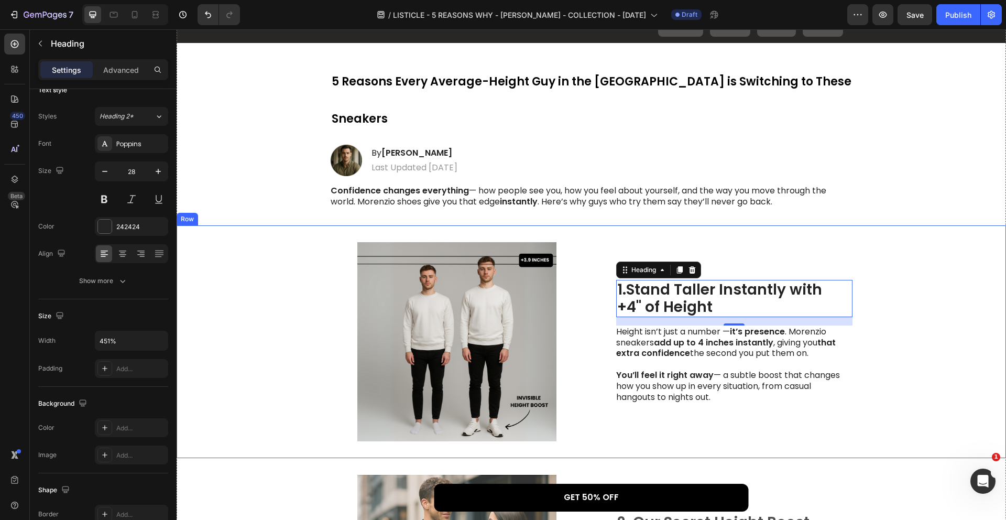
click at [582, 279] on img at bounding box center [457, 341] width 253 height 199
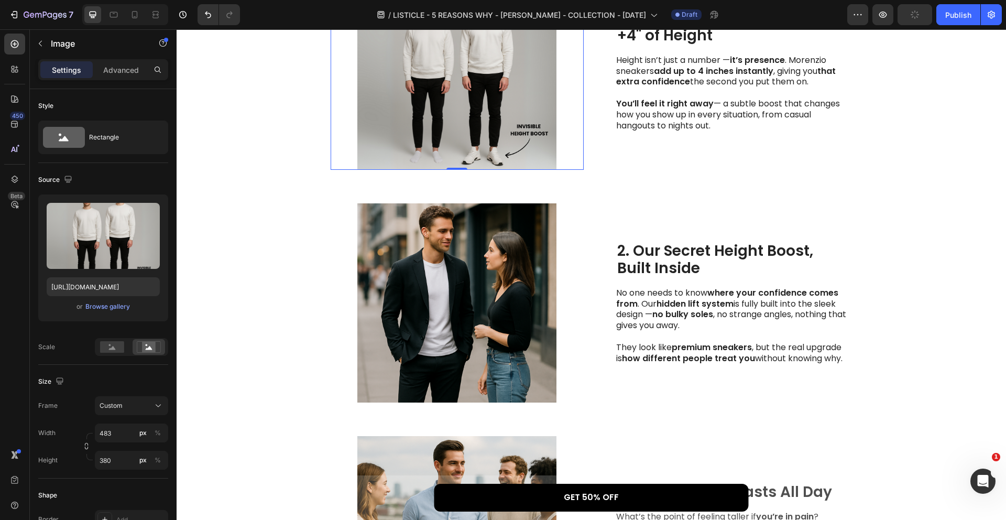
scroll to position [334, 0]
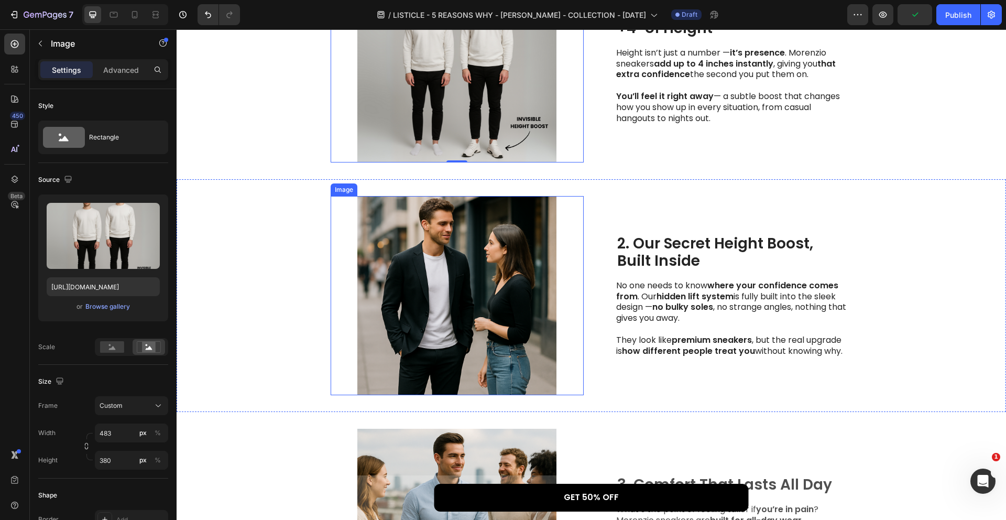
click at [482, 265] on img at bounding box center [457, 295] width 253 height 199
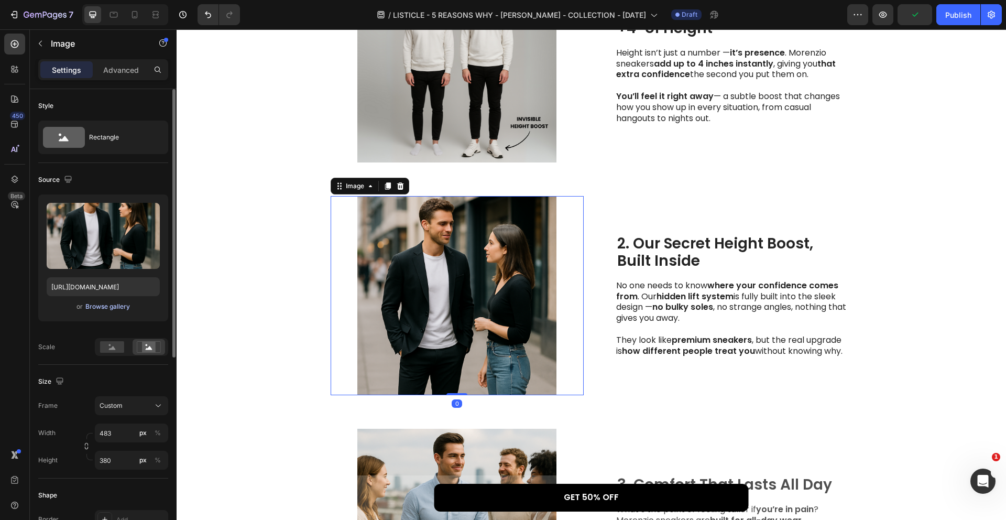
click at [119, 304] on div "Browse gallery" at bounding box center [107, 306] width 45 height 9
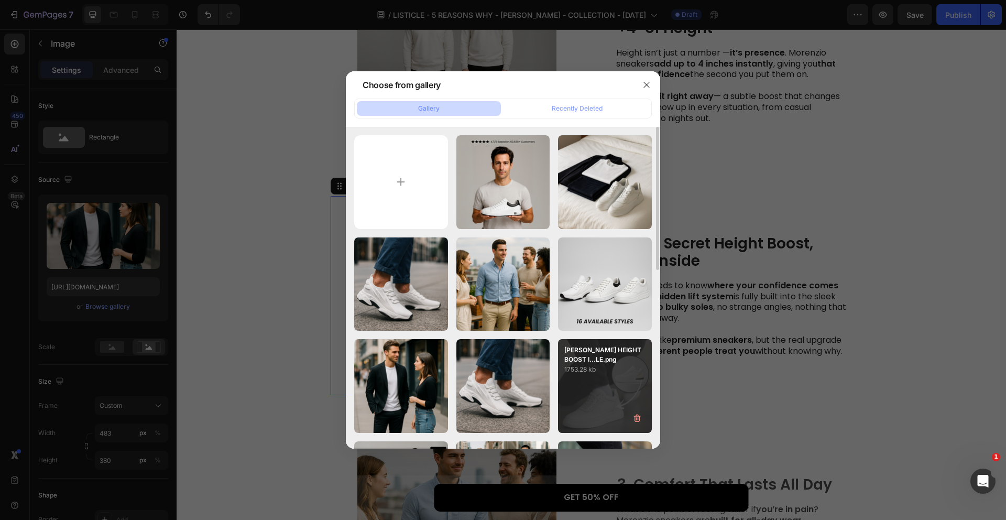
click at [578, 378] on div "VICTOR HEIGHT BOOST I...LE.png 1753.28 kb" at bounding box center [605, 386] width 94 height 94
type input "[URL][DOMAIN_NAME]"
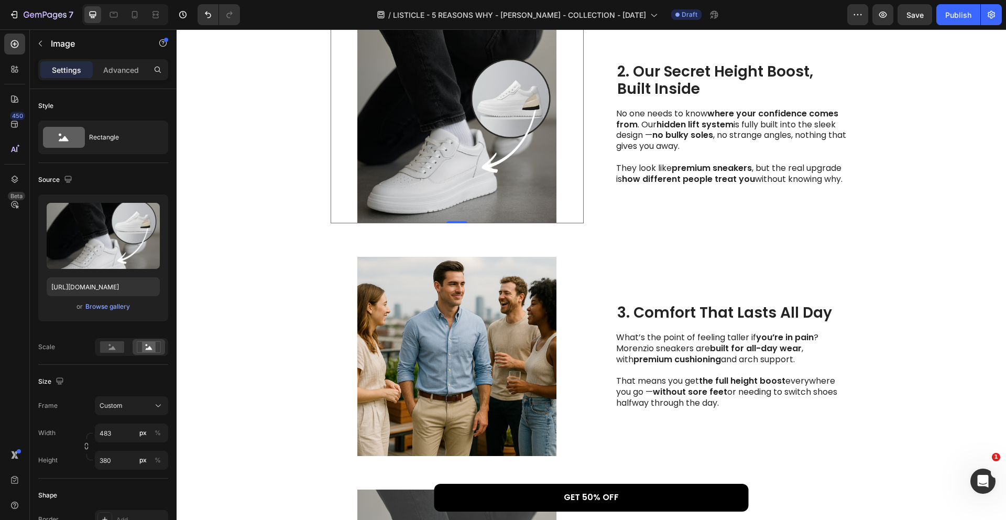
scroll to position [528, 0]
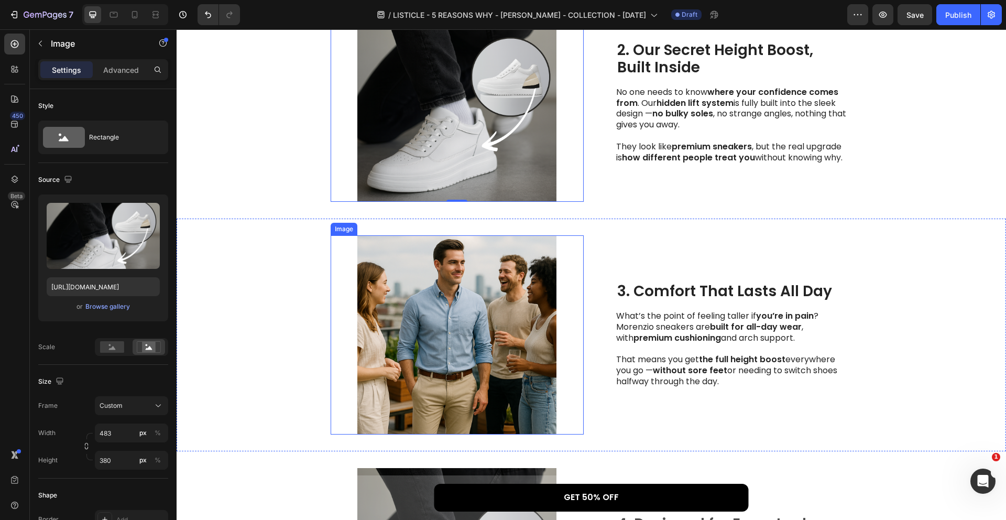
click at [489, 297] on img at bounding box center [457, 334] width 253 height 199
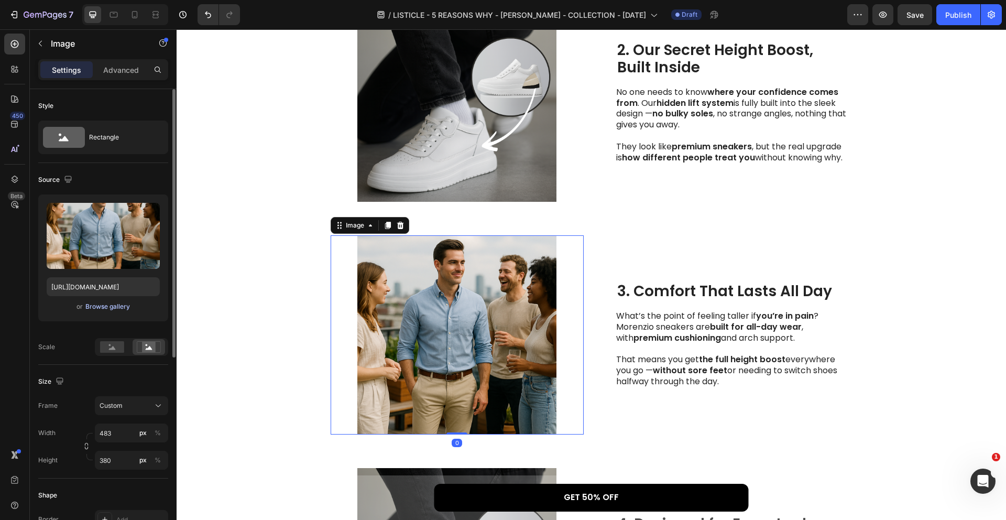
click at [116, 306] on div "Browse gallery" at bounding box center [107, 306] width 45 height 9
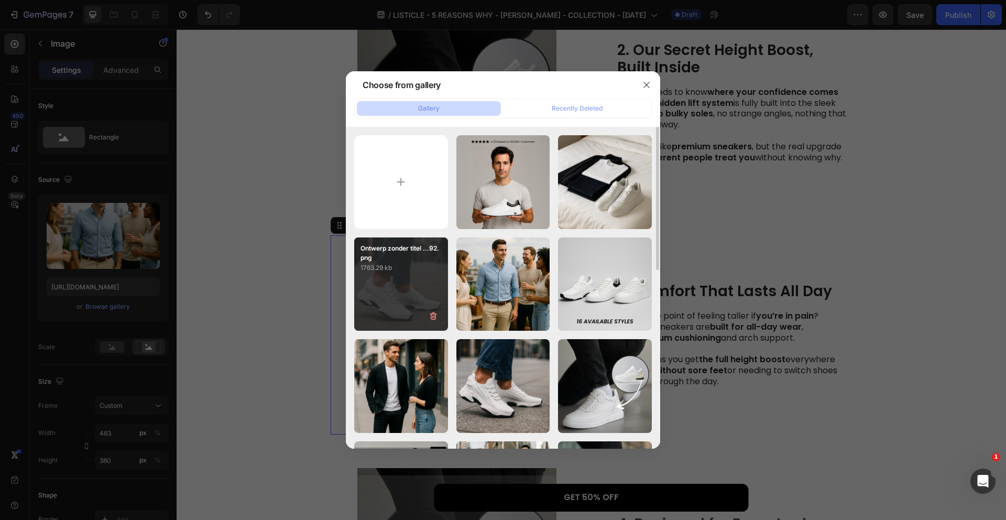
click at [422, 297] on div "Ontwerp zonder titel ...92.png 1763.29 kb" at bounding box center [401, 284] width 94 height 94
type input "[URL][DOMAIN_NAME]"
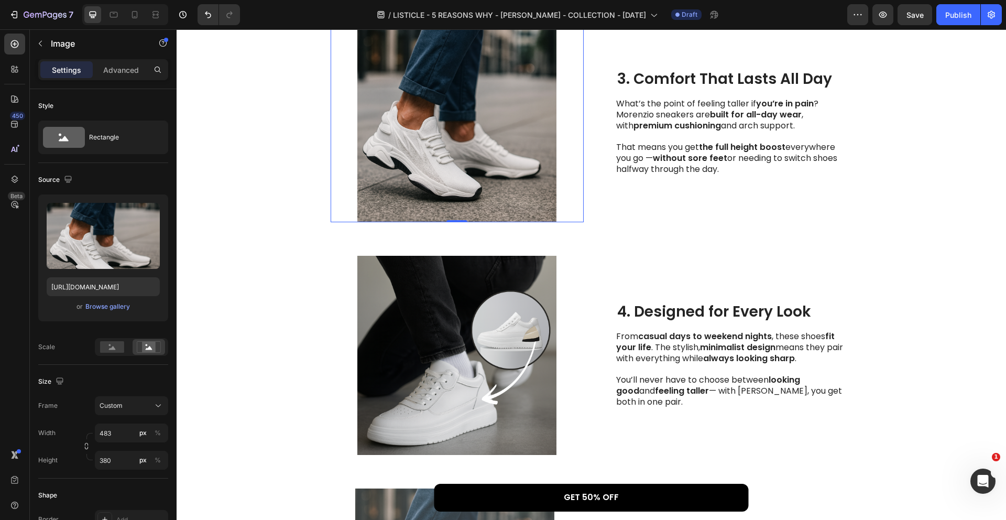
scroll to position [781, 0]
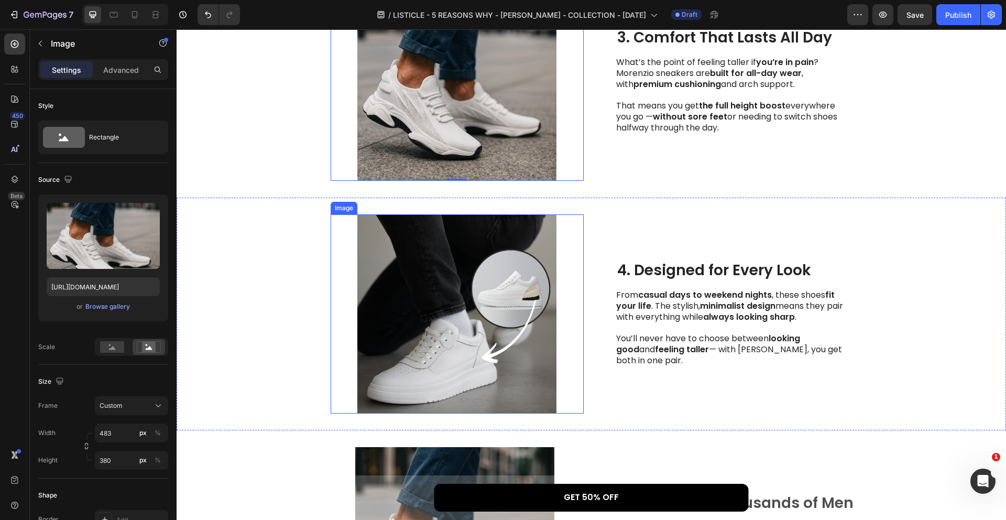
click at [486, 300] on img at bounding box center [457, 313] width 253 height 199
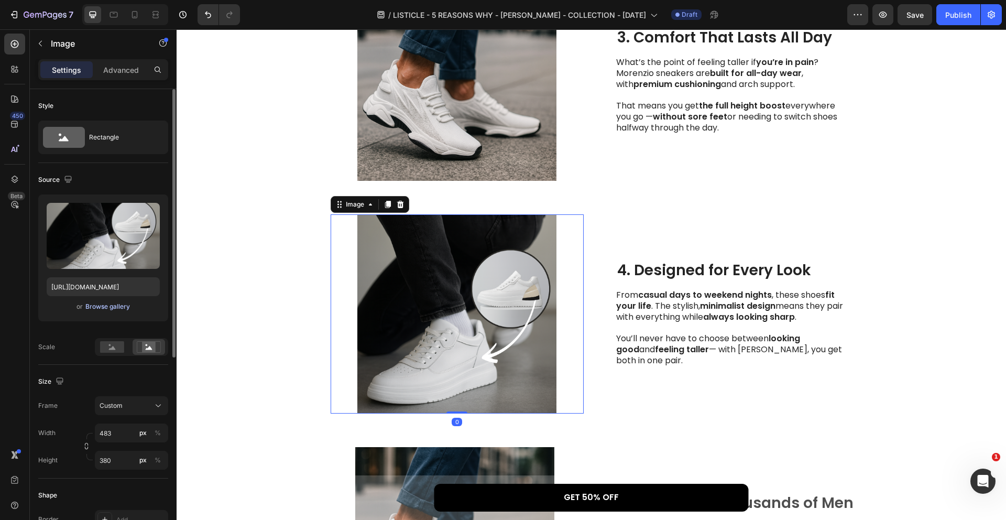
click at [124, 305] on div "Browse gallery" at bounding box center [107, 306] width 45 height 9
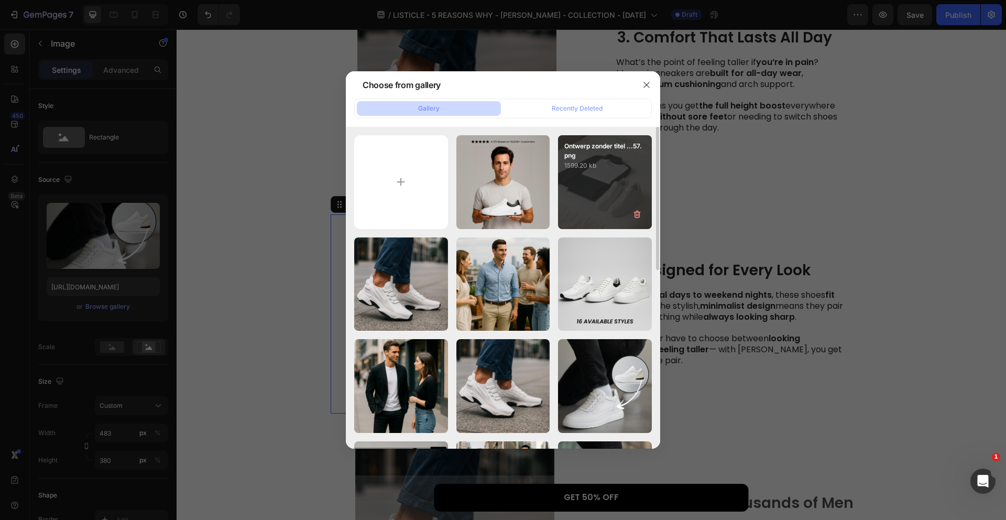
click at [567, 179] on div "Ontwerp zonder titel ...57.png 1599.20 kb" at bounding box center [605, 182] width 94 height 94
type input "[URL][DOMAIN_NAME]"
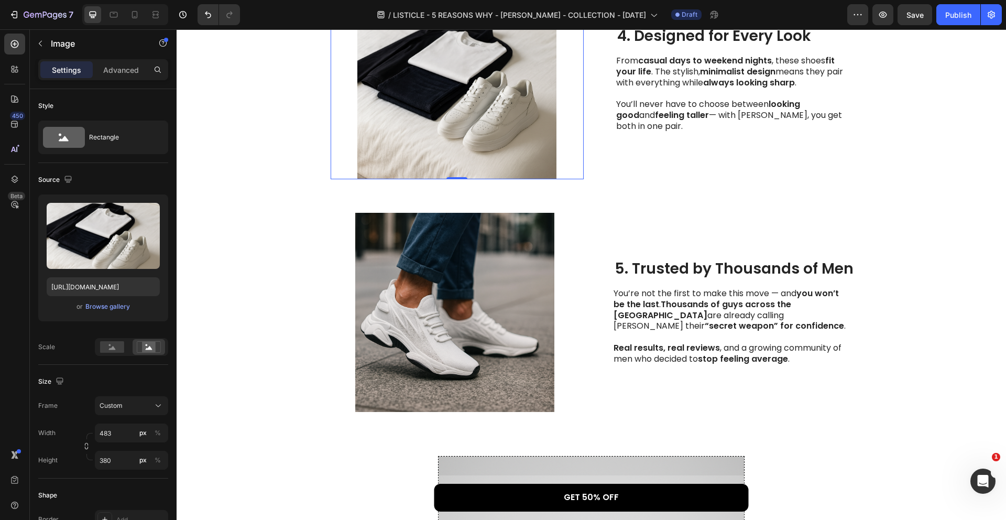
scroll to position [1023, 0]
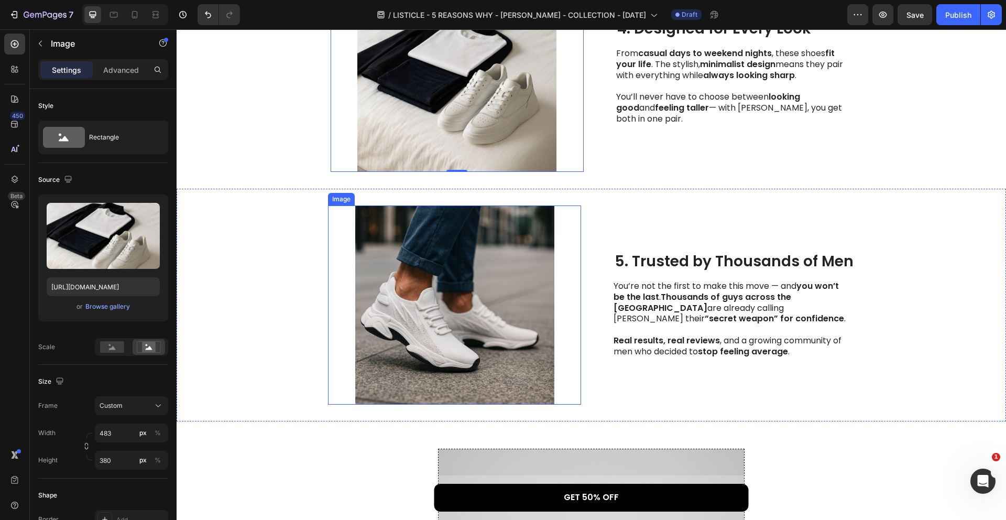
click at [489, 288] on img at bounding box center [454, 304] width 253 height 199
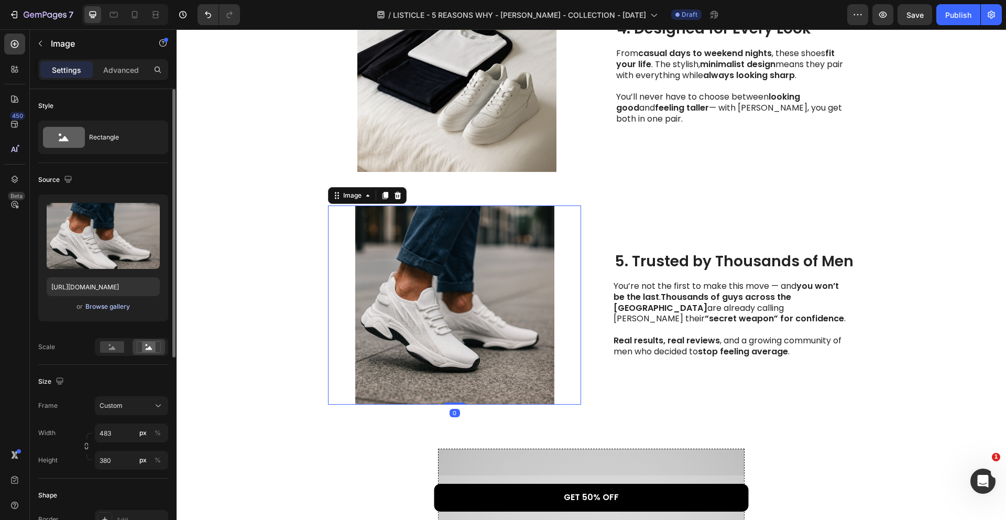
click at [115, 305] on div "Browse gallery" at bounding box center [107, 306] width 45 height 9
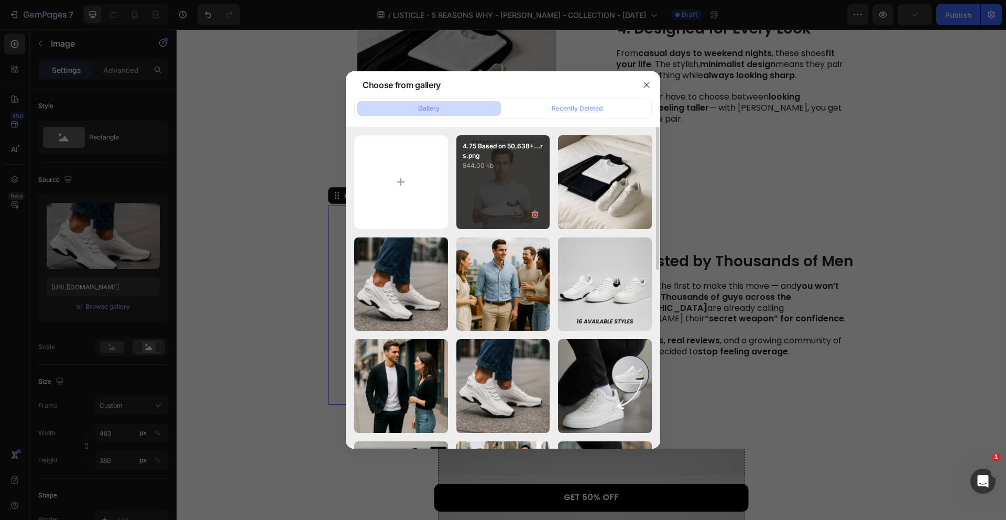
click at [491, 174] on div "4.75 Based on 50,638+...rs.png 844.00 kb" at bounding box center [503, 182] width 94 height 94
type input "[URL][DOMAIN_NAME]"
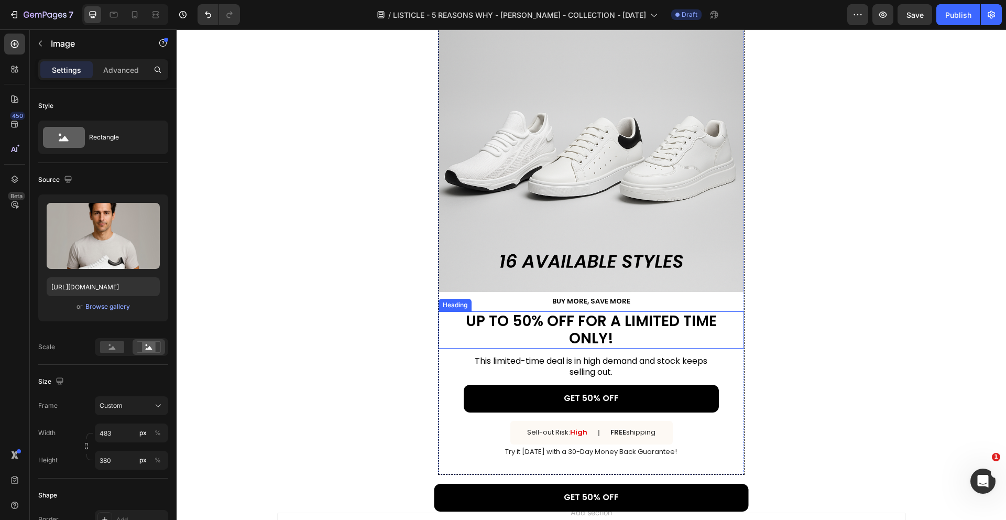
scroll to position [1254, 0]
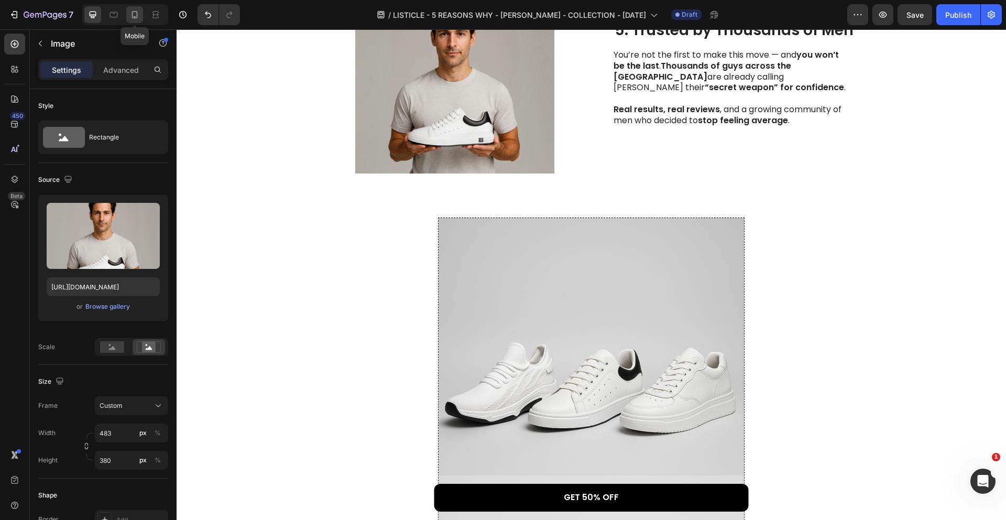
click at [129, 10] on icon at bounding box center [134, 14] width 10 height 10
type input "335"
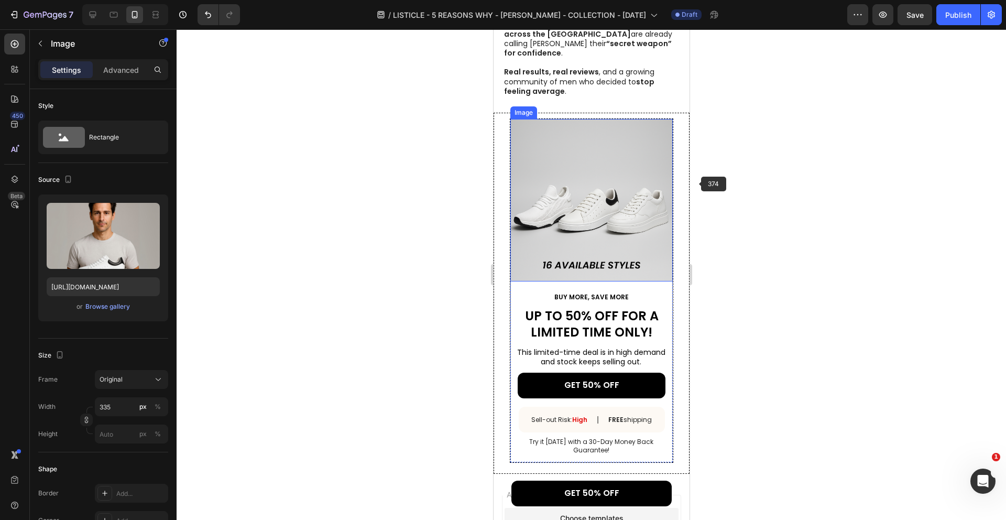
click at [749, 191] on div at bounding box center [591, 274] width 829 height 490
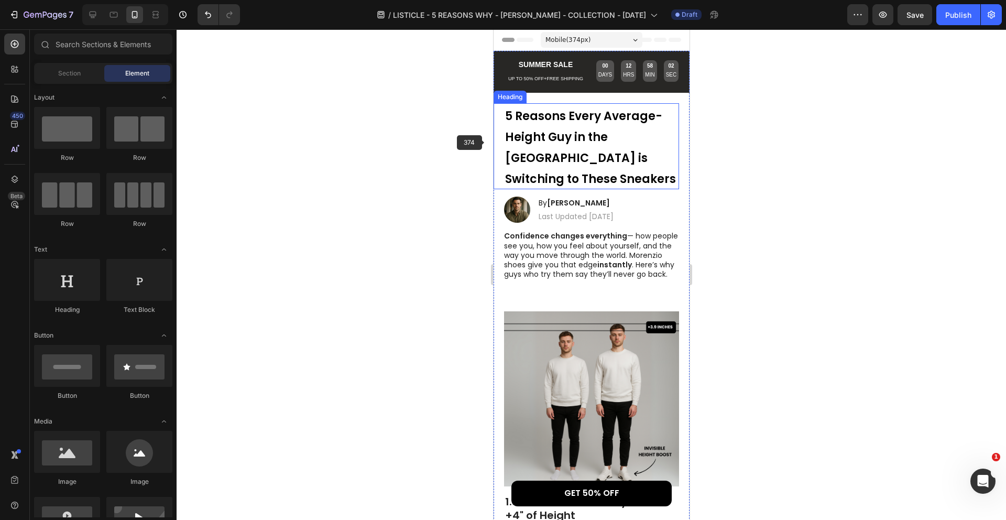
click at [453, 145] on div at bounding box center [591, 274] width 829 height 490
click at [623, 146] on h1 "5 Reasons Every Average-Height Guy in the US is Switching to These Sneakers" at bounding box center [590, 146] width 175 height 86
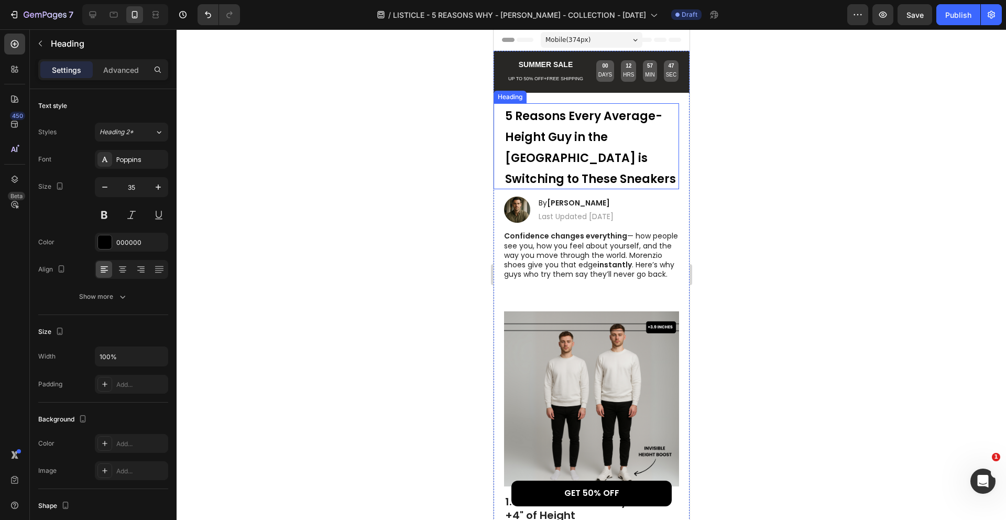
click at [623, 146] on h1 "5 Reasons Every Average-Height Guy in the US is Switching to These Sneakers" at bounding box center [590, 146] width 175 height 86
click at [768, 185] on div at bounding box center [591, 274] width 829 height 490
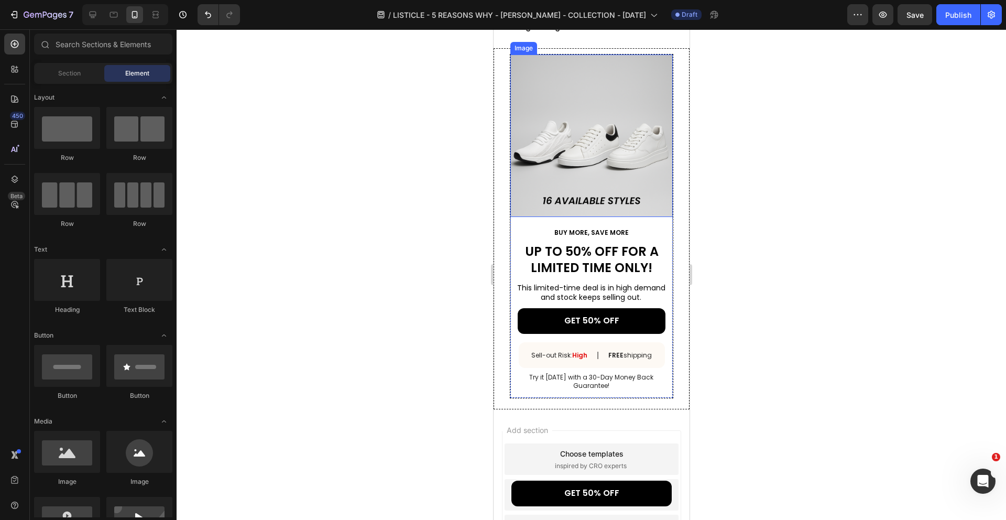
scroll to position [1876, 0]
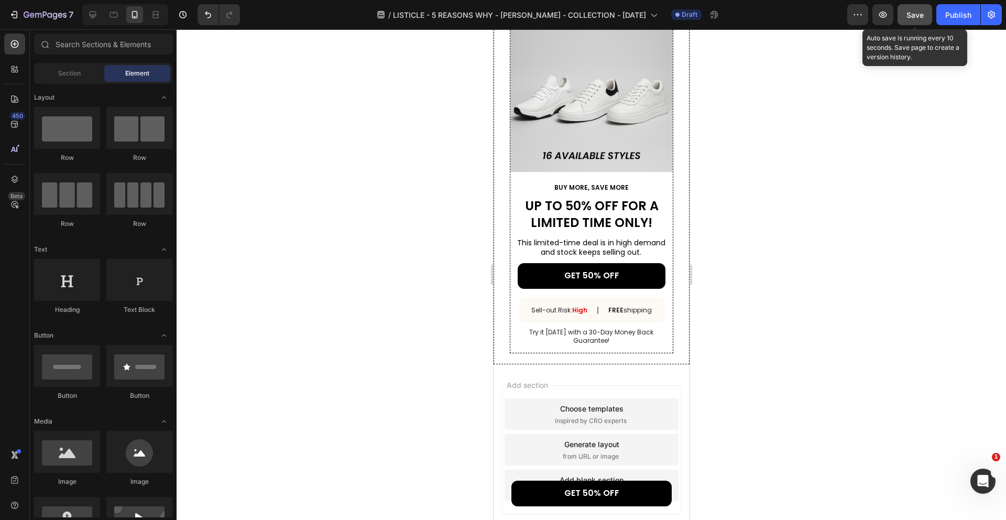
click at [912, 23] on button "Save" at bounding box center [914, 14] width 35 height 21
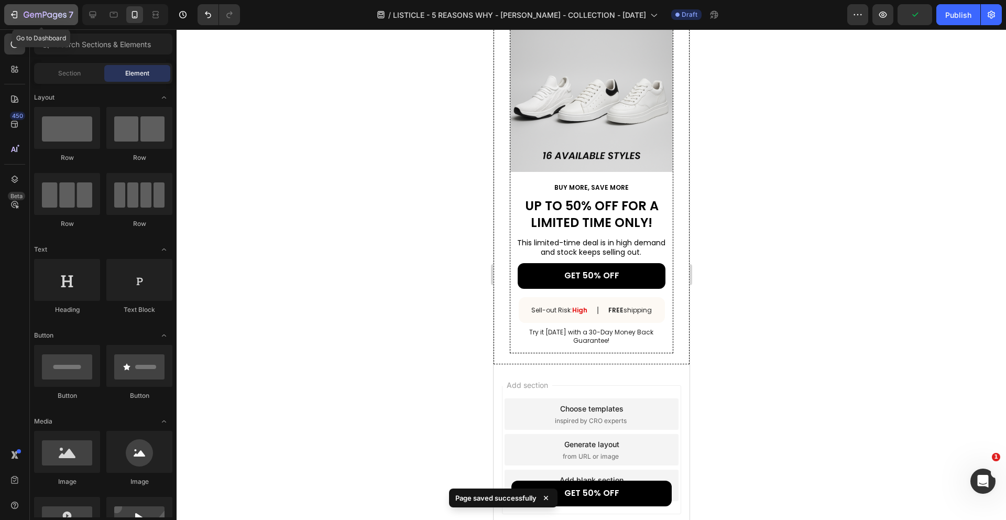
click at [19, 16] on icon "button" at bounding box center [14, 14] width 10 height 10
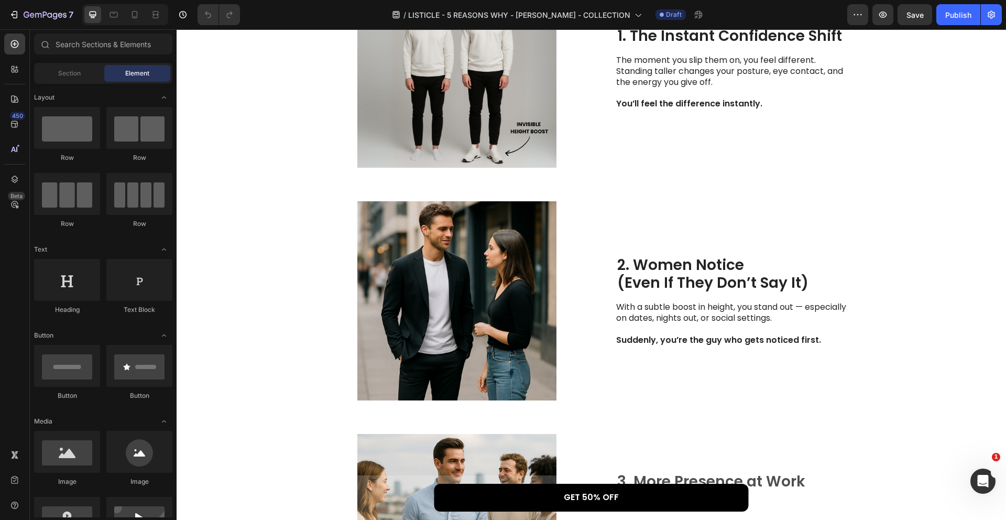
scroll to position [275, 0]
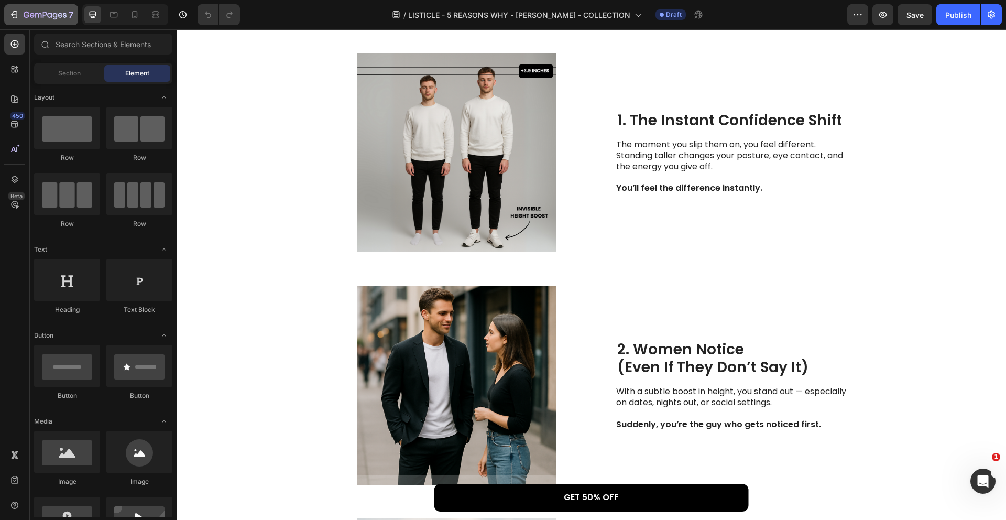
click at [43, 18] on icon "button" at bounding box center [45, 15] width 43 height 9
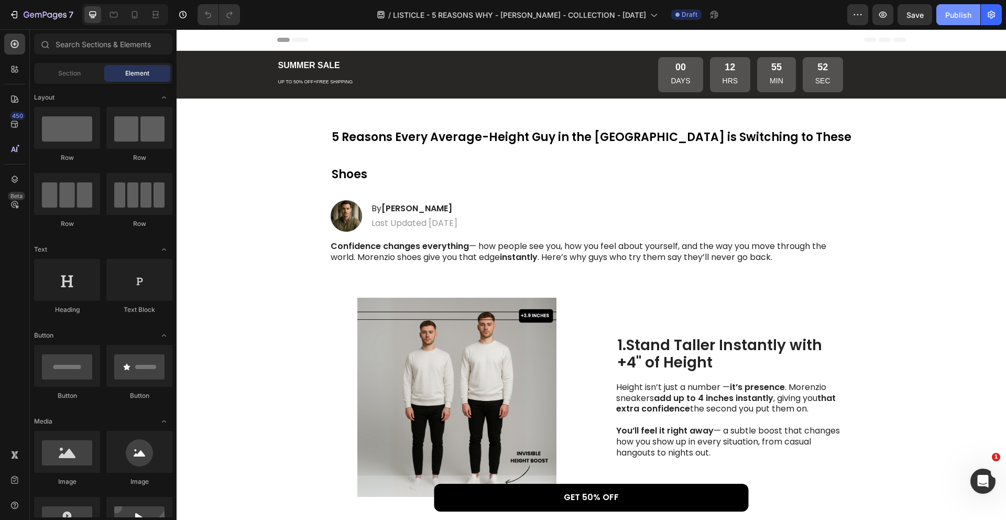
click at [957, 19] on div "Publish" at bounding box center [958, 14] width 26 height 11
click at [987, 16] on icon "button" at bounding box center [991, 14] width 10 height 10
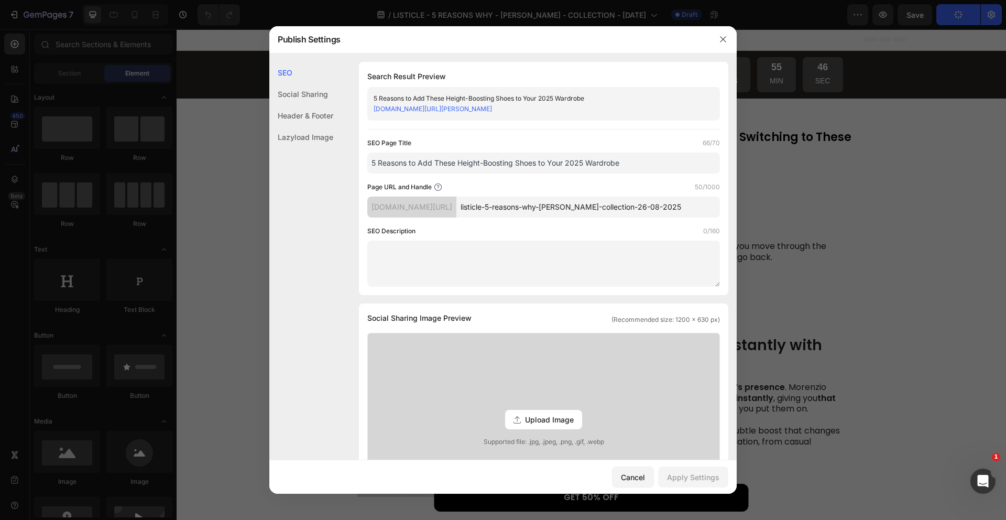
click at [526, 210] on input "listicle-5-reasons-why-chris-collection-26-08-2025" at bounding box center [588, 206] width 264 height 21
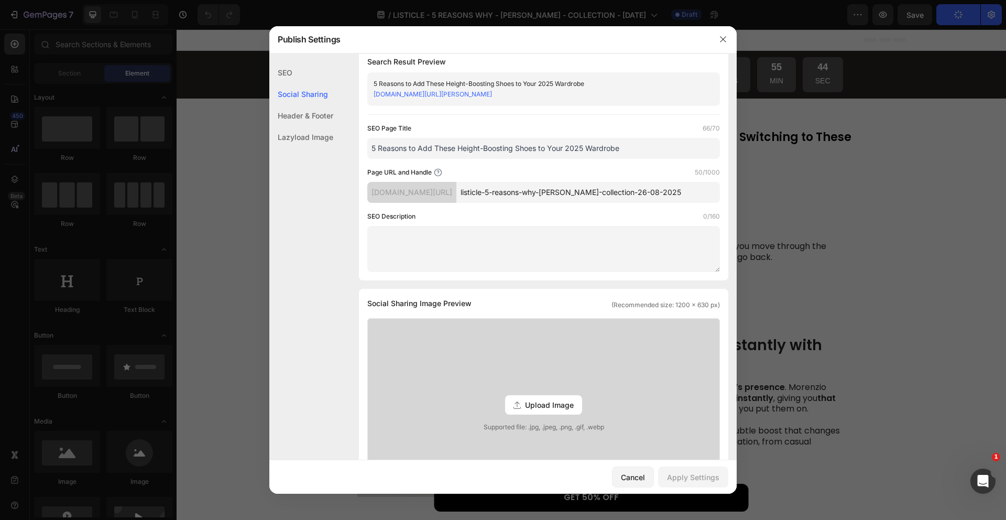
click at [623, 213] on div "SEO Description 0/160" at bounding box center [543, 216] width 353 height 10
click at [554, 221] on div "SEO Description 0/160" at bounding box center [543, 216] width 353 height 10
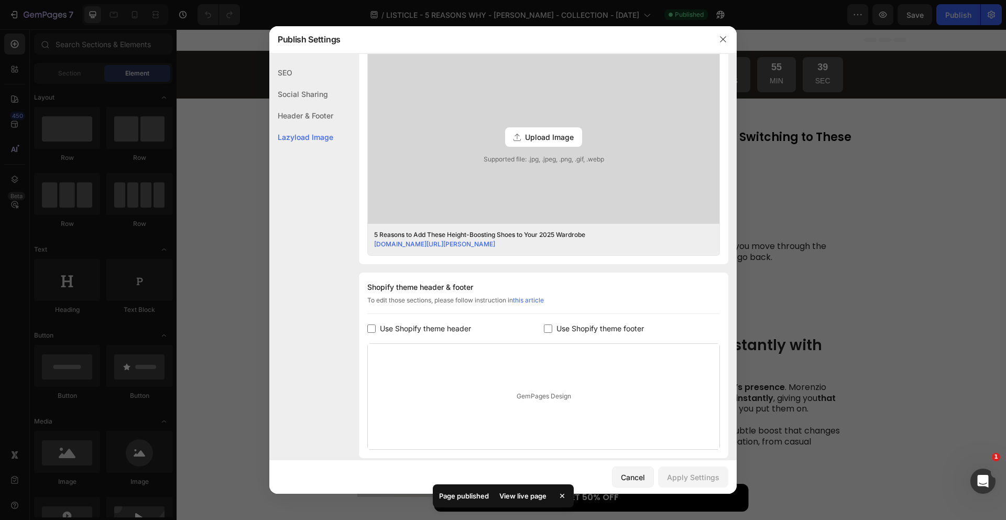
scroll to position [357, 0]
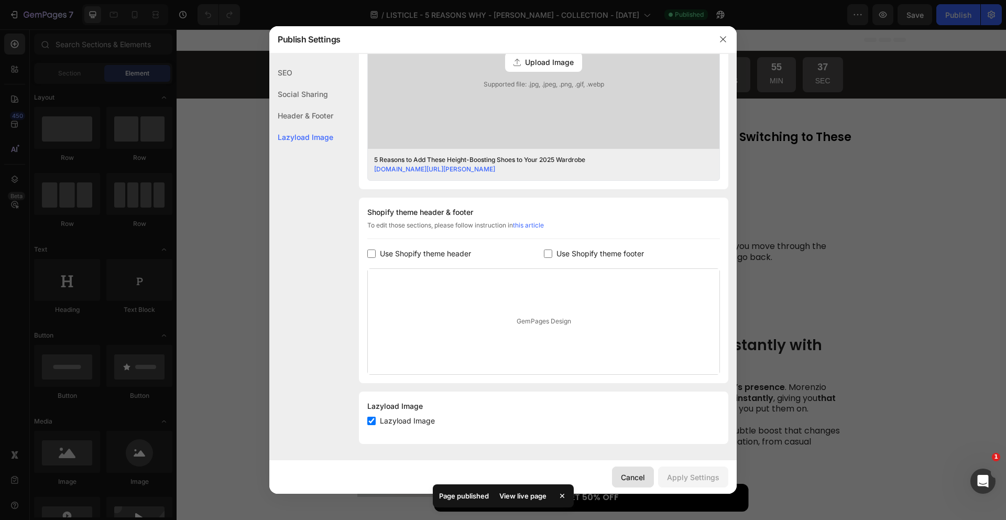
click at [633, 477] on div "Cancel" at bounding box center [633, 476] width 24 height 11
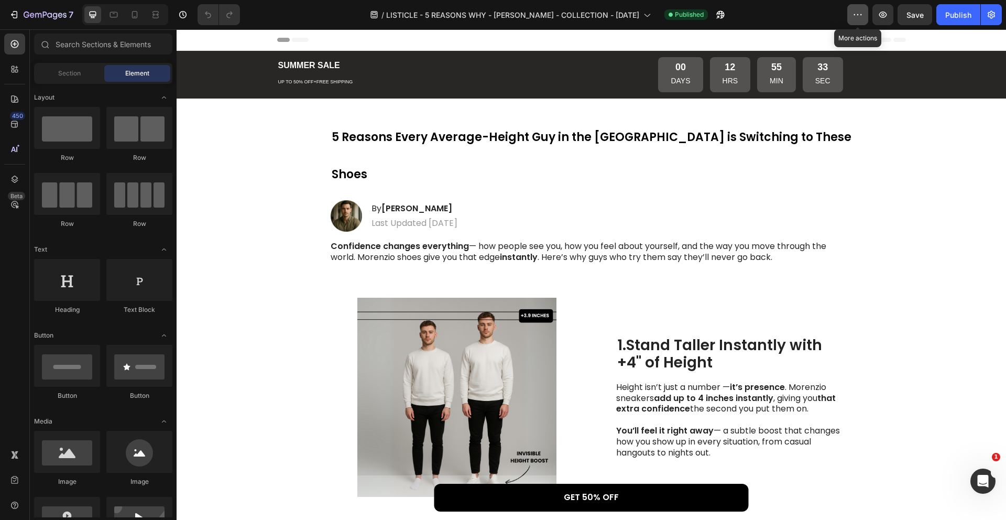
click at [864, 19] on button "button" at bounding box center [857, 14] width 21 height 21
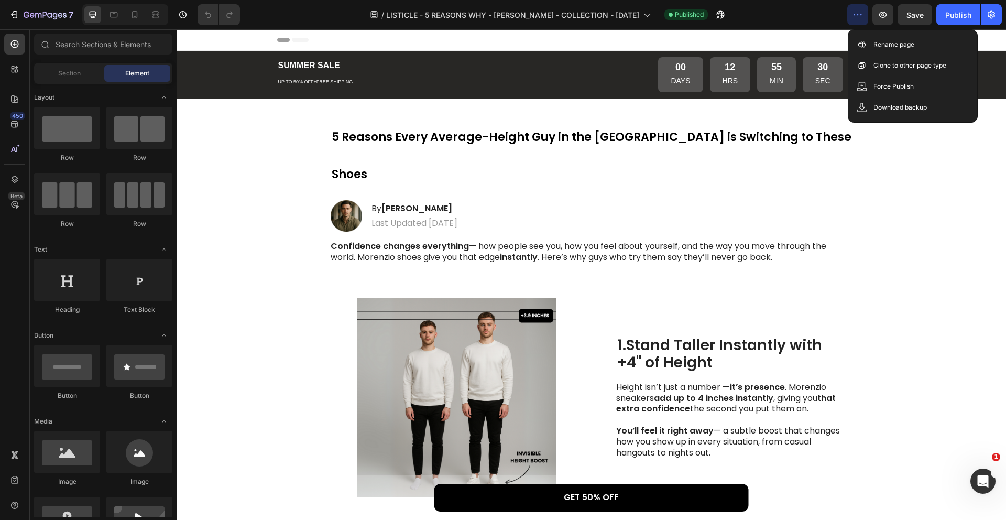
click at [861, 19] on icon "button" at bounding box center [857, 14] width 10 height 10
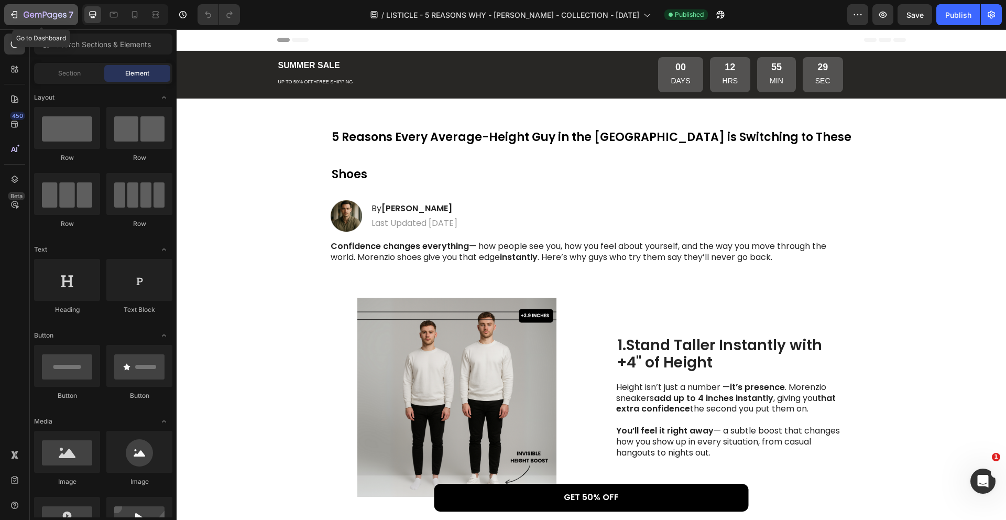
click at [54, 17] on icon "button" at bounding box center [55, 16] width 5 height 7
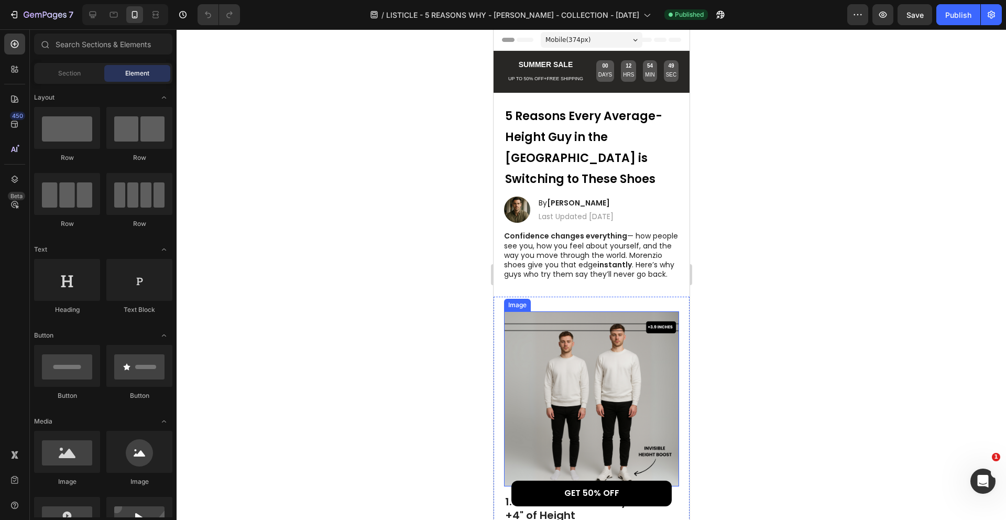
click at [585, 338] on img at bounding box center [590, 398] width 175 height 175
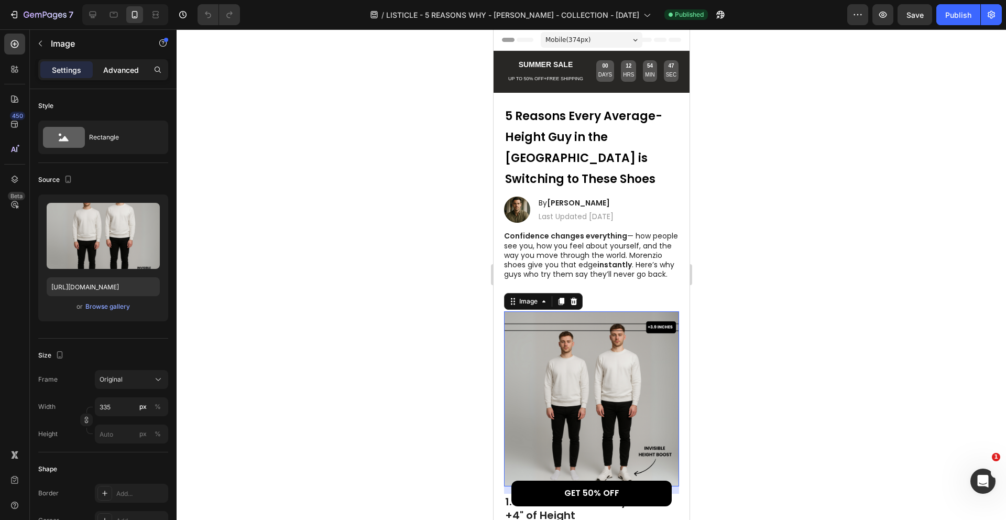
click at [124, 76] on div "Advanced" at bounding box center [121, 69] width 52 height 17
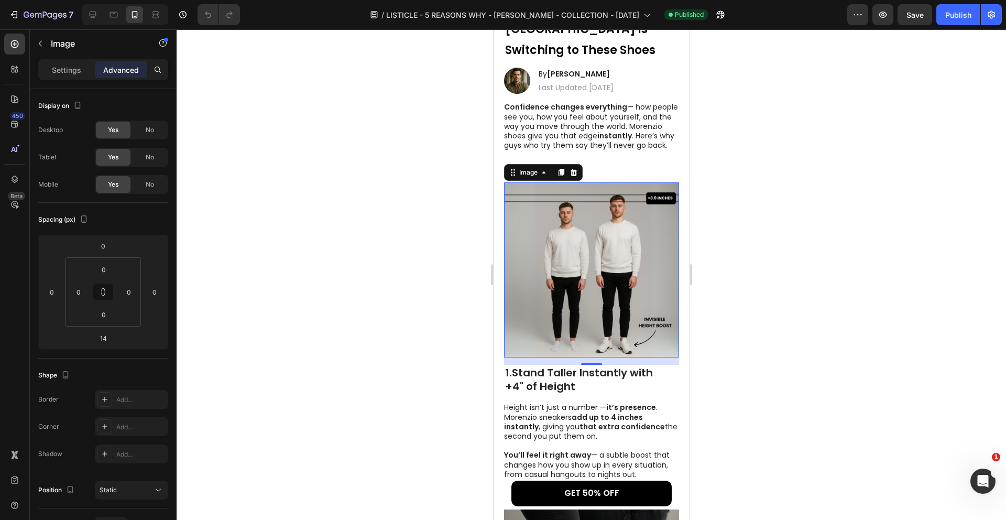
scroll to position [139, 0]
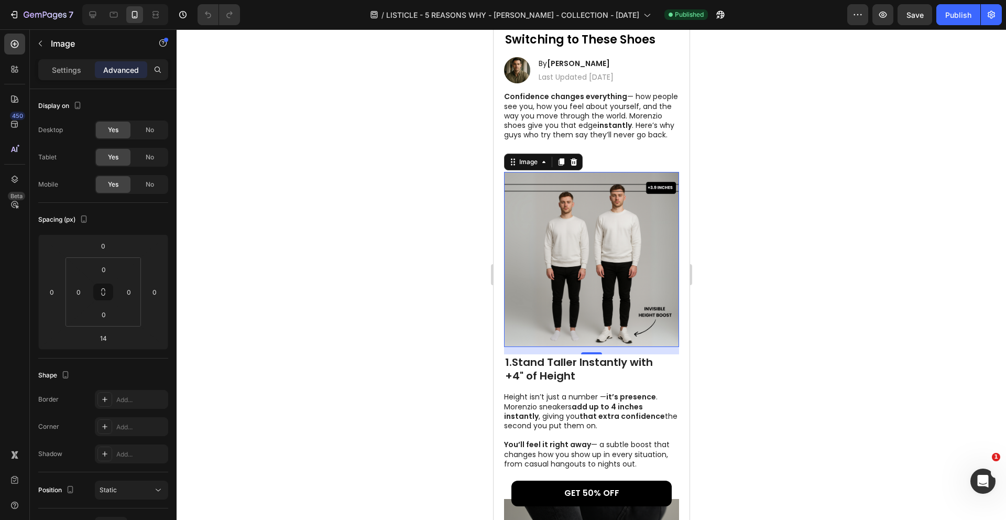
click at [800, 295] on div at bounding box center [591, 274] width 829 height 490
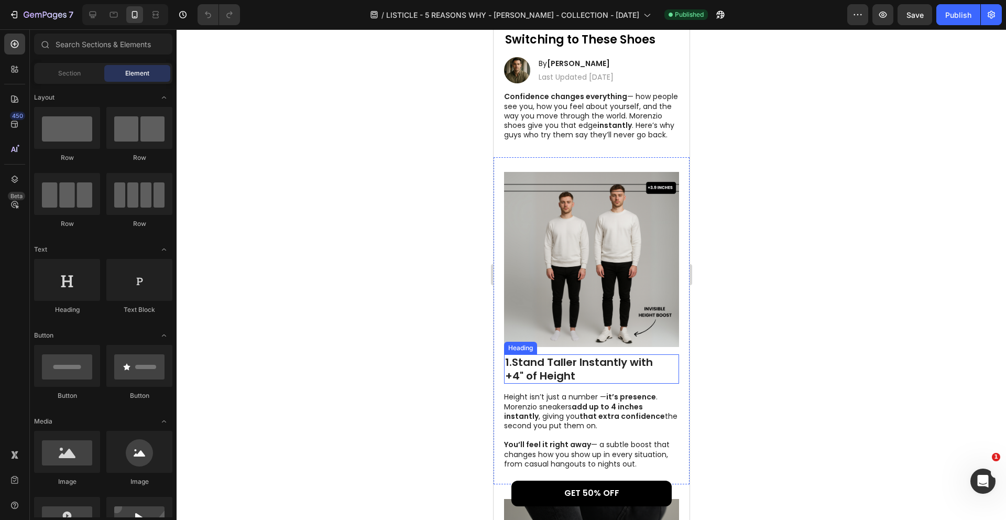
click at [640, 361] on h2 "1. Stand Taller Instantly with +4" of Height" at bounding box center [590, 368] width 175 height 29
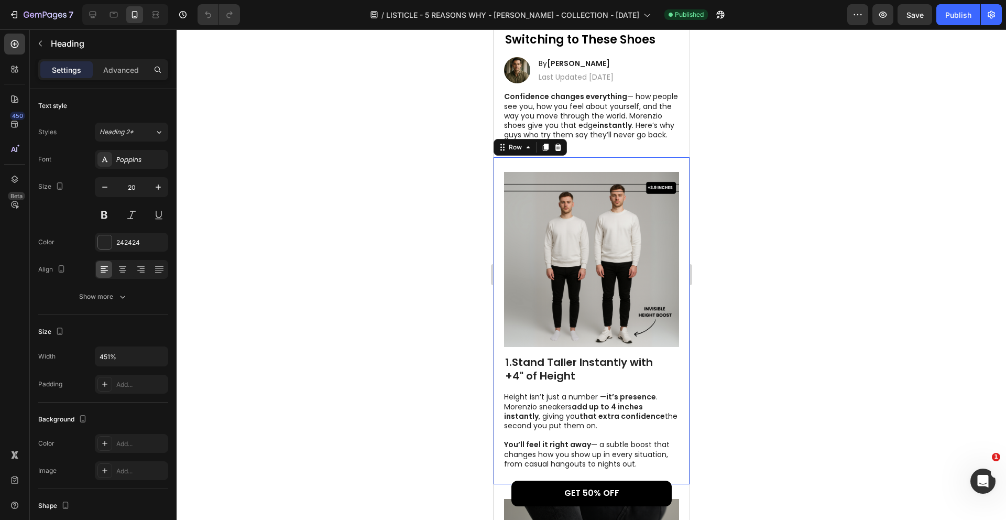
click at [500, 321] on div "Image 1. Stand Taller Instantly with +4" of Height Heading Height isn’t just a …" at bounding box center [591, 320] width 196 height 327
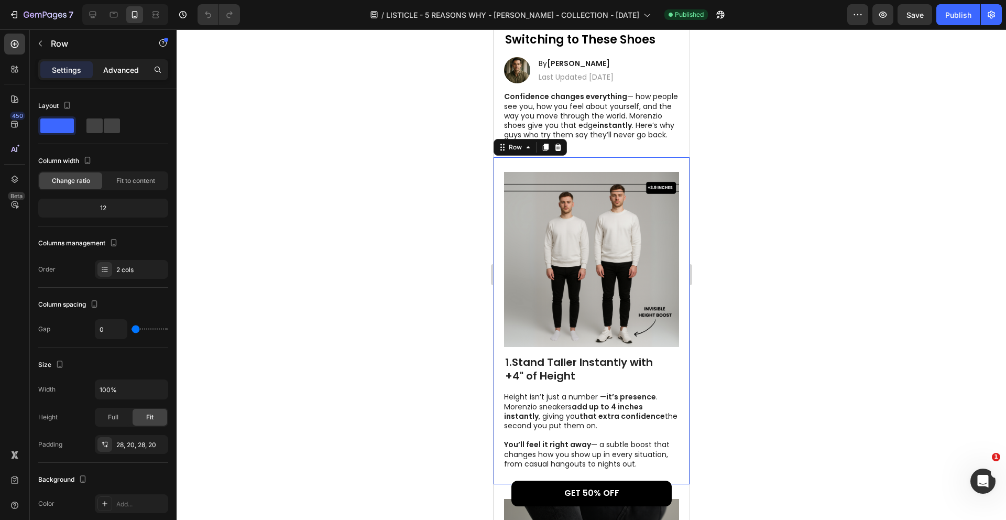
click at [115, 67] on p "Advanced" at bounding box center [121, 69] width 36 height 11
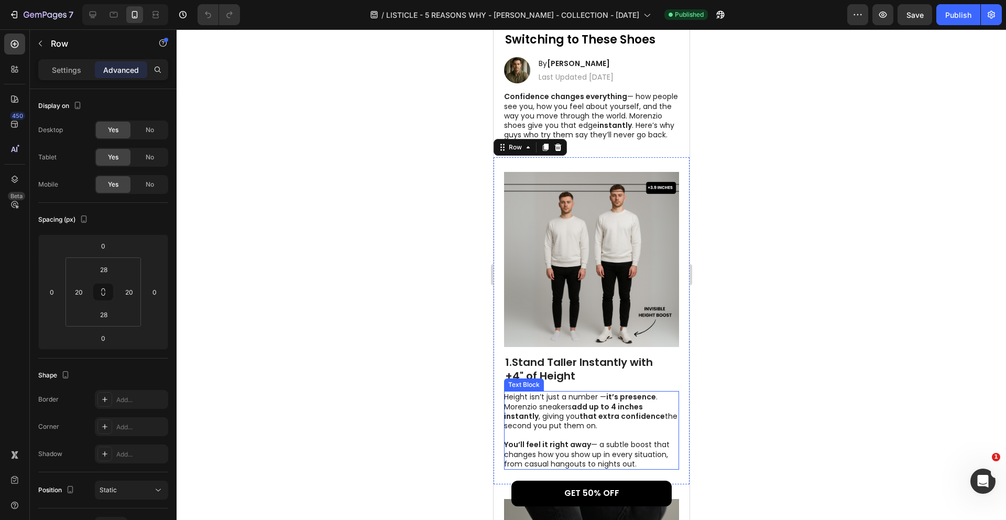
click at [510, 392] on p "Height isn’t just a number — it’s presence . [PERSON_NAME] sneakers add up to 4…" at bounding box center [590, 430] width 174 height 76
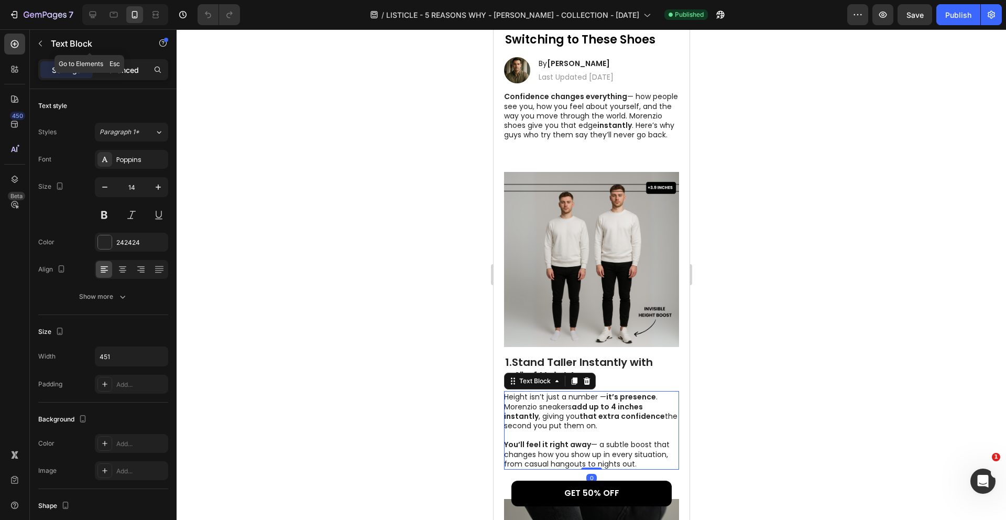
click at [119, 69] on p "Advanced" at bounding box center [121, 69] width 36 height 11
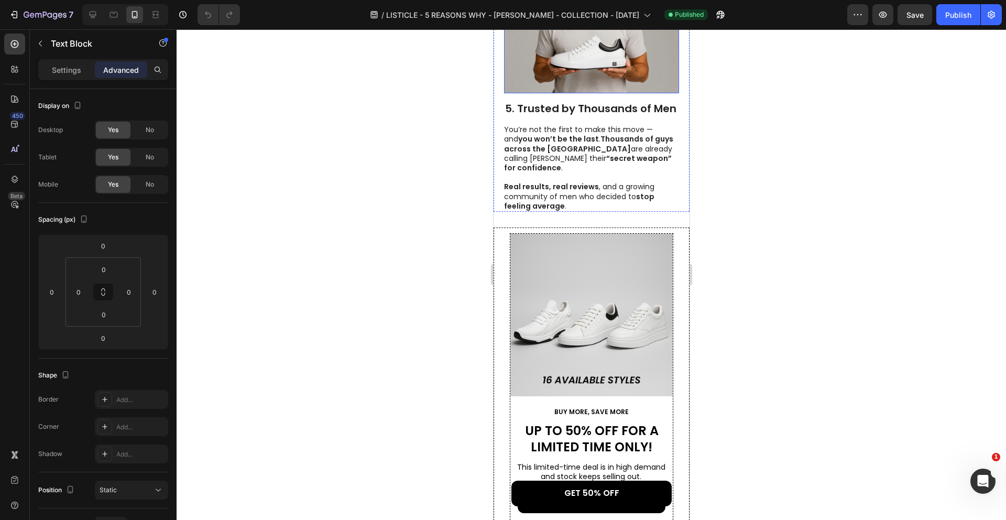
scroll to position [1705, 0]
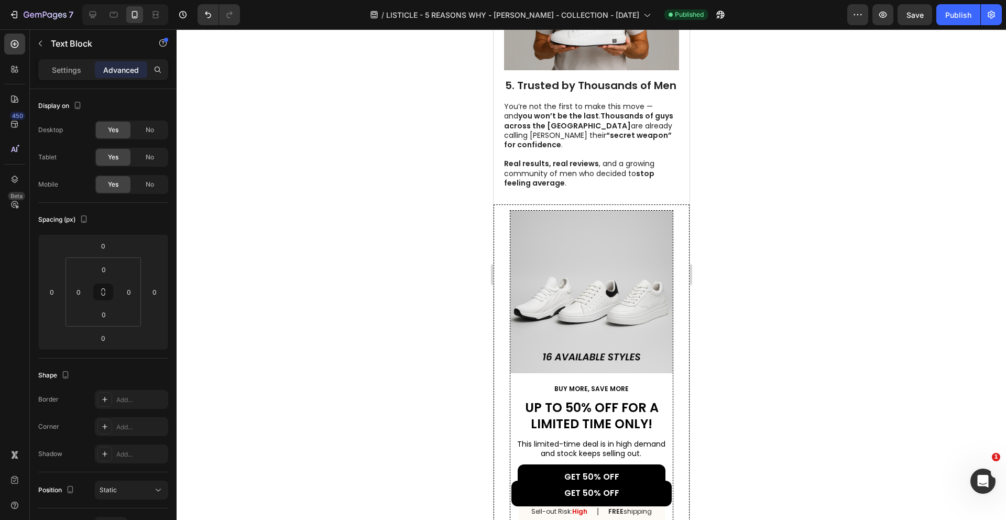
click at [827, 308] on div at bounding box center [591, 274] width 829 height 490
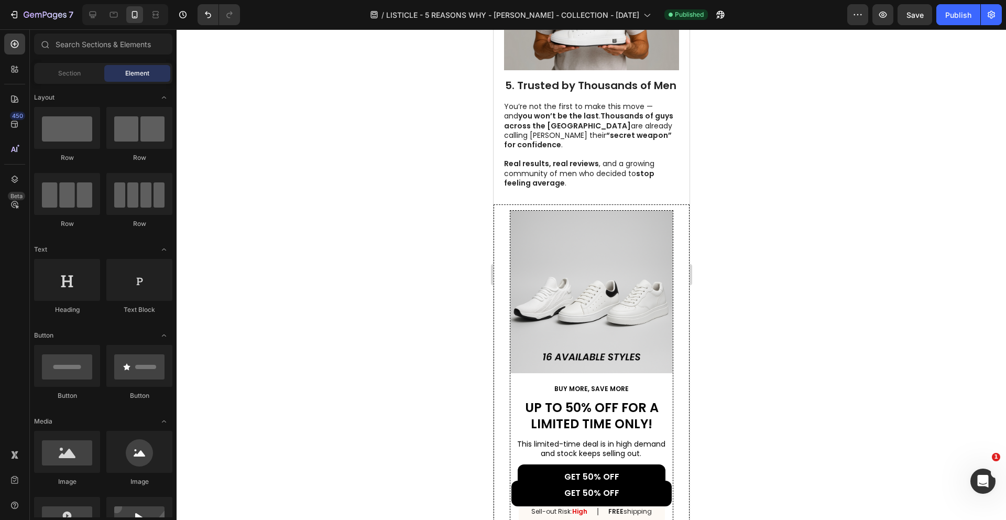
click at [678, 235] on div "Image BUY MORE, SAVE MORE Text Block UP TO 50% OFF FOR A LIMITED TIME ONLY! Hea…" at bounding box center [591, 384] width 196 height 361
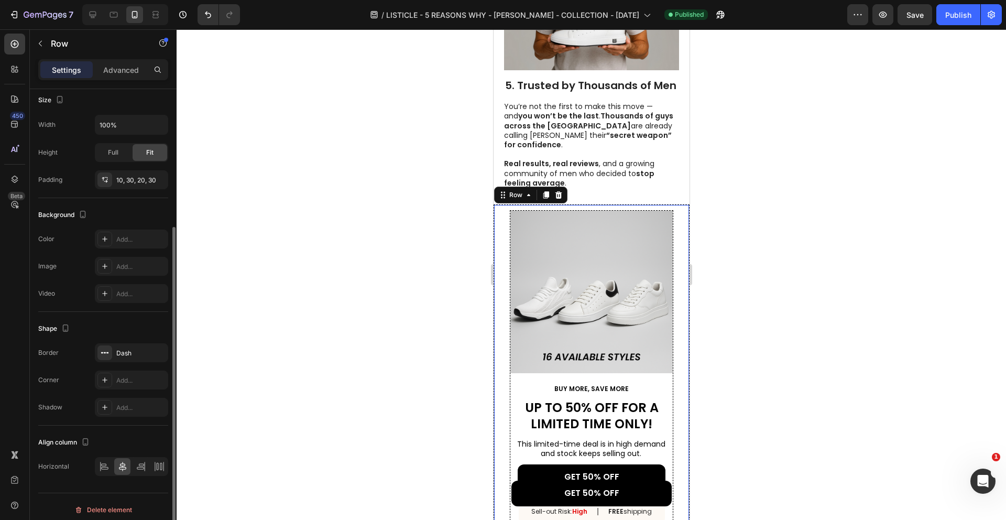
scroll to position [183, 0]
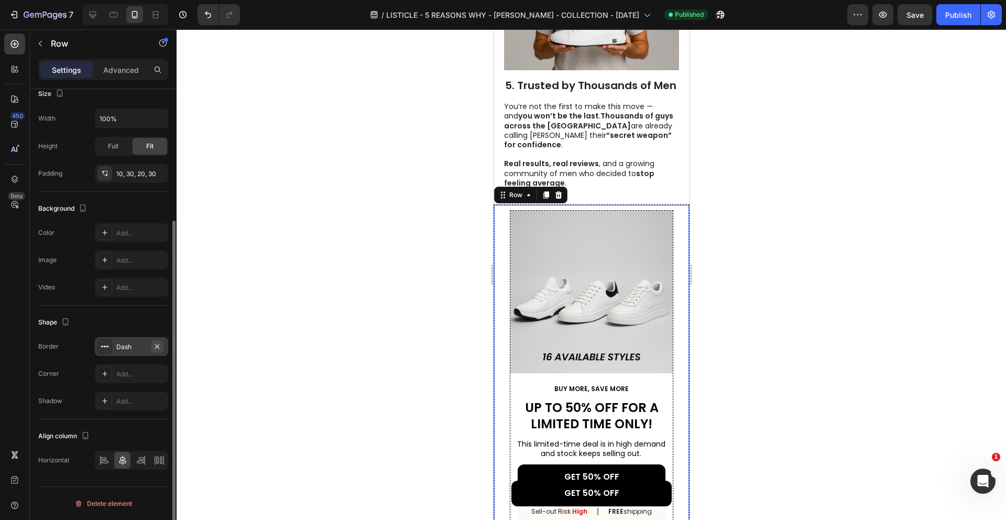
click at [157, 347] on icon "button" at bounding box center [157, 346] width 8 height 8
click at [446, 294] on div at bounding box center [591, 274] width 829 height 490
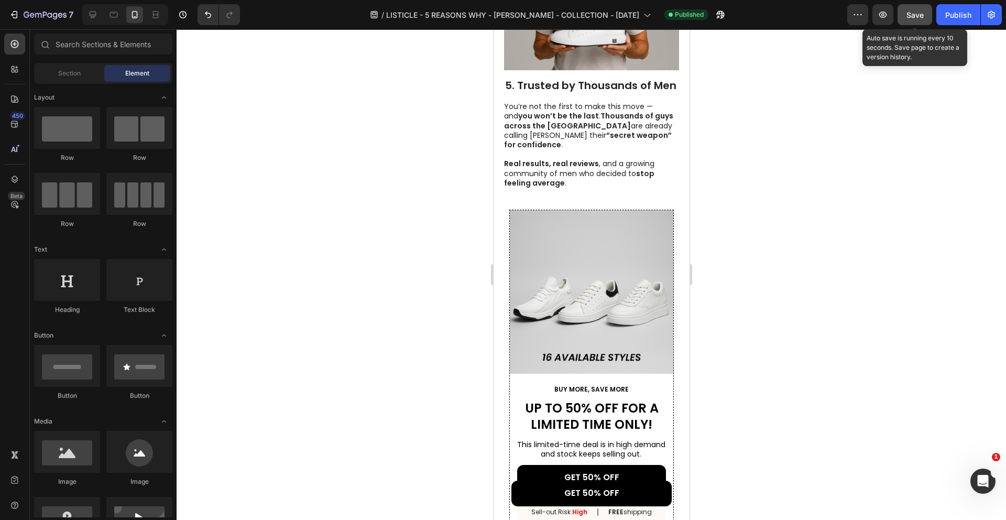
click at [908, 19] on span "Save" at bounding box center [914, 14] width 17 height 9
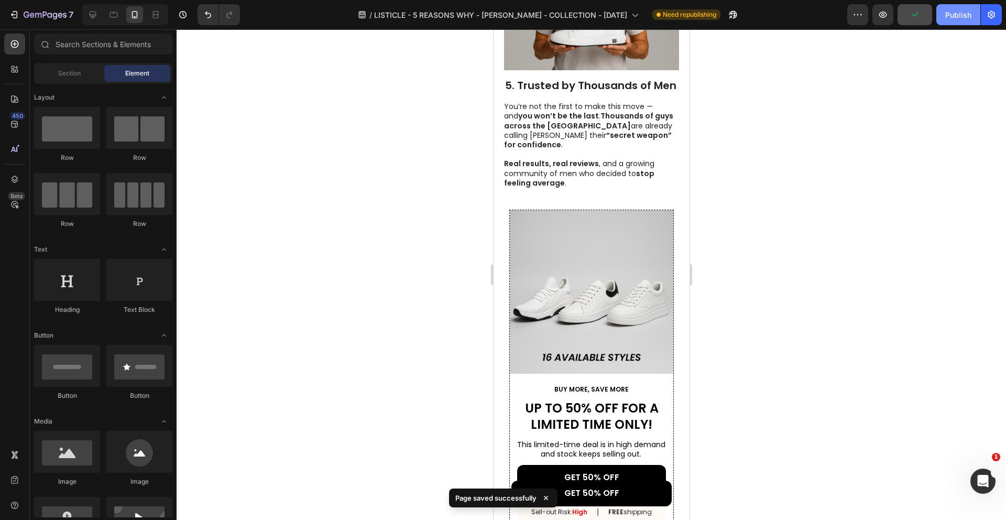
click at [955, 21] on button "Publish" at bounding box center [958, 14] width 44 height 21
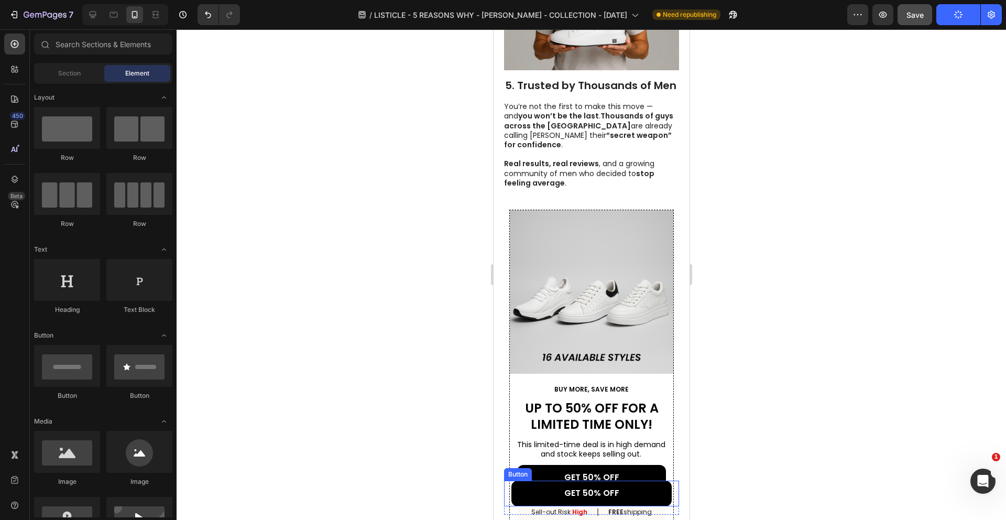
click at [676, 490] on div "GET 50% OFF Button" at bounding box center [590, 493] width 175 height 26
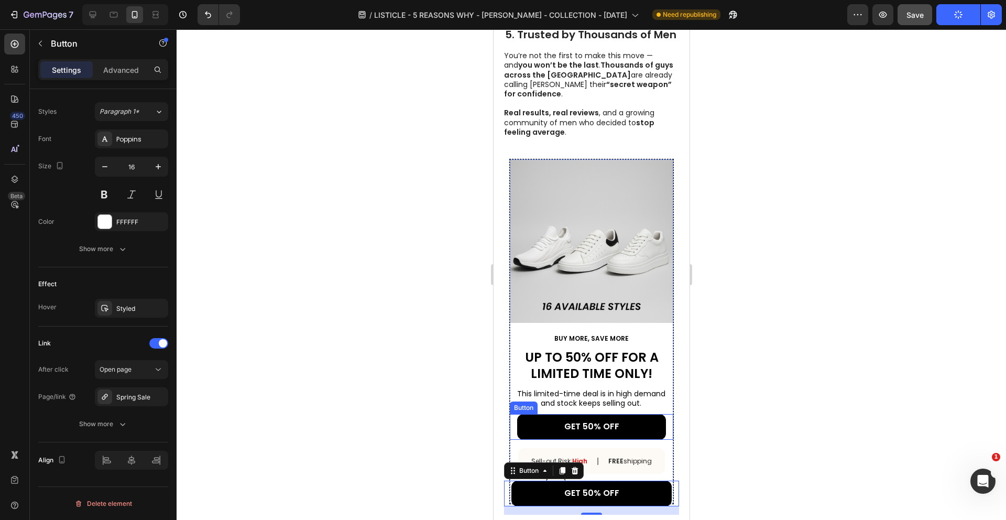
scroll to position [1772, 0]
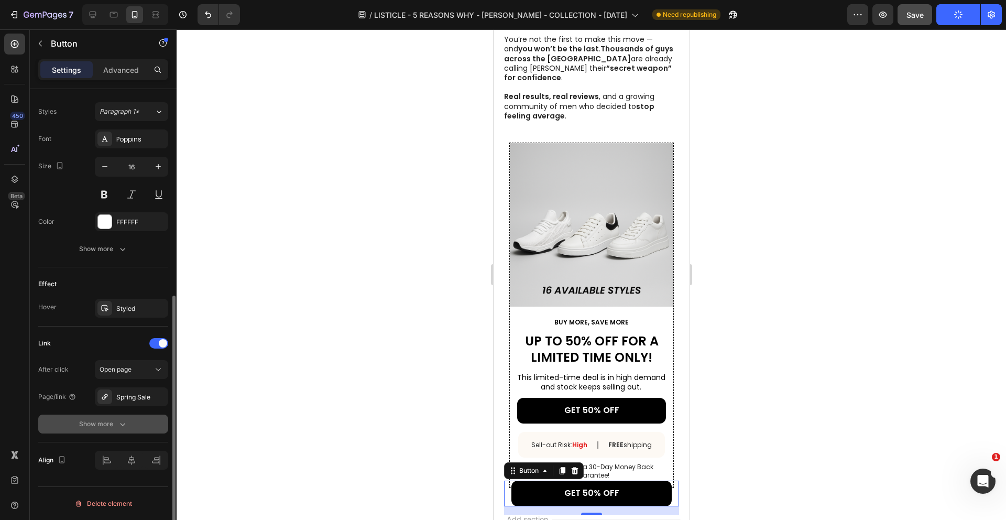
click at [119, 424] on icon "button" at bounding box center [122, 424] width 10 height 10
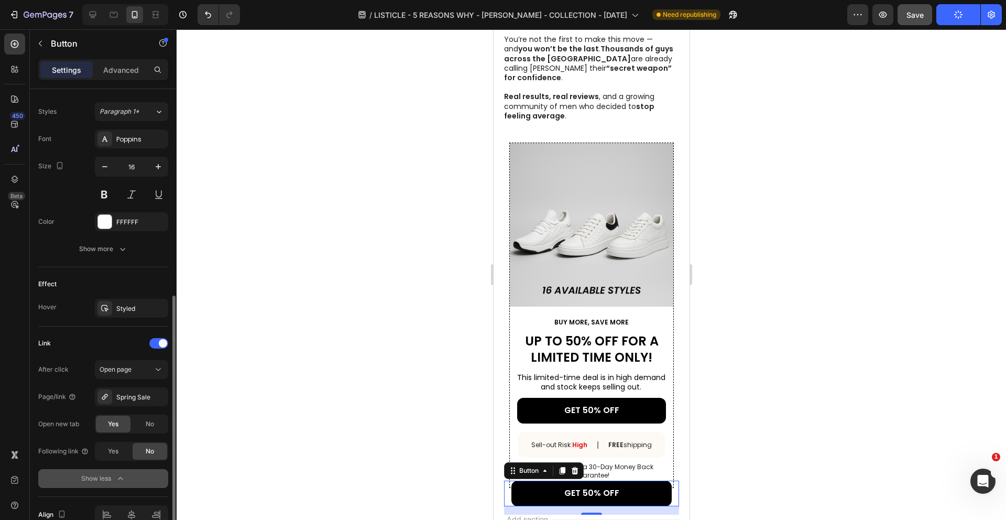
scroll to position [416, 0]
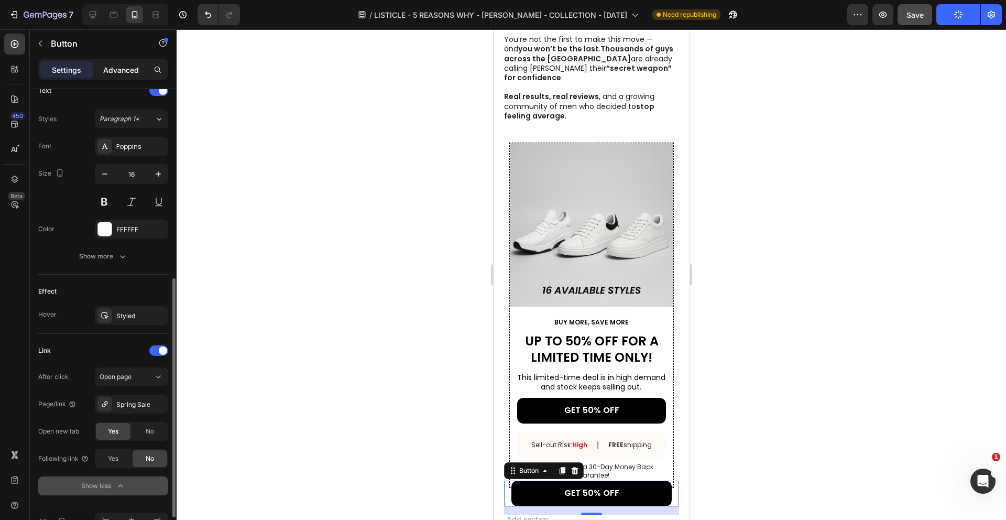
click at [117, 75] on div "Advanced" at bounding box center [121, 69] width 52 height 17
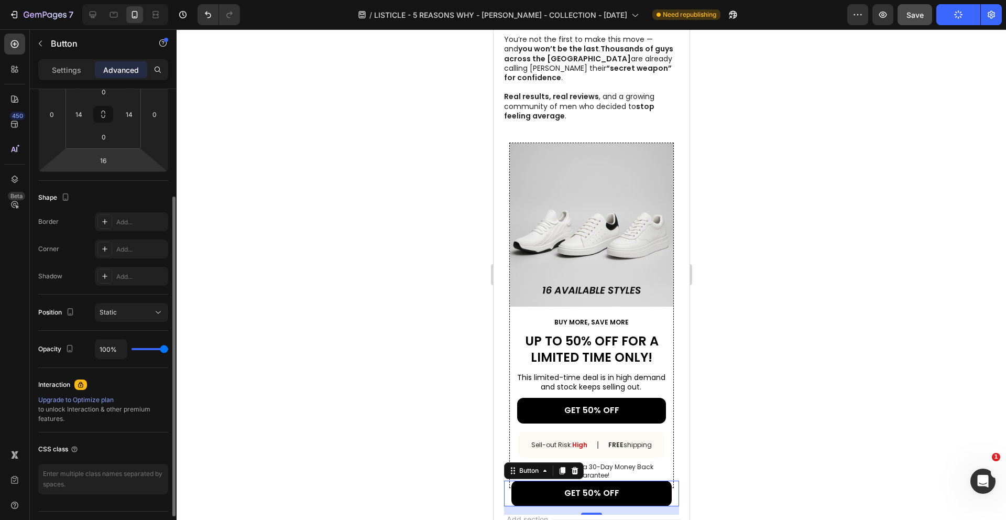
scroll to position [163, 0]
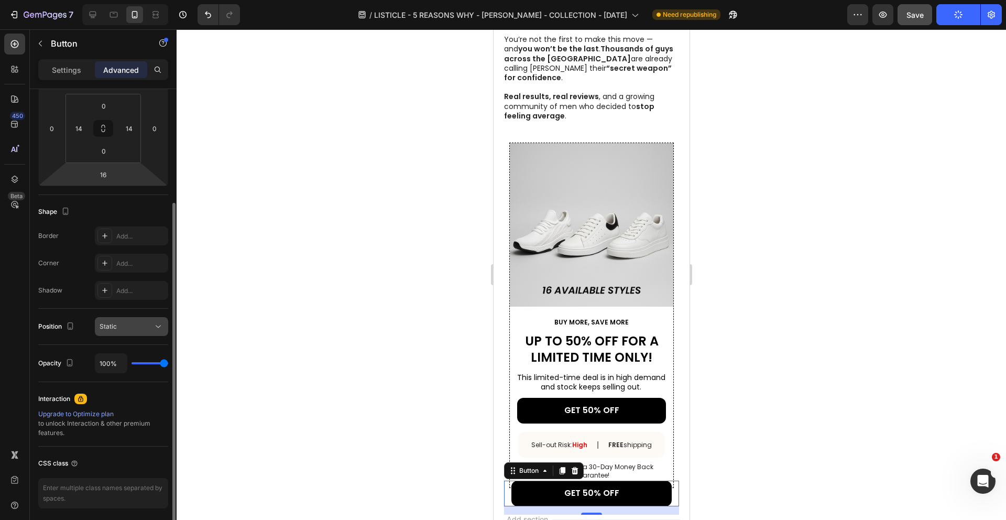
click at [153, 330] on icon at bounding box center [158, 326] width 10 height 10
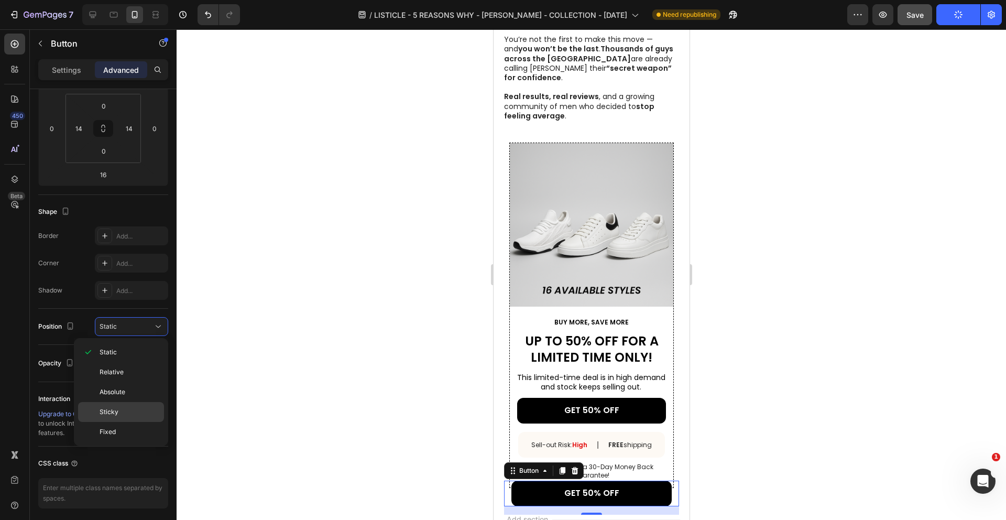
click at [138, 411] on p "Sticky" at bounding box center [130, 411] width 60 height 9
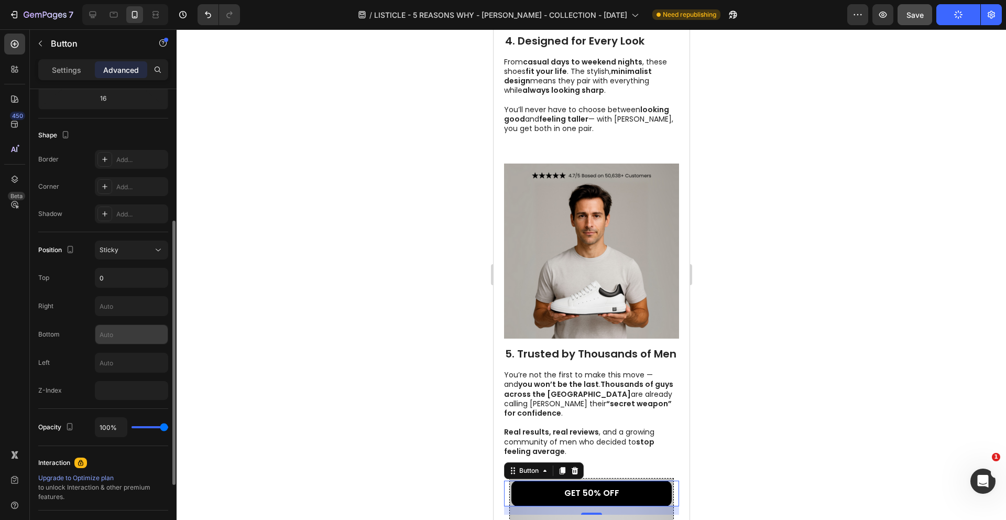
scroll to position [253, 0]
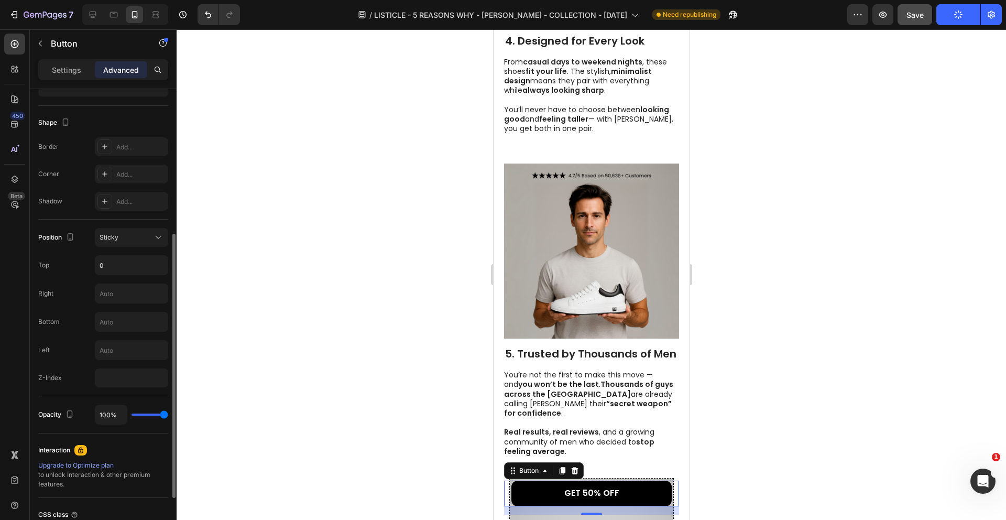
click at [126, 388] on div "Position Sticky Top 0 Right Bottom Left Z-Index" at bounding box center [103, 308] width 130 height 177
click at [136, 245] on button "Sticky" at bounding box center [131, 237] width 73 height 19
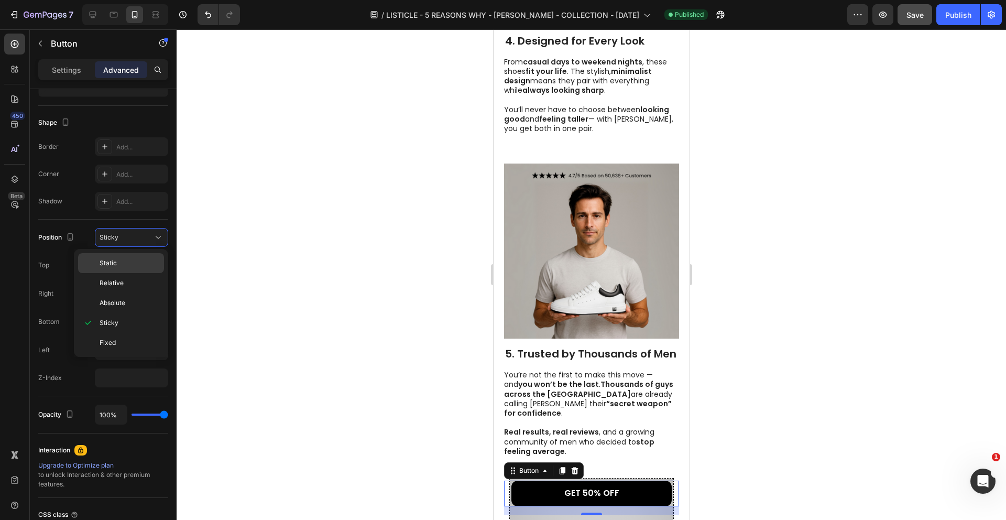
click at [126, 264] on p "Static" at bounding box center [130, 262] width 60 height 9
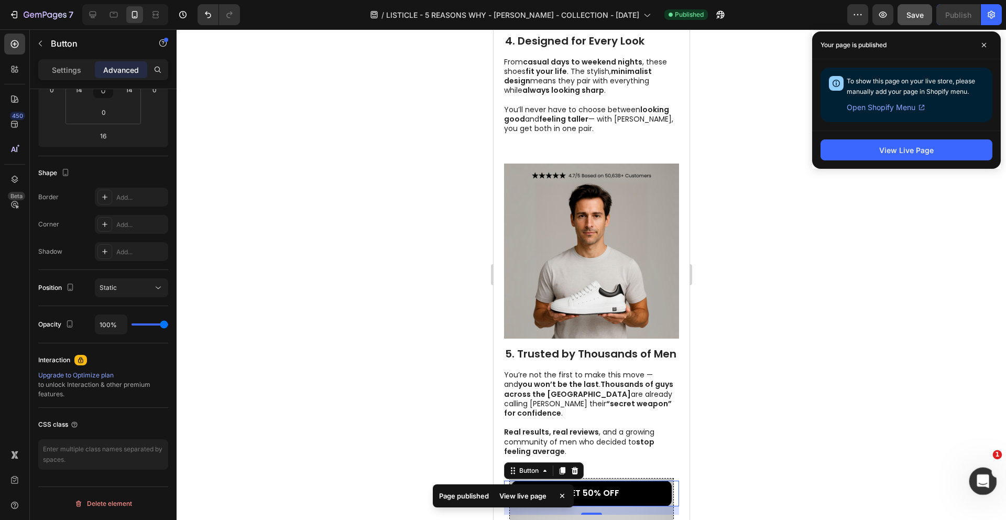
click at [974, 473] on div "Open Intercom Messenger" at bounding box center [981, 479] width 35 height 35
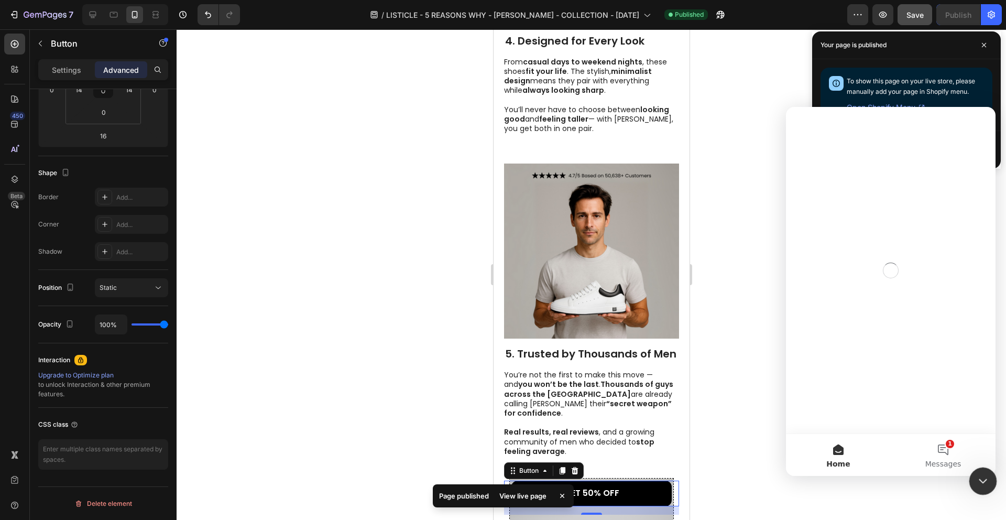
scroll to position [0, 0]
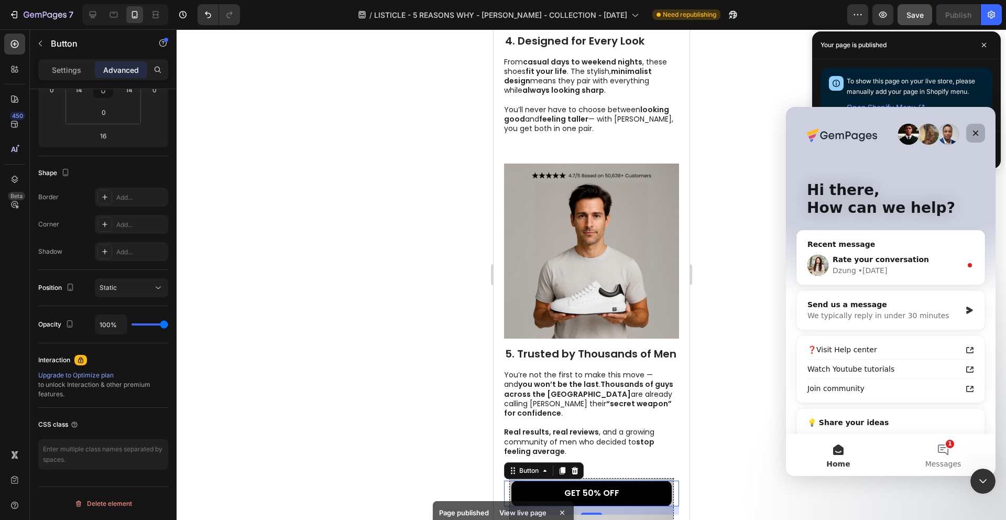
click at [981, 132] on div "Close" at bounding box center [975, 133] width 19 height 19
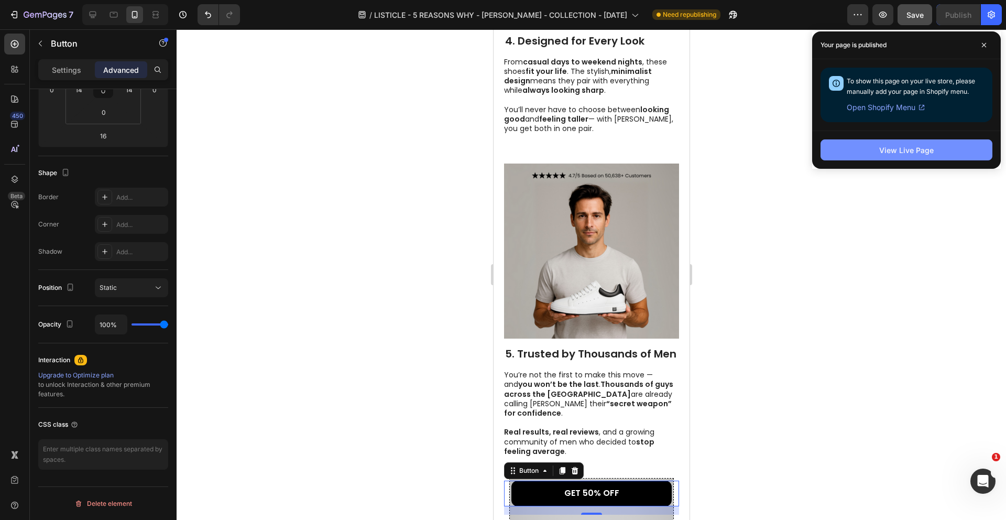
click at [935, 153] on button "View Live Page" at bounding box center [906, 149] width 172 height 21
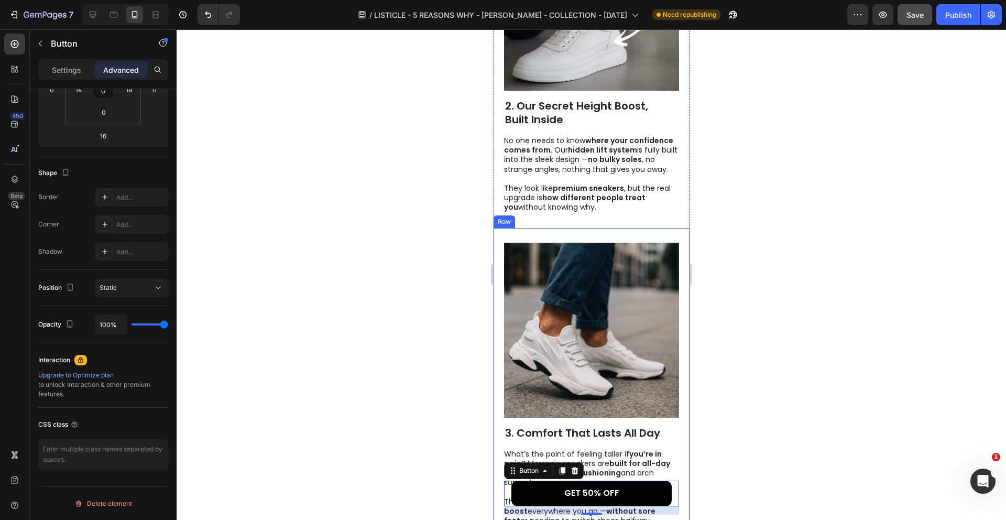
scroll to position [716, 0]
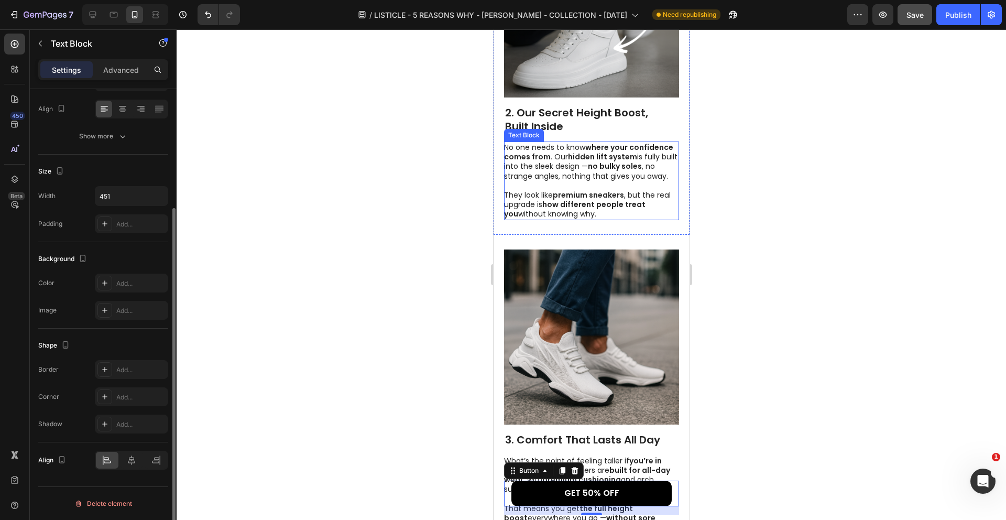
click at [511, 195] on p "No one needs to know where your confidence comes from . Our hidden lift system …" at bounding box center [590, 180] width 174 height 76
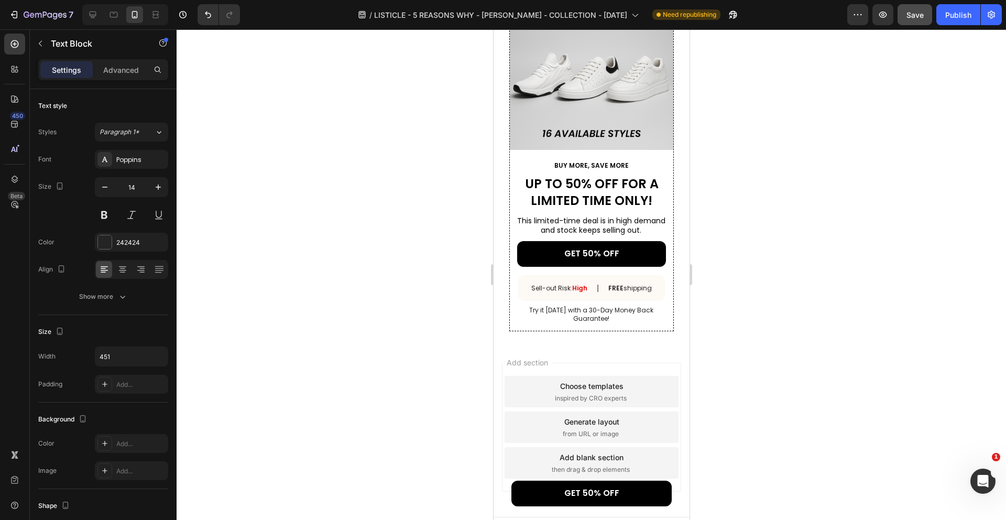
scroll to position [1904, 0]
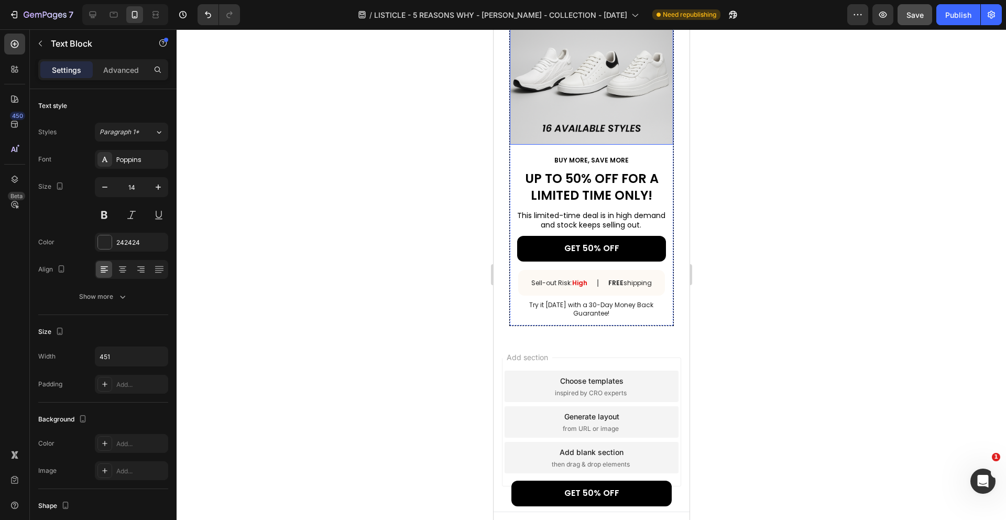
click at [522, 134] on img at bounding box center [590, 62] width 163 height 163
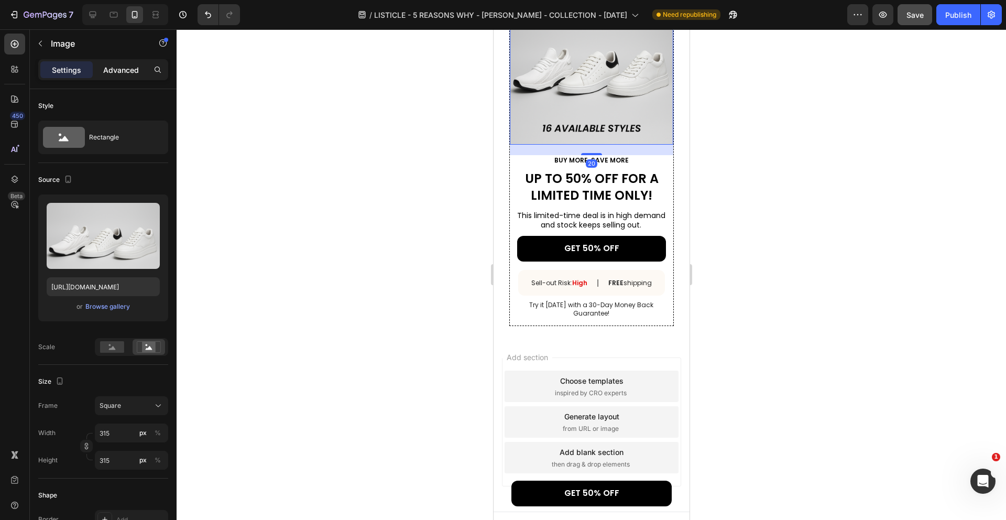
click at [126, 67] on p "Advanced" at bounding box center [121, 69] width 36 height 11
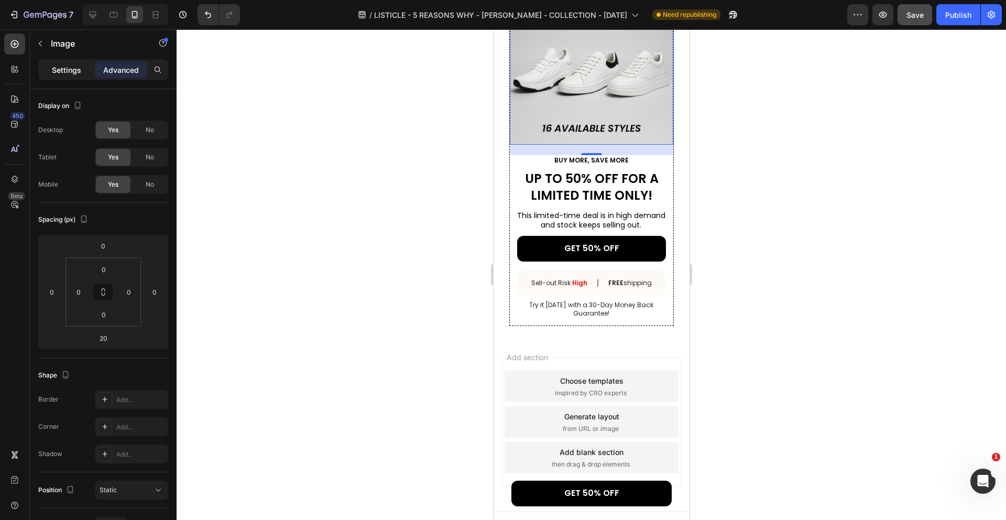
click at [79, 71] on p "Settings" at bounding box center [66, 69] width 29 height 11
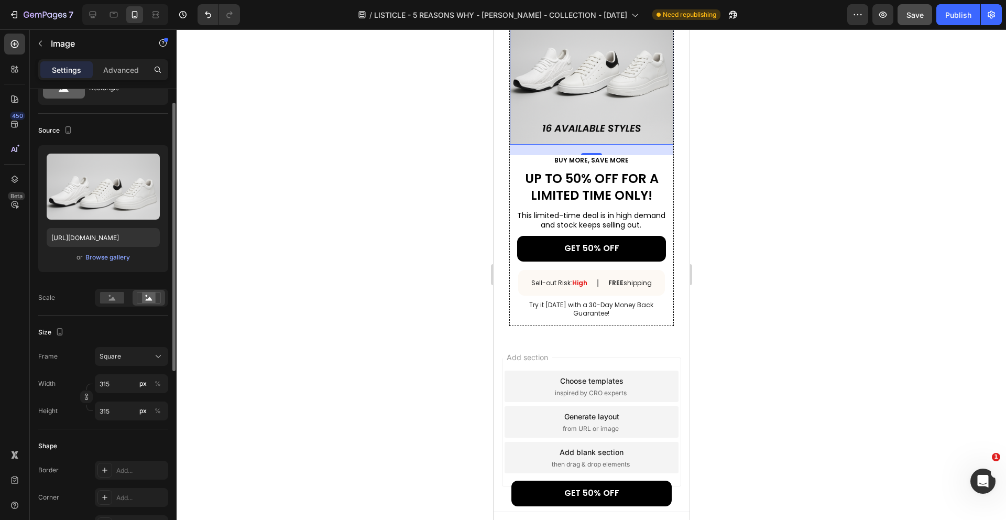
scroll to position [57, 0]
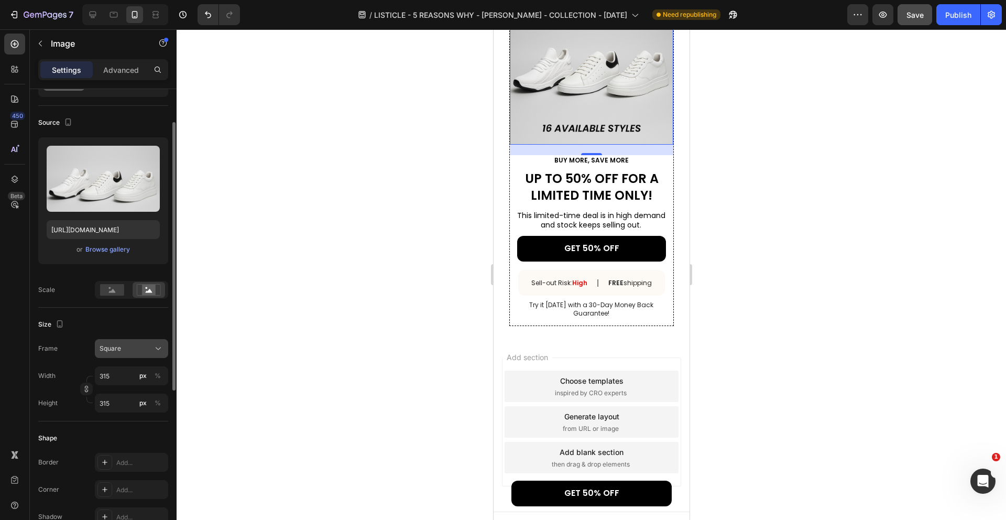
click at [142, 347] on div "Square" at bounding box center [125, 348] width 51 height 9
click at [148, 347] on div "Square" at bounding box center [125, 348] width 51 height 9
click at [118, 371] on input "315" at bounding box center [131, 375] width 73 height 19
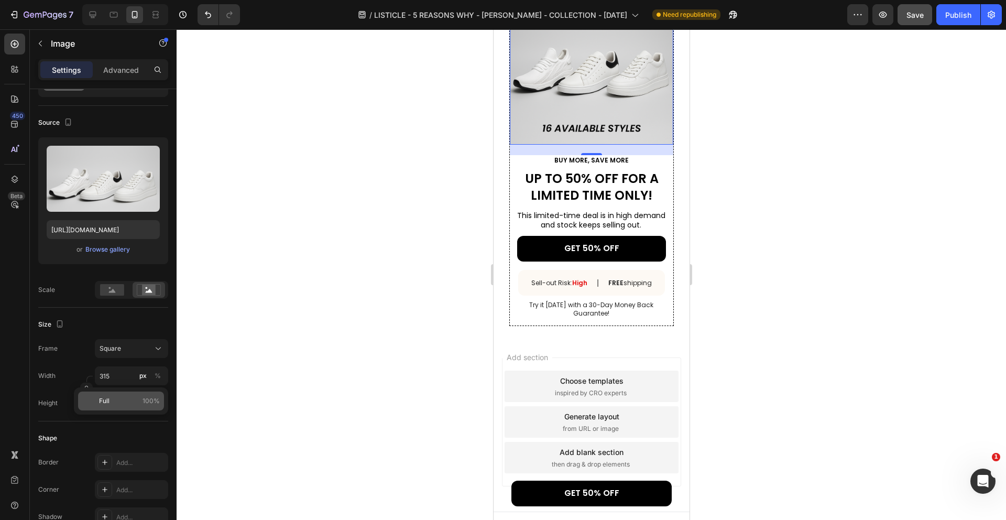
click at [138, 402] on p "Full 100%" at bounding box center [129, 400] width 61 height 9
type input "100"
click at [130, 403] on input "px %" at bounding box center [131, 402] width 73 height 19
click at [136, 425] on p "Full 100%" at bounding box center [129, 427] width 61 height 9
type input "100"
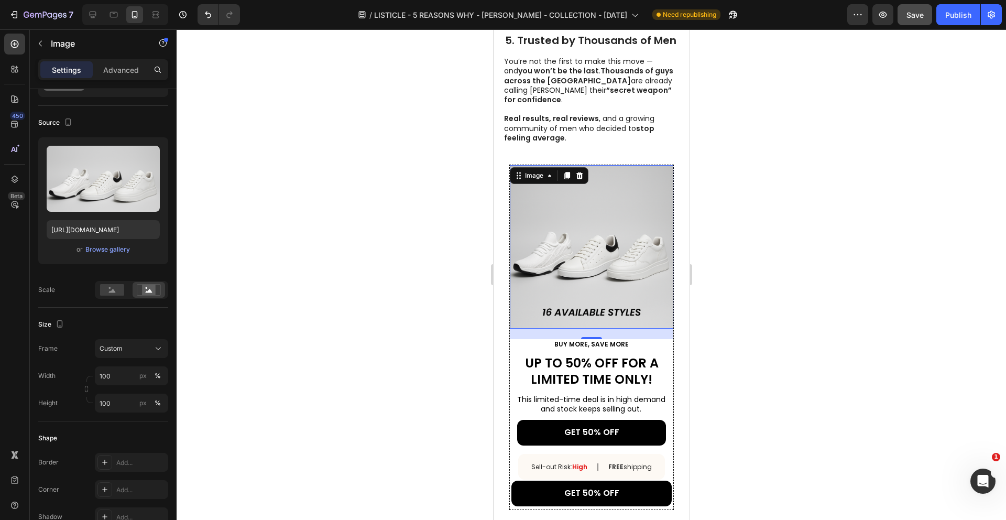
click at [713, 147] on div at bounding box center [591, 274] width 829 height 490
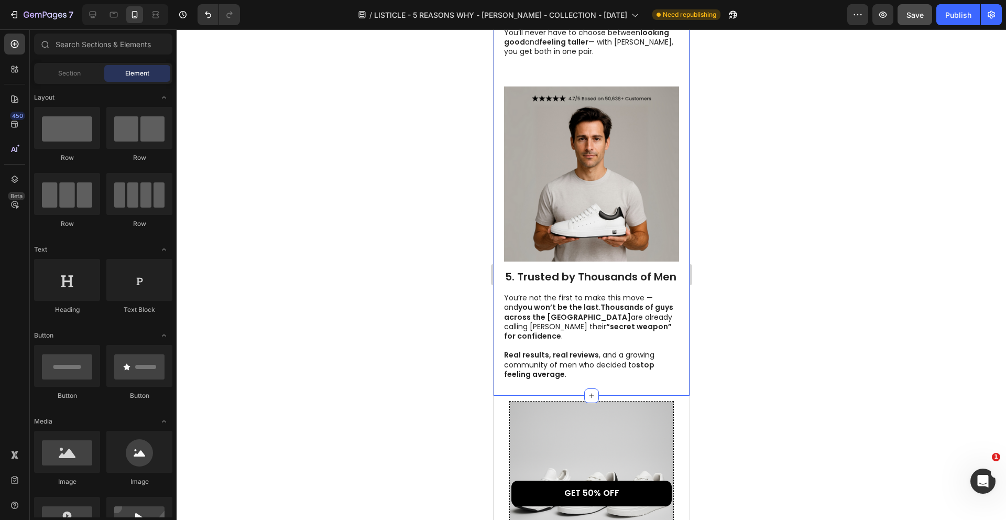
scroll to position [1464, 0]
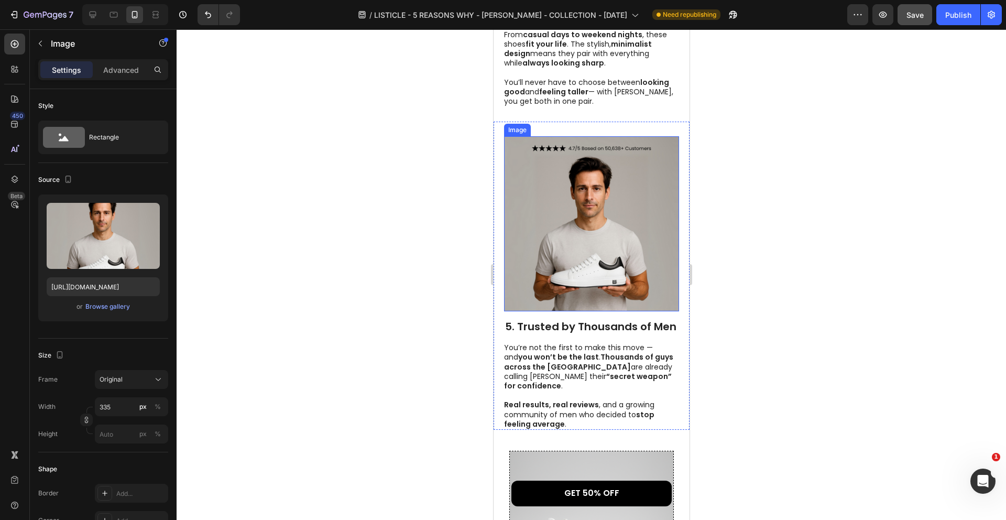
click at [608, 177] on img at bounding box center [590, 223] width 175 height 175
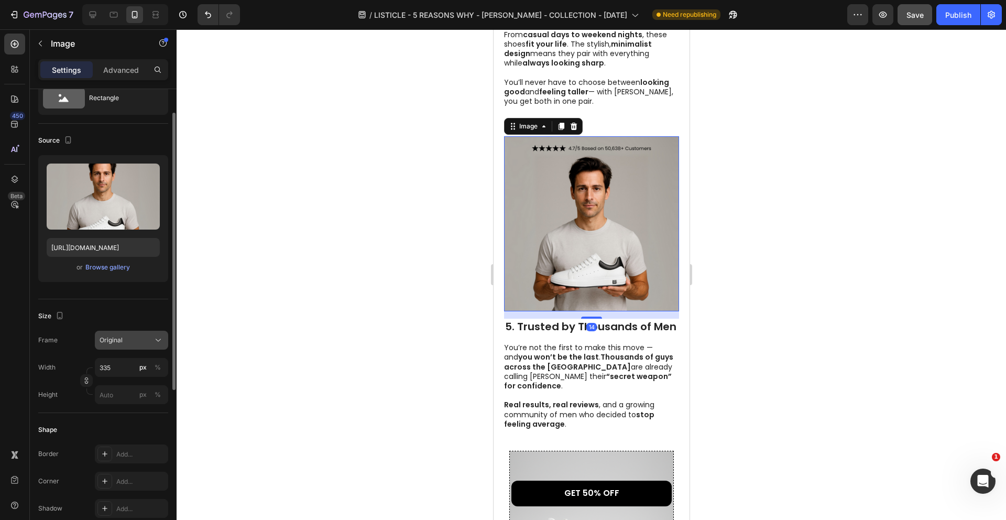
scroll to position [47, 0]
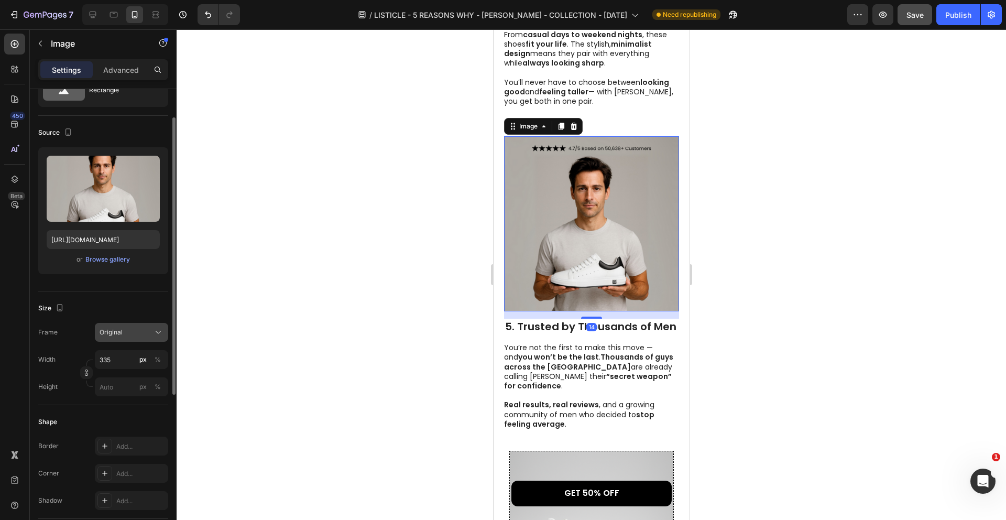
click at [135, 337] on div "Original" at bounding box center [132, 332] width 64 height 10
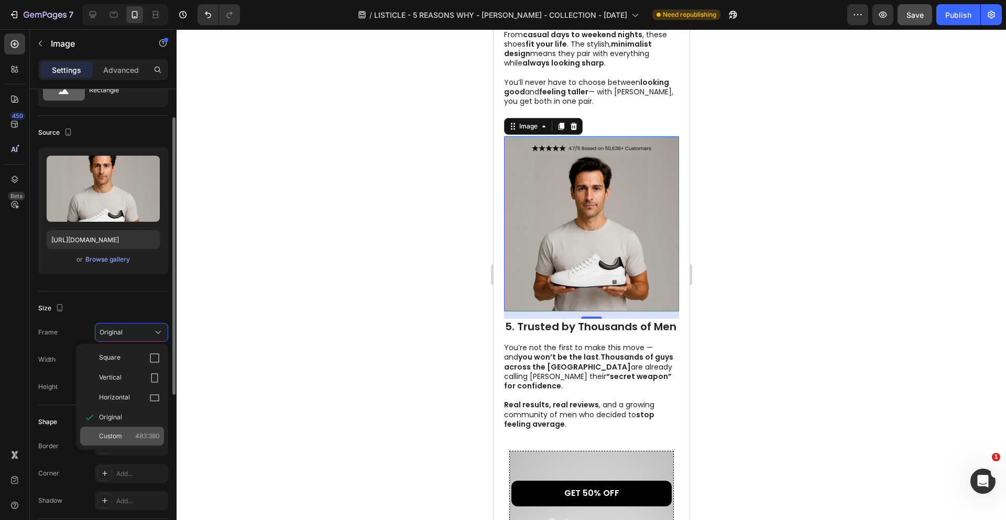
click at [138, 433] on span "483:380" at bounding box center [147, 435] width 25 height 9
type input "264"
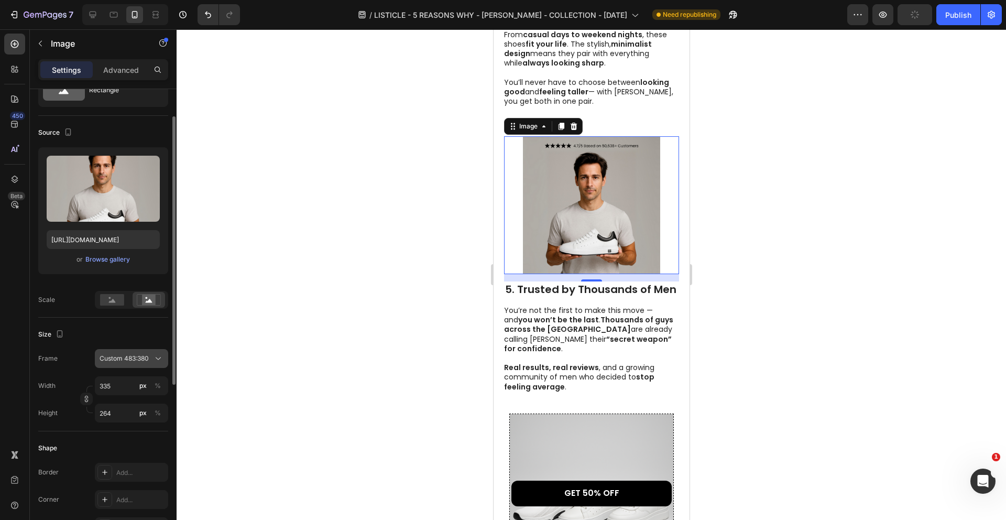
click at [149, 355] on span "Custom 483:380" at bounding box center [124, 358] width 49 height 9
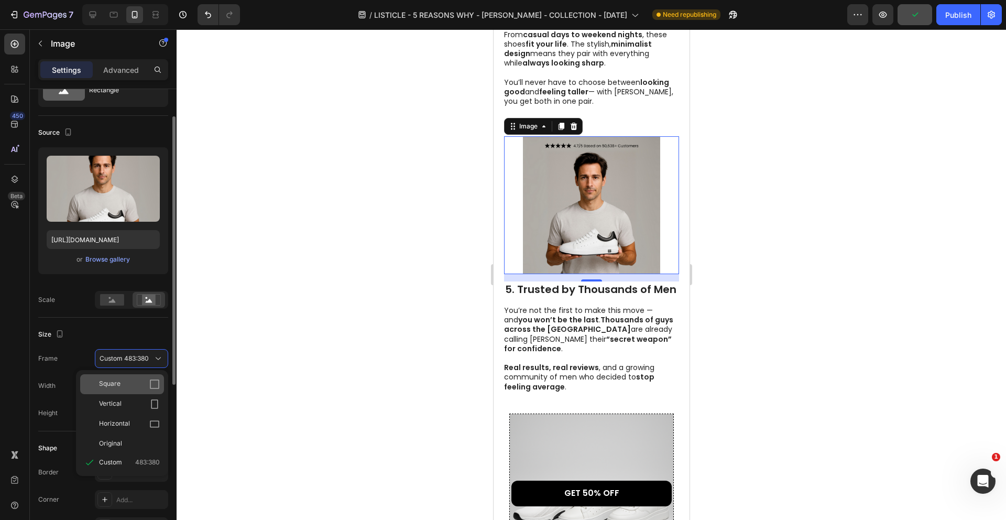
click at [148, 381] on div "Square" at bounding box center [129, 384] width 61 height 10
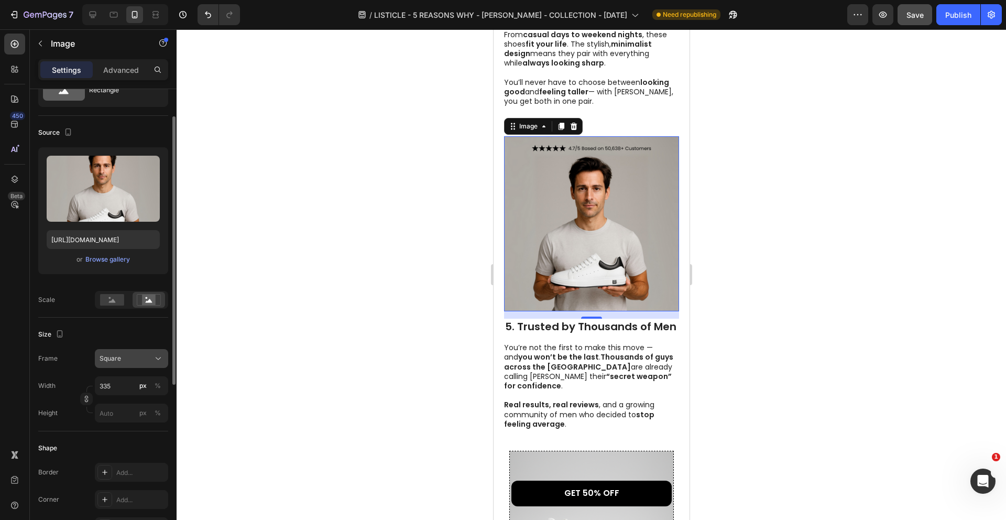
click at [131, 359] on div "Square" at bounding box center [125, 358] width 51 height 9
click at [123, 444] on div "Original" at bounding box center [129, 442] width 61 height 9
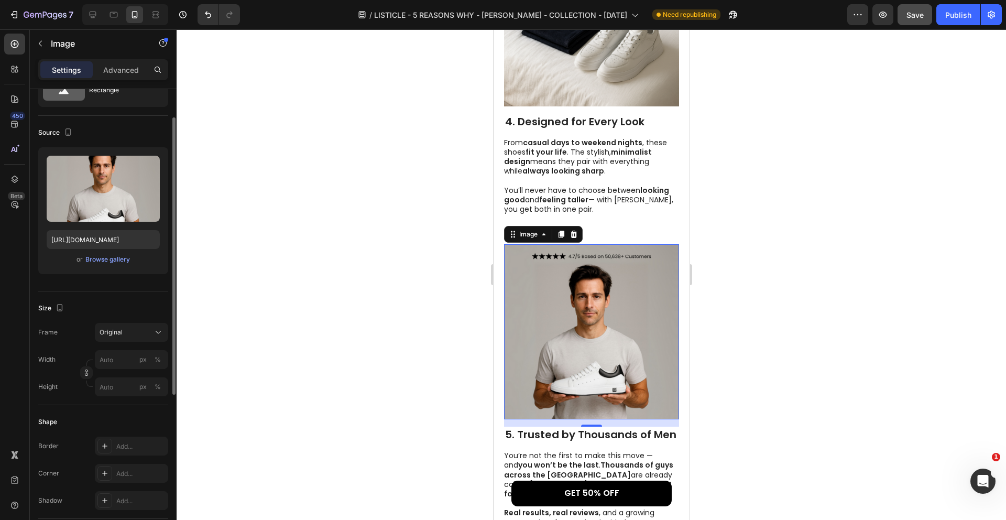
scroll to position [1297, 0]
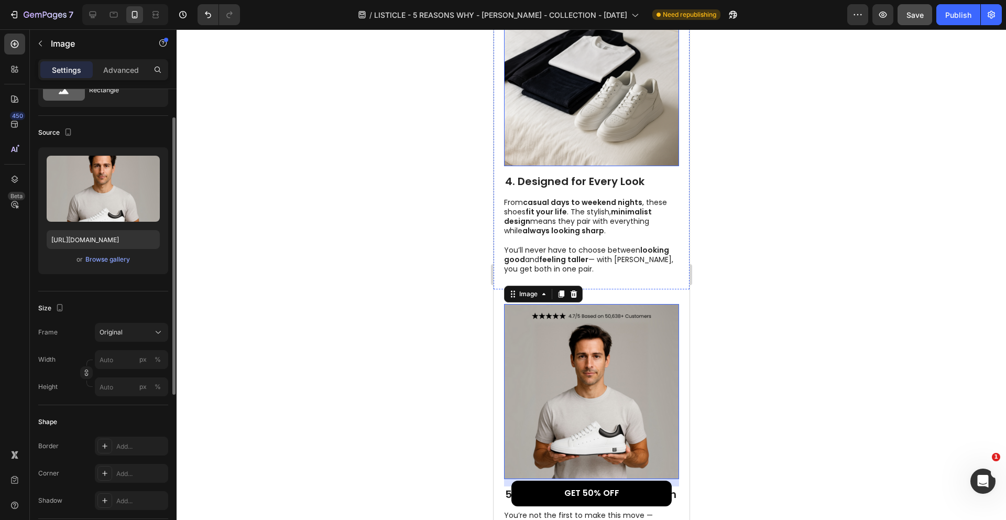
click at [616, 130] on img at bounding box center [590, 78] width 175 height 175
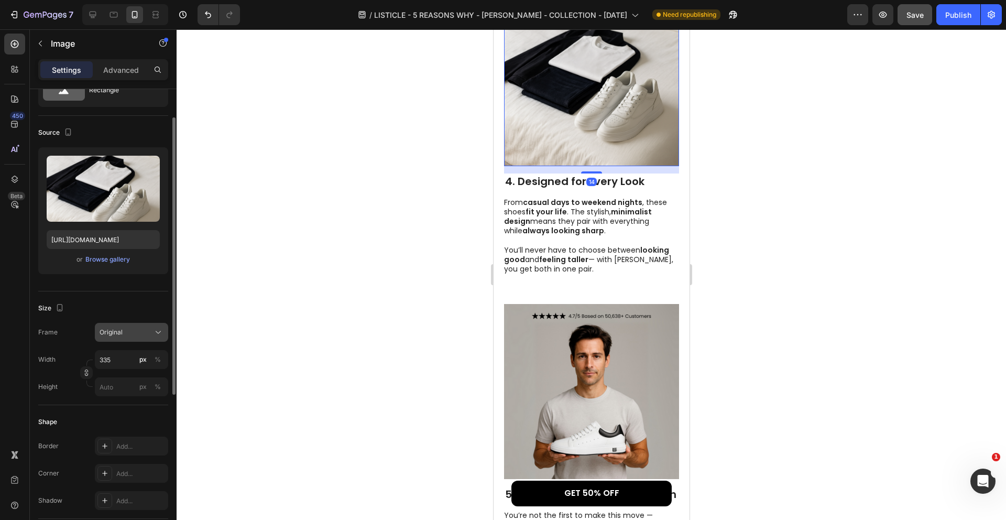
click at [136, 325] on button "Original" at bounding box center [131, 332] width 73 height 19
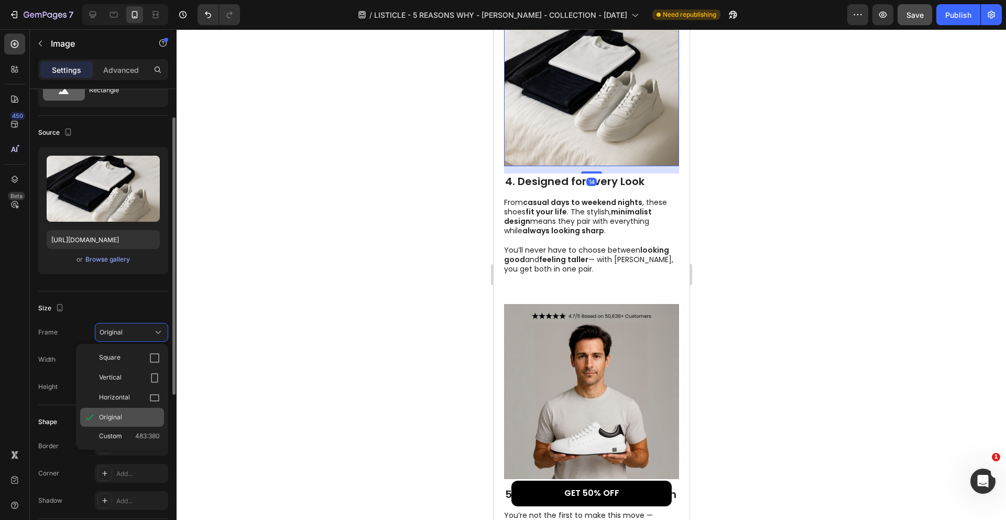
click at [140, 422] on div "Original" at bounding box center [122, 417] width 84 height 19
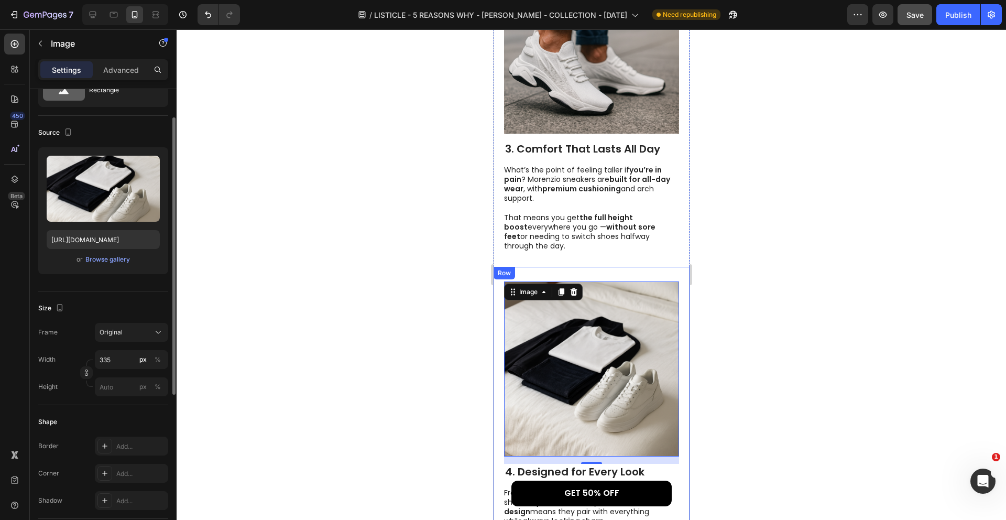
scroll to position [985, 0]
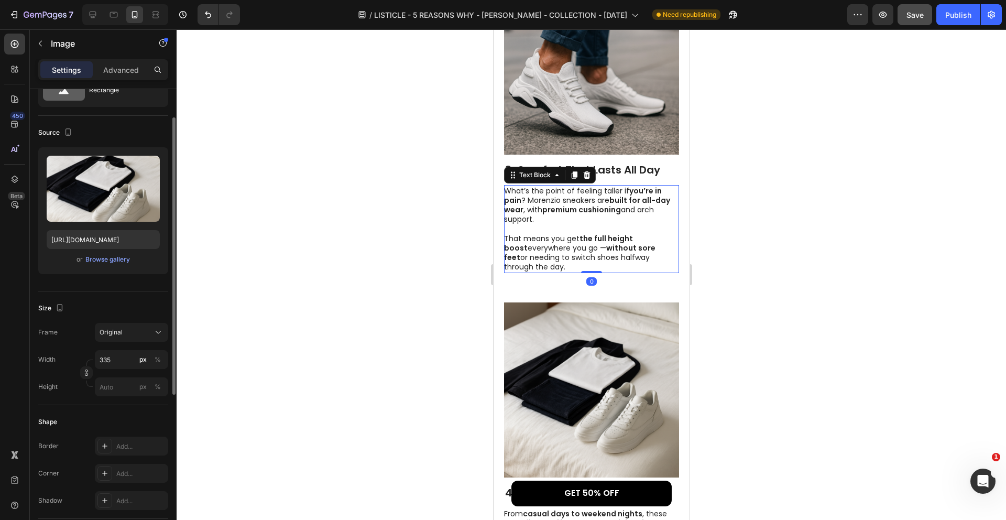
click at [573, 204] on strong "premium cushioning" at bounding box center [581, 209] width 79 height 10
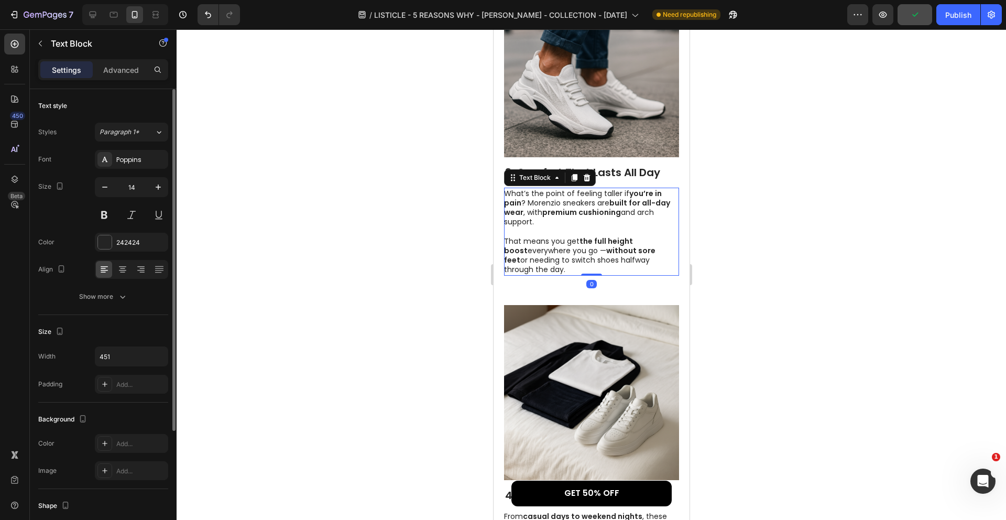
scroll to position [886, 0]
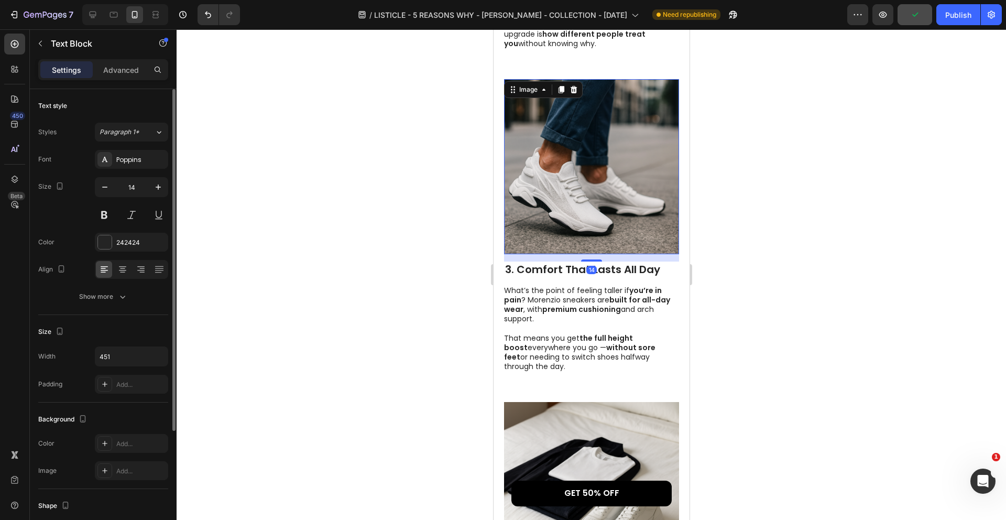
click at [577, 147] on img at bounding box center [590, 166] width 175 height 175
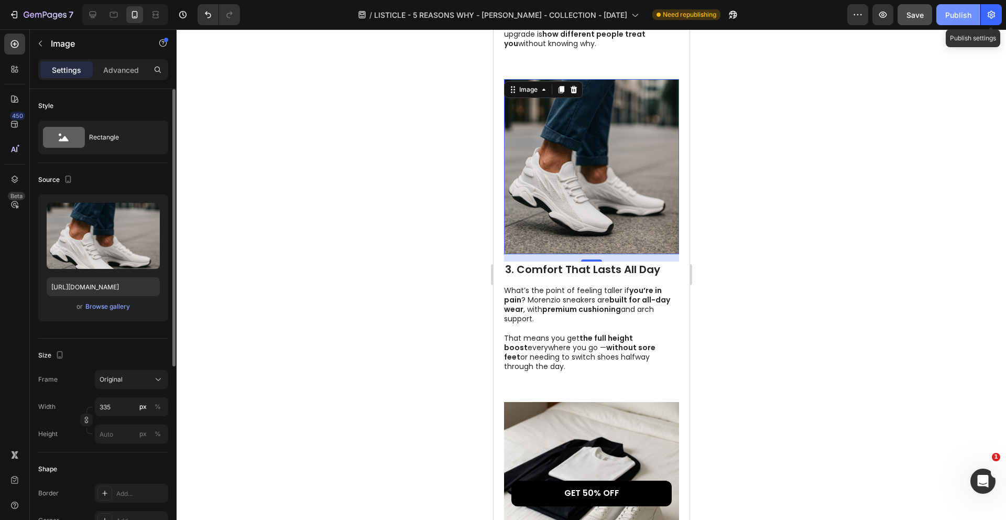
click at [962, 24] on button "Publish" at bounding box center [958, 14] width 44 height 21
click at [96, 20] on div at bounding box center [92, 14] width 17 height 17
type input "483"
type input "380"
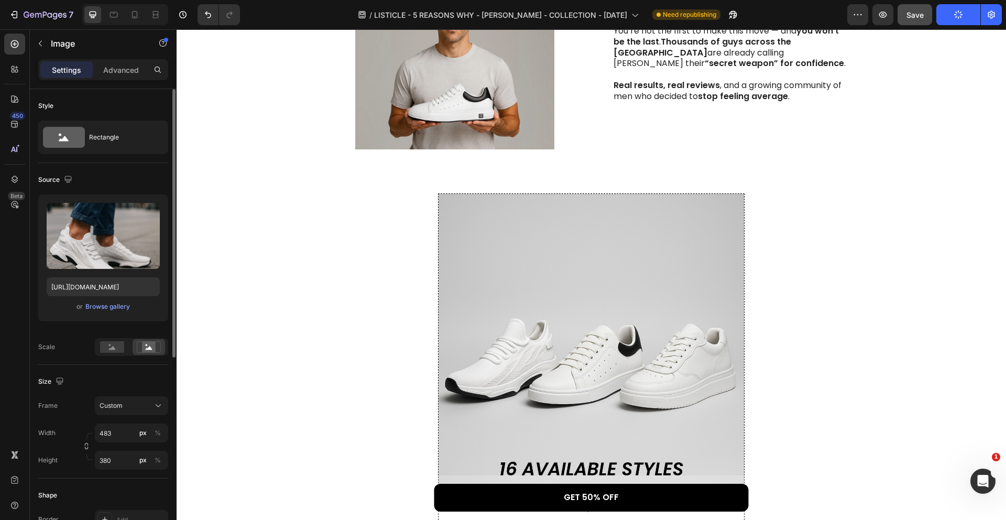
scroll to position [1301, 0]
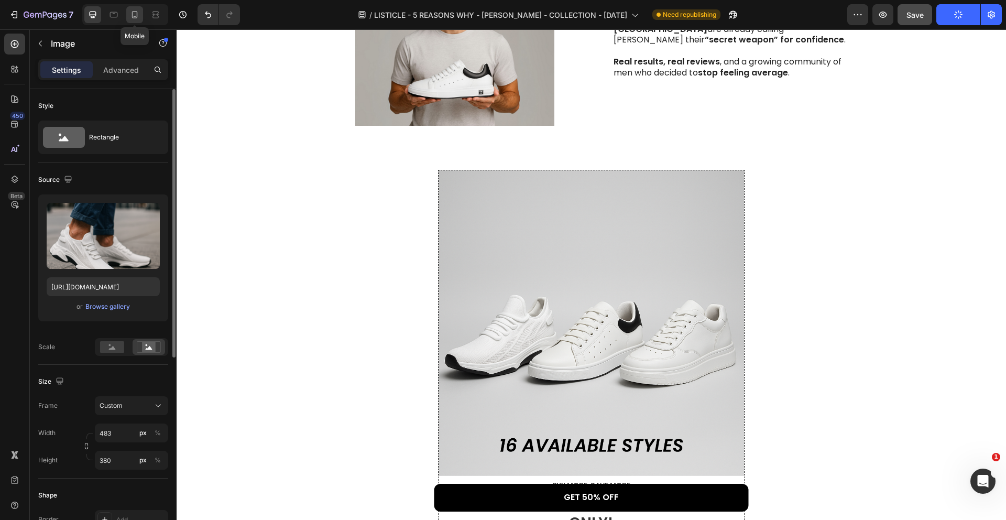
click at [134, 13] on icon at bounding box center [134, 14] width 10 height 10
type input "335"
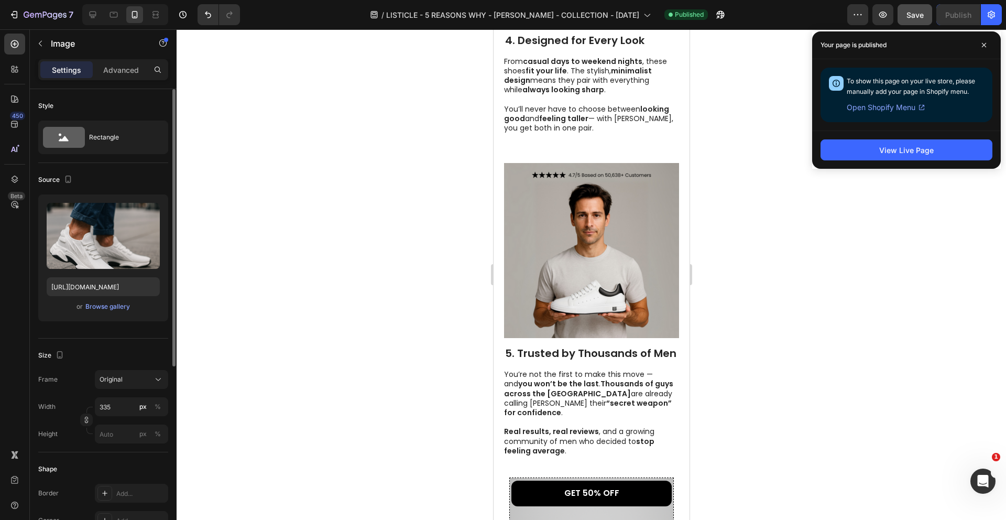
scroll to position [1502, 0]
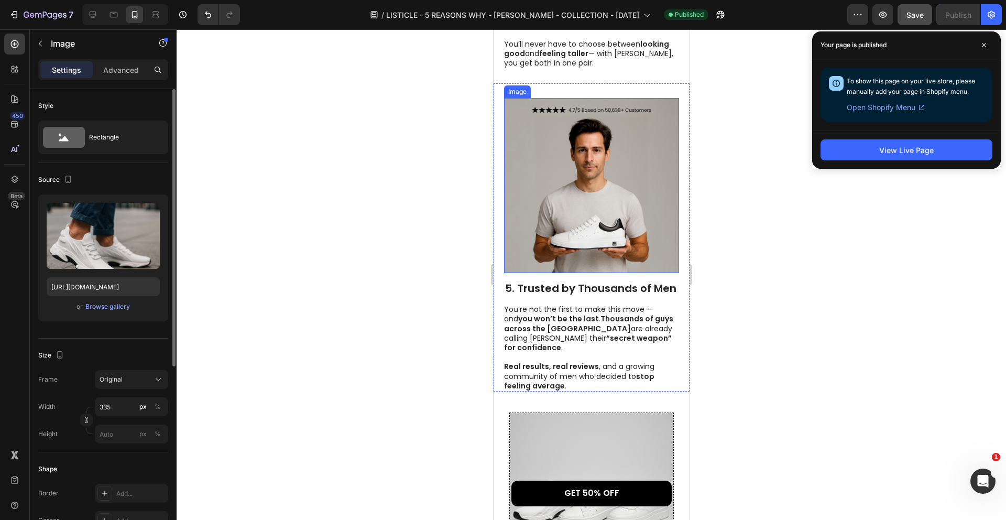
click at [574, 200] on img at bounding box center [590, 185] width 175 height 175
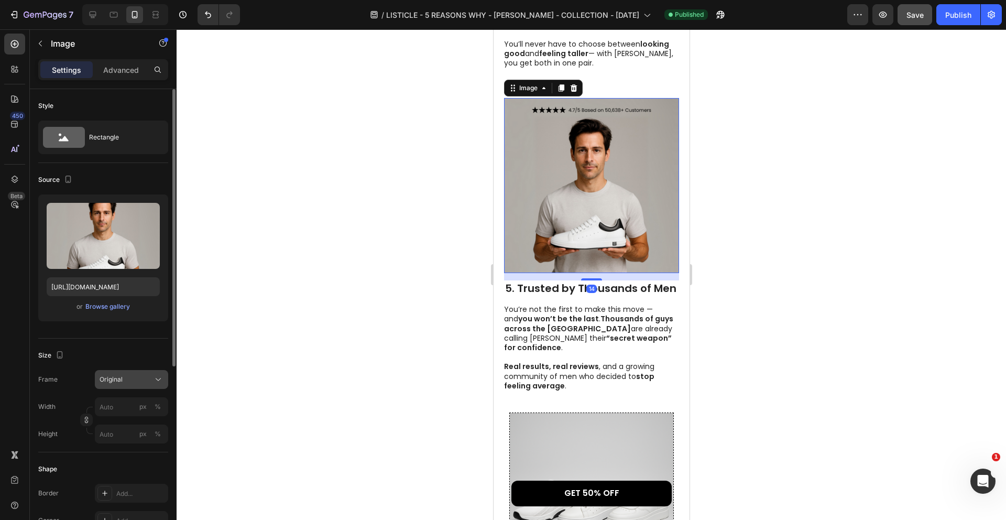
click at [166, 376] on button "Original" at bounding box center [131, 379] width 73 height 19
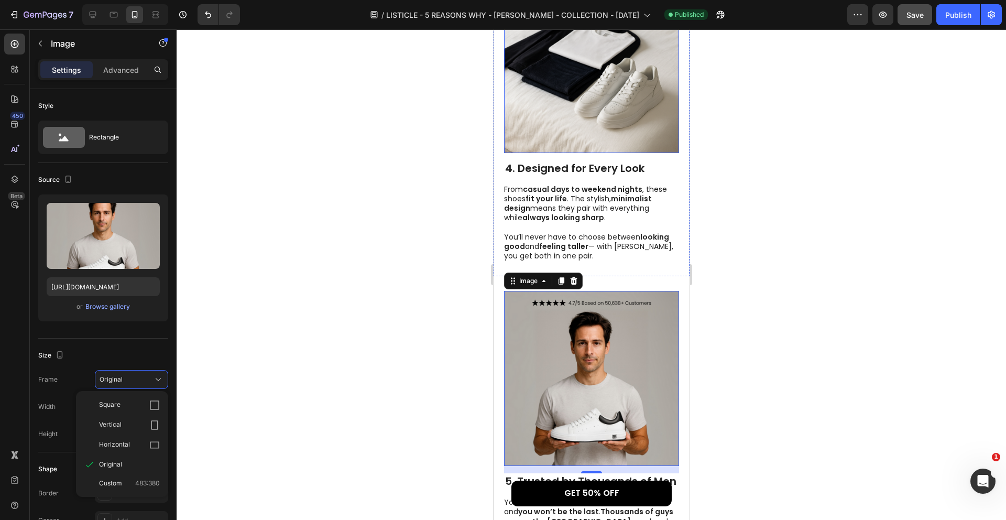
scroll to position [1291, 0]
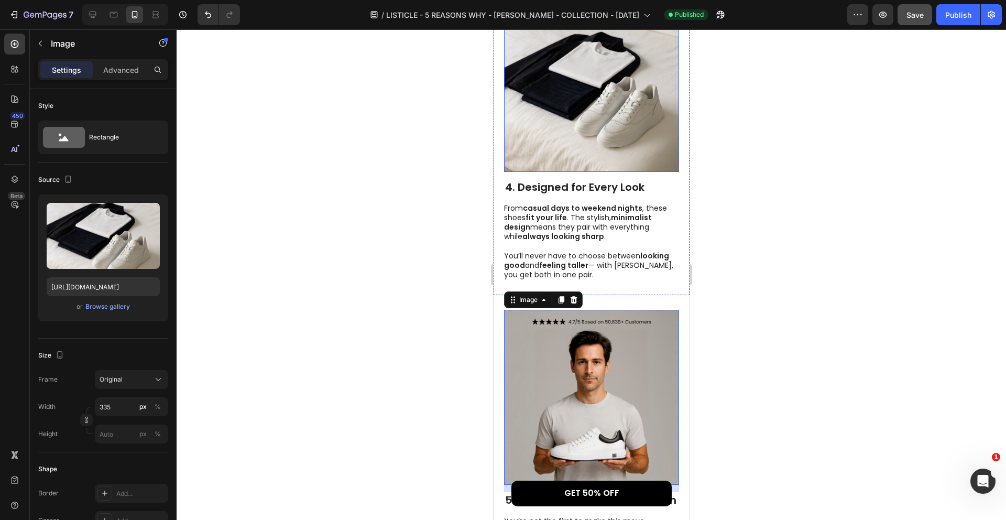
click at [591, 118] on img at bounding box center [590, 84] width 175 height 175
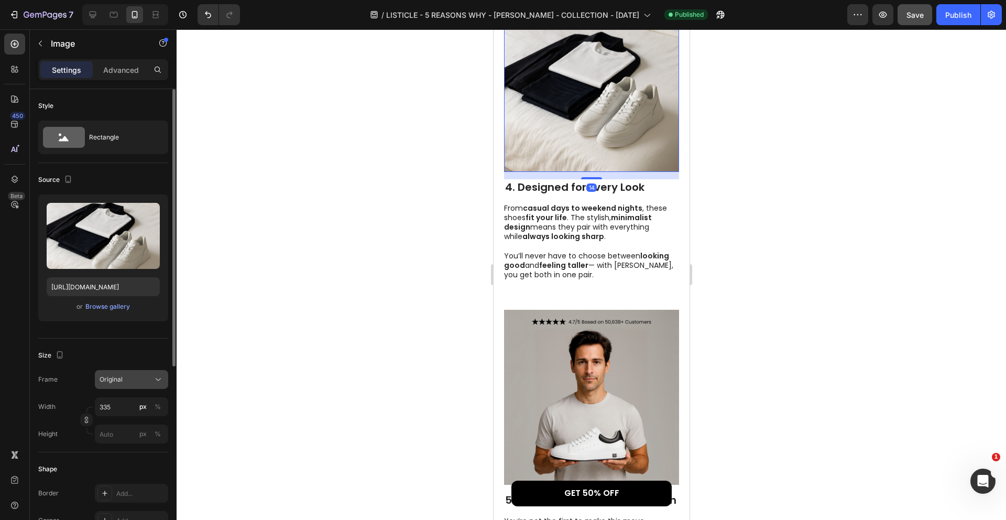
click at [153, 378] on icon at bounding box center [158, 379] width 10 height 10
click at [147, 366] on div "Size Frame Original Square Vertical Horizontal Original Custom 483:380 Width 33…" at bounding box center [103, 395] width 130 height 114
click at [116, 415] on input "335" at bounding box center [131, 406] width 73 height 19
click at [102, 347] on div "Size" at bounding box center [103, 355] width 130 height 17
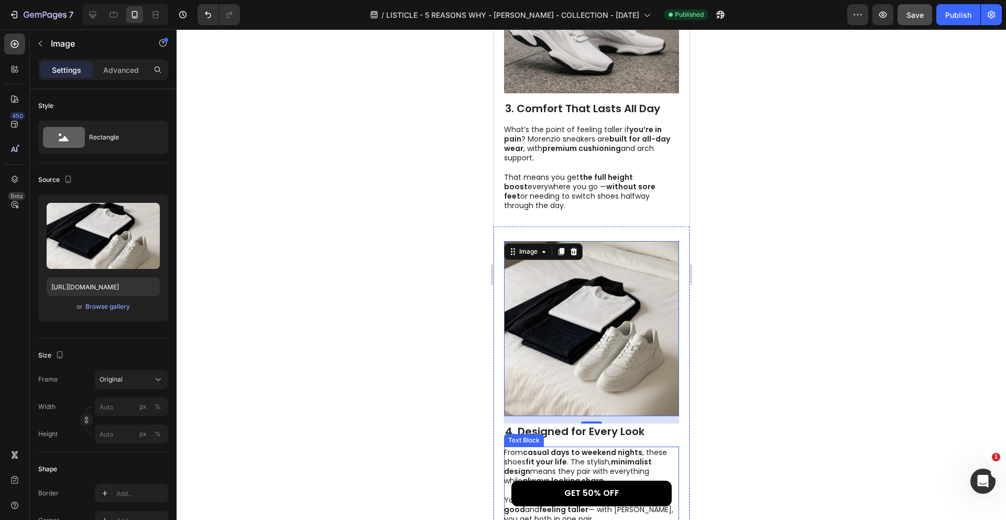
scroll to position [1024, 0]
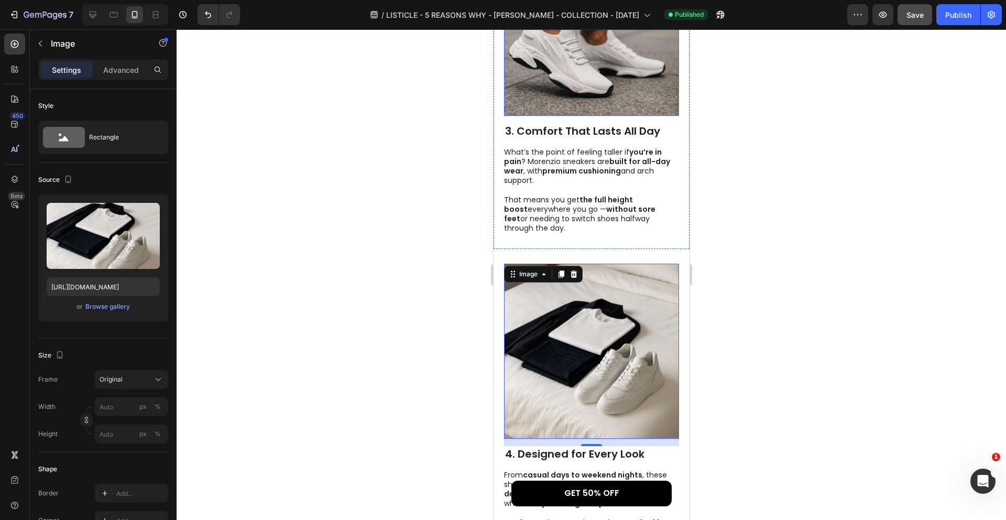
click at [601, 76] on img at bounding box center [590, 28] width 175 height 175
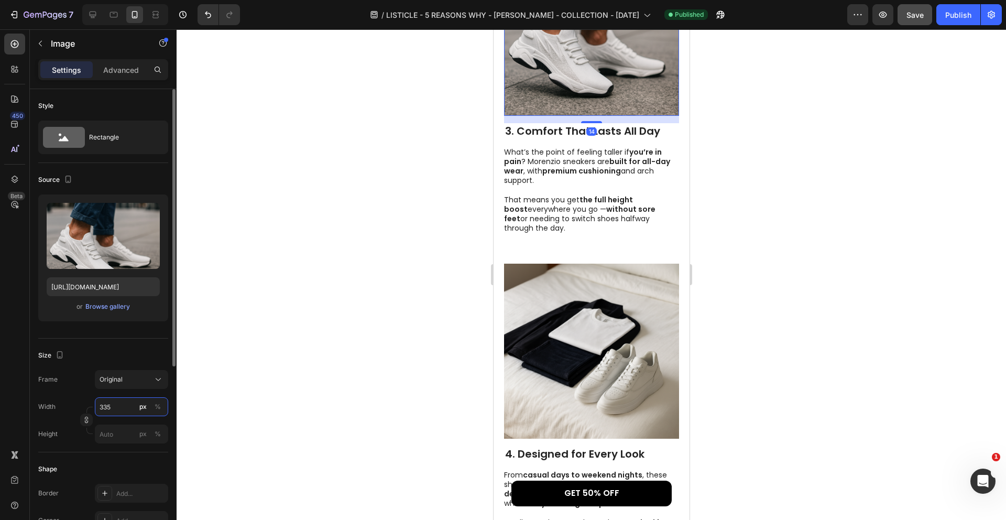
click at [124, 414] on input "335" at bounding box center [131, 406] width 73 height 19
click at [327, 323] on div at bounding box center [591, 274] width 829 height 490
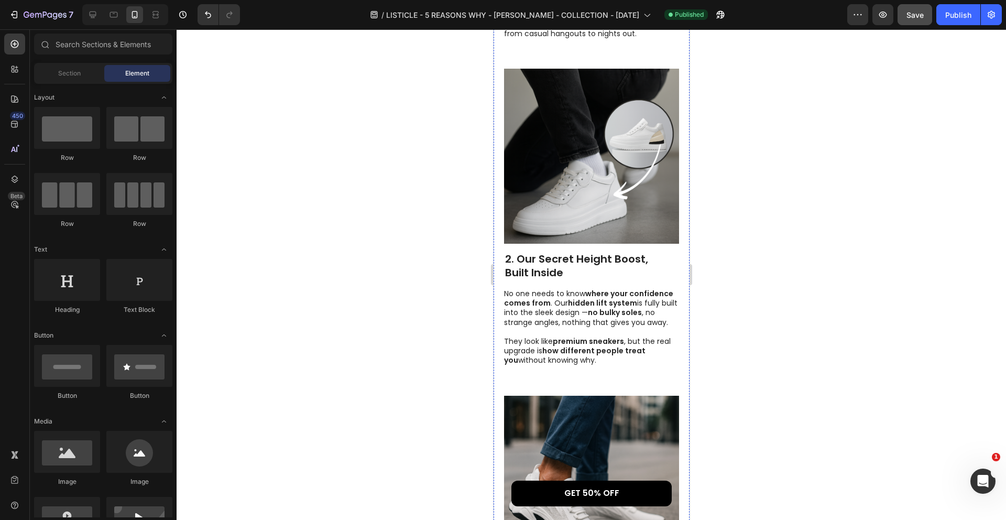
scroll to position [551, 0]
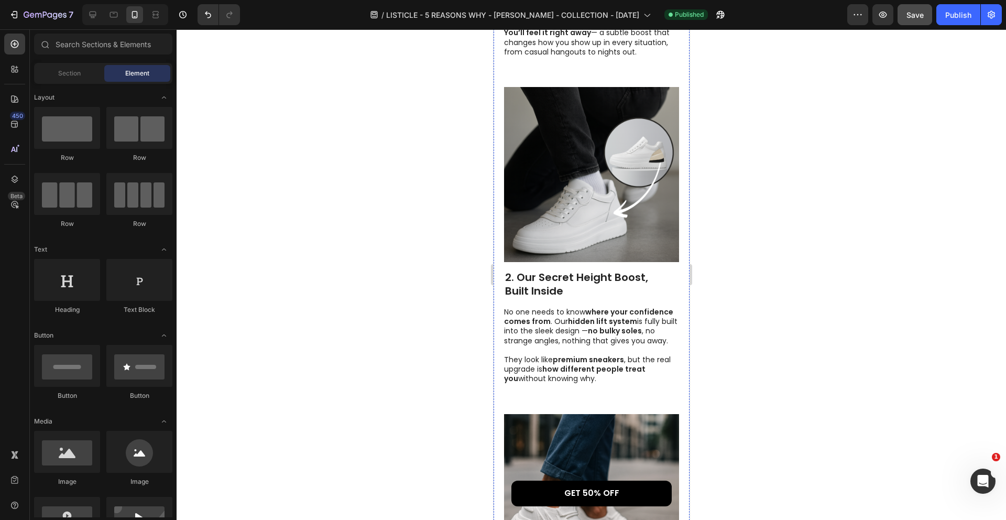
click at [586, 181] on img at bounding box center [590, 174] width 175 height 175
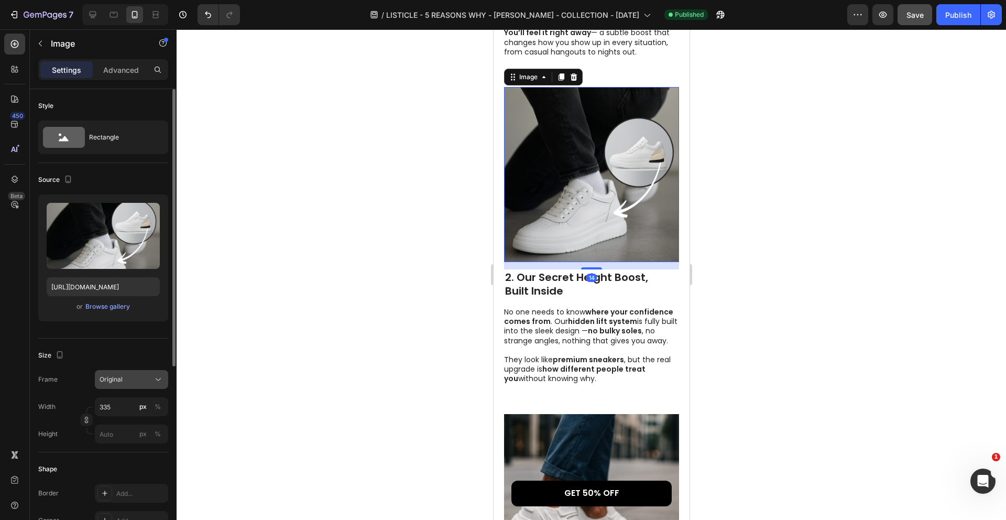
click at [141, 378] on div "Original" at bounding box center [125, 379] width 51 height 9
click at [145, 367] on div "Size Frame Original Square Vertical Horizontal Original Custom Width 335 px % H…" at bounding box center [103, 395] width 130 height 114
click at [126, 403] on input "335" at bounding box center [131, 406] width 73 height 19
click at [470, 225] on div at bounding box center [591, 274] width 829 height 490
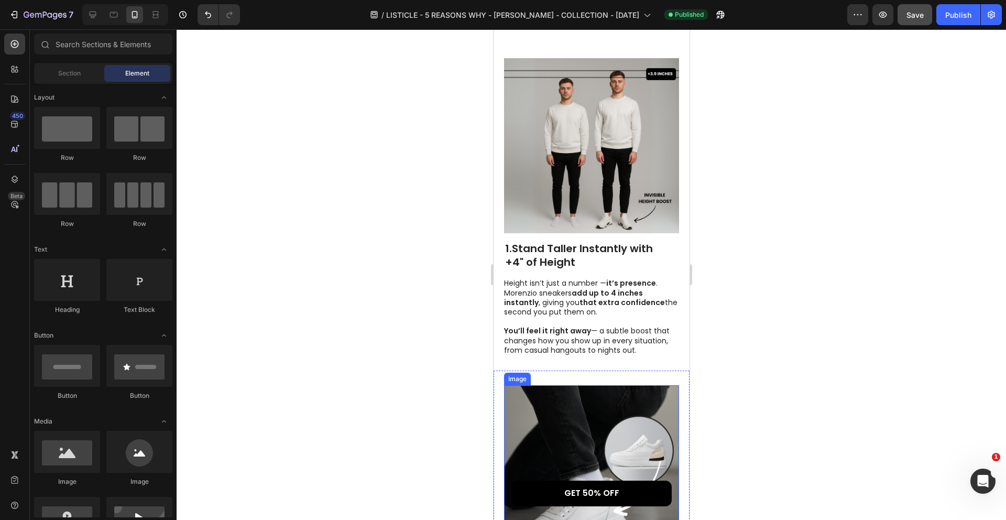
scroll to position [248, 0]
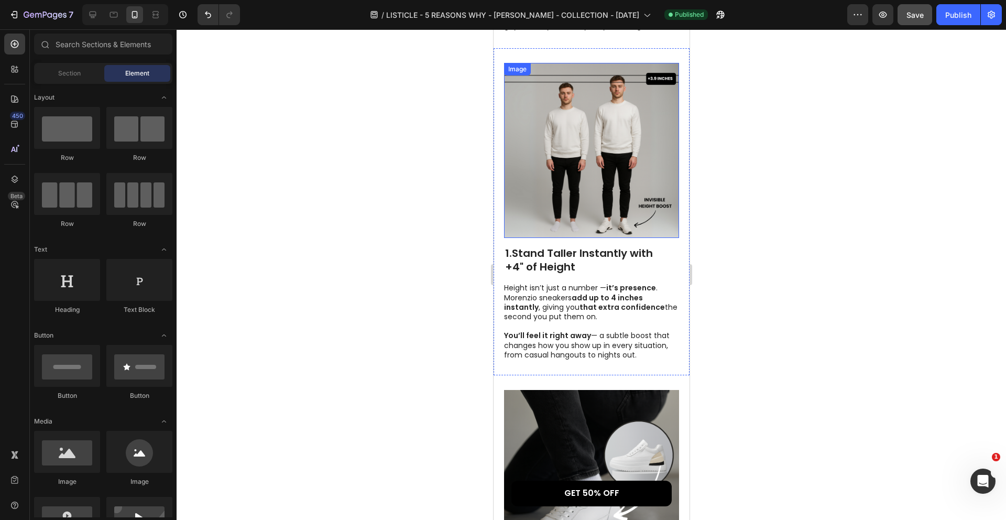
click at [574, 162] on img at bounding box center [590, 150] width 175 height 175
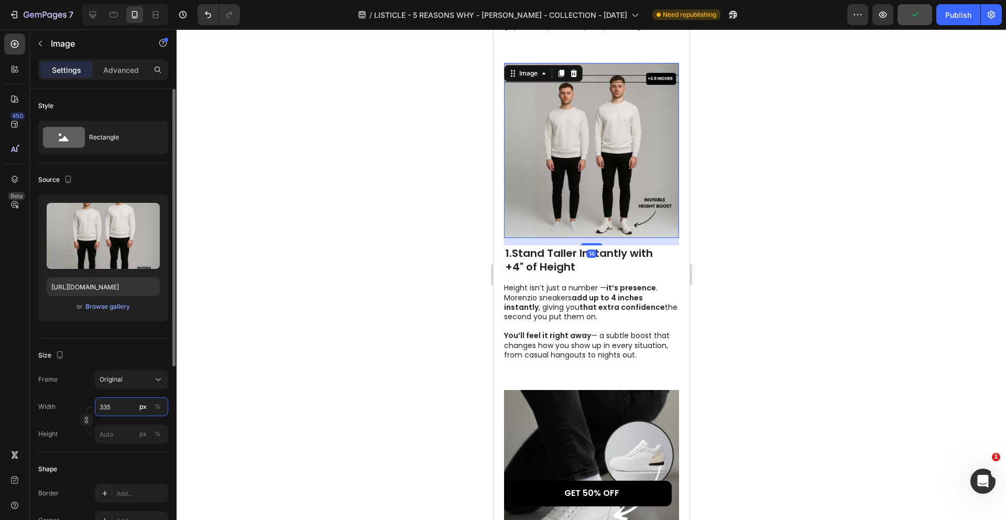
click at [124, 406] on input "335" at bounding box center [131, 406] width 73 height 19
click at [404, 235] on div at bounding box center [591, 274] width 829 height 490
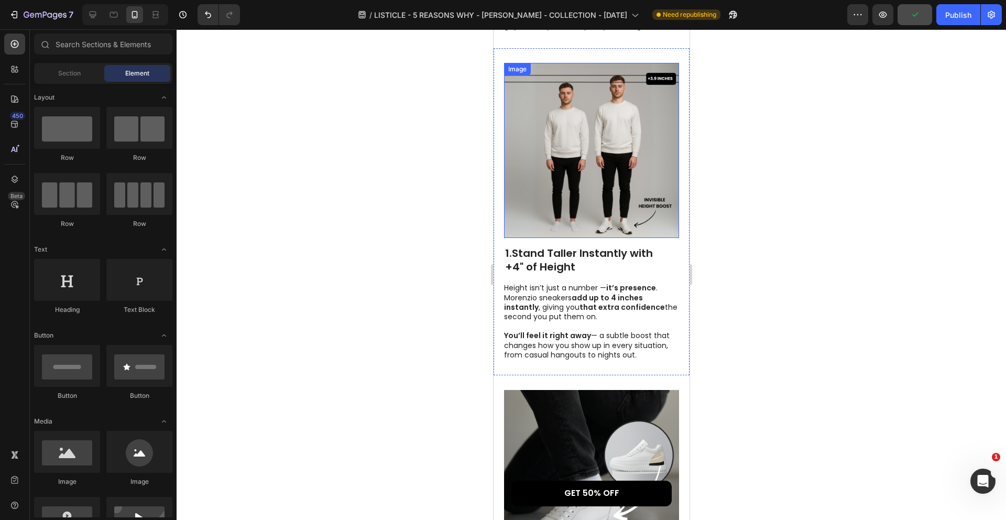
scroll to position [0, 0]
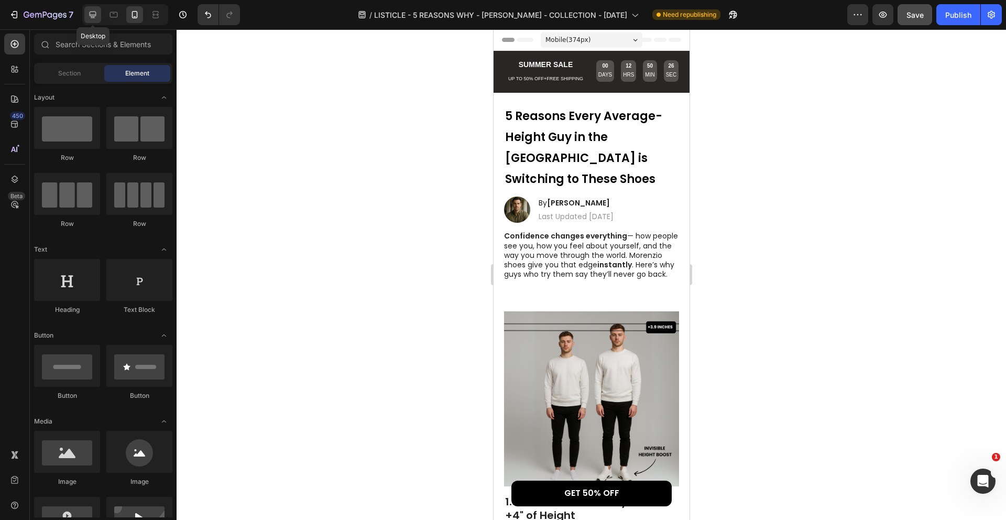
click at [94, 19] on icon at bounding box center [92, 14] width 10 height 10
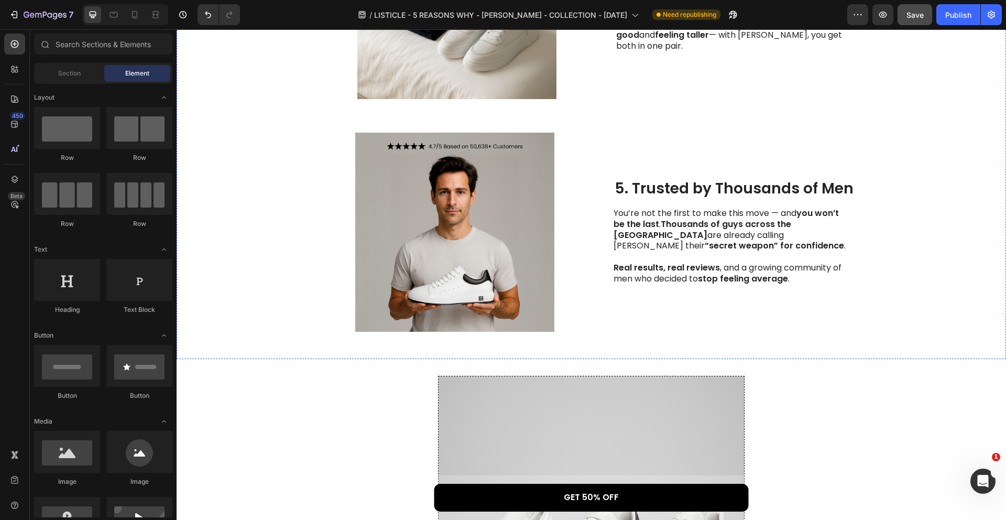
scroll to position [1096, 0]
click at [913, 13] on span "Save" at bounding box center [914, 14] width 17 height 9
click at [942, 17] on button "Publish" at bounding box center [958, 14] width 44 height 21
click at [936, 4] on button "Publish" at bounding box center [958, 14] width 44 height 21
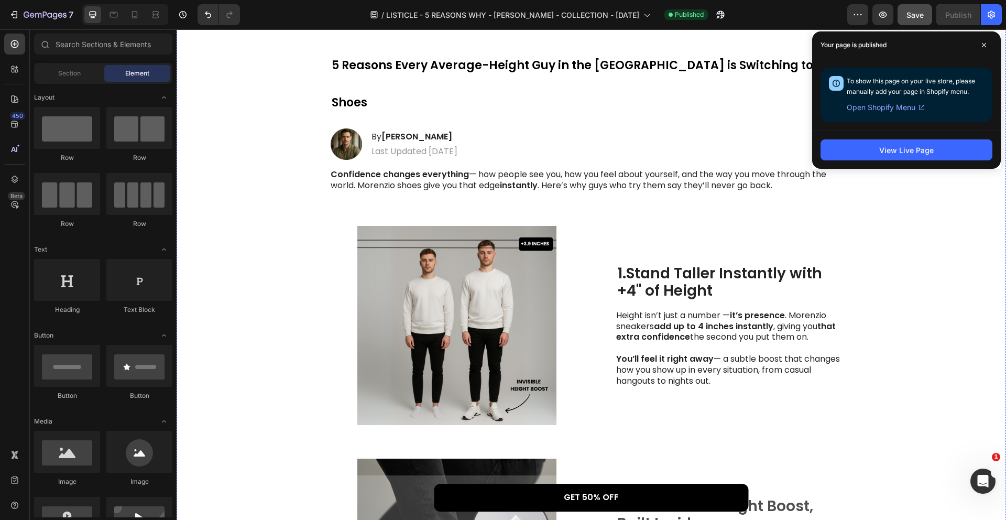
scroll to position [0, 0]
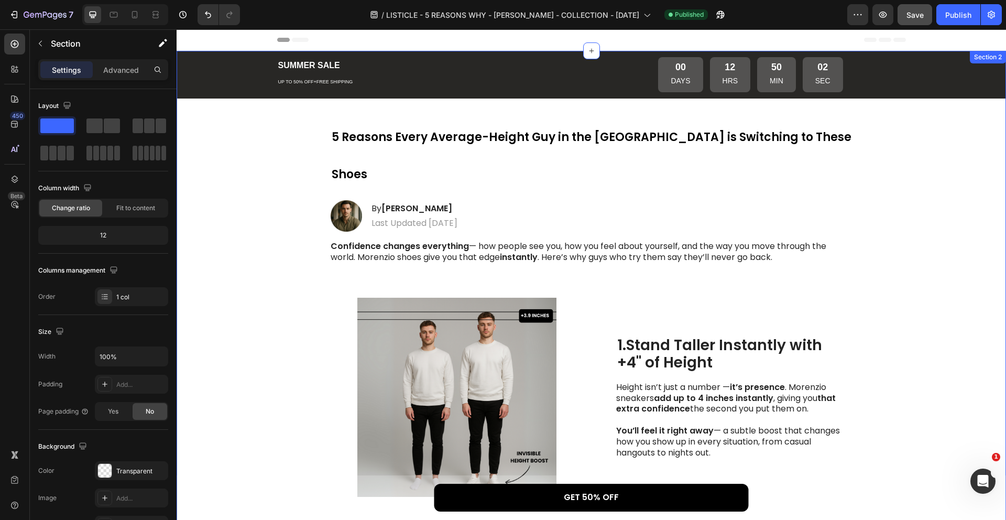
click at [580, 241] on p "Confidence changes everything — how people see you, how you feel about yourself…" at bounding box center [591, 252] width 521 height 22
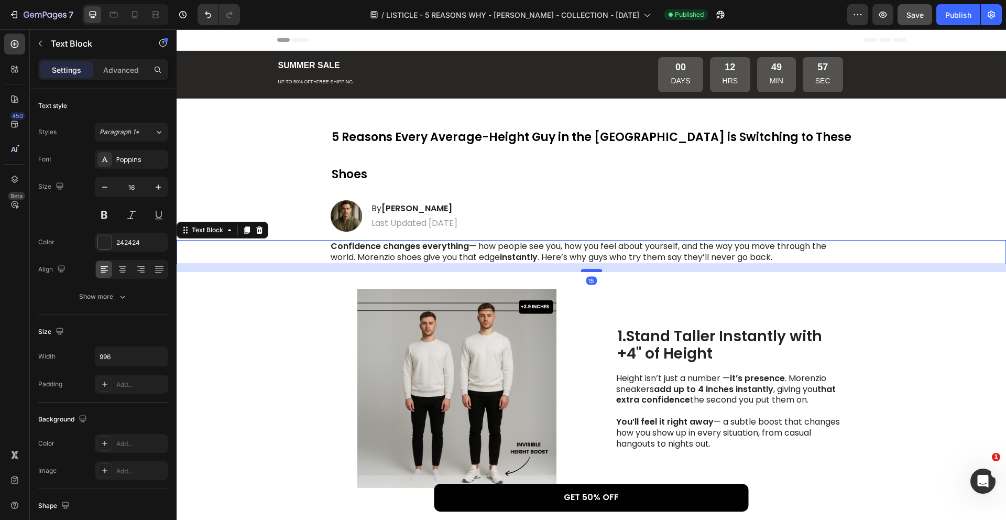
drag, startPoint x: 591, startPoint y: 242, endPoint x: 597, endPoint y: 233, distance: 10.6
click at [597, 269] on div at bounding box center [591, 270] width 21 height 3
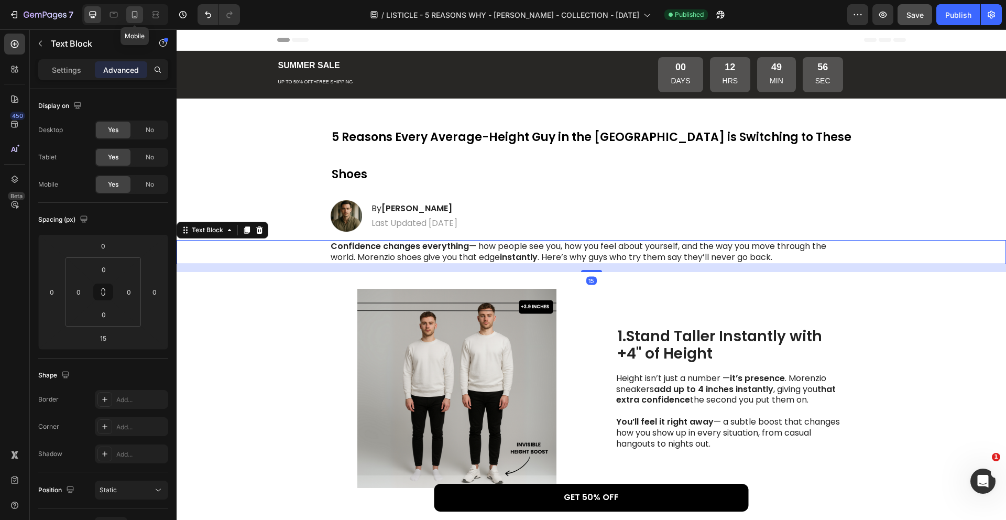
click at [141, 17] on div at bounding box center [134, 14] width 17 height 17
type input "0"
type input "20"
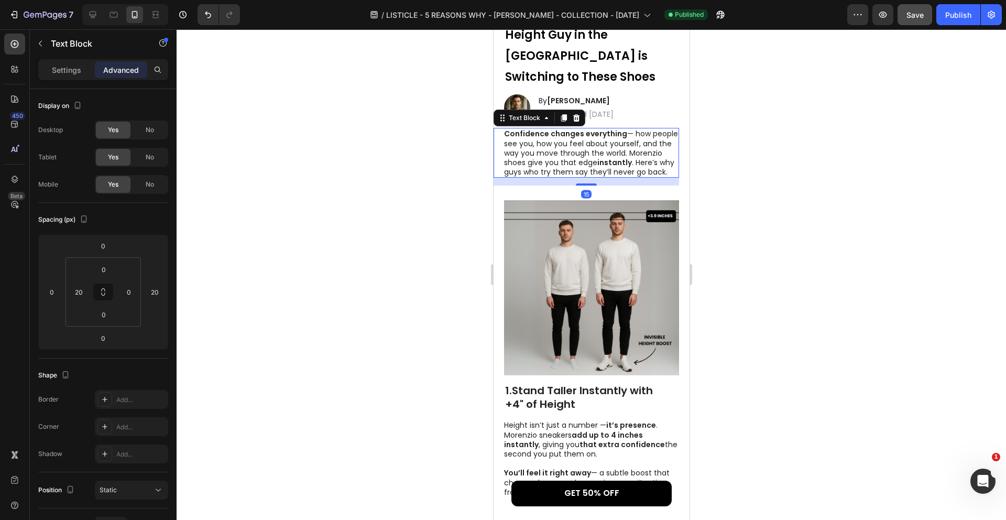
scroll to position [143, 0]
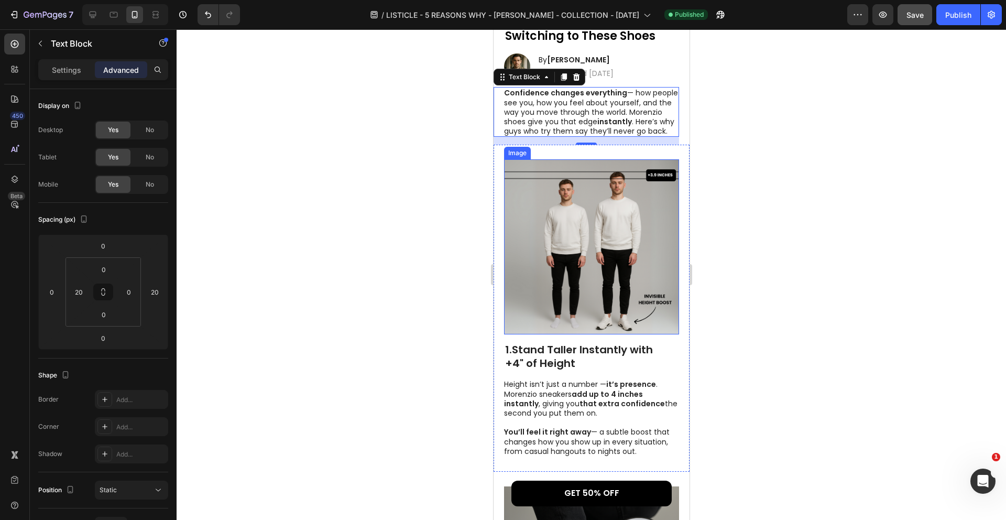
click at [789, 166] on div at bounding box center [591, 274] width 829 height 490
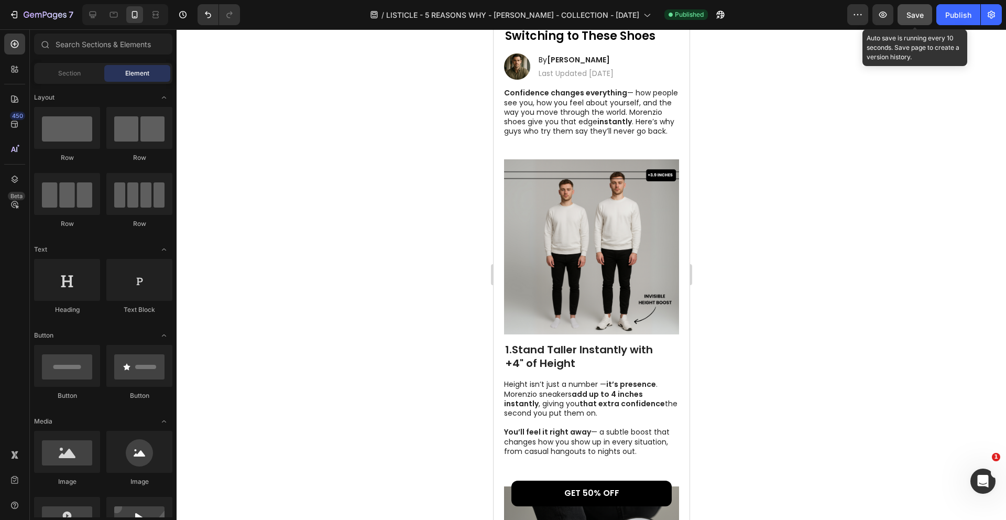
click at [914, 21] on button "Save" at bounding box center [914, 14] width 35 height 21
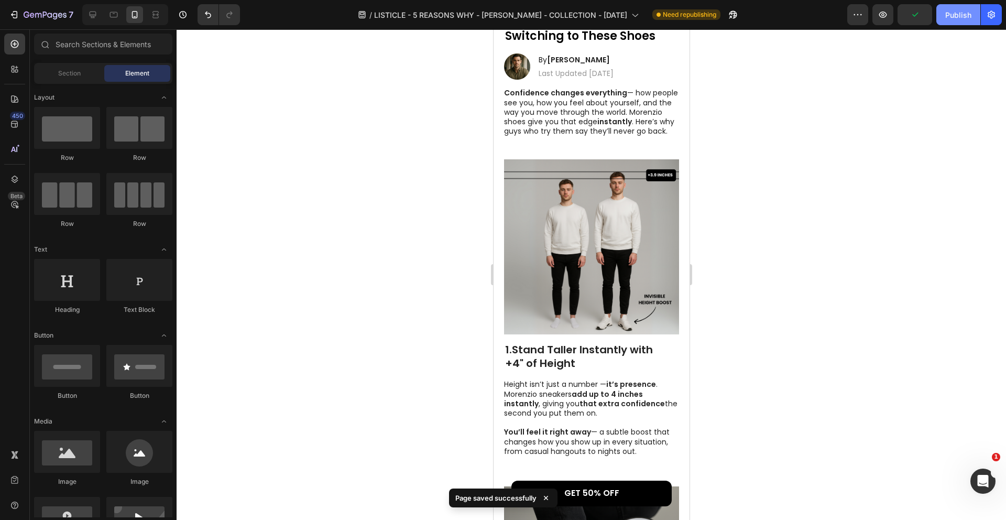
click at [956, 19] on div "Publish" at bounding box center [958, 14] width 26 height 11
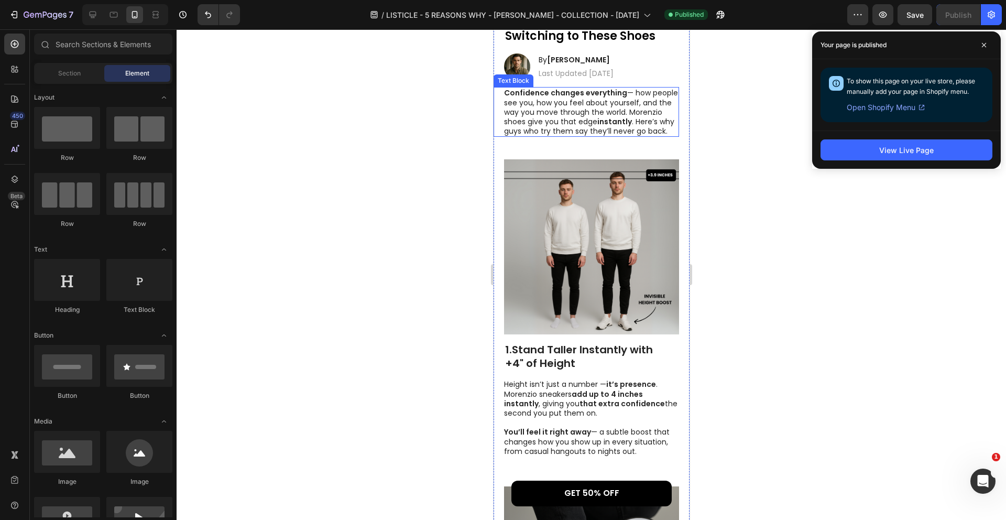
click at [468, 115] on div at bounding box center [591, 274] width 829 height 490
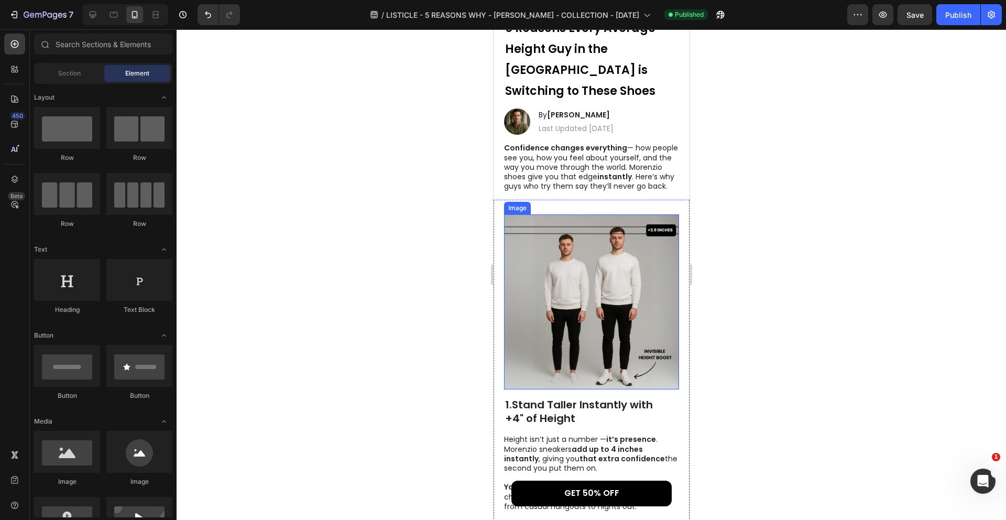
scroll to position [0, 0]
